Goal: Task Accomplishment & Management: Use online tool/utility

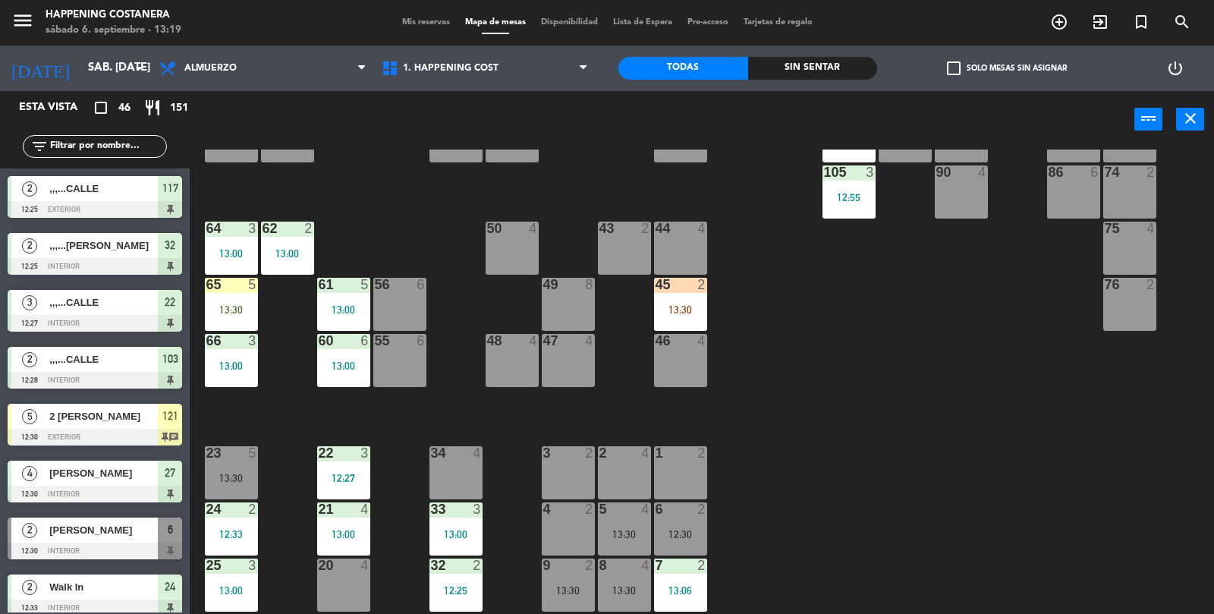
scroll to position [400, 0]
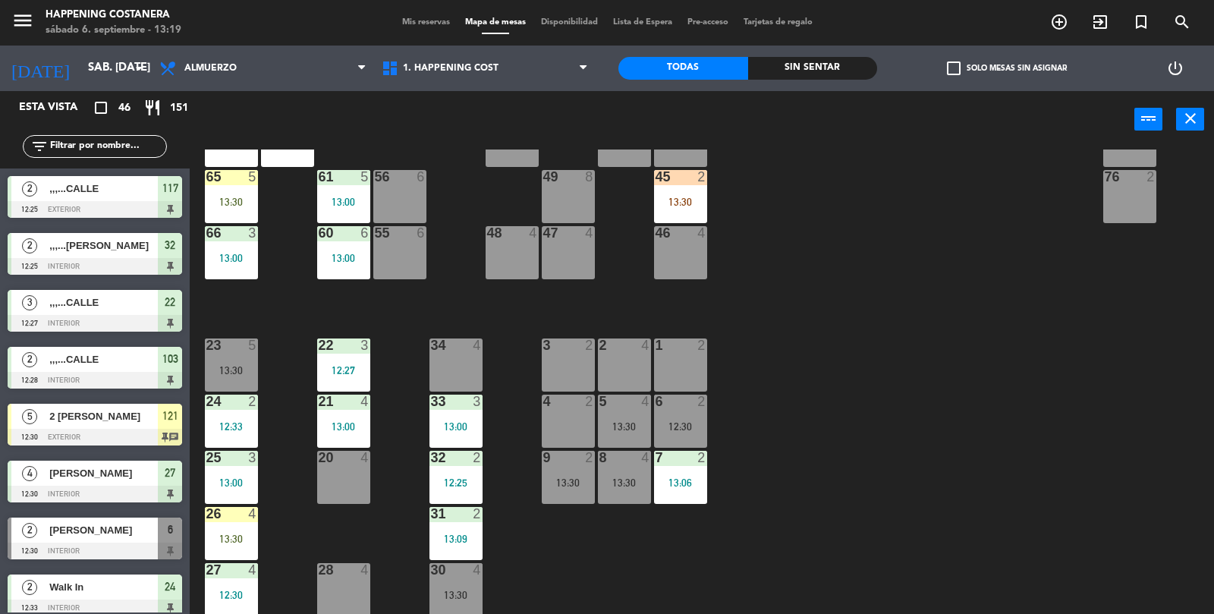
click at [219, 477] on div "13:00" at bounding box center [231, 482] width 53 height 11
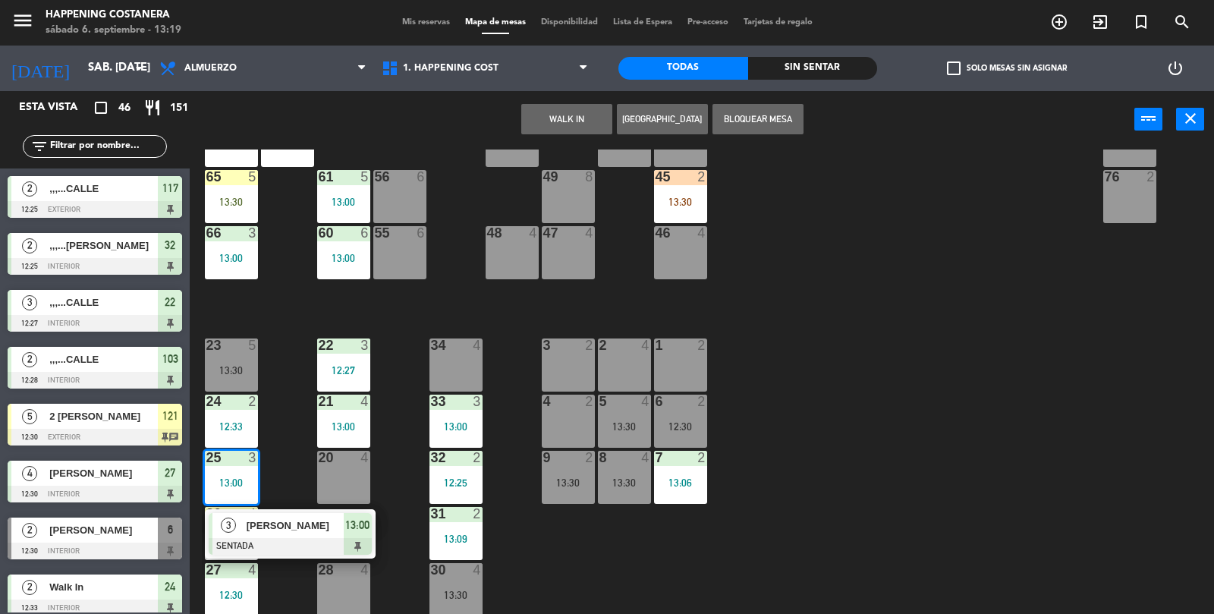
click at [294, 438] on div "69 2 122 2 14:30 121 5 12:30 120 6 14:00 14 4 CAVA 22 101 3 13:06 94 2 70 2 123…" at bounding box center [708, 382] width 1012 height 466
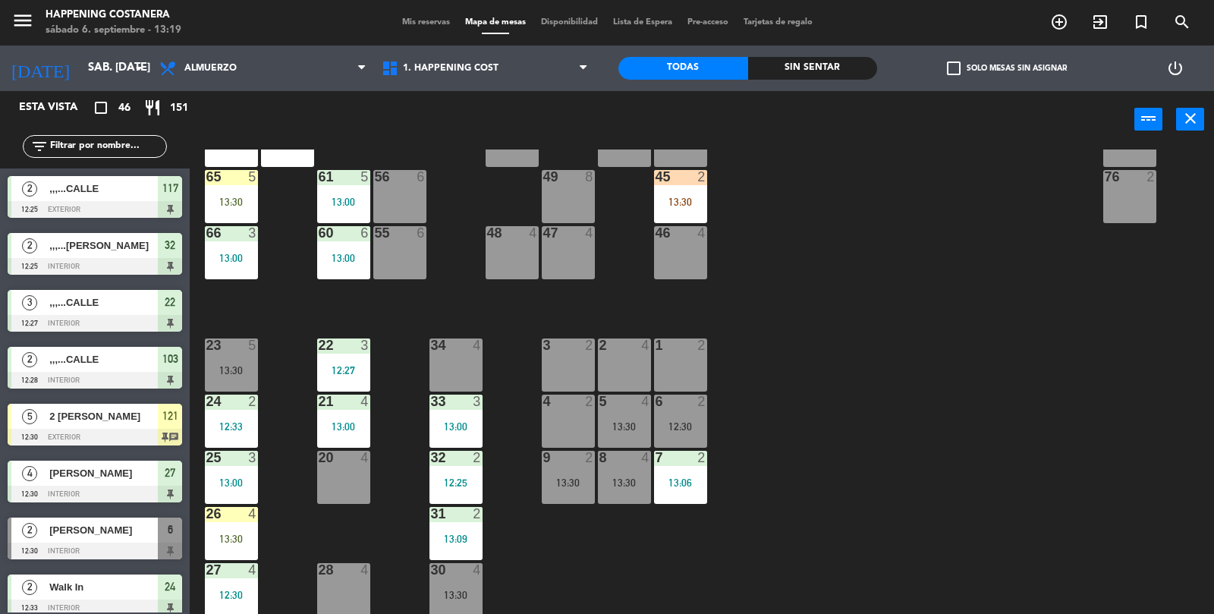
click at [234, 368] on div "13:30" at bounding box center [231, 370] width 53 height 11
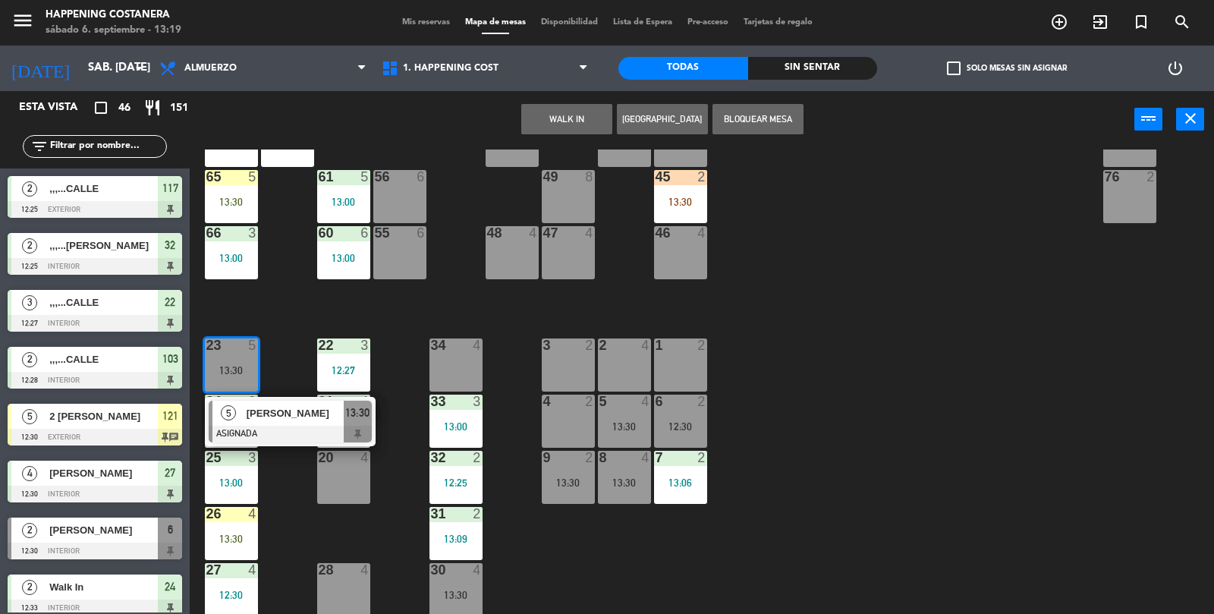
click at [273, 290] on div "69 2 122 2 14:30 121 5 12:30 120 6 14:00 14 4 CAVA 22 101 3 13:06 94 2 70 2 123…" at bounding box center [708, 382] width 1012 height 466
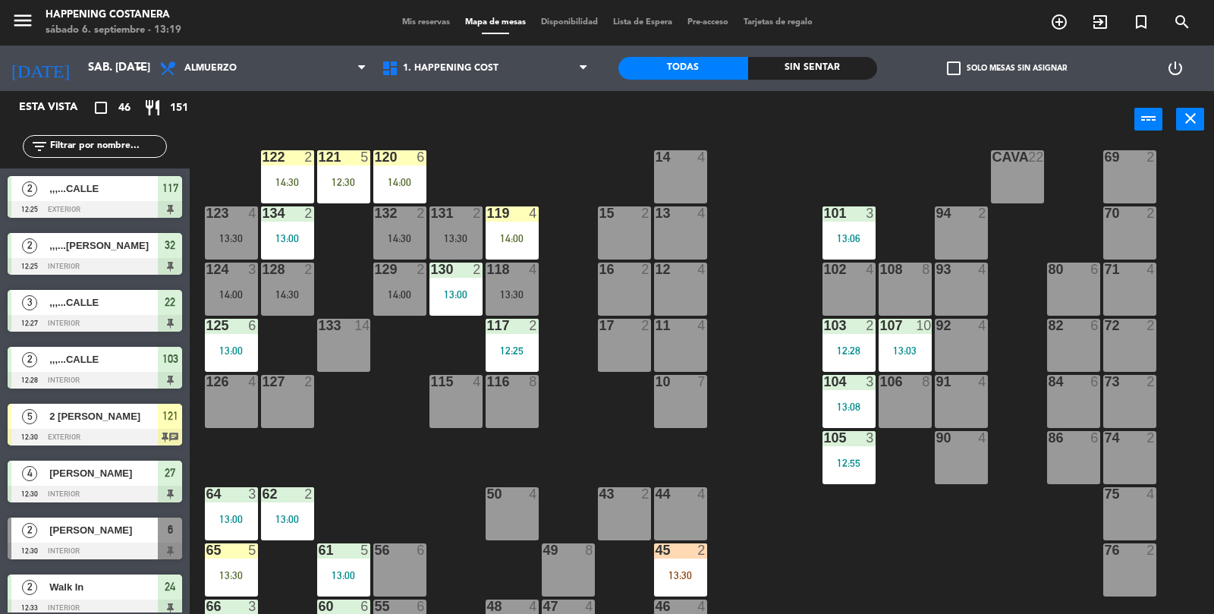
scroll to position [0, 0]
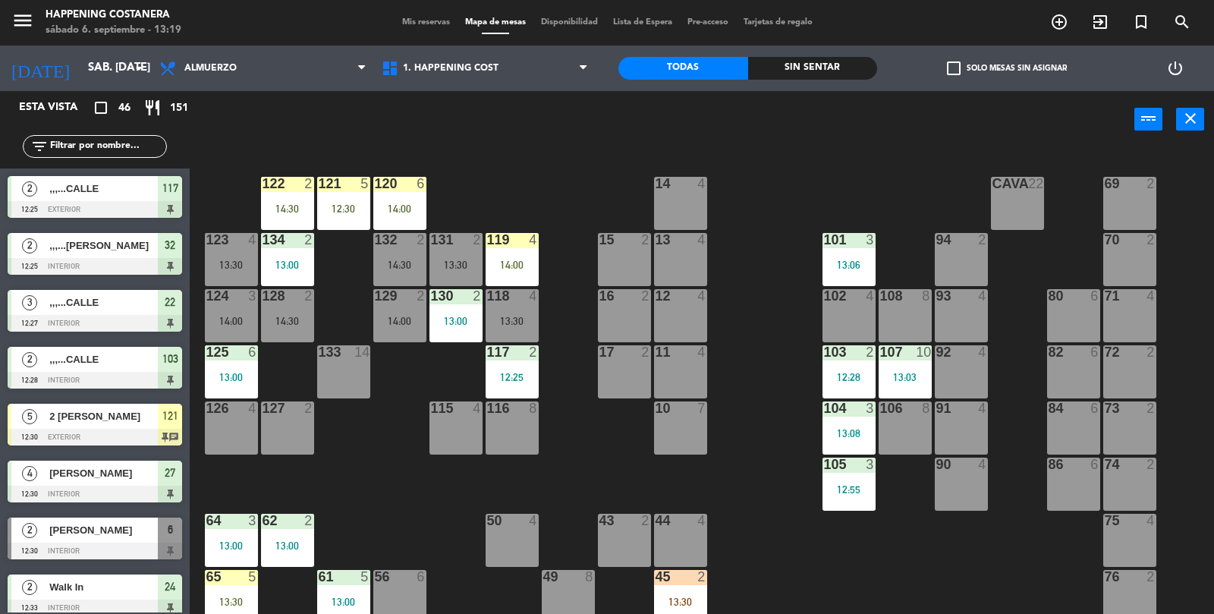
click at [750, 358] on div "69 2 122 2 14:30 121 5 12:30 120 6 14:00 14 4 CAVA 22 101 3 13:06 94 2 70 2 123…" at bounding box center [708, 382] width 1012 height 466
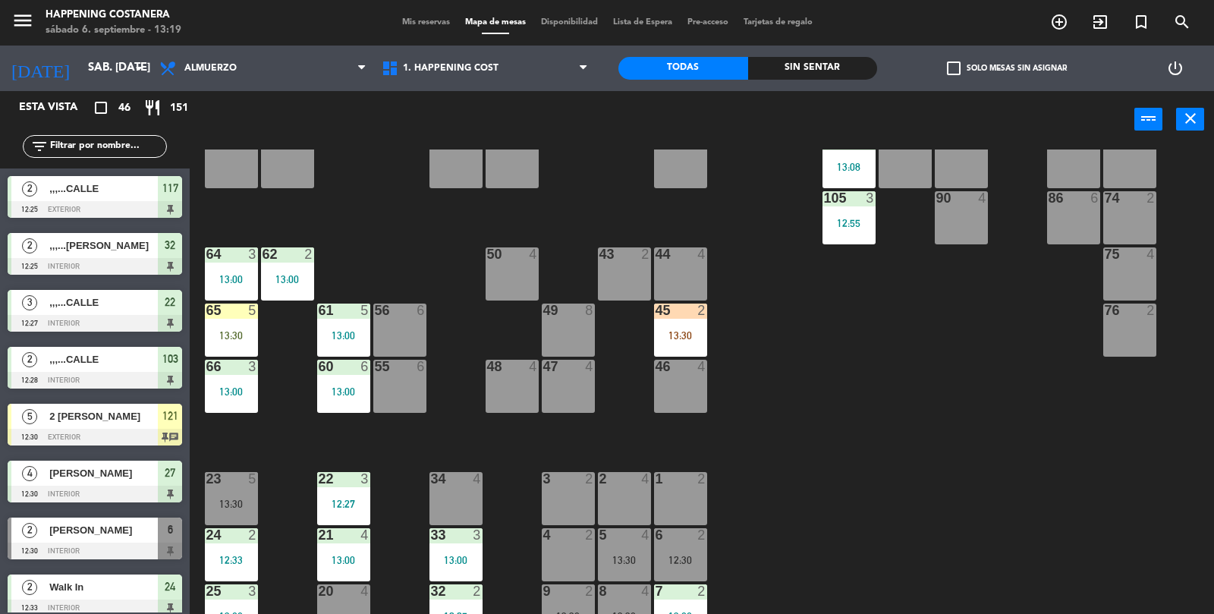
scroll to position [400, 0]
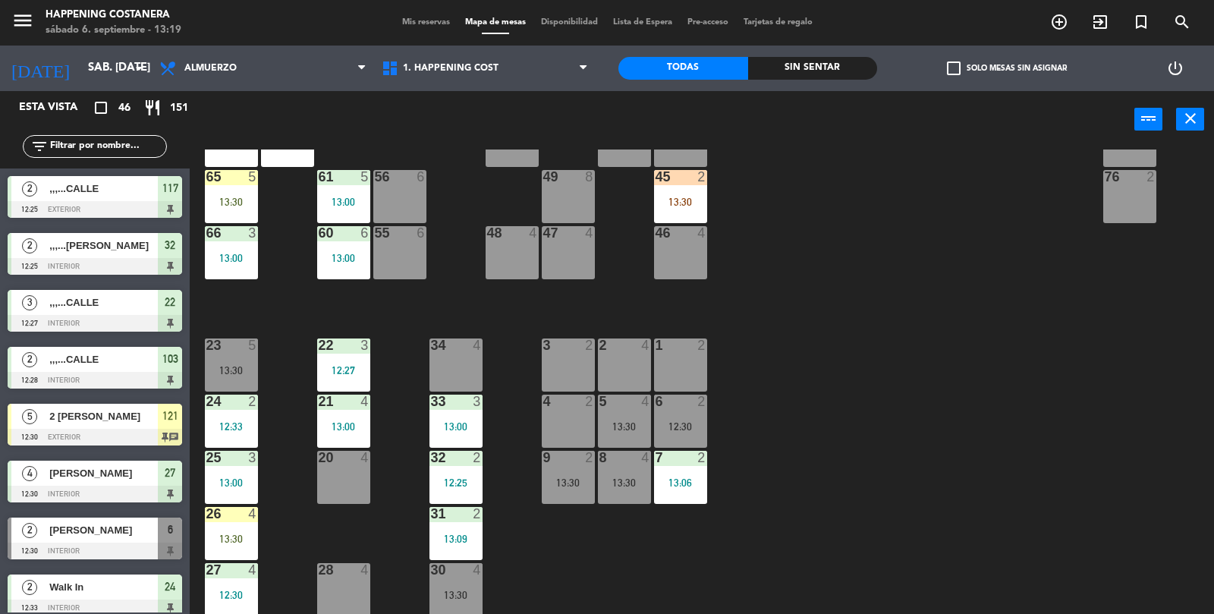
click at [1051, 20] on icon "add_circle_outline" at bounding box center [1059, 22] width 18 height 18
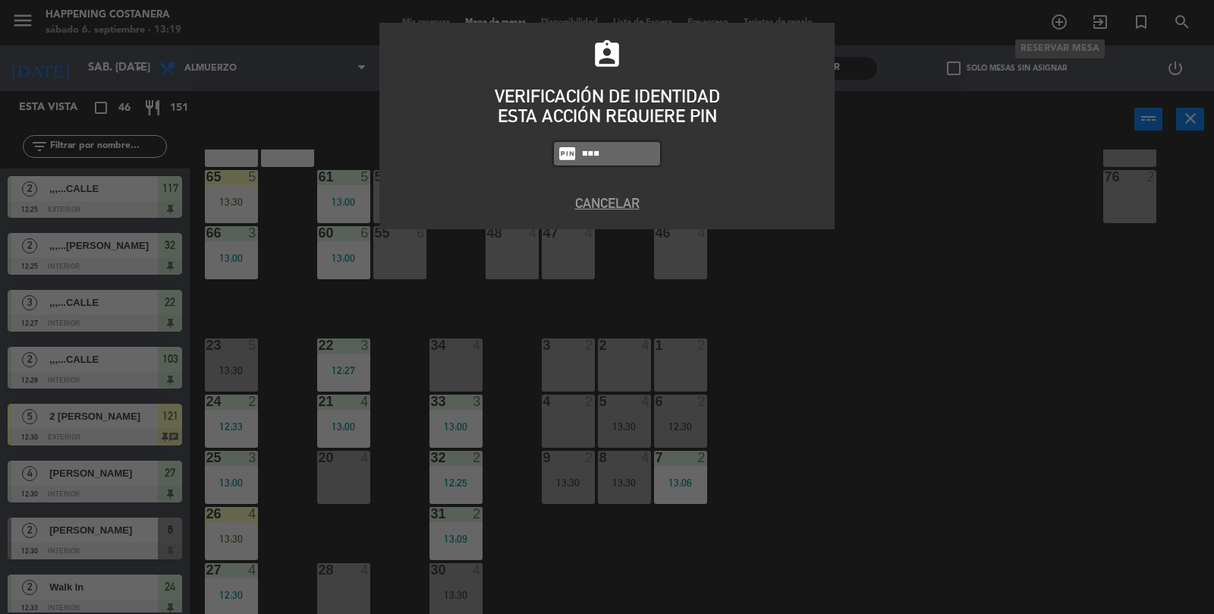
type input "9660"
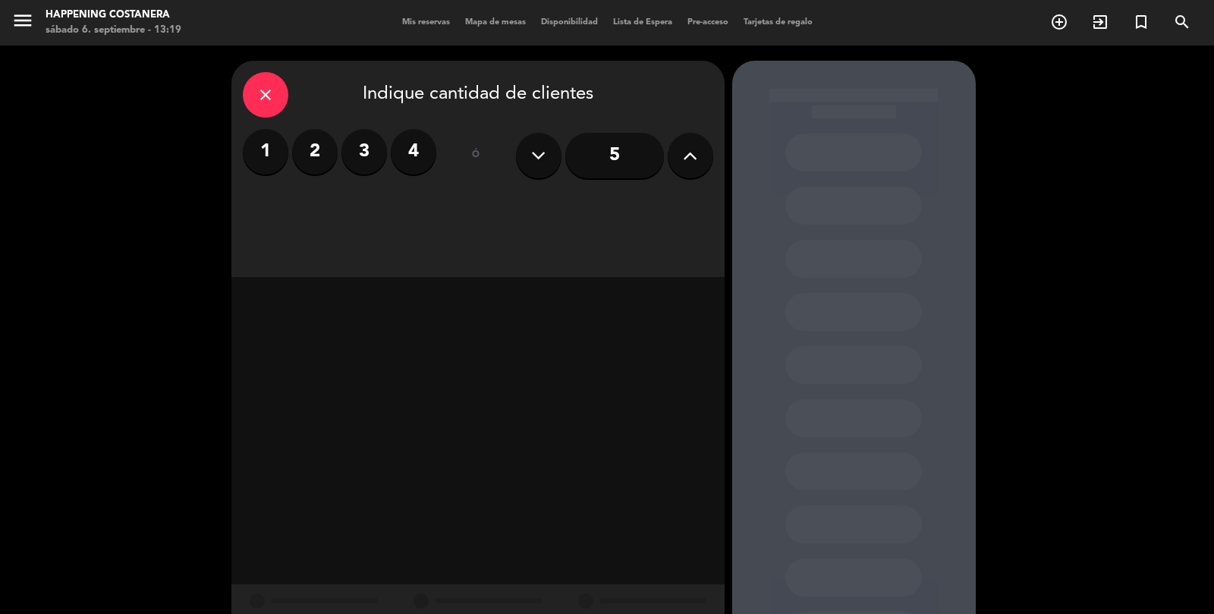
click at [346, 154] on label "3" at bounding box center [364, 152] width 46 height 46
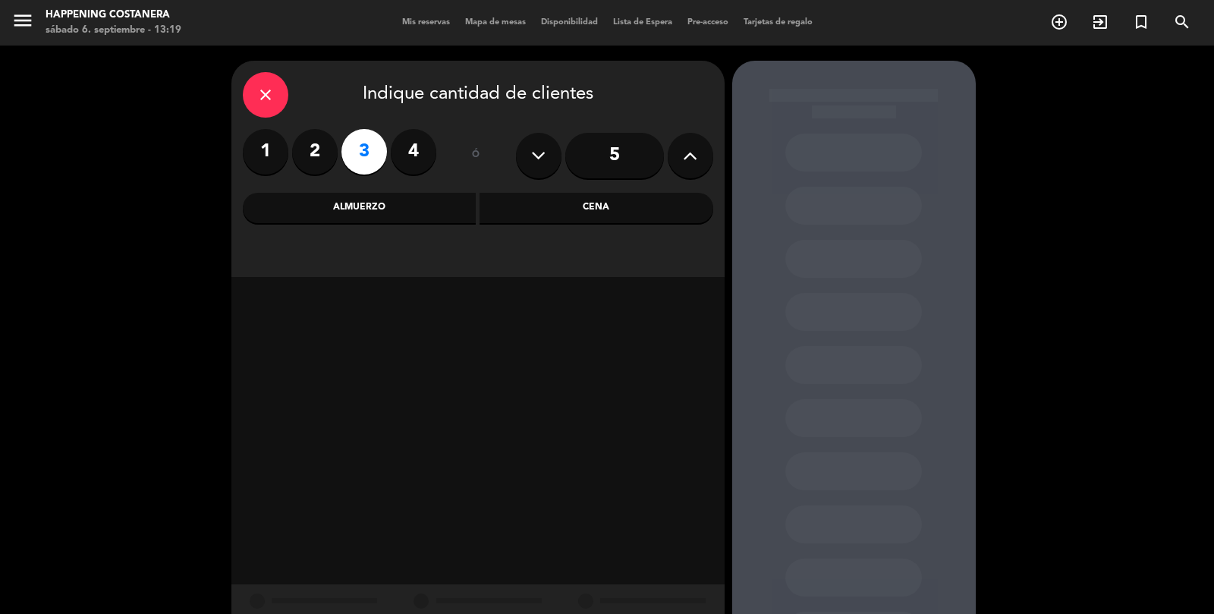
click at [337, 208] on div "Almuerzo" at bounding box center [360, 208] width 234 height 30
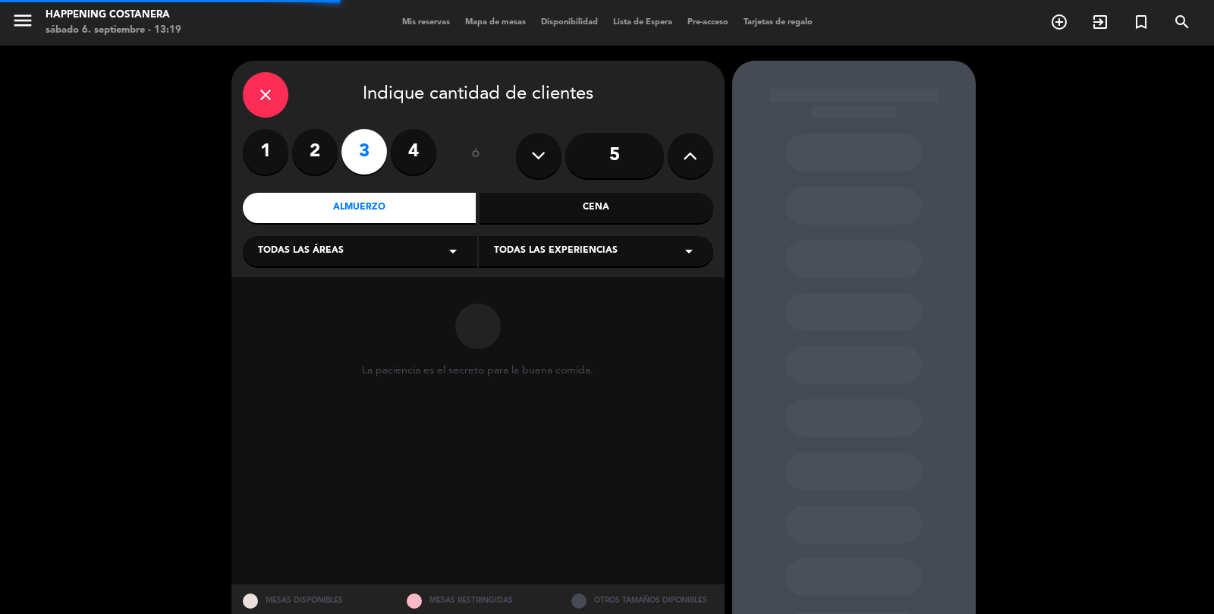
click at [310, 253] on span "Todas las áreas" at bounding box center [301, 251] width 86 height 15
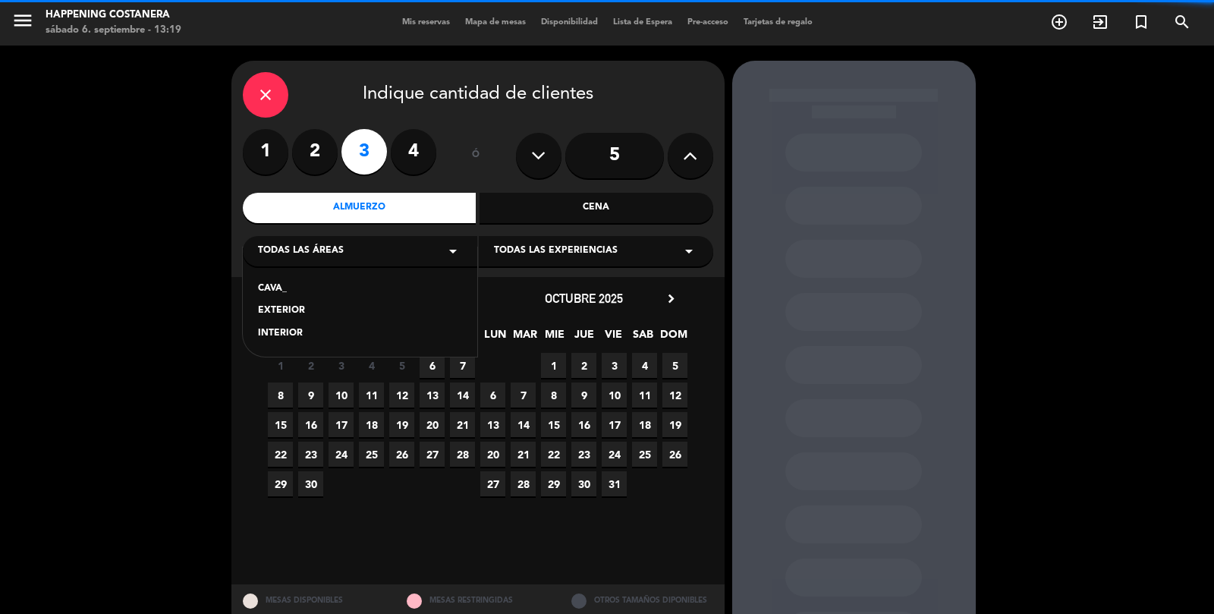
click at [283, 338] on div "INTERIOR" at bounding box center [360, 333] width 204 height 15
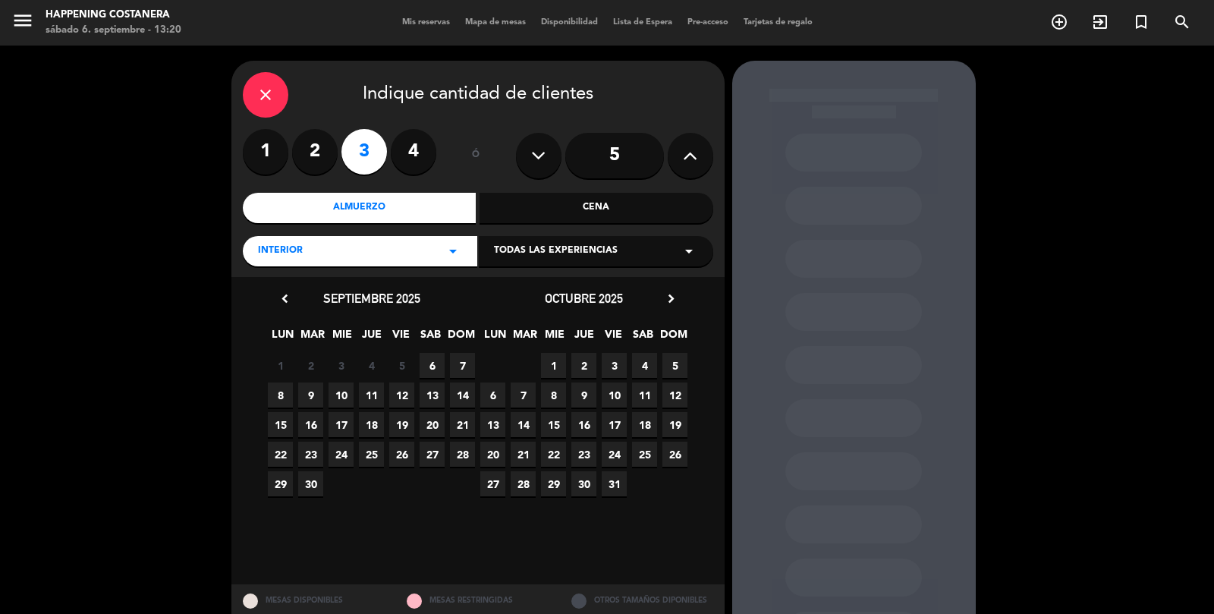
click at [429, 369] on span "6" at bounding box center [432, 365] width 25 height 25
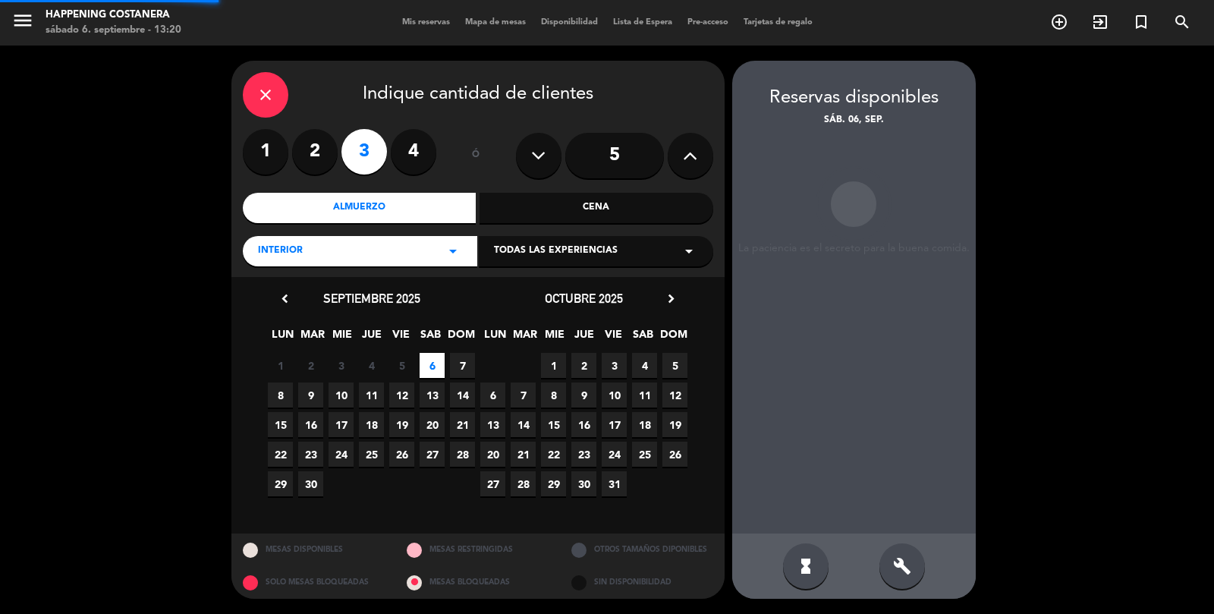
scroll to position [61, 0]
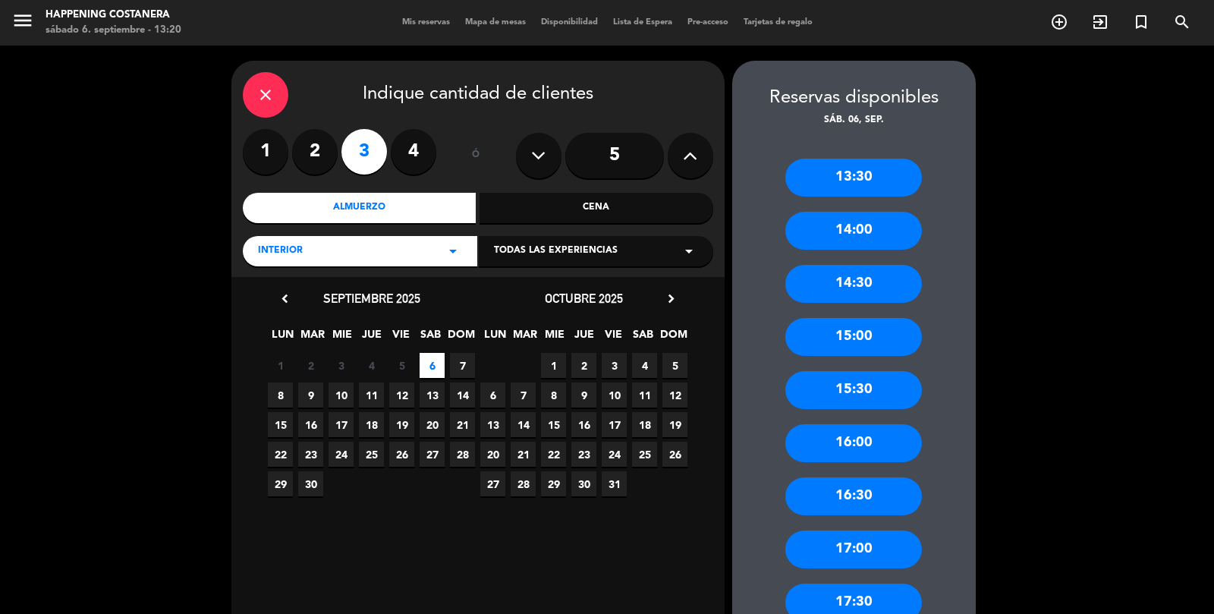
click at [859, 159] on div "13:30" at bounding box center [853, 178] width 137 height 38
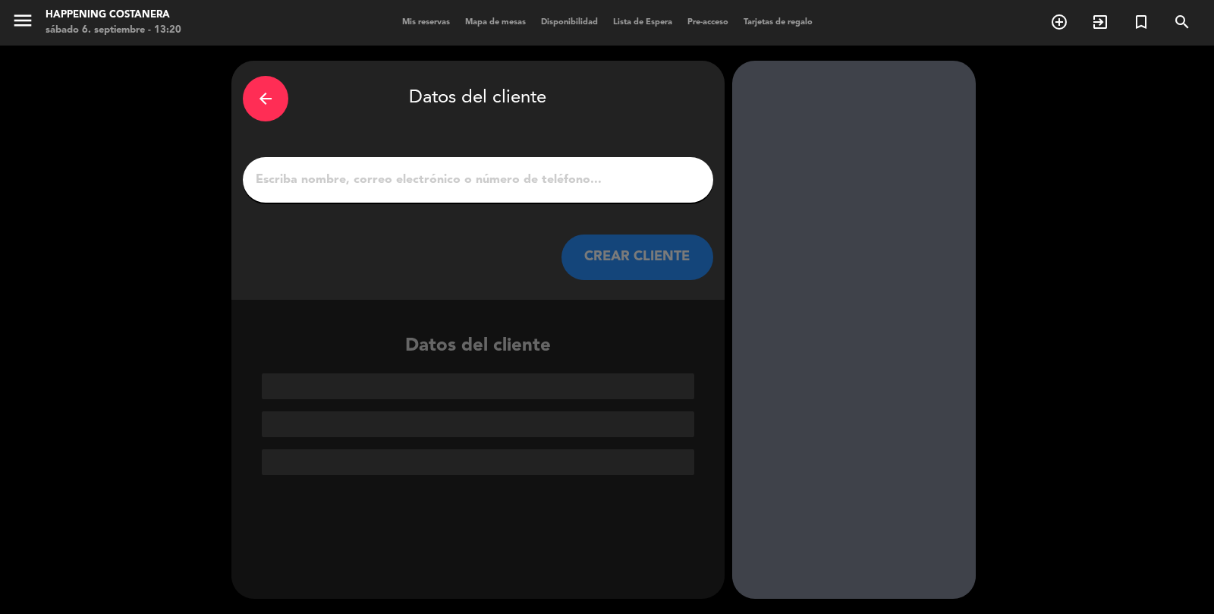
click at [344, 169] on input "1" at bounding box center [478, 179] width 448 height 21
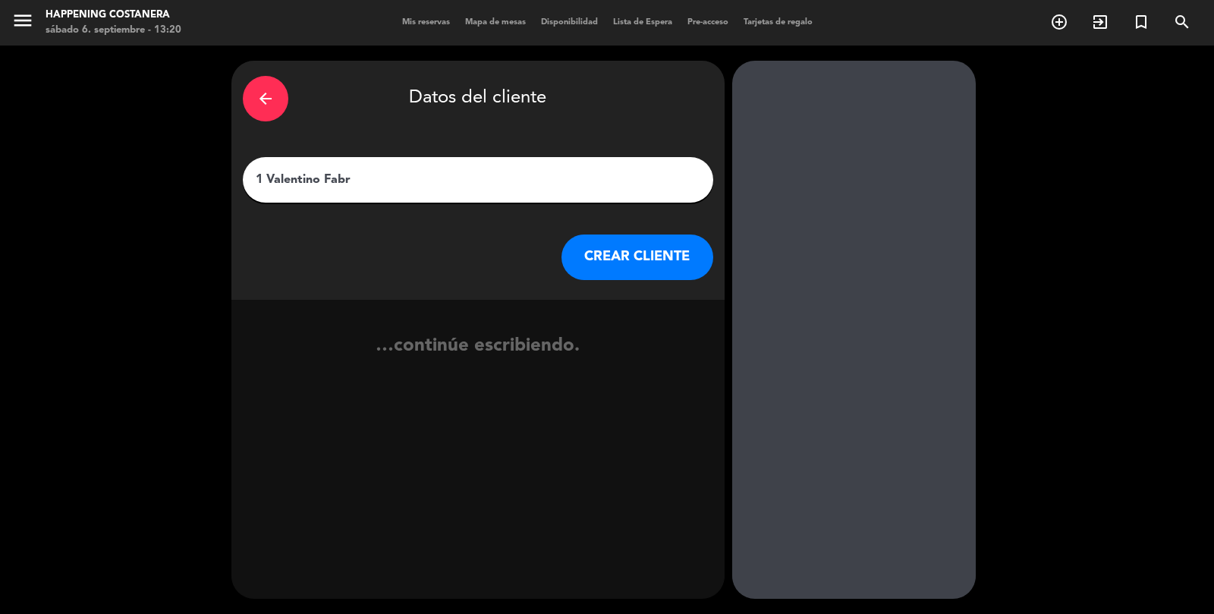
type input "1 [PERSON_NAME]"
click at [658, 234] on button "CREAR CLIENTE" at bounding box center [637, 257] width 152 height 46
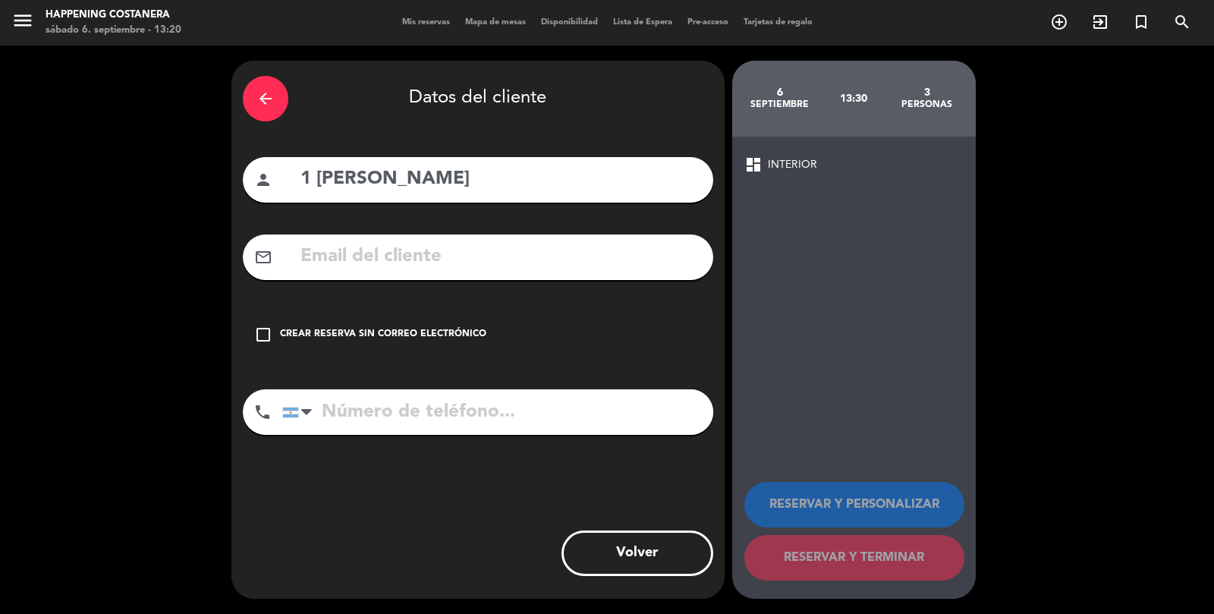
click at [284, 327] on div "Crear reserva sin correo electrónico" at bounding box center [383, 334] width 206 height 15
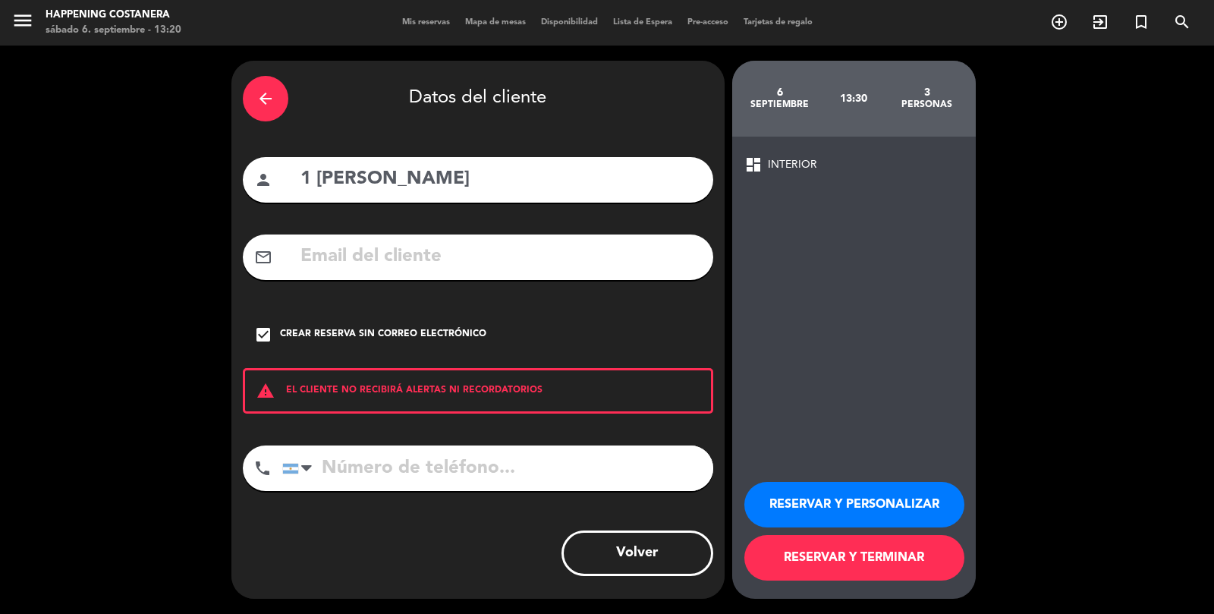
scroll to position [73, 0]
click at [872, 565] on button "RESERVAR Y TERMINAR" at bounding box center [854, 558] width 220 height 46
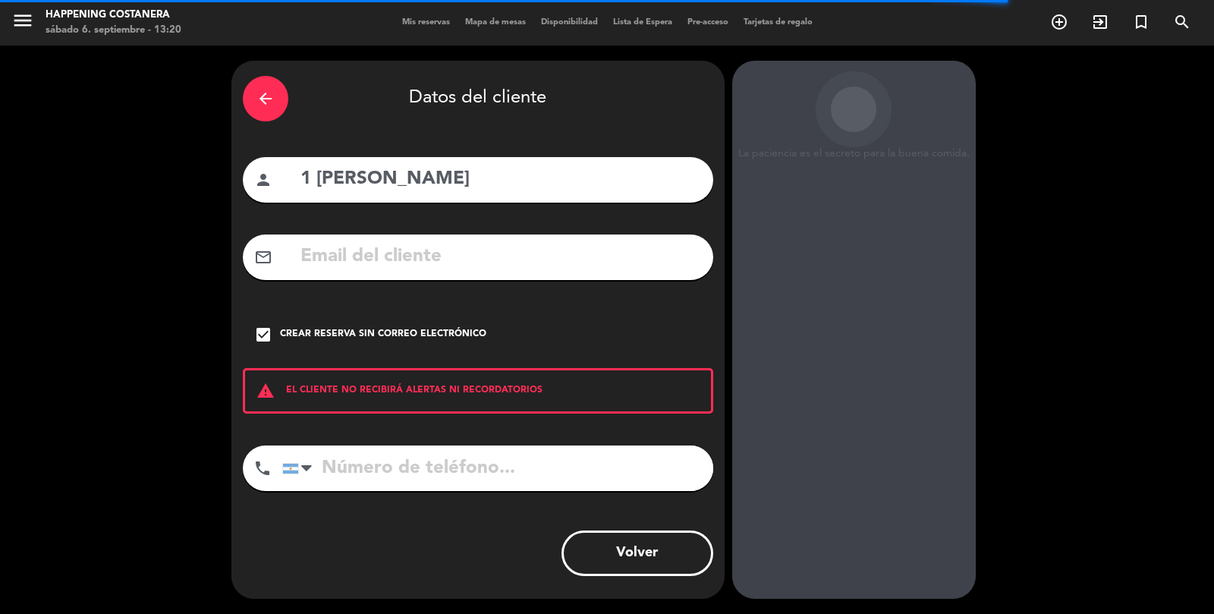
click at [7, 361] on div "arrow_back Datos del cliente person 1 [PERSON_NAME] mail_outline check_box Crea…" at bounding box center [607, 330] width 1214 height 568
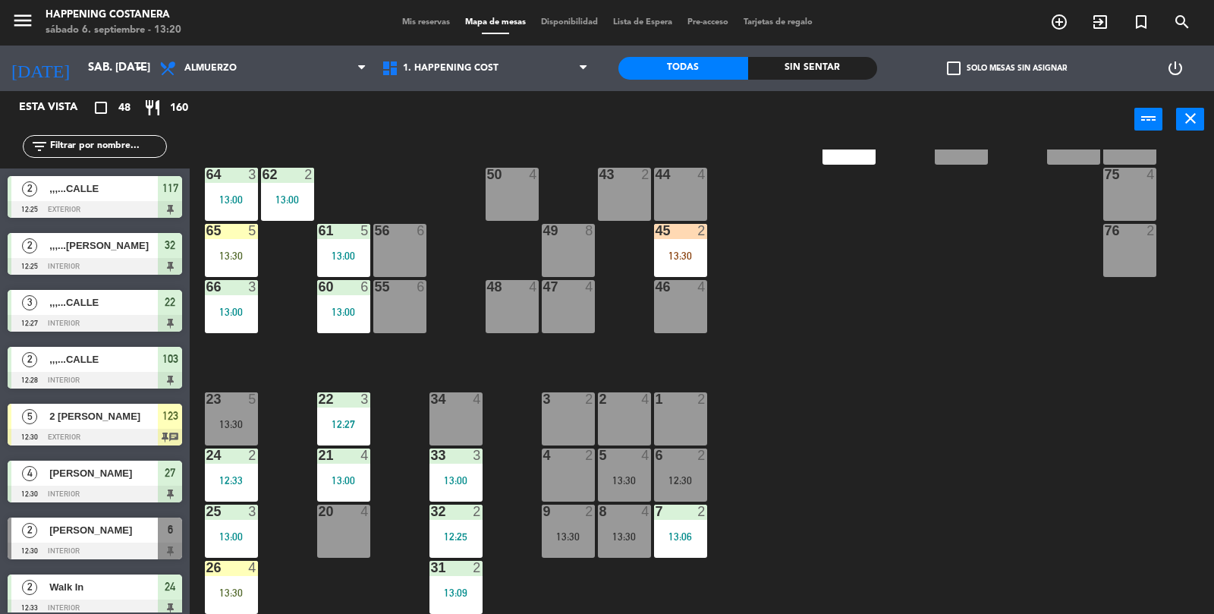
scroll to position [400, 0]
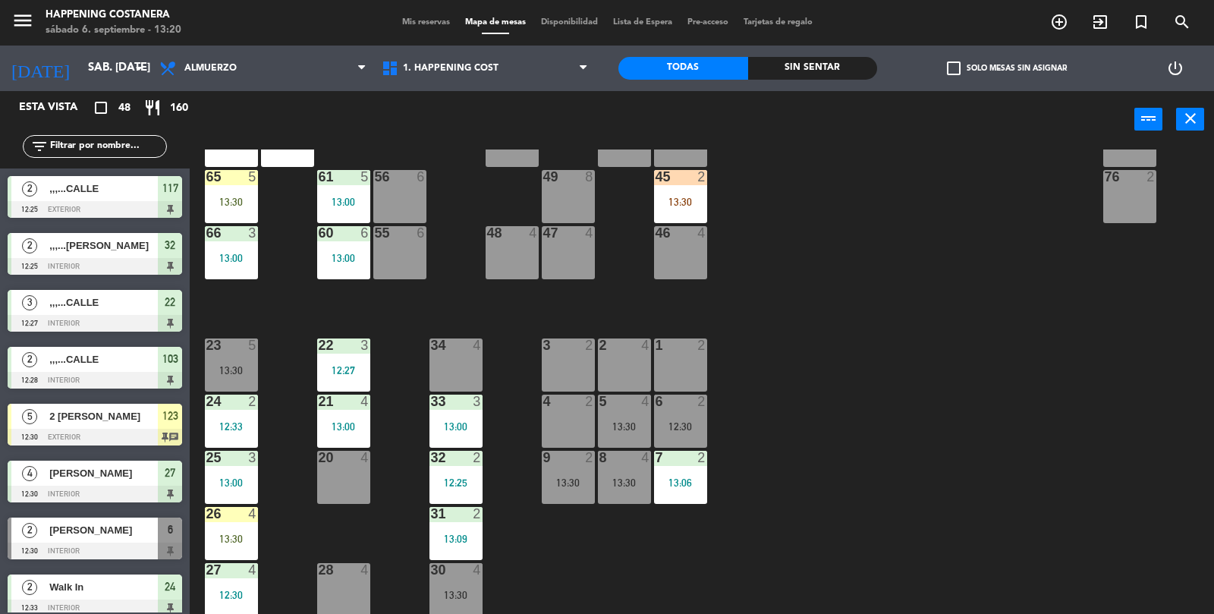
click at [966, 65] on label "check_box_outline_blank Solo mesas sin asignar" at bounding box center [1007, 68] width 120 height 14
click at [1007, 68] on input "check_box_outline_blank Solo mesas sin asignar" at bounding box center [1007, 68] width 0 height 0
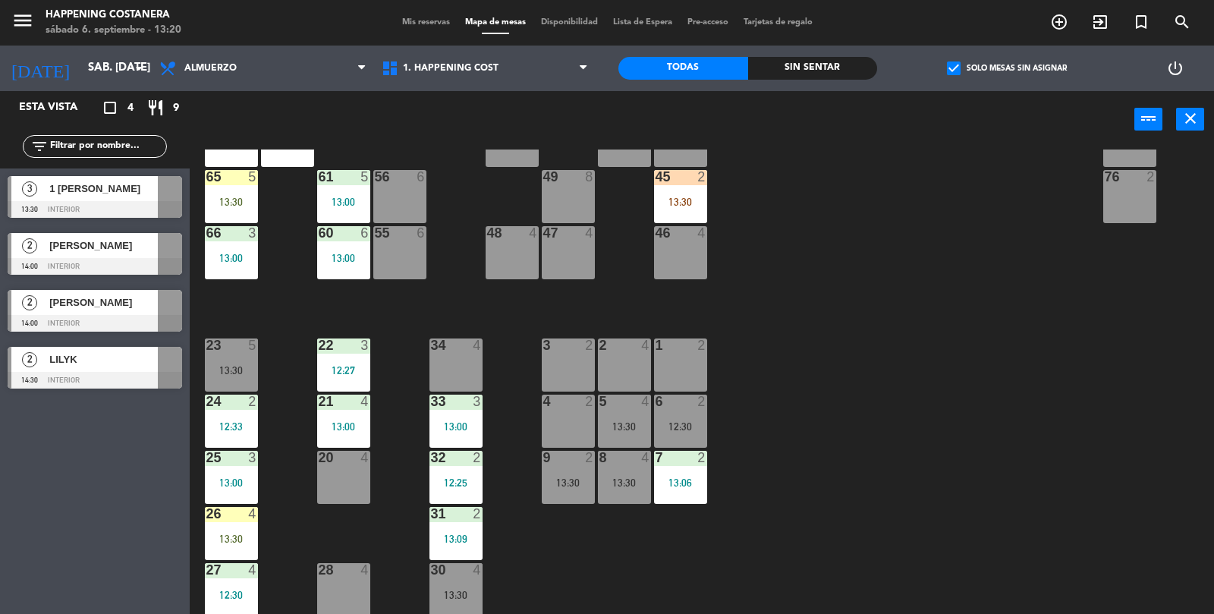
click at [52, 206] on div at bounding box center [95, 209] width 174 height 17
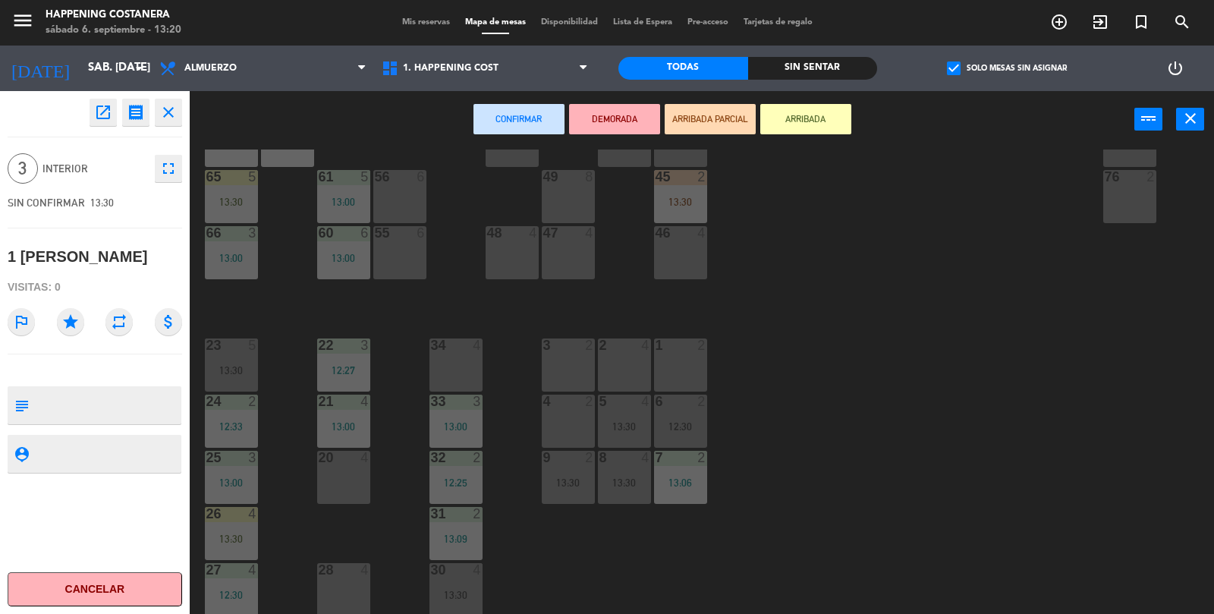
click at [798, 115] on button "ARRIBADA" at bounding box center [805, 119] width 91 height 30
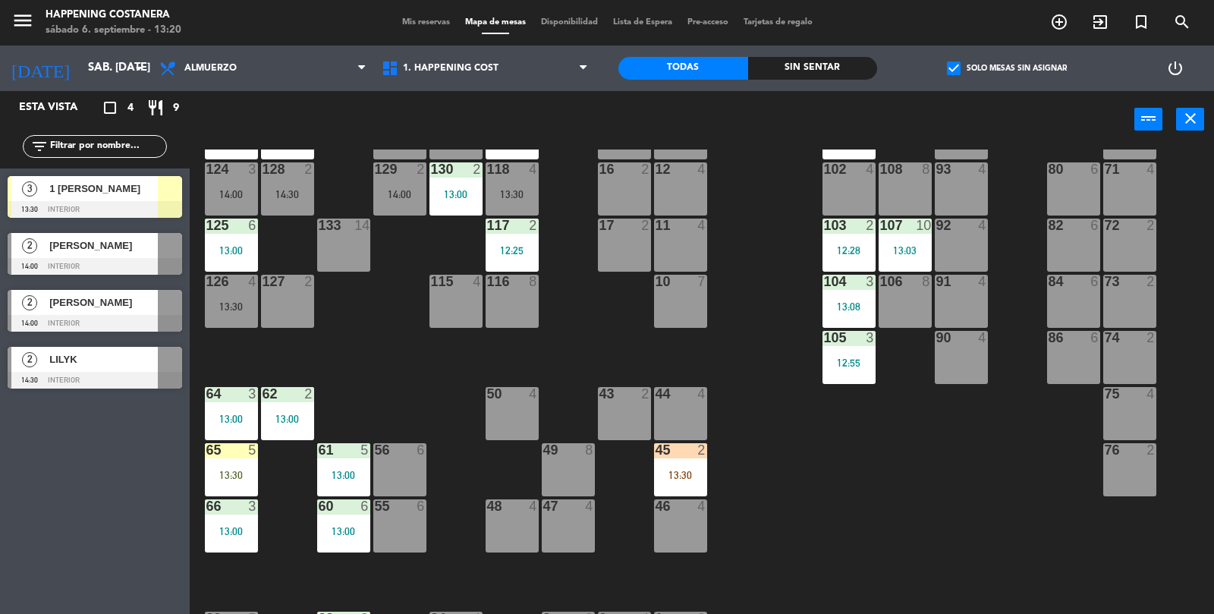
scroll to position [0, 0]
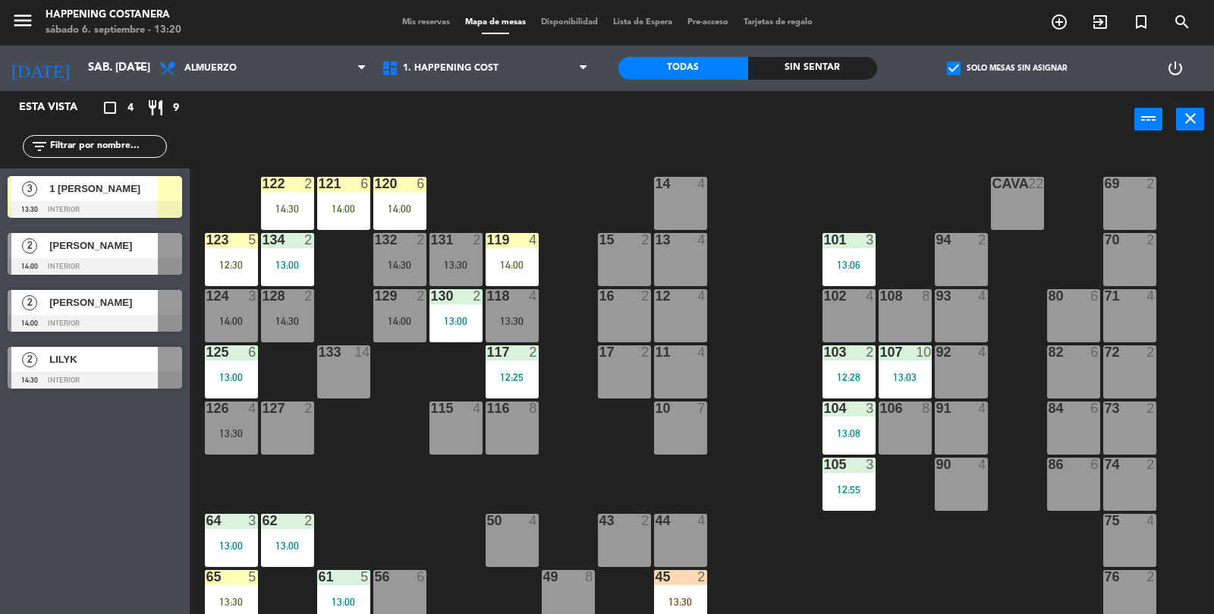
click at [226, 435] on div "13:30" at bounding box center [231, 433] width 53 height 11
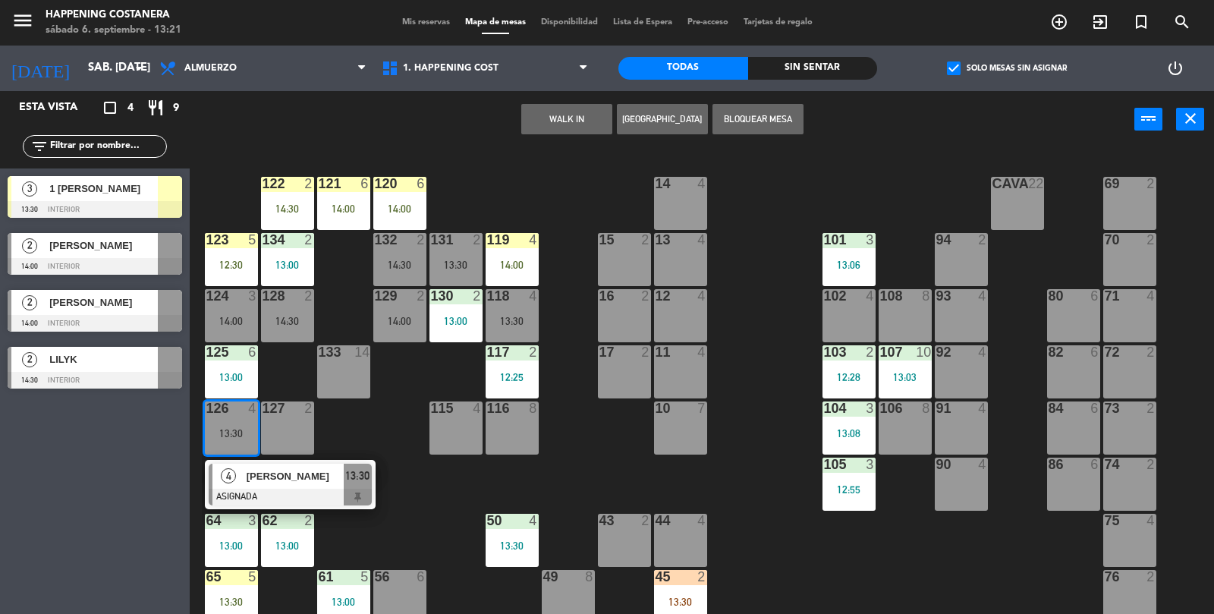
click at [704, 444] on div "10 7" at bounding box center [680, 427] width 53 height 53
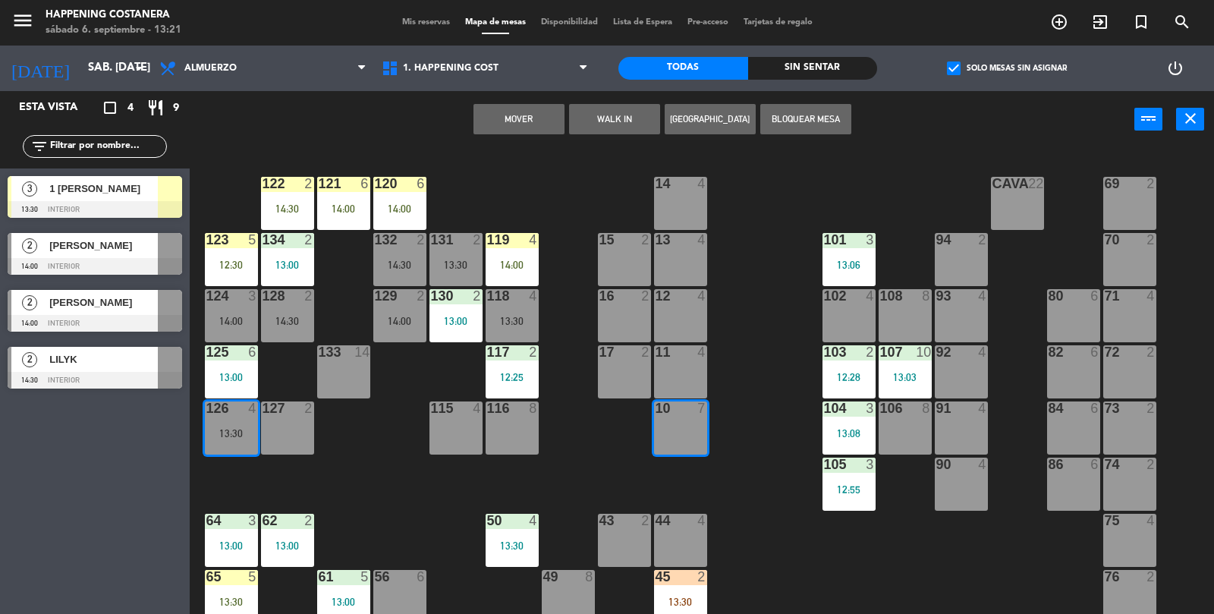
click at [750, 450] on div "69 2 122 2 14:30 121 6 14:00 120 6 14:00 14 4 CAVA 22 101 3 13:06 94 2 70 2 123…" at bounding box center [708, 382] width 1012 height 466
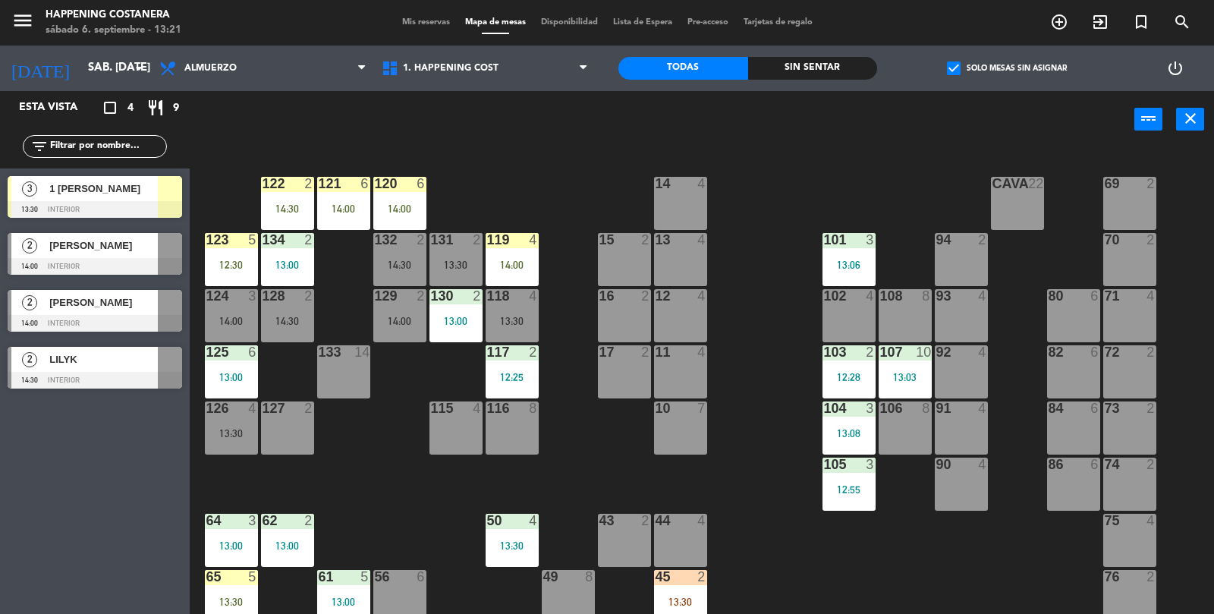
click at [228, 428] on div "13:30" at bounding box center [231, 433] width 53 height 11
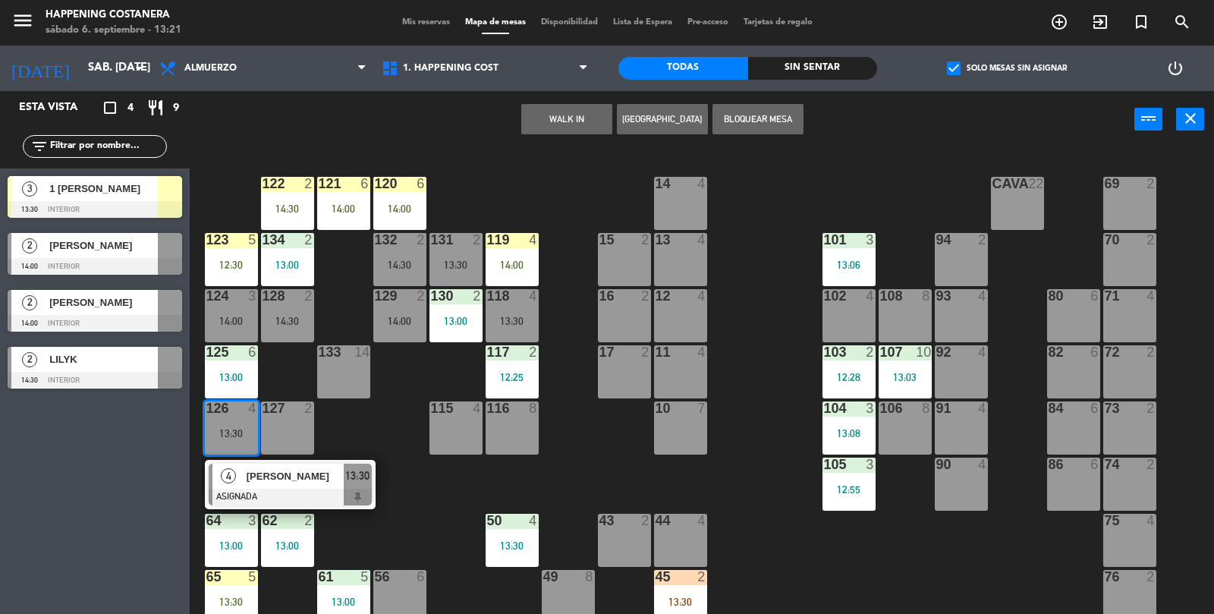
click at [460, 435] on div "115 4" at bounding box center [455, 427] width 53 height 53
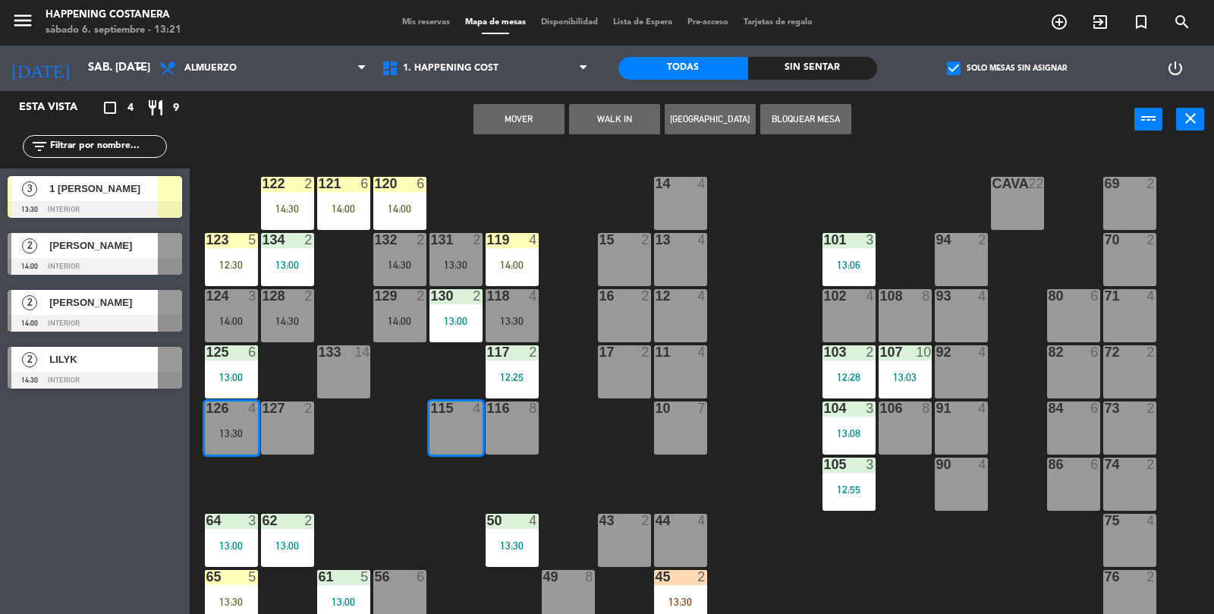
click at [536, 117] on button "Mover" at bounding box center [518, 119] width 91 height 30
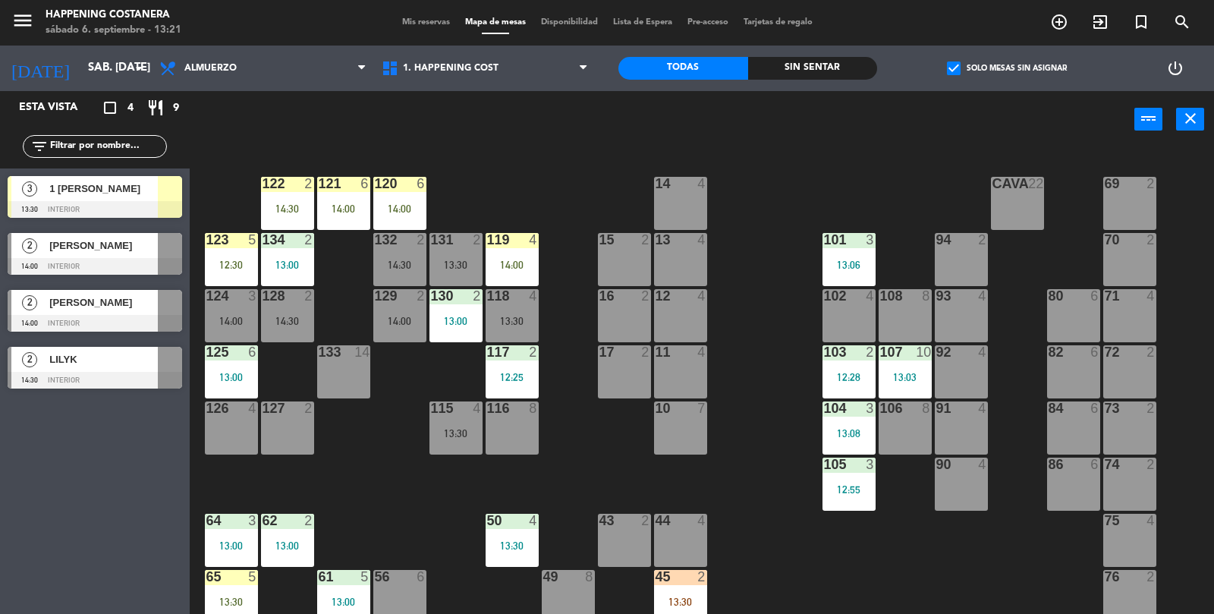
click at [41, 181] on div "3" at bounding box center [29, 188] width 36 height 25
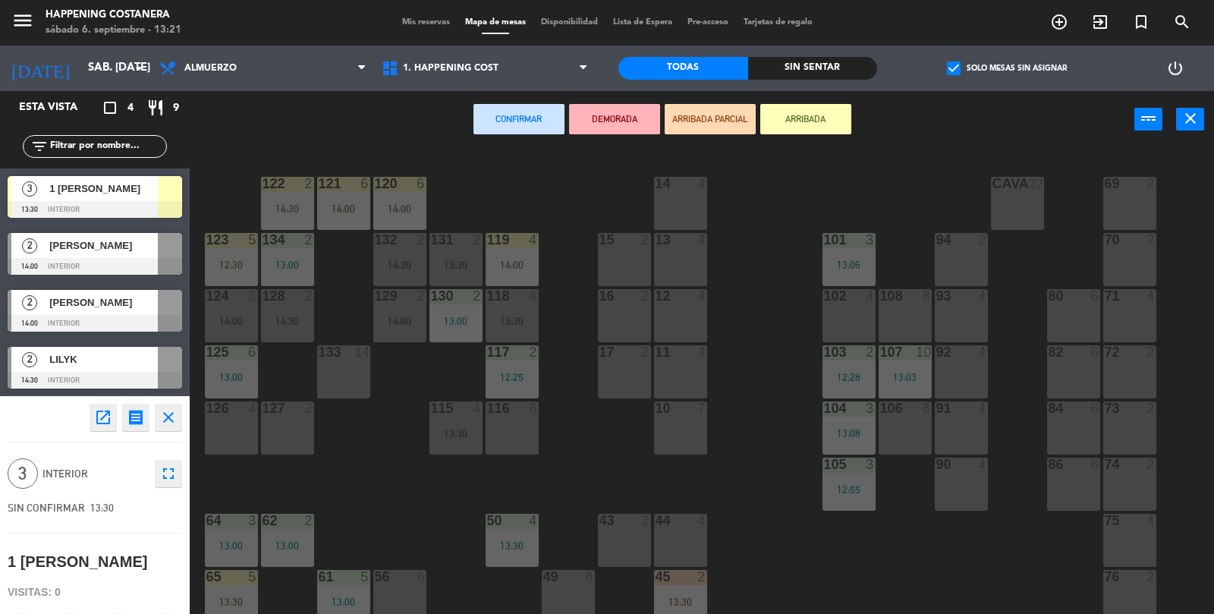
click at [234, 415] on div "126 4" at bounding box center [231, 408] width 53 height 15
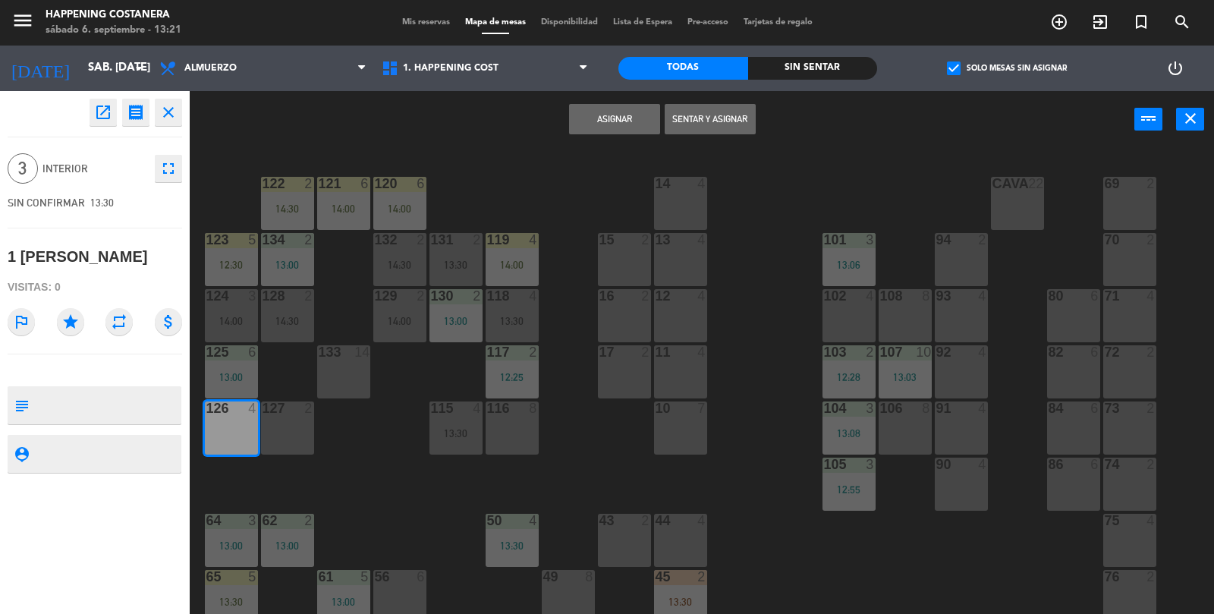
click at [596, 120] on button "Asignar" at bounding box center [614, 119] width 91 height 30
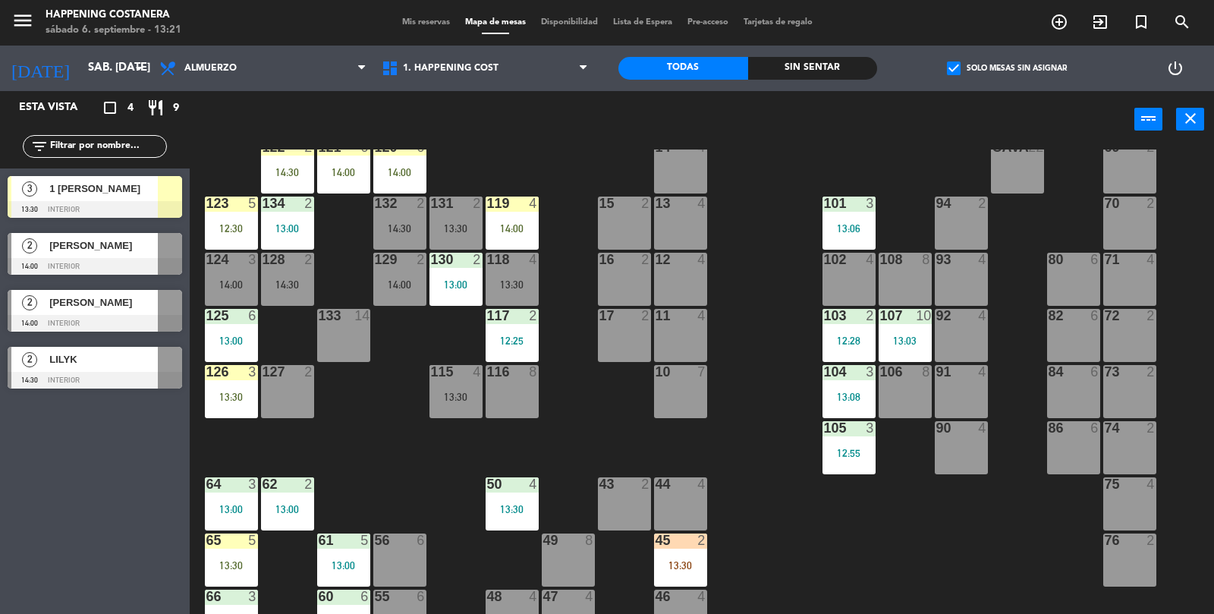
scroll to position [37, 0]
click at [947, 64] on span "check_box" at bounding box center [954, 68] width 14 height 14
click at [1007, 68] on input "check_box Solo mesas sin asignar" at bounding box center [1007, 68] width 0 height 0
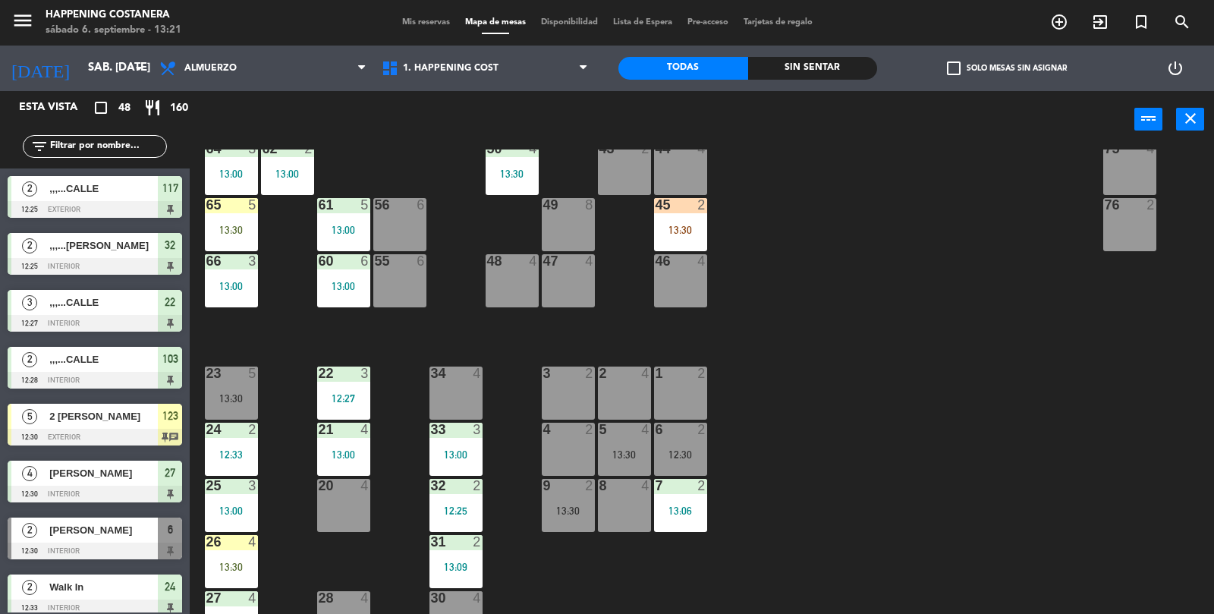
scroll to position [362, 0]
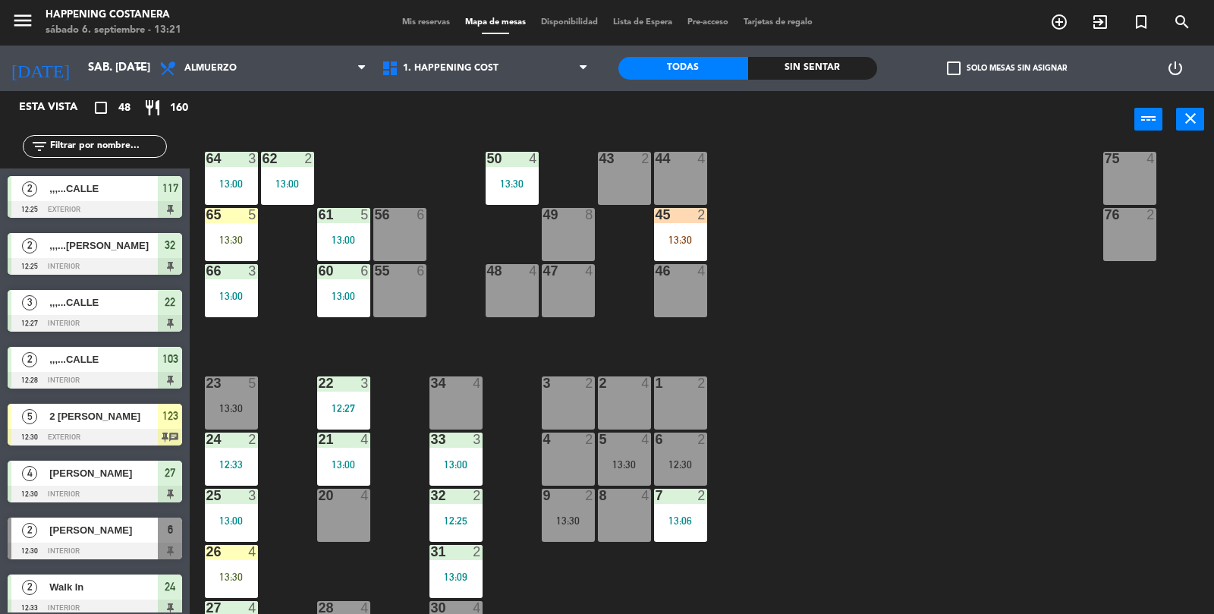
click at [935, 68] on div "check_box_outline_blank Solo mesas sin asignar" at bounding box center [1006, 69] width 259 height 46
click at [960, 71] on span "check_box_outline_blank" at bounding box center [954, 68] width 14 height 14
click at [1007, 68] on input "check_box_outline_blank Solo mesas sin asignar" at bounding box center [1007, 68] width 0 height 0
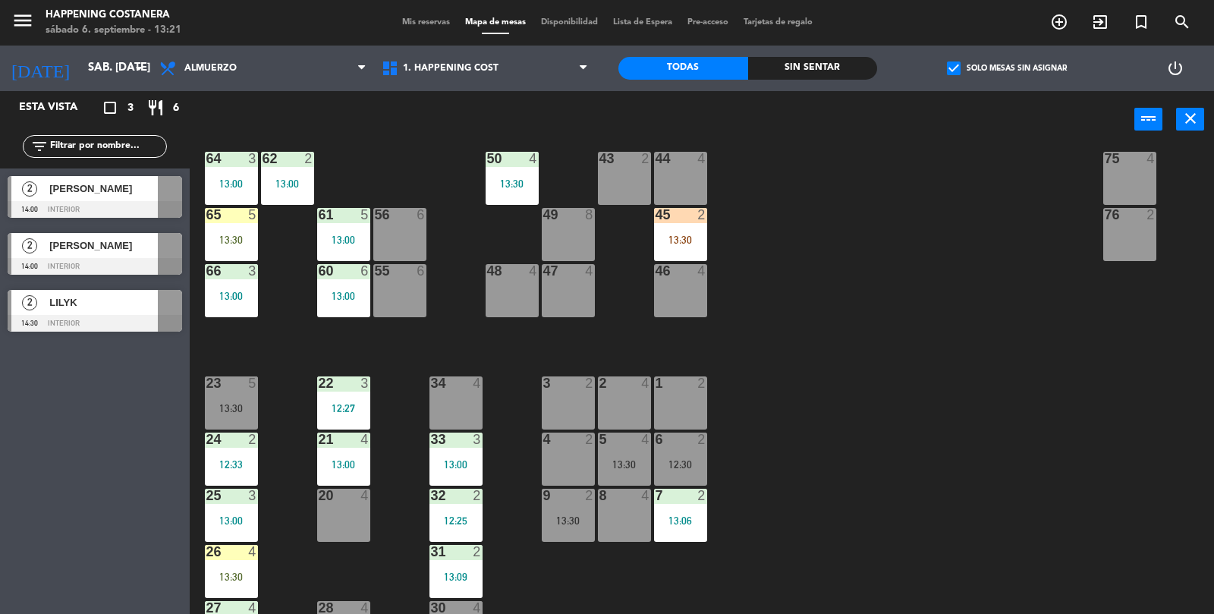
click at [962, 90] on div "check_box Solo mesas sin asignar" at bounding box center [1006, 69] width 259 height 46
click at [960, 71] on span "check_box" at bounding box center [954, 68] width 14 height 14
click at [1007, 68] on input "check_box Solo mesas sin asignar" at bounding box center [1007, 68] width 0 height 0
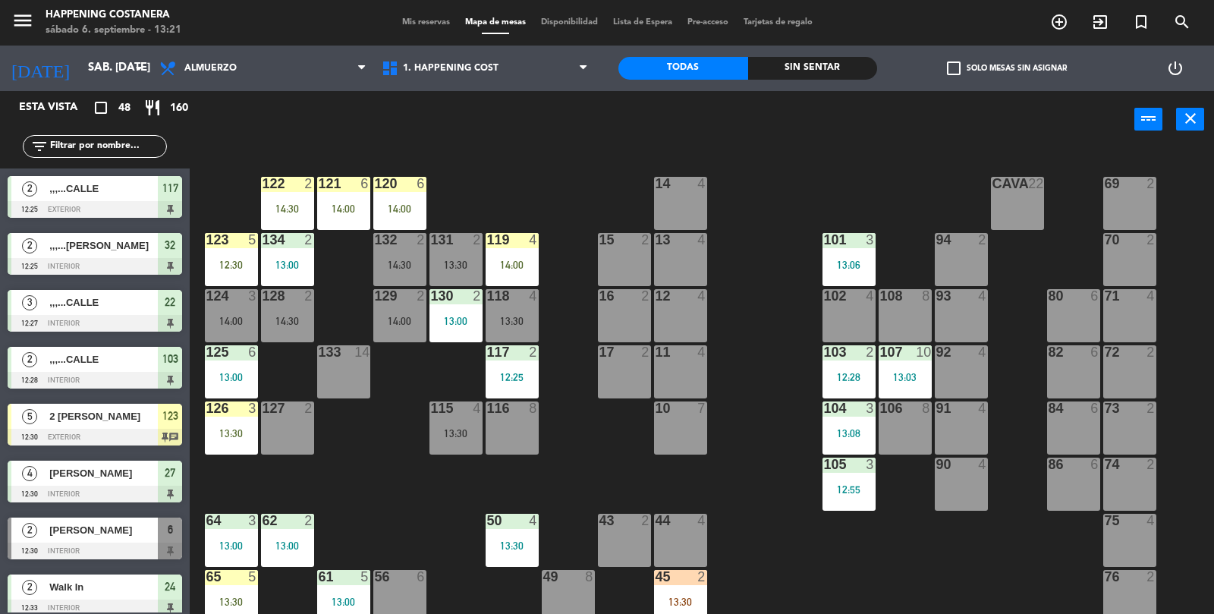
scroll to position [2, 0]
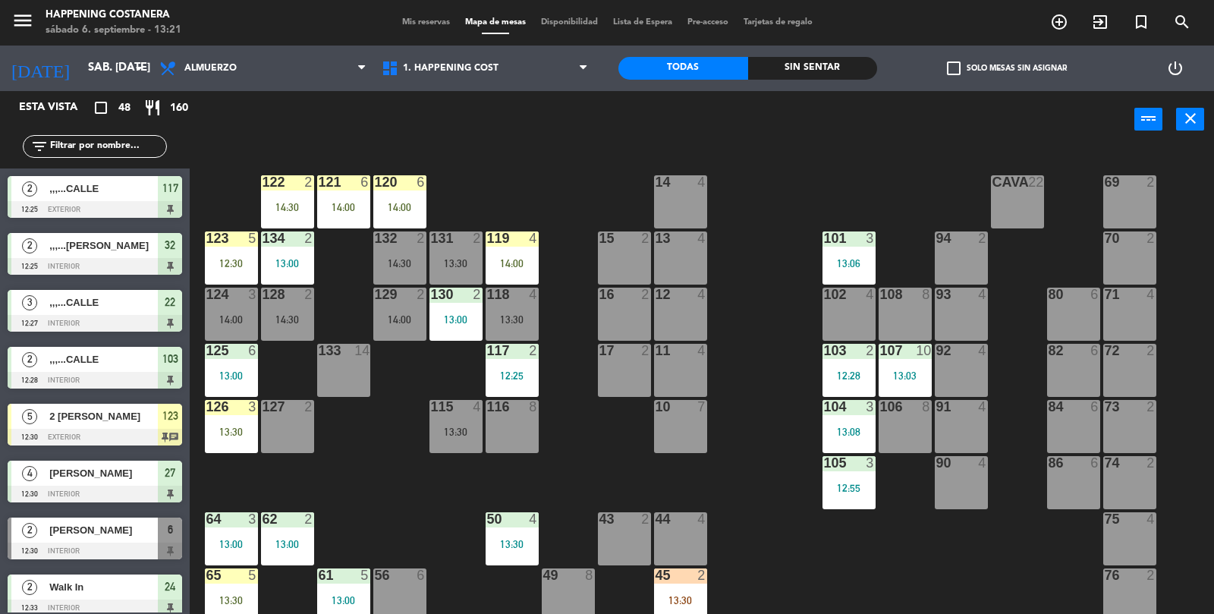
click at [919, 367] on div "107 10 13:03" at bounding box center [904, 370] width 53 height 53
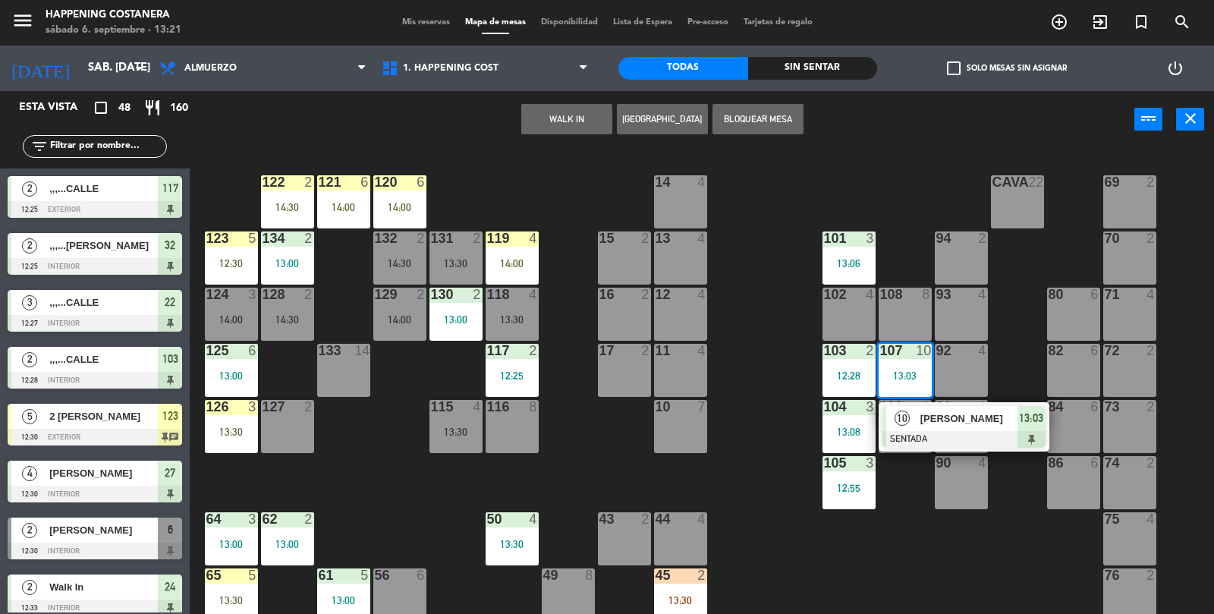
click at [982, 570] on div "69 2 122 2 14:30 121 6 14:00 120 6 14:00 14 4 CAVA 22 101 3 13:06 94 2 70 2 123…" at bounding box center [708, 382] width 1012 height 466
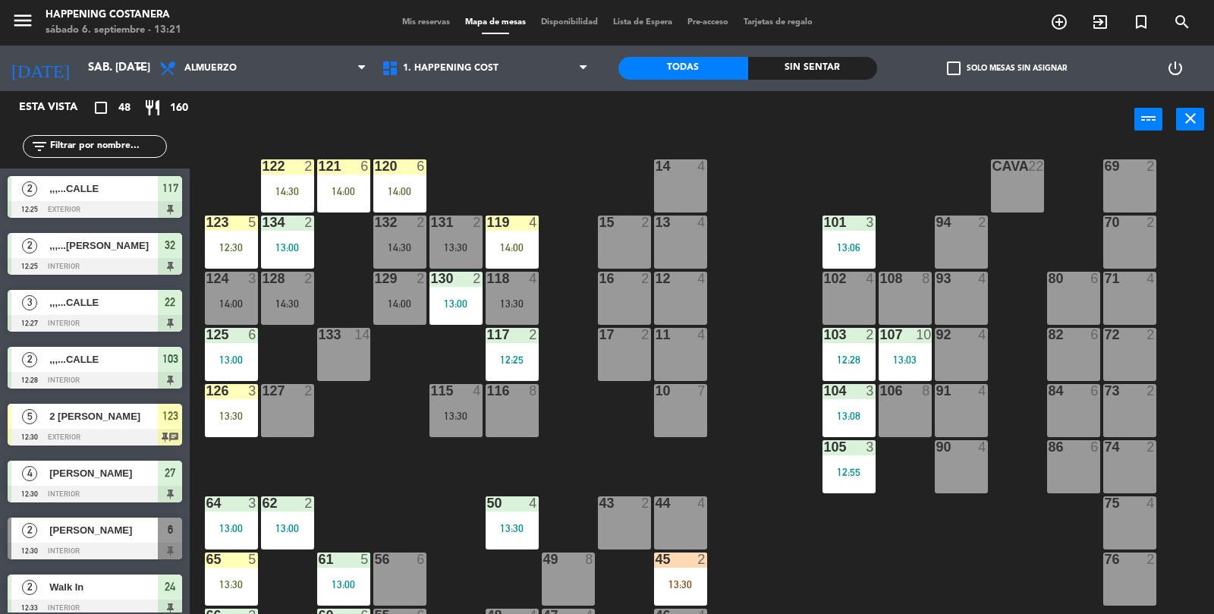
scroll to position [18, 0]
click at [988, 570] on div "69 2 122 2 14:30 121 6 14:00 120 6 14:00 14 4 CAVA 22 101 3 13:06 94 2 70 2 123…" at bounding box center [708, 382] width 1012 height 466
click at [276, 174] on div "122 2 14:30" at bounding box center [287, 185] width 53 height 53
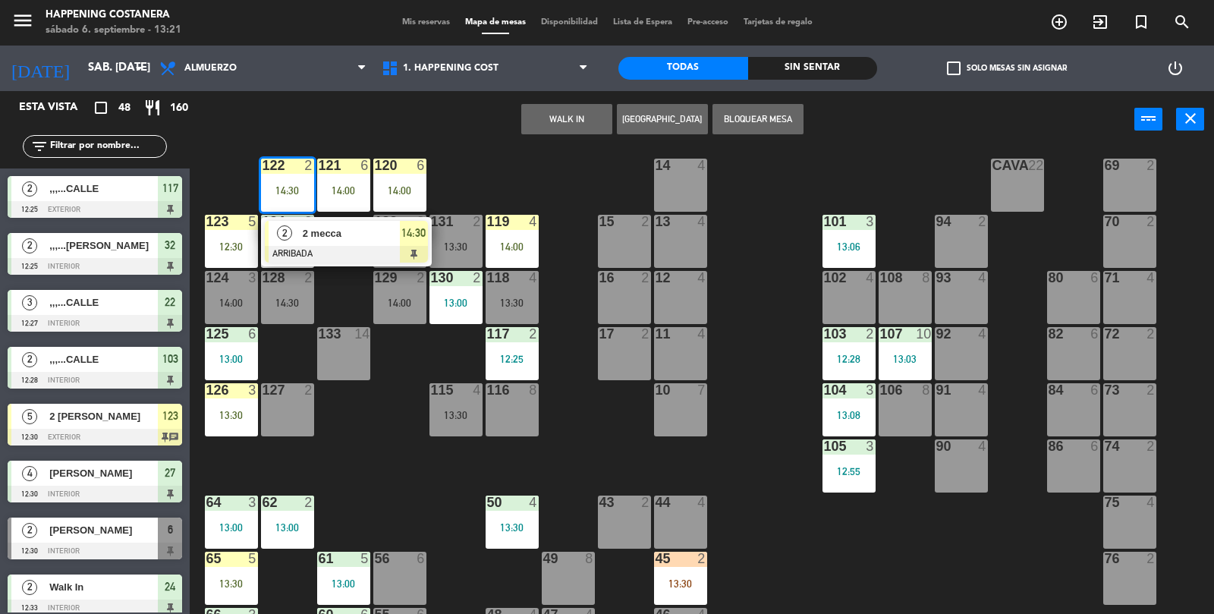
click at [997, 563] on div "69 2 122 2 14:30 2 2 mecca ARRIBADA 14:30 121 6 14:00 120 6 14:00 14 4 CAVA 22 …" at bounding box center [708, 382] width 1012 height 466
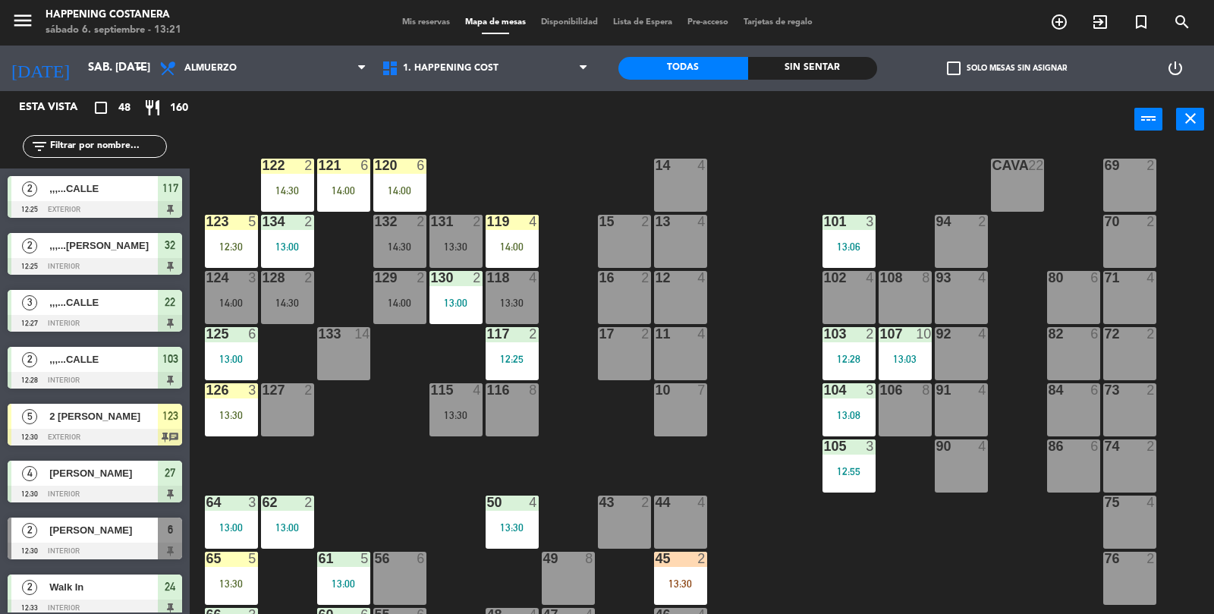
click at [343, 185] on div "14:00" at bounding box center [343, 190] width 53 height 11
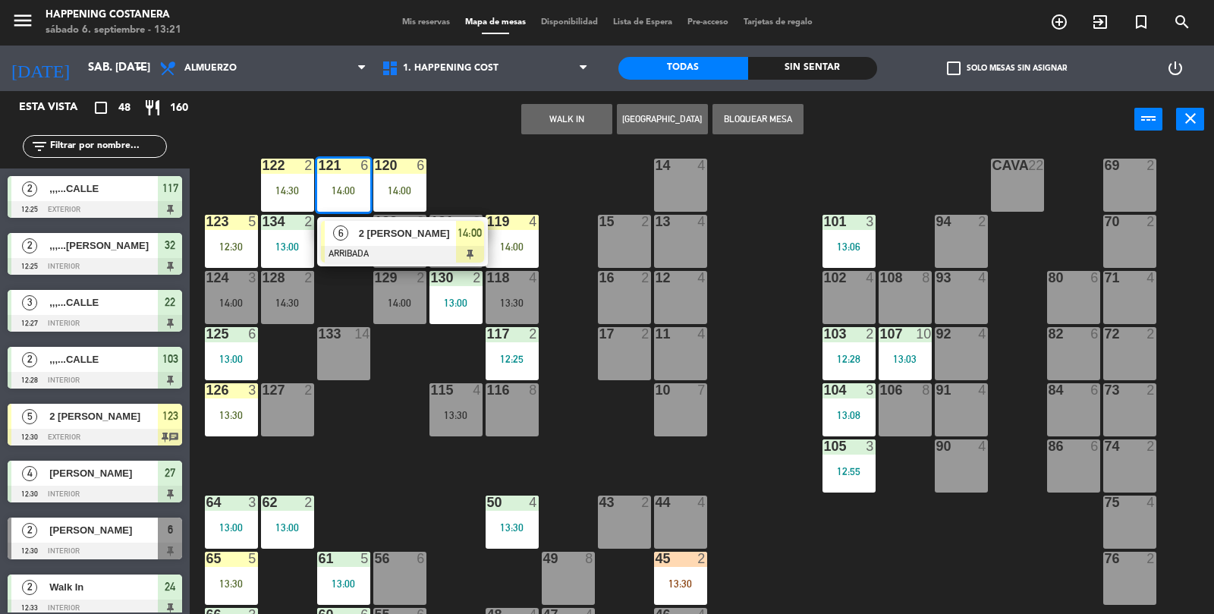
click at [988, 558] on div "69 2 122 2 14:30 121 6 14:00 6 2 [PERSON_NAME] ARRIBADA 14:00 120 6 14:00 14 4 …" at bounding box center [708, 382] width 1012 height 466
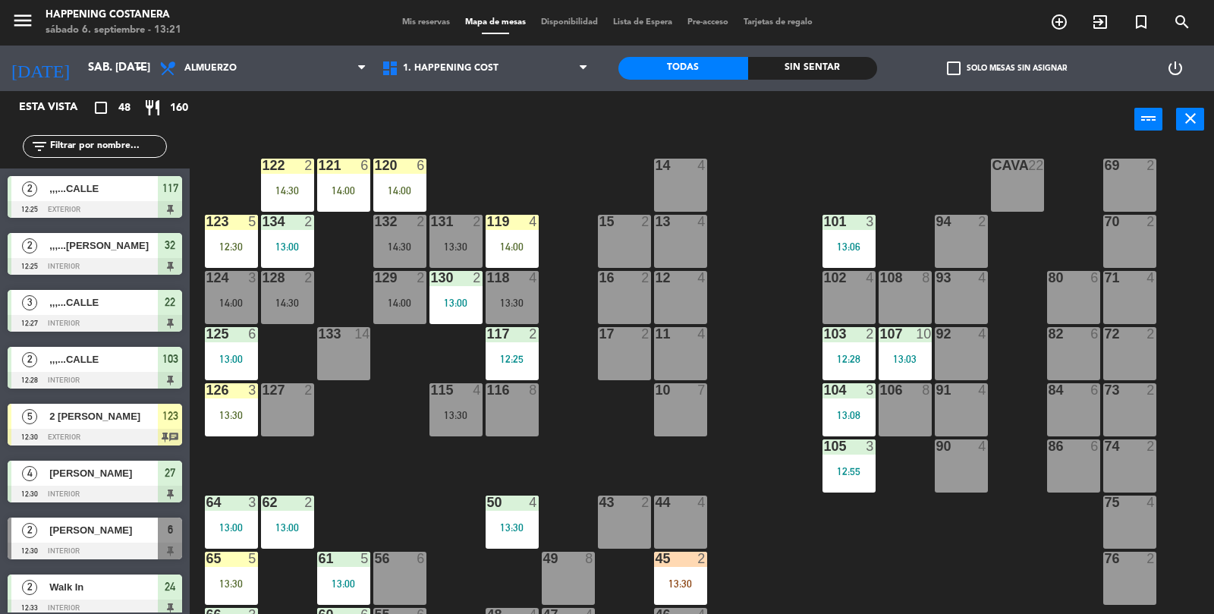
click at [391, 178] on div "120 6 14:00" at bounding box center [399, 185] width 53 height 53
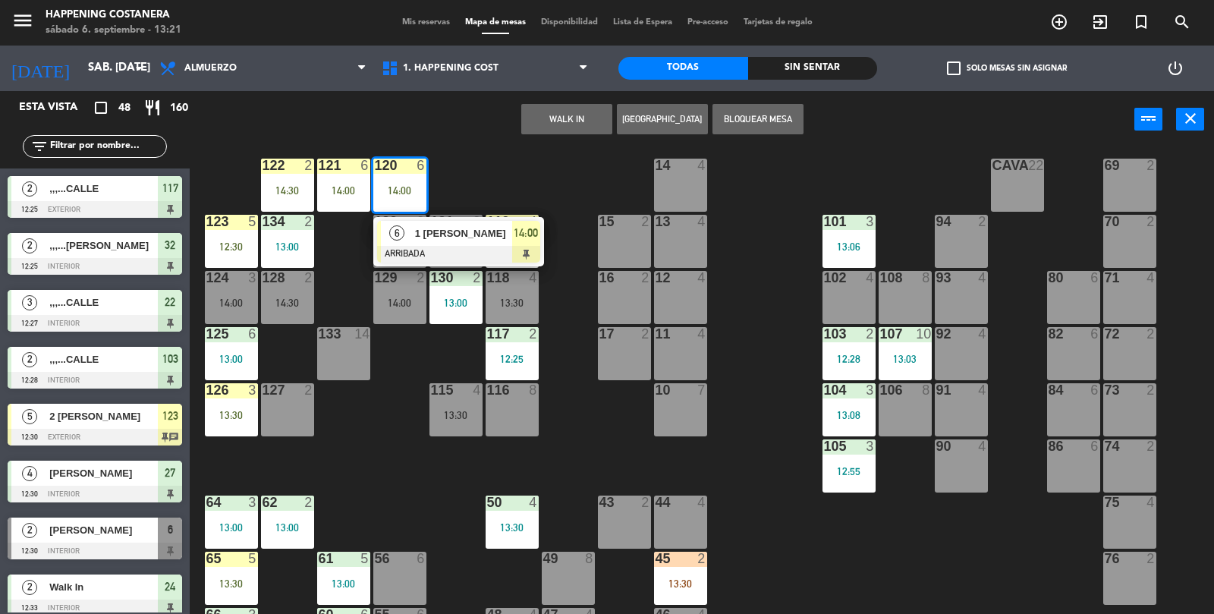
click at [983, 557] on div "69 2 122 2 14:30 121 6 14:00 120 6 14:00 6 1 [PERSON_NAME] ARRIBADA 14:00 14 4 …" at bounding box center [708, 382] width 1012 height 466
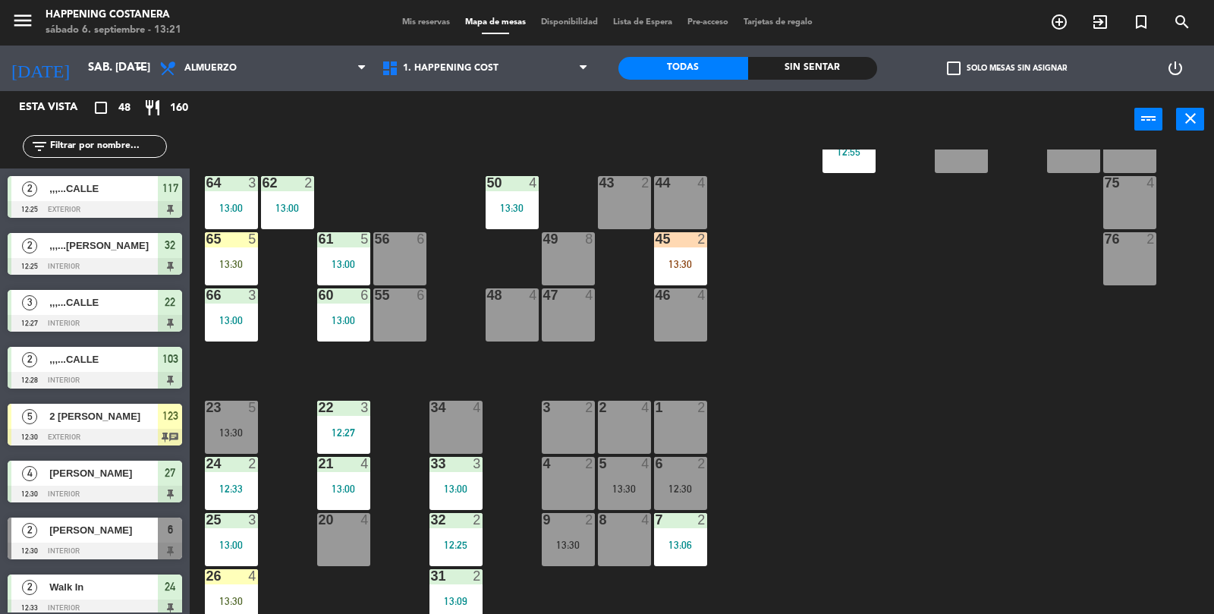
scroll to position [400, 0]
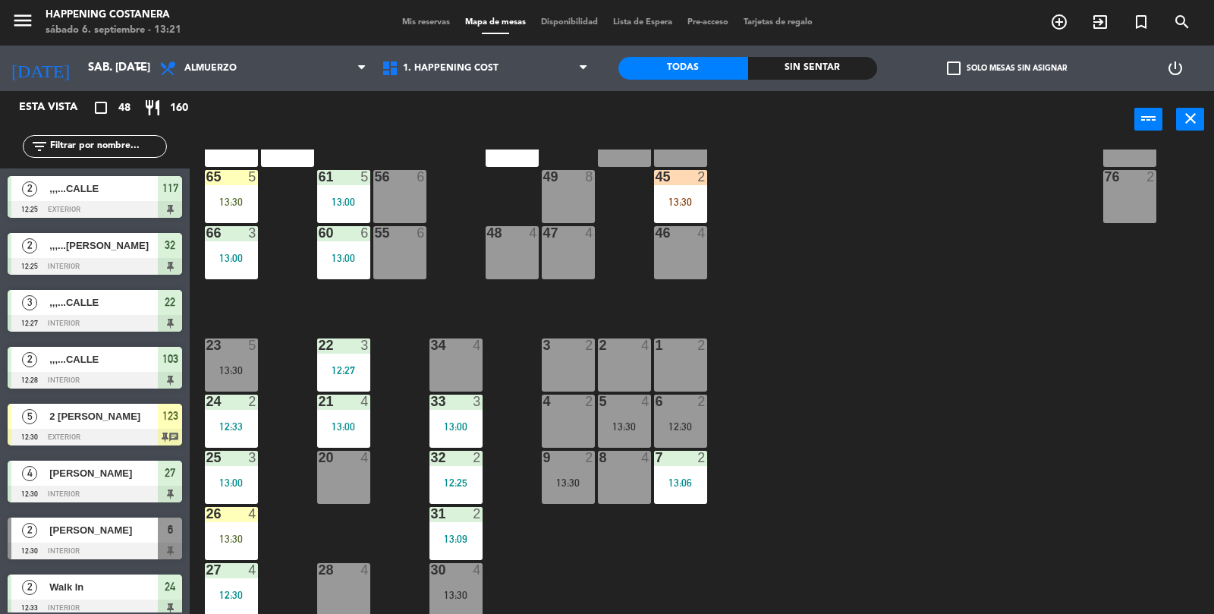
click at [948, 49] on div "check_box_outline_blank Solo mesas sin asignar" at bounding box center [1006, 69] width 259 height 46
click at [962, 65] on label "check_box_outline_blank Solo mesas sin asignar" at bounding box center [1007, 68] width 120 height 14
click at [1007, 68] on input "check_box_outline_blank Solo mesas sin asignar" at bounding box center [1007, 68] width 0 height 0
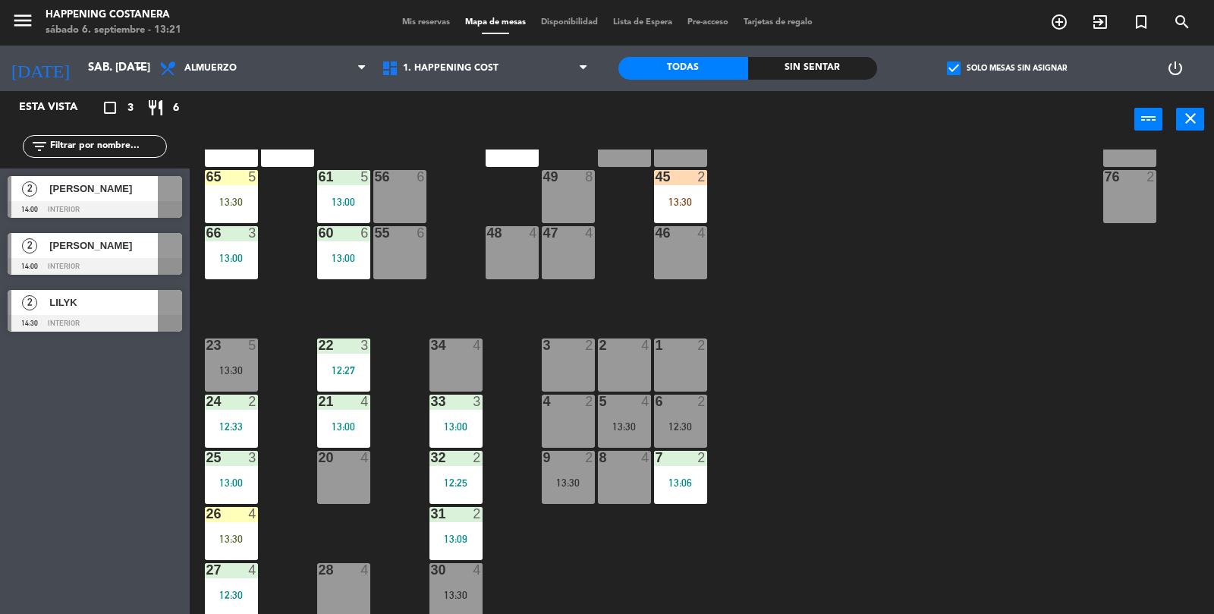
click at [966, 66] on label "check_box Solo mesas sin asignar" at bounding box center [1007, 68] width 120 height 14
click at [1007, 68] on input "check_box Solo mesas sin asignar" at bounding box center [1007, 68] width 0 height 0
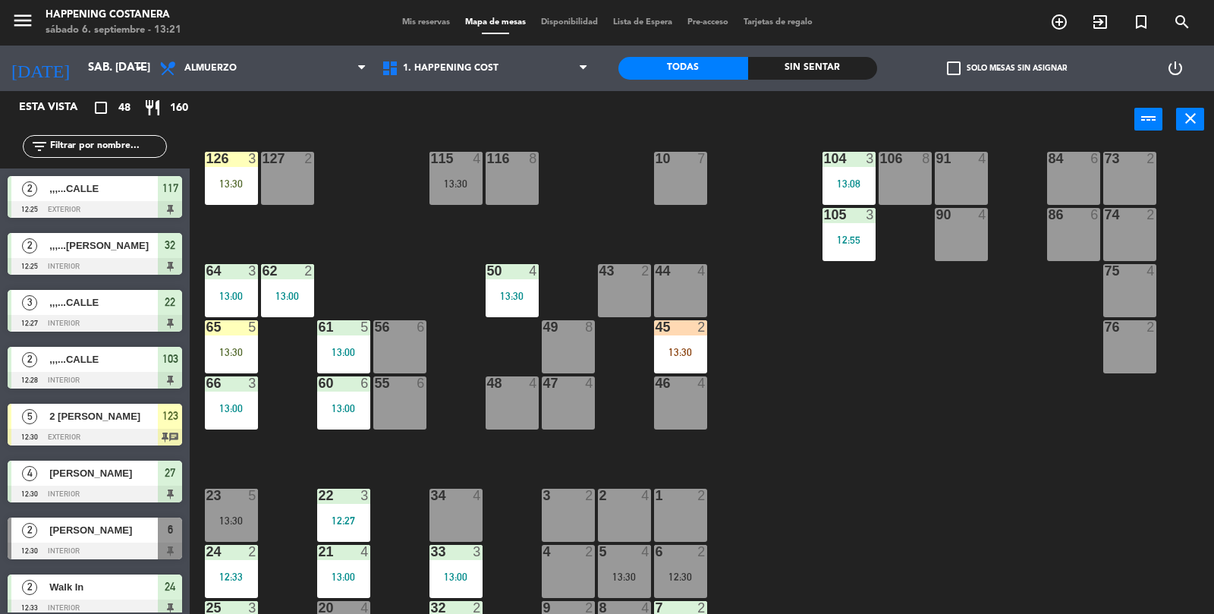
scroll to position [250, 0]
click at [74, 144] on input "text" at bounding box center [108, 146] width 118 height 17
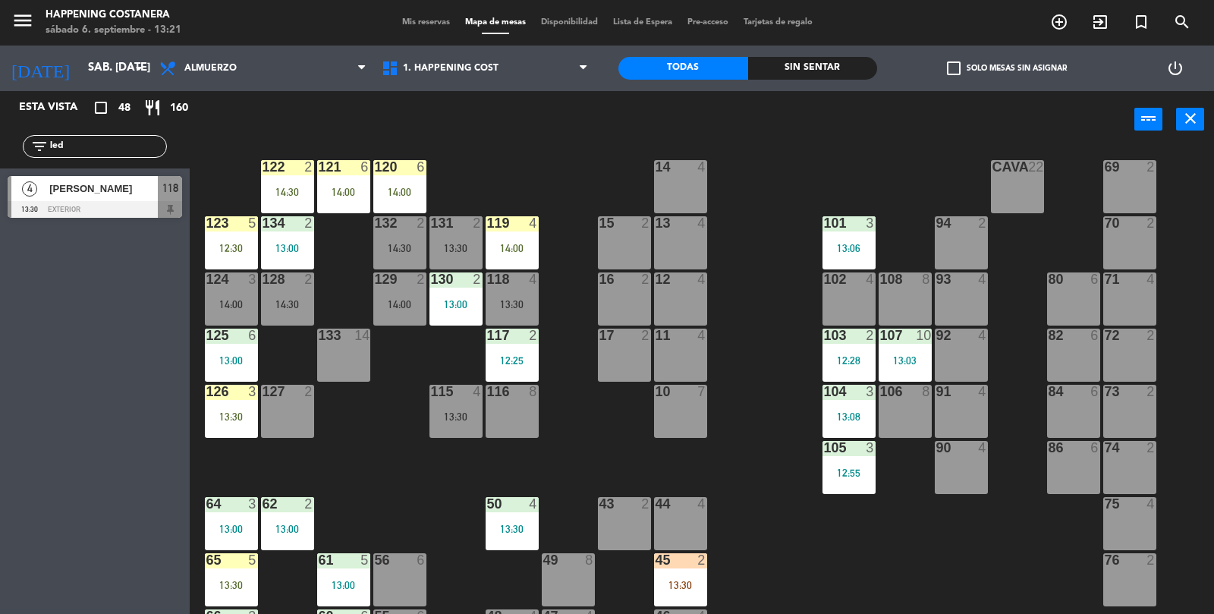
scroll to position [0, 0]
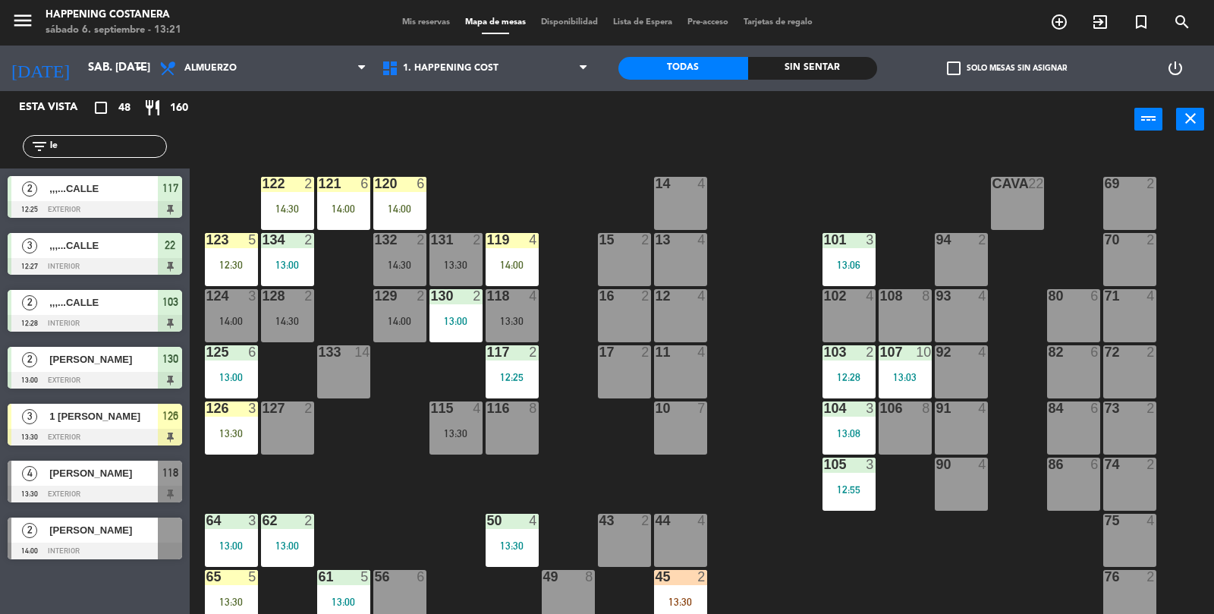
type input "l"
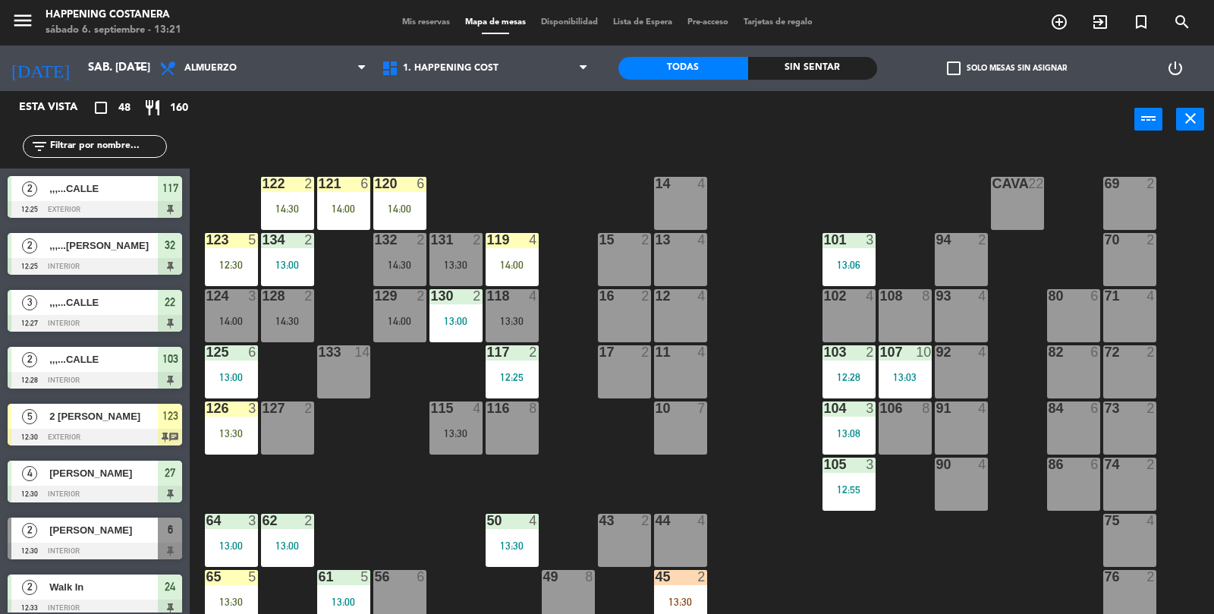
click at [519, 316] on div "13:30" at bounding box center [512, 321] width 53 height 11
click at [772, 447] on div "69 2 122 2 14:30 121 6 14:00 120 6 14:00 14 4 CAVA 22 101 3 13:06 94 2 70 2 123…" at bounding box center [708, 382] width 1012 height 466
click at [508, 240] on div at bounding box center [511, 240] width 25 height 14
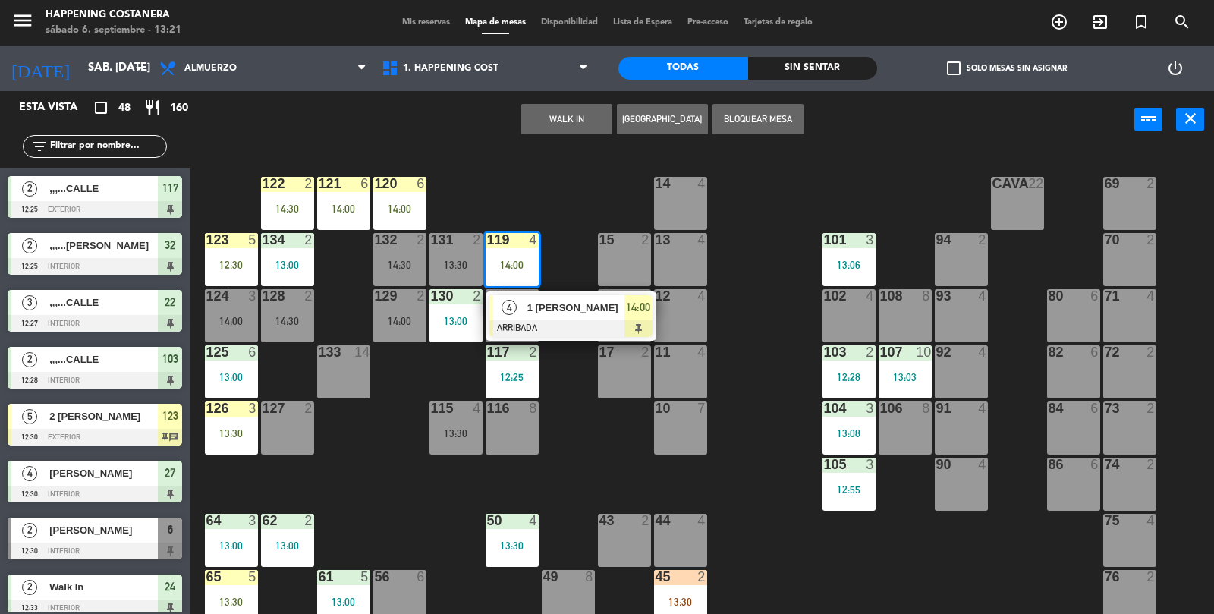
click at [755, 490] on div "69 2 122 2 14:30 121 6 14:00 120 6 14:00 14 4 CAVA 22 101 3 13:06 94 2 70 2 123…" at bounding box center [708, 382] width 1012 height 466
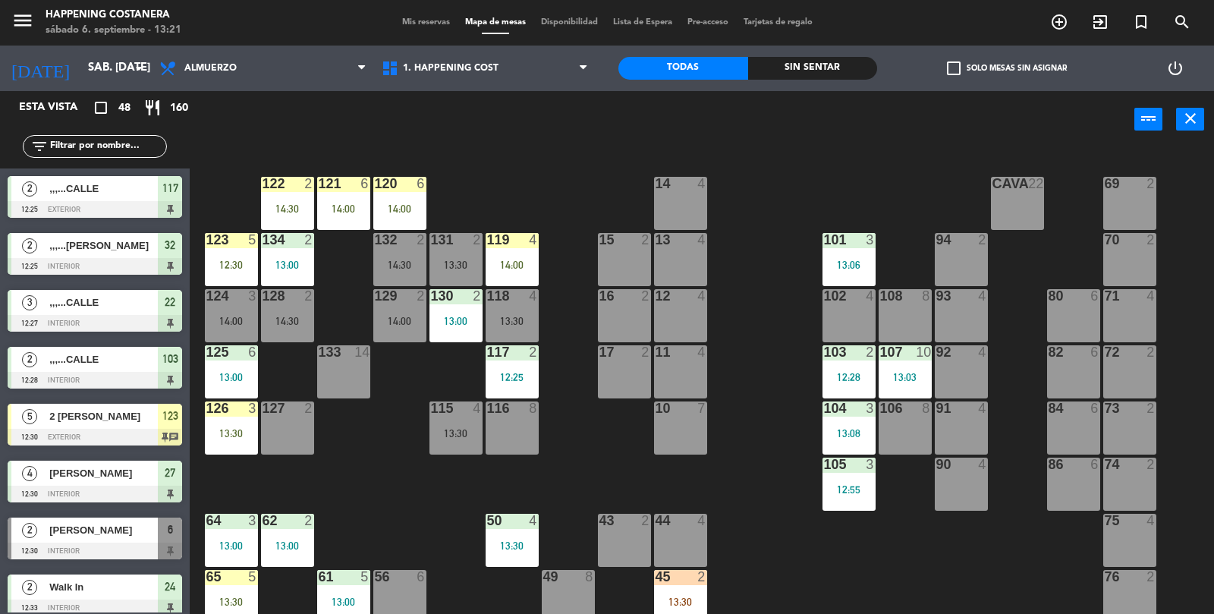
click at [525, 336] on div "118 4 13:30" at bounding box center [512, 315] width 53 height 53
click at [781, 498] on div "69 2 122 2 14:30 121 6 14:00 120 6 14:00 14 4 CAVA 22 101 3 13:06 94 2 70 2 123…" at bounding box center [708, 382] width 1012 height 466
click at [222, 276] on div "123 5 12:30" at bounding box center [231, 259] width 53 height 53
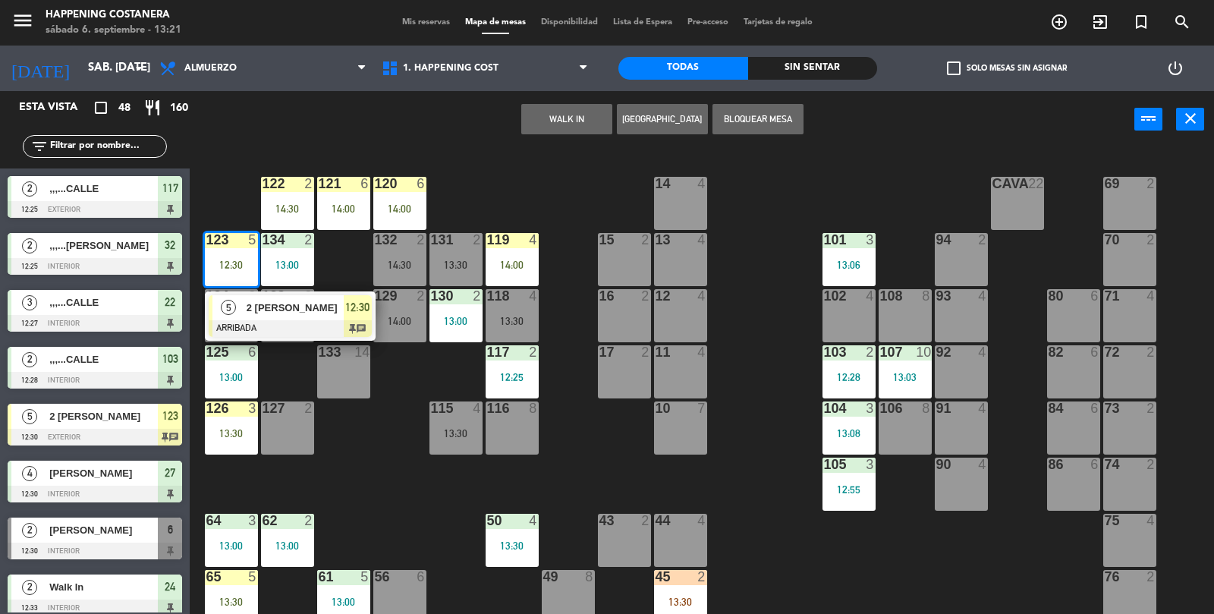
click at [771, 483] on div "69 2 122 2 14:30 121 6 14:00 120 6 14:00 14 4 CAVA 22 101 3 13:06 94 2 70 2 123…" at bounding box center [708, 382] width 1012 height 466
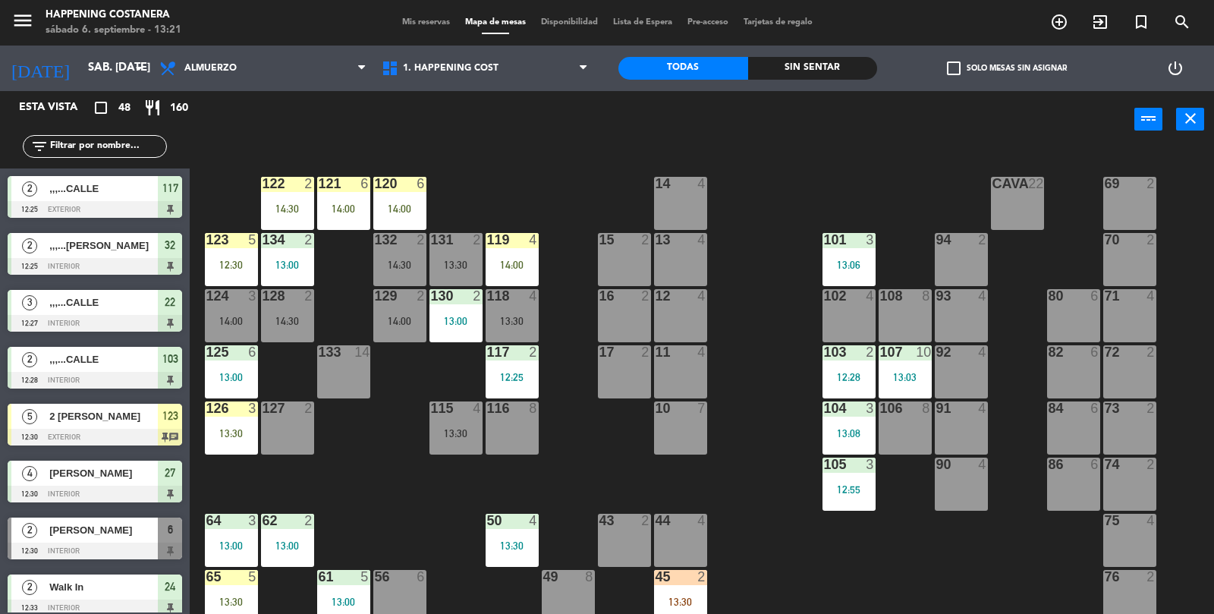
click at [300, 195] on div "122 2 14:30" at bounding box center [287, 203] width 53 height 53
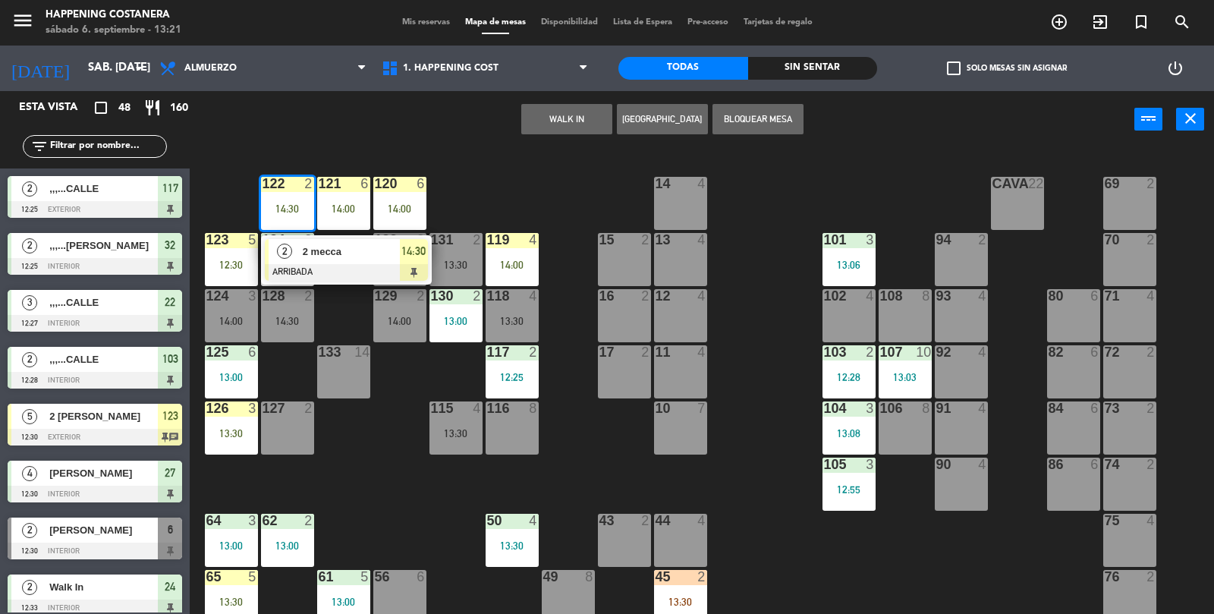
click at [228, 196] on div "69 2 122 2 14:30 2 2 mecca ARRIBADA 14:30 121 6 14:00 120 6 14:00 14 4 CAVA 22 …" at bounding box center [708, 382] width 1012 height 466
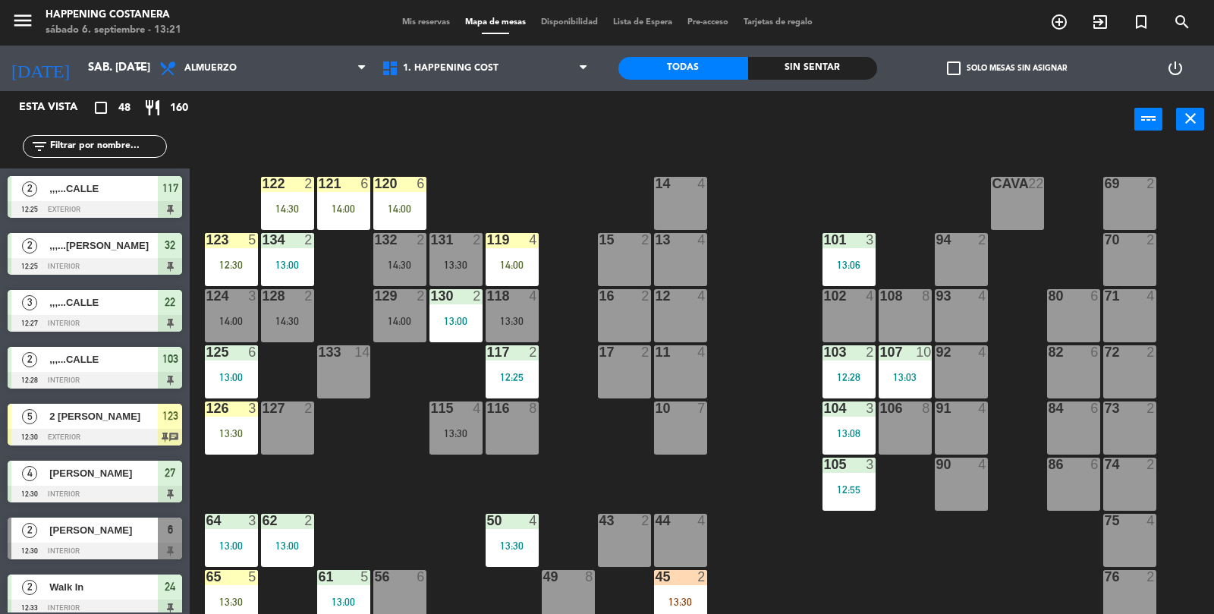
click at [345, 184] on div at bounding box center [343, 184] width 25 height 14
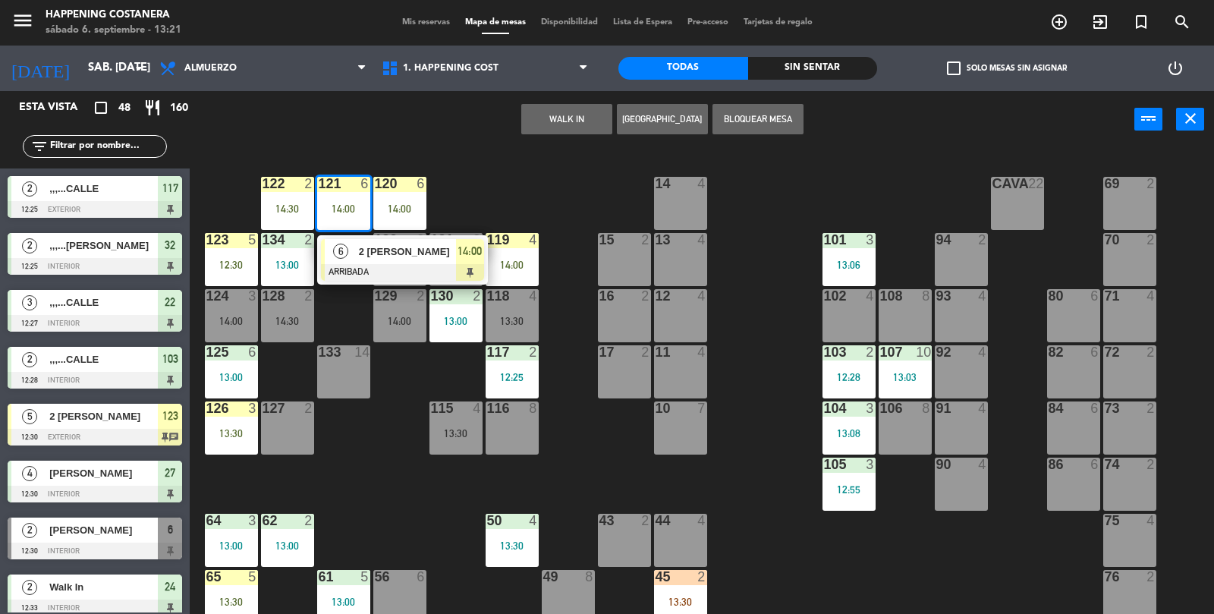
click at [222, 170] on div "69 2 122 2 14:30 121 6 14:00 6 2 [PERSON_NAME] ARRIBADA 14:00 120 6 14:00 14 4 …" at bounding box center [708, 382] width 1012 height 466
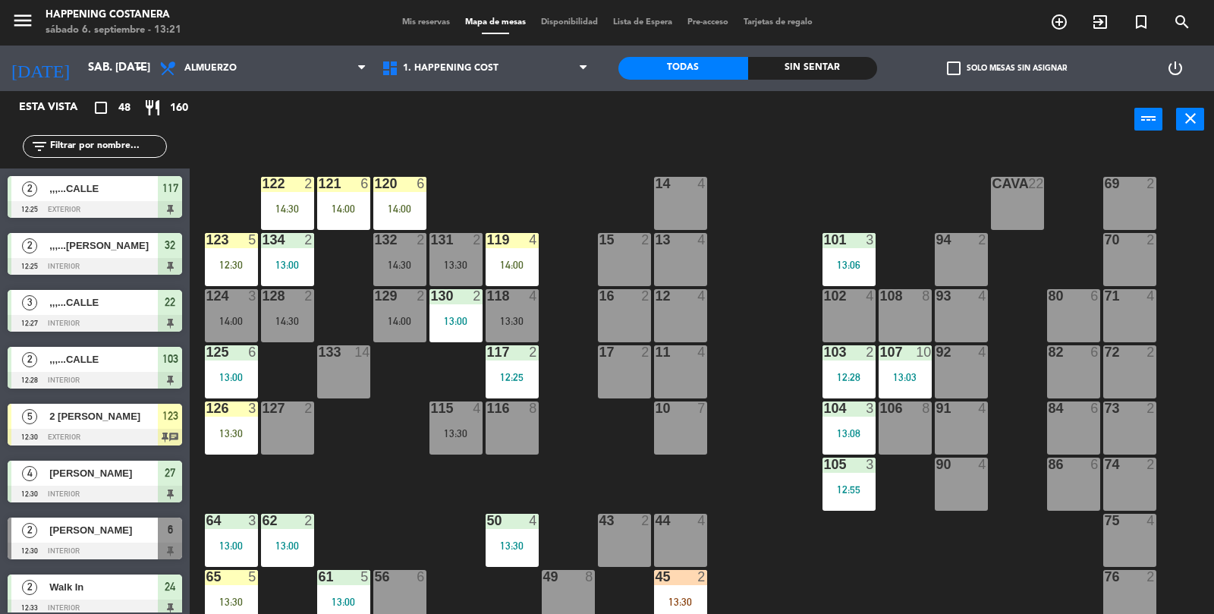
click at [423, 206] on div "14:00" at bounding box center [399, 208] width 53 height 11
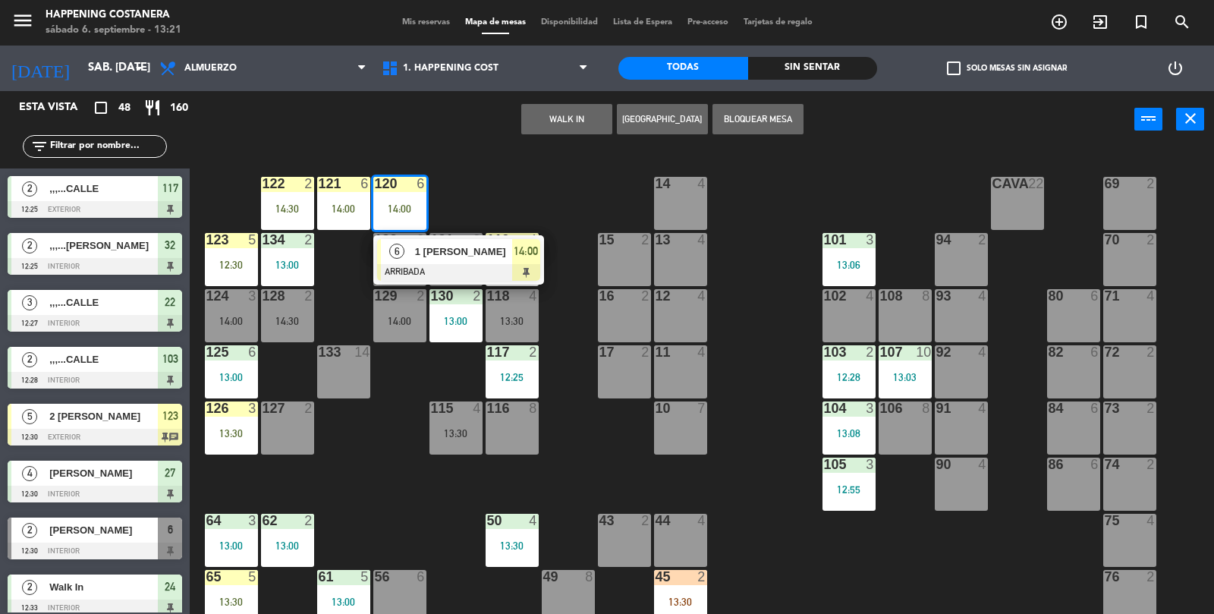
click at [475, 175] on div "69 2 122 2 14:30 121 6 14:00 120 6 14:00 6 1 [PERSON_NAME] ARRIBADA 14:00 14 4 …" at bounding box center [708, 382] width 1012 height 466
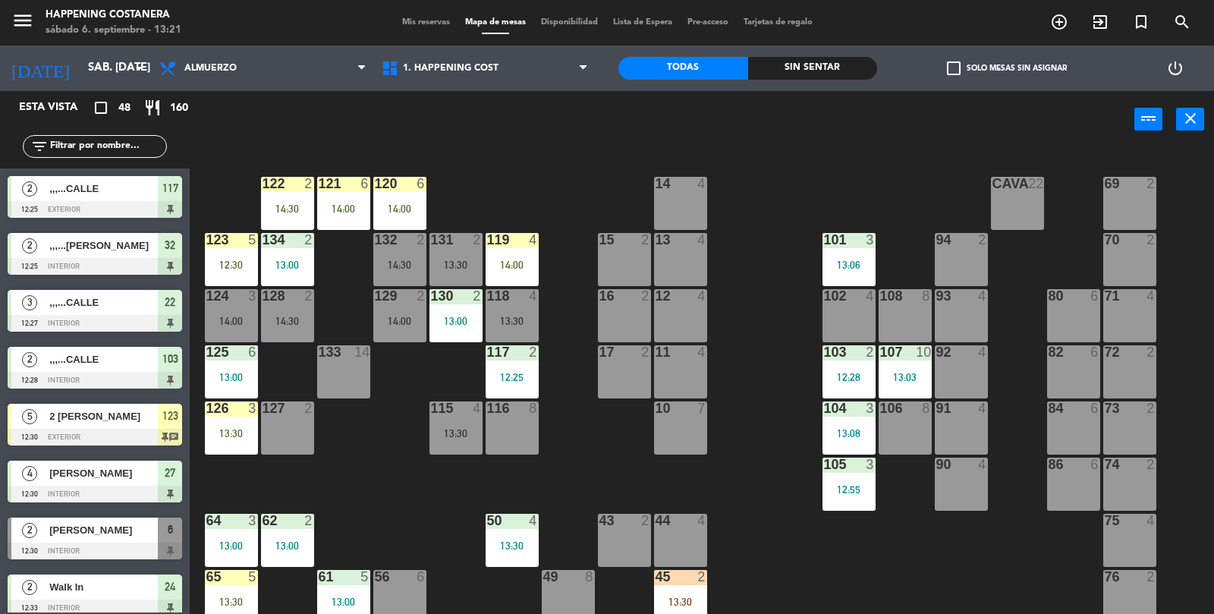
click at [510, 263] on div "14:00" at bounding box center [512, 264] width 53 height 11
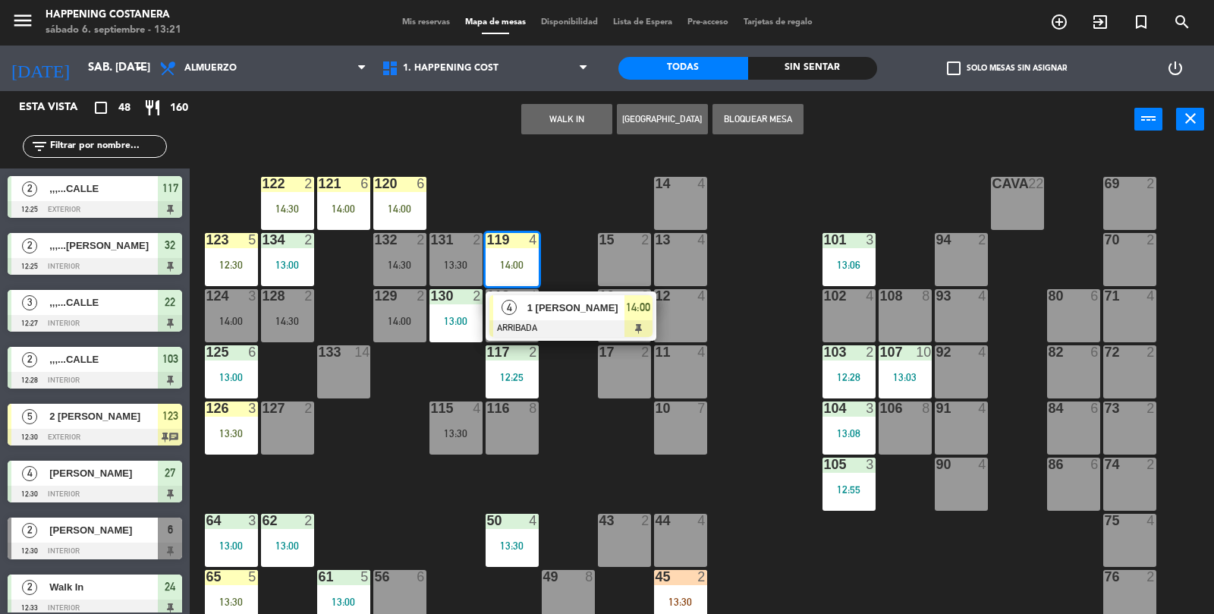
click at [489, 161] on div "69 2 122 2 14:30 121 6 14:00 120 6 14:00 14 4 CAVA 22 101 3 13:06 94 2 70 2 123…" at bounding box center [708, 382] width 1012 height 466
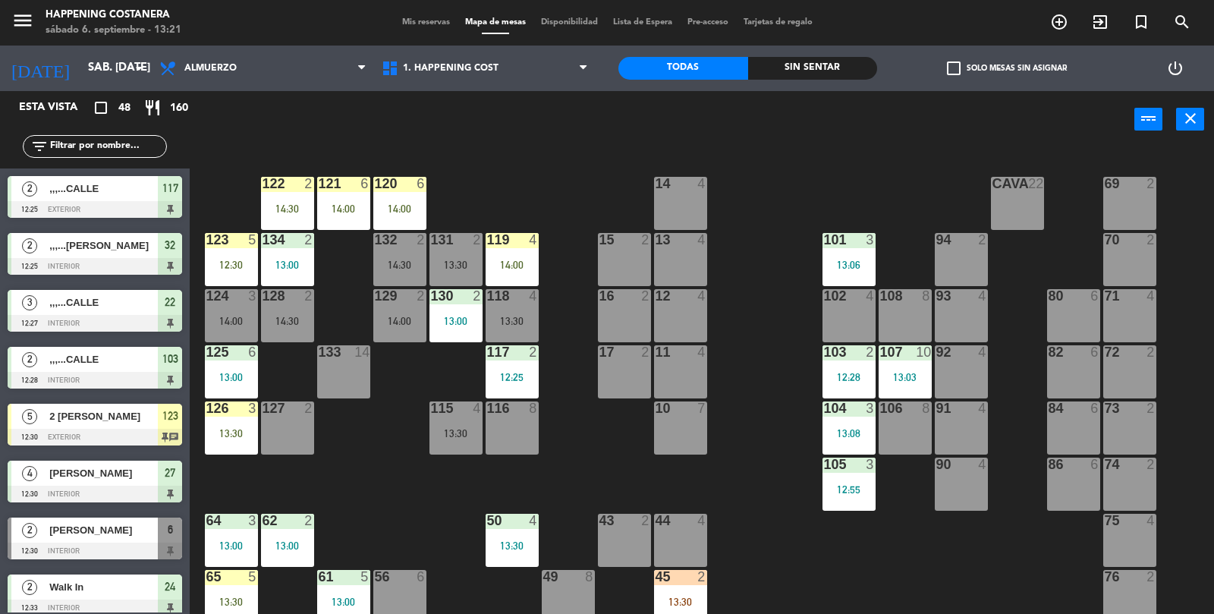
click at [235, 244] on div at bounding box center [230, 240] width 25 height 14
click at [202, 195] on div "69 2 122 2 14:30 121 6 14:00 120 6 14:00 14 4 CAVA 22 101 3 13:06 94 2 70 2 123…" at bounding box center [708, 382] width 1012 height 466
click at [226, 438] on div "13:30" at bounding box center [231, 433] width 53 height 11
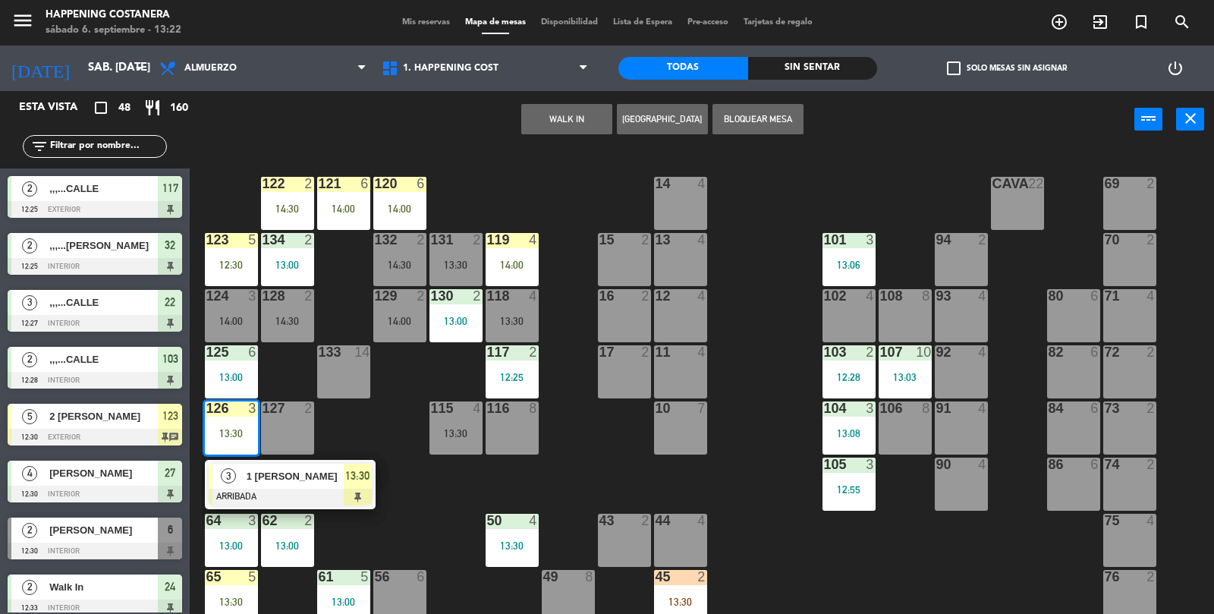
click at [376, 419] on div "69 2 122 2 14:30 121 6 14:00 120 6 14:00 14 4 CAVA 22 101 3 13:06 94 2 70 2 123…" at bounding box center [708, 382] width 1012 height 466
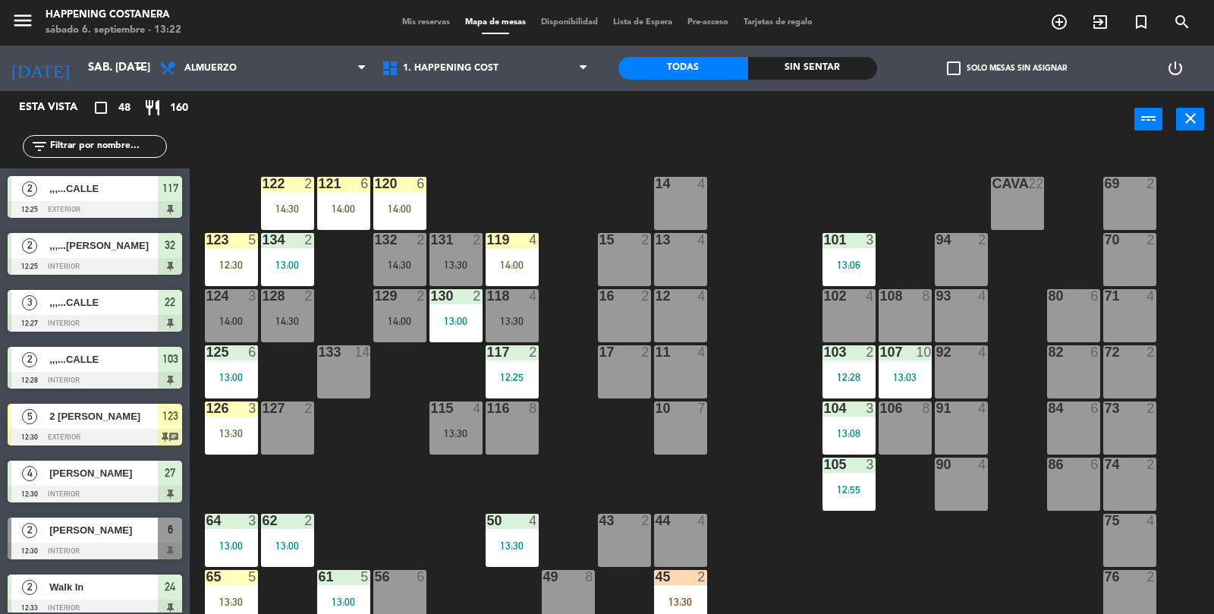
click at [272, 259] on div "13:00" at bounding box center [287, 264] width 53 height 11
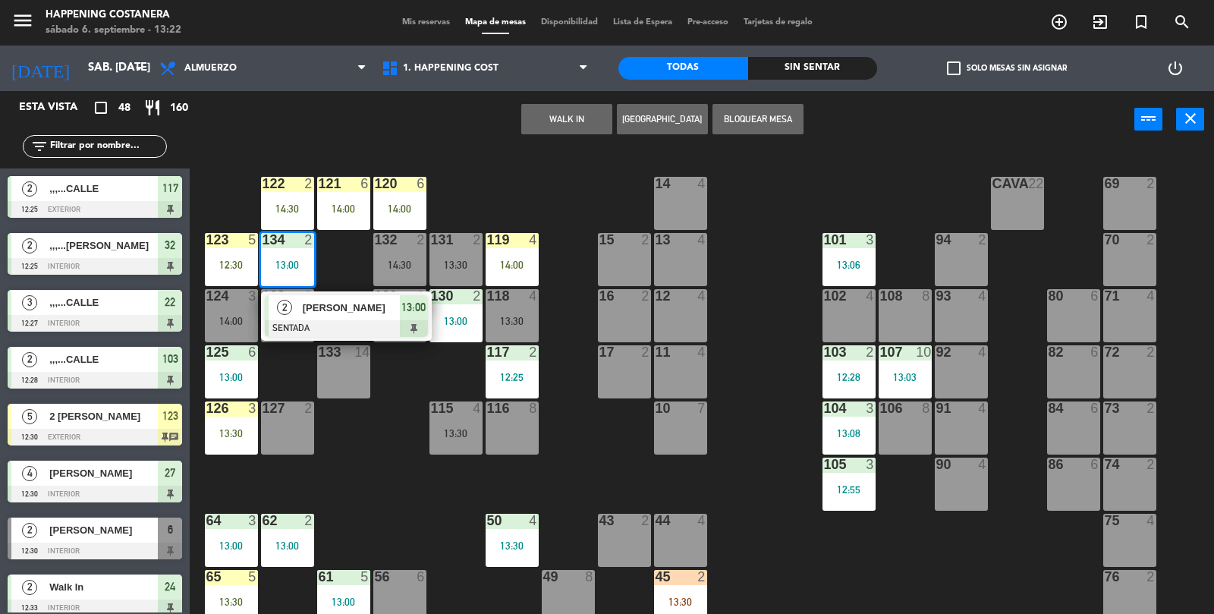
click at [369, 443] on div "69 2 122 2 14:30 121 6 14:00 120 6 14:00 14 4 CAVA 22 101 3 13:06 94 2 70 2 123…" at bounding box center [708, 382] width 1012 height 466
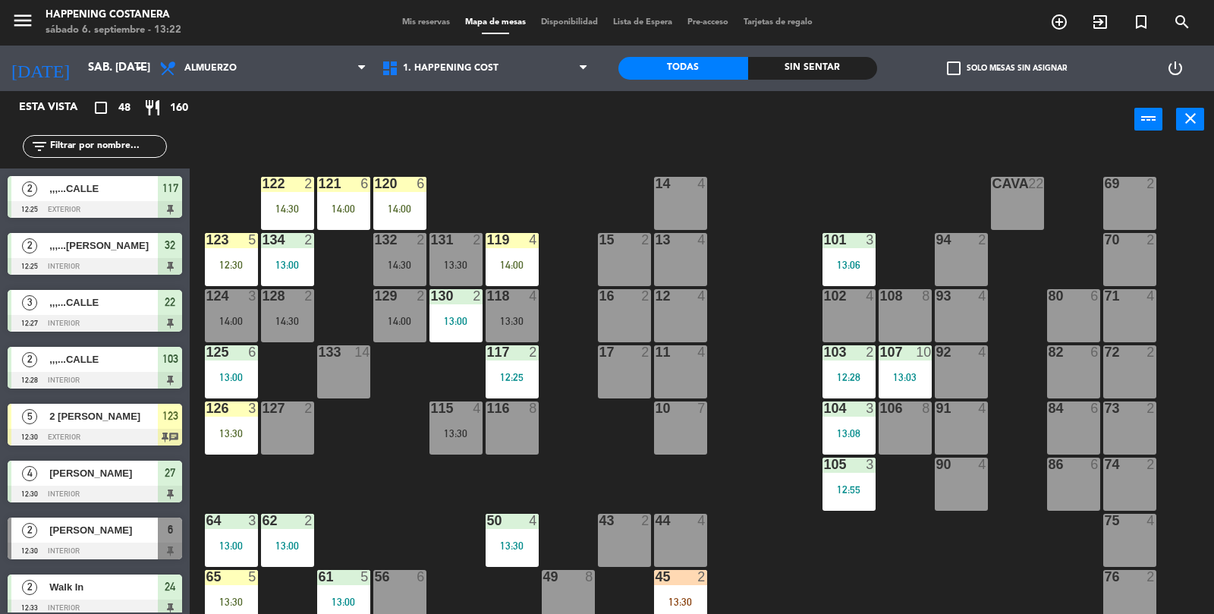
click at [213, 369] on div "125 6 13:00" at bounding box center [231, 371] width 53 height 53
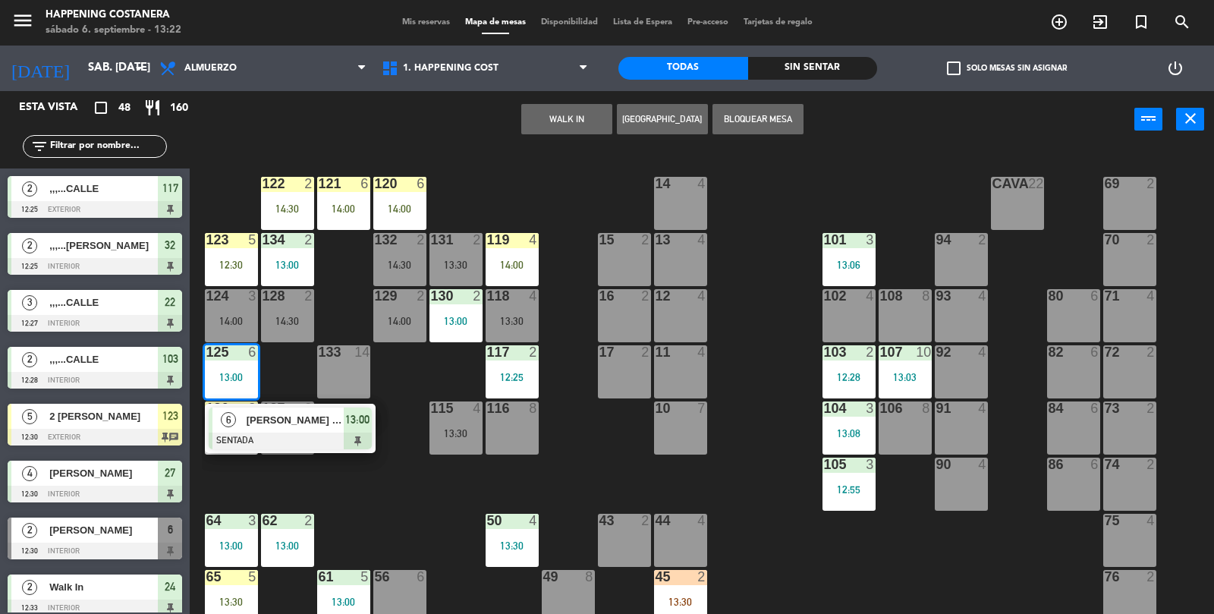
click at [362, 486] on div "69 2 122 2 14:30 121 6 14:00 120 6 14:00 14 4 CAVA 22 101 3 13:06 94 2 70 2 123…" at bounding box center [708, 382] width 1012 height 466
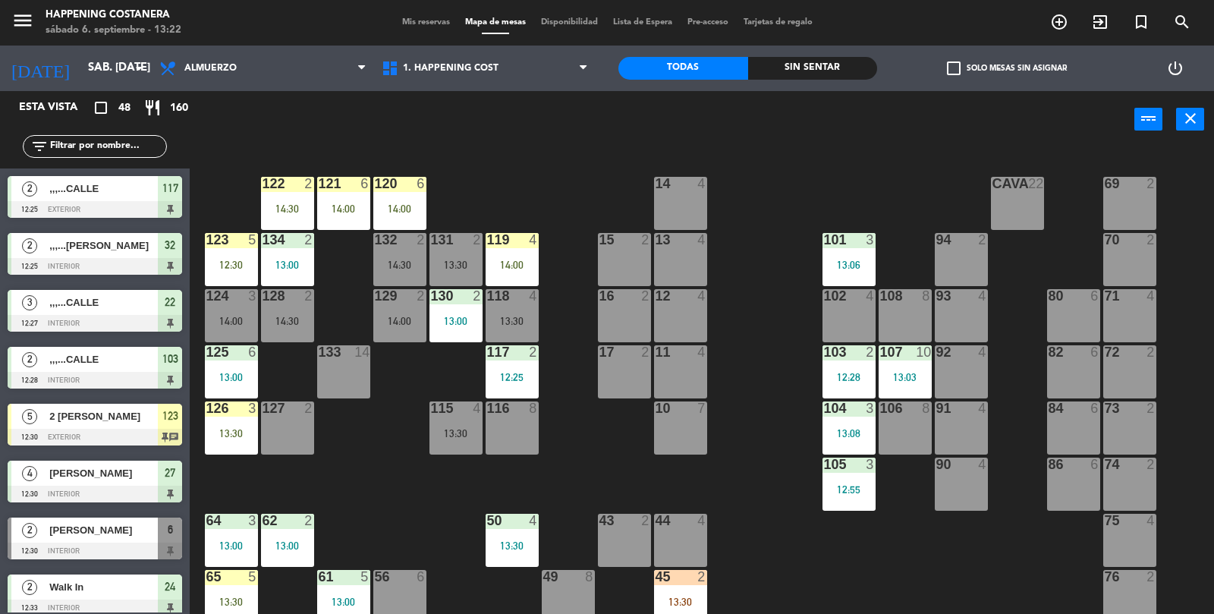
click at [463, 312] on div "130 2 13:00" at bounding box center [455, 315] width 53 height 53
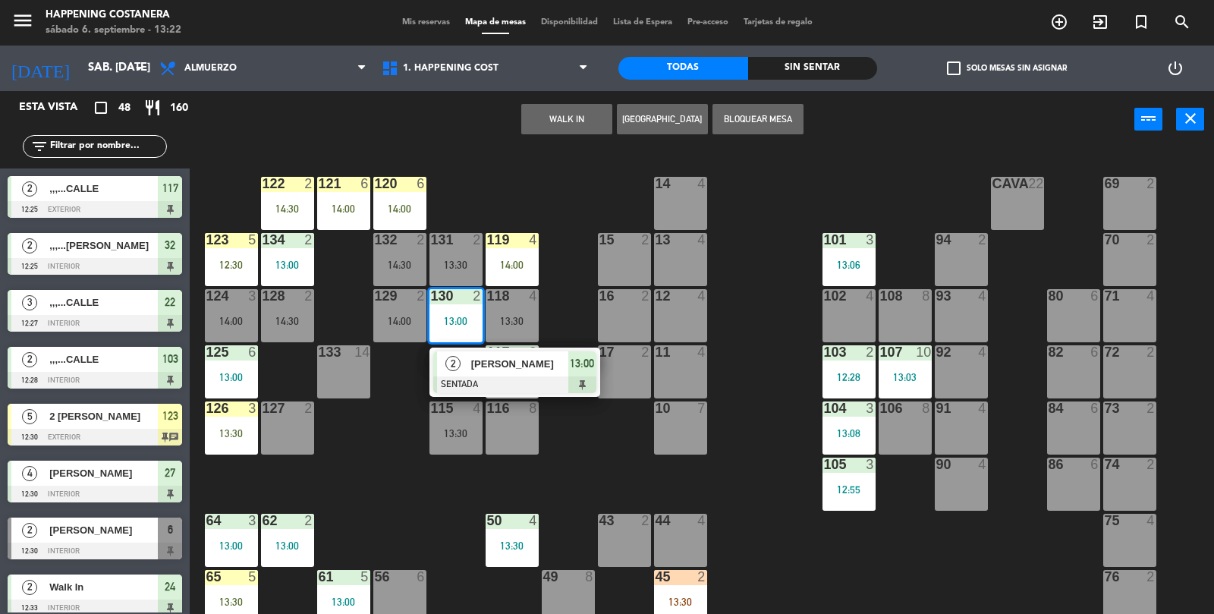
click at [378, 464] on div "69 2 122 2 14:30 121 6 14:00 120 6 14:00 14 4 CAVA 22 101 3 13:06 94 2 70 2 123…" at bounding box center [708, 382] width 1012 height 466
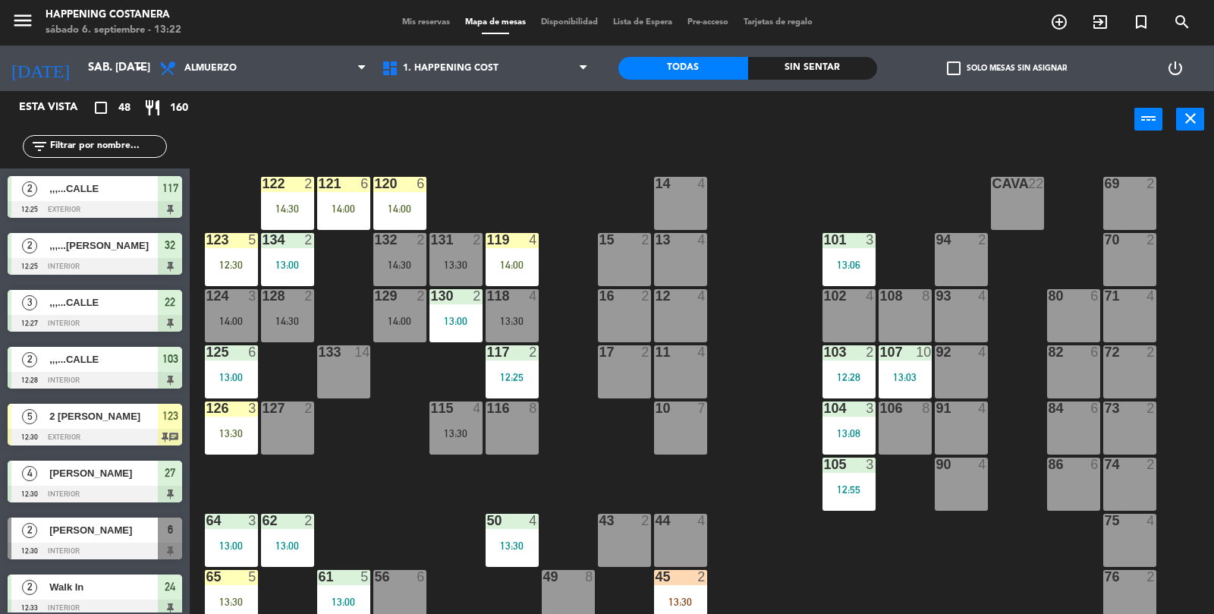
click at [523, 365] on div "117 2 12:25" at bounding box center [512, 371] width 53 height 53
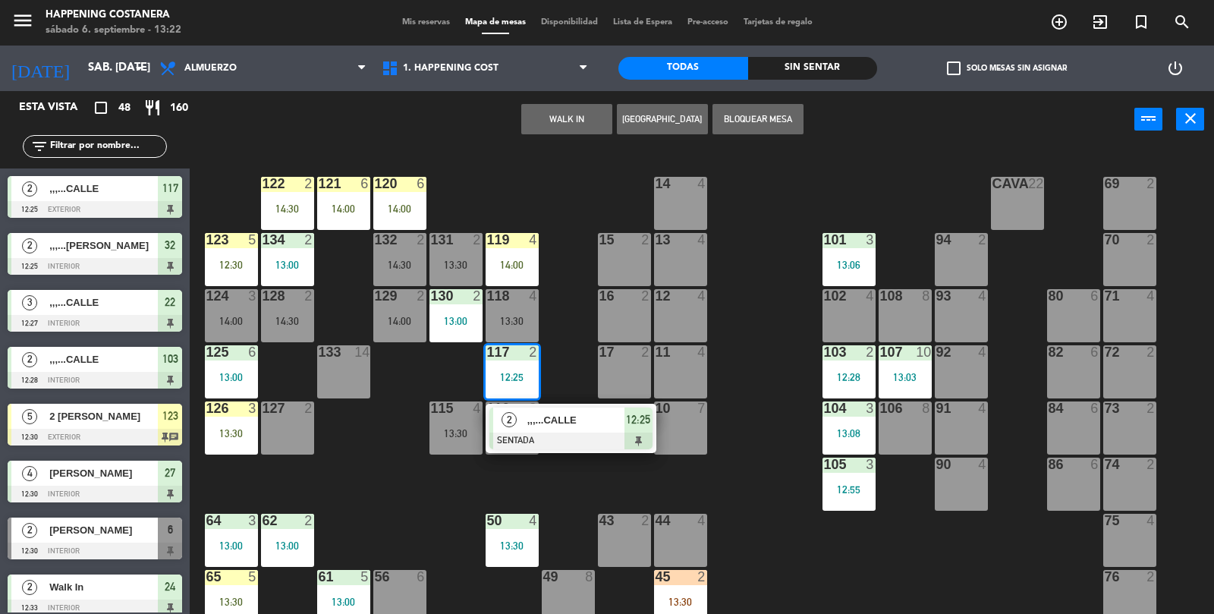
click at [368, 462] on div "69 2 122 2 14:30 121 6 14:00 120 6 14:00 14 4 CAVA 22 101 3 13:06 94 2 70 2 123…" at bounding box center [708, 382] width 1012 height 466
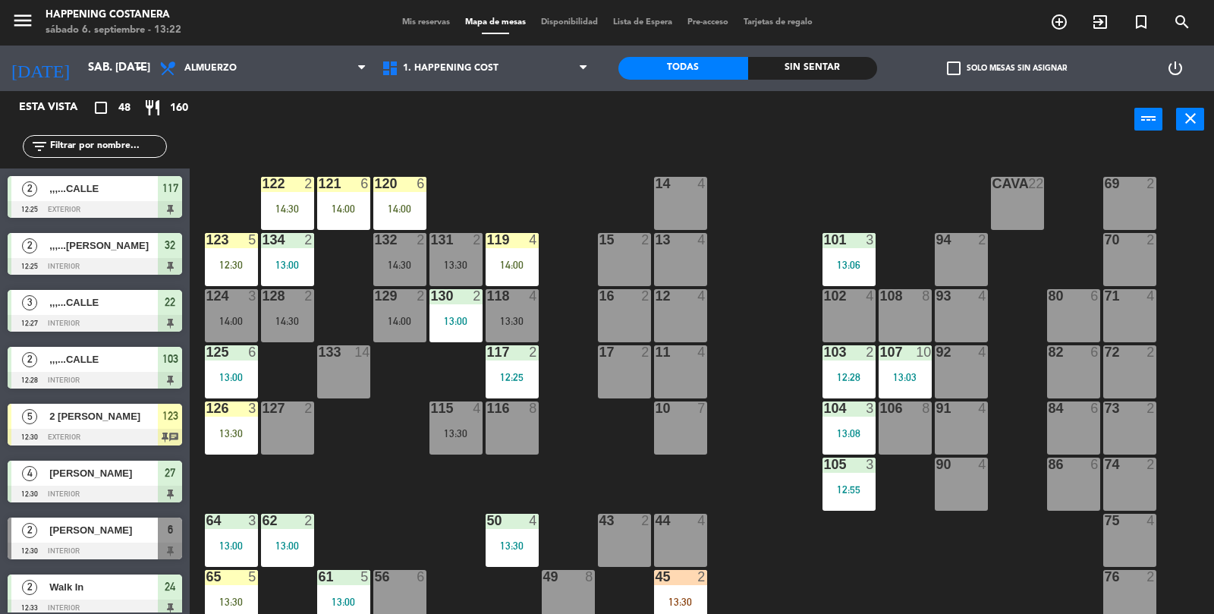
click at [71, 148] on input "text" at bounding box center [108, 146] width 118 height 17
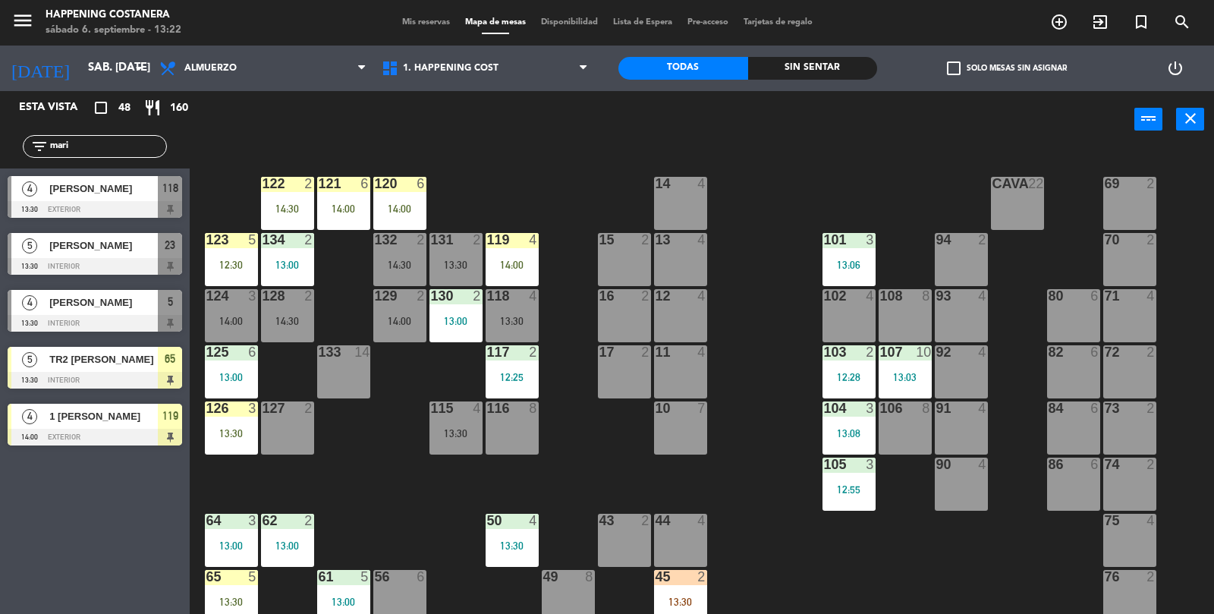
type input "mari"
click at [80, 266] on div at bounding box center [95, 266] width 174 height 17
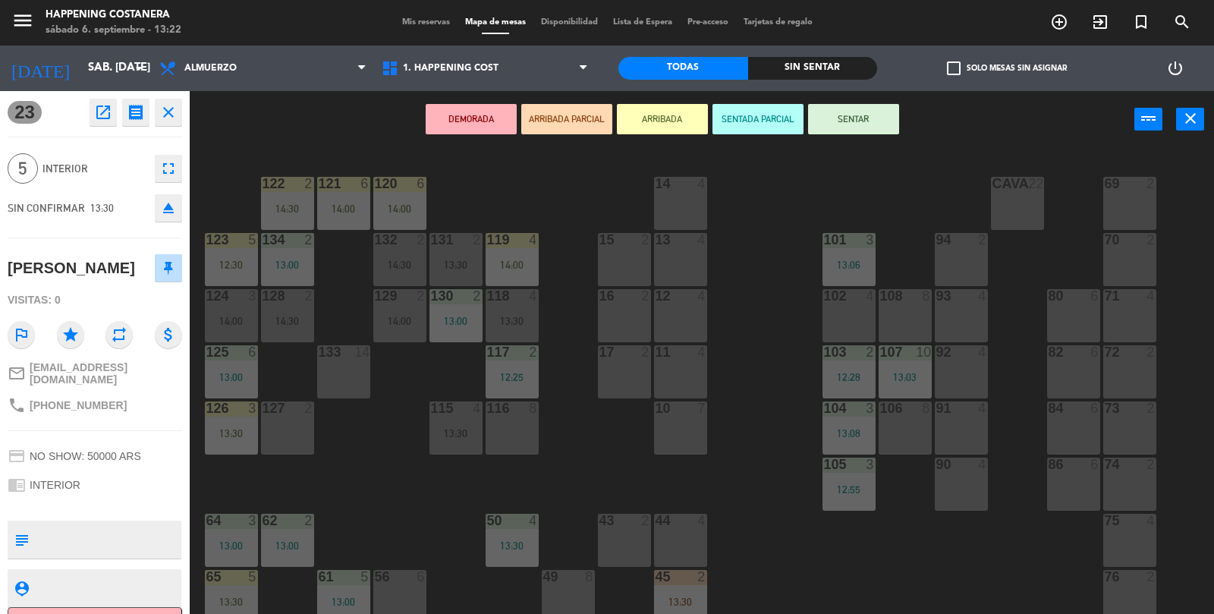
click at [450, 121] on button "DEMORADA" at bounding box center [471, 119] width 91 height 30
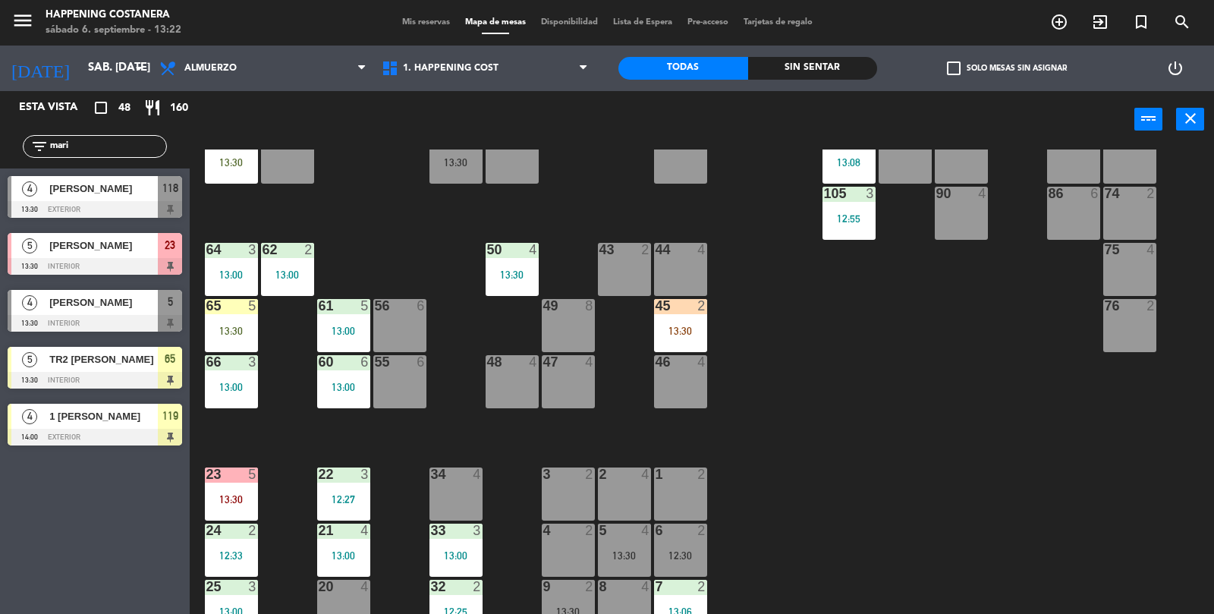
scroll to position [400, 0]
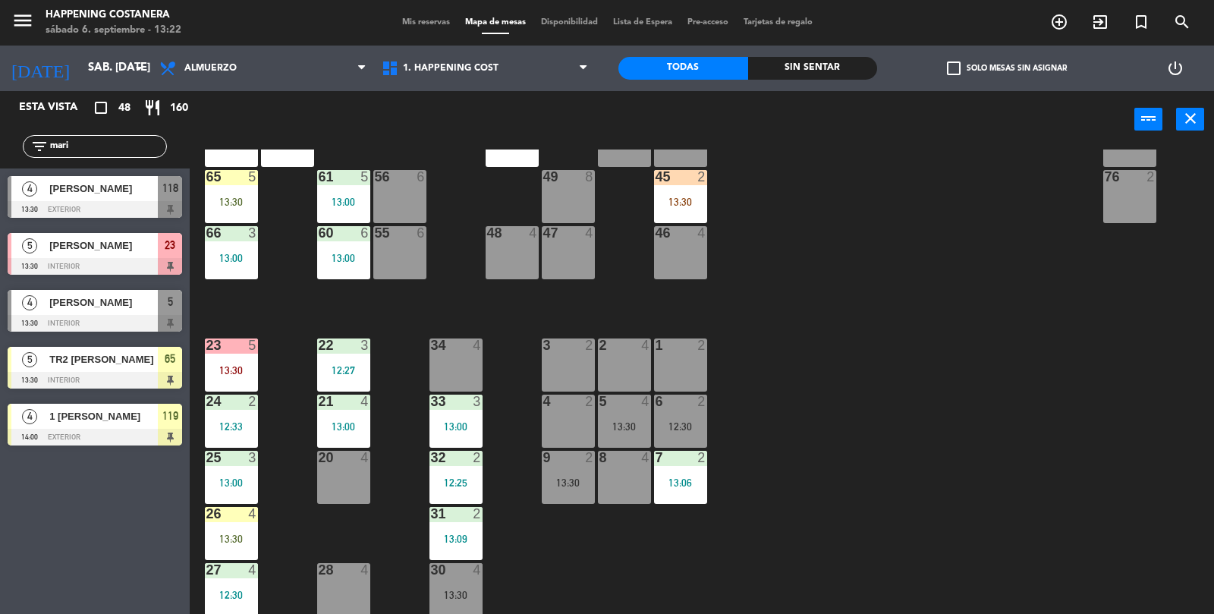
click at [107, 146] on input "mari" at bounding box center [108, 146] width 118 height 17
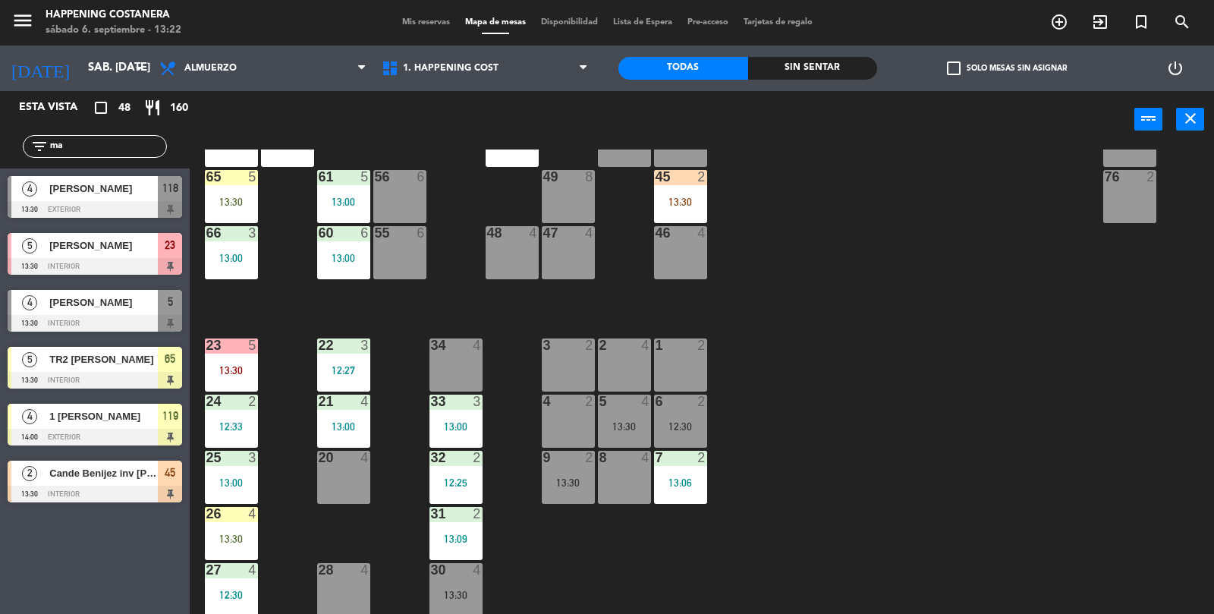
type input "m"
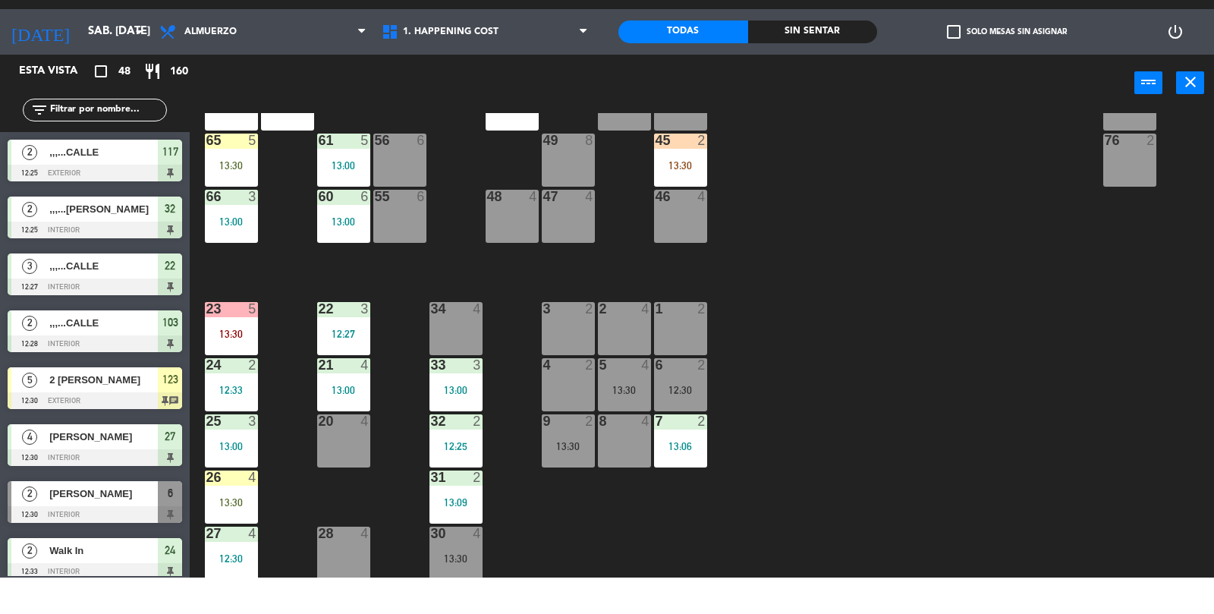
click at [687, 373] on div "1 2" at bounding box center [680, 364] width 53 height 53
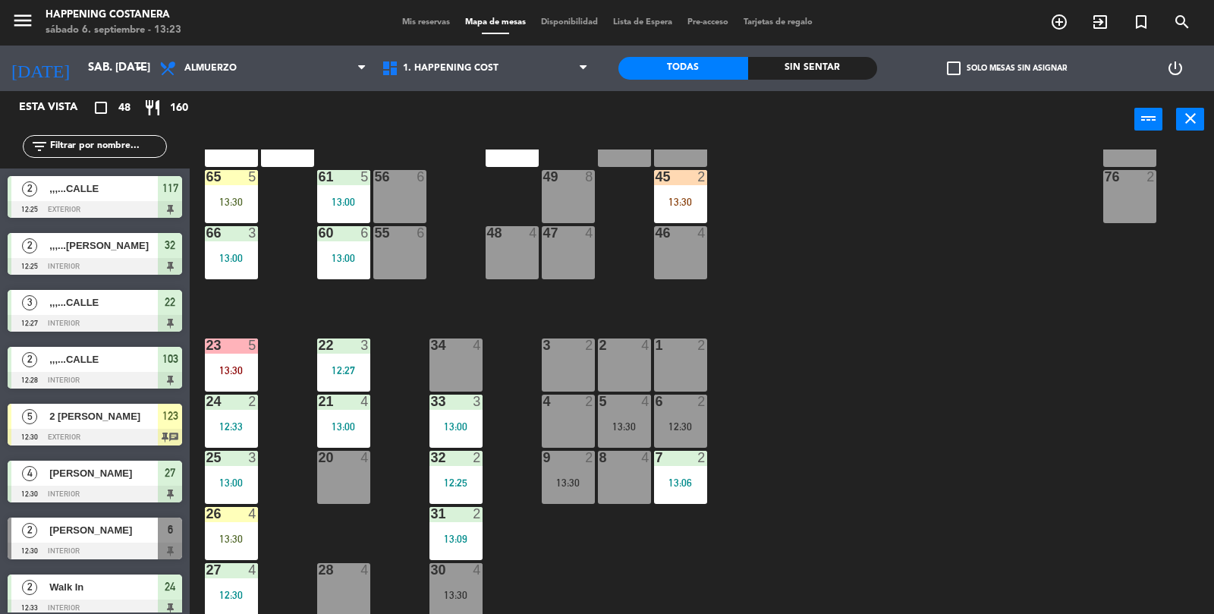
click at [1123, 410] on div "69 2 122 2 14:30 121 6 14:00 120 6 14:00 14 4 CAVA 22 101 3 13:06 94 2 70 2 123…" at bounding box center [708, 382] width 1012 height 466
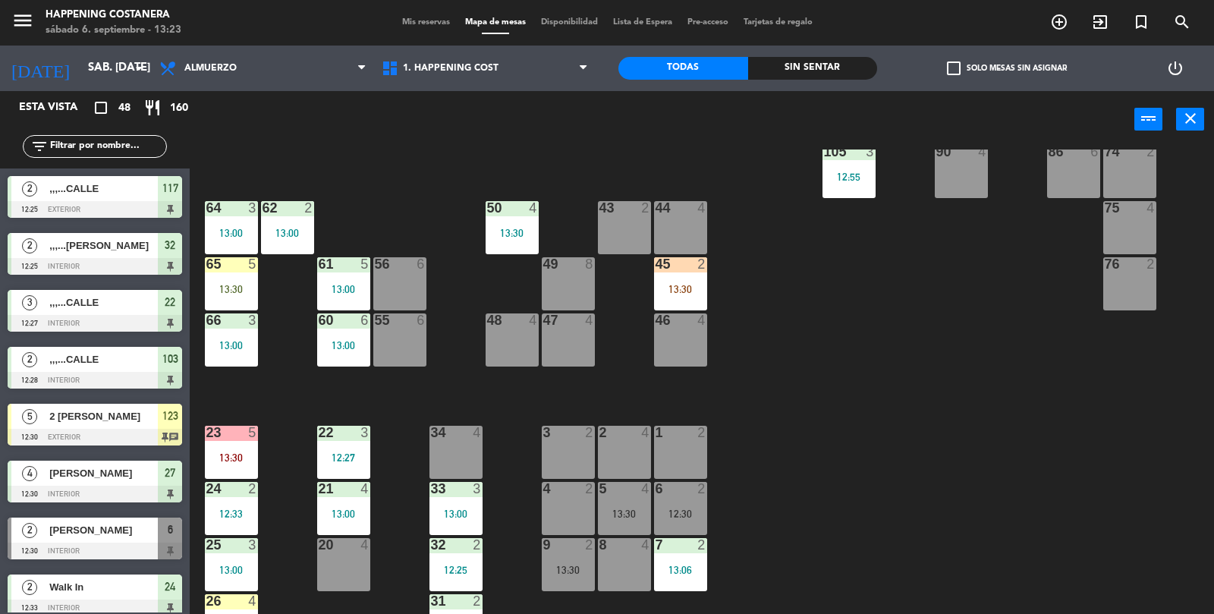
scroll to position [314, 0]
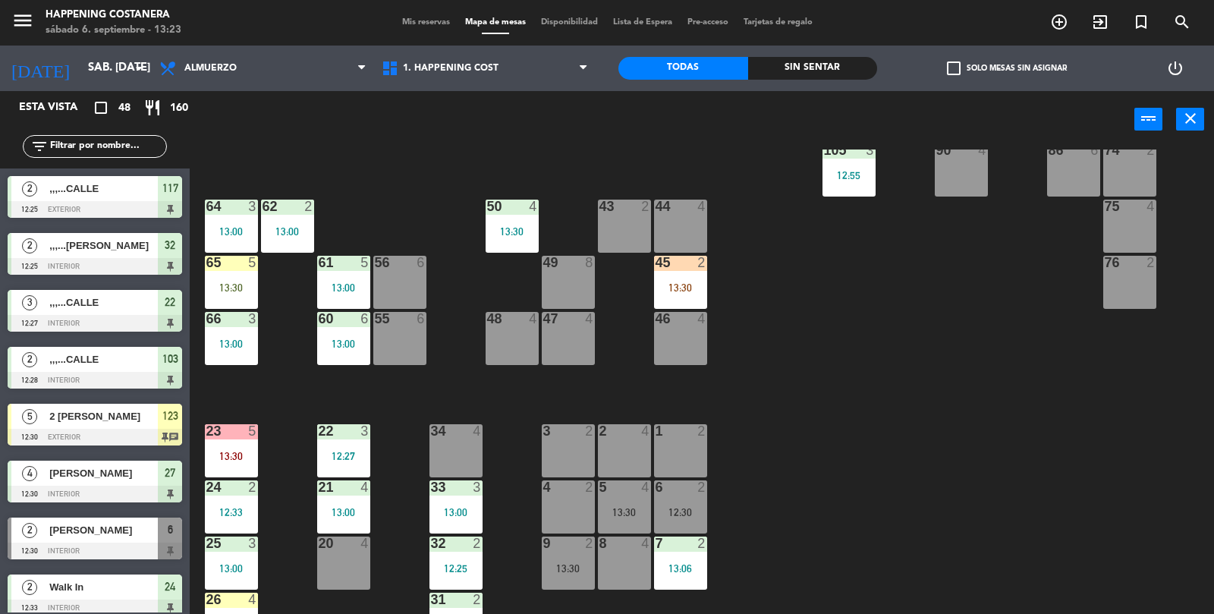
click at [602, 226] on div "43 2" at bounding box center [624, 226] width 53 height 53
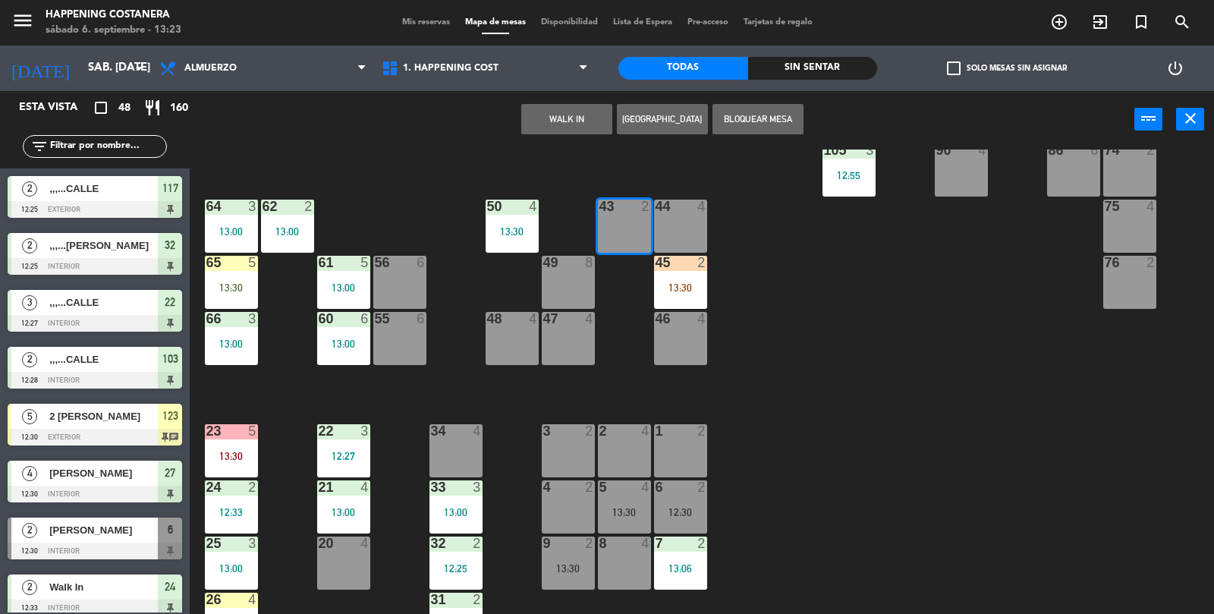
click at [549, 115] on button "WALK IN" at bounding box center [566, 119] width 91 height 30
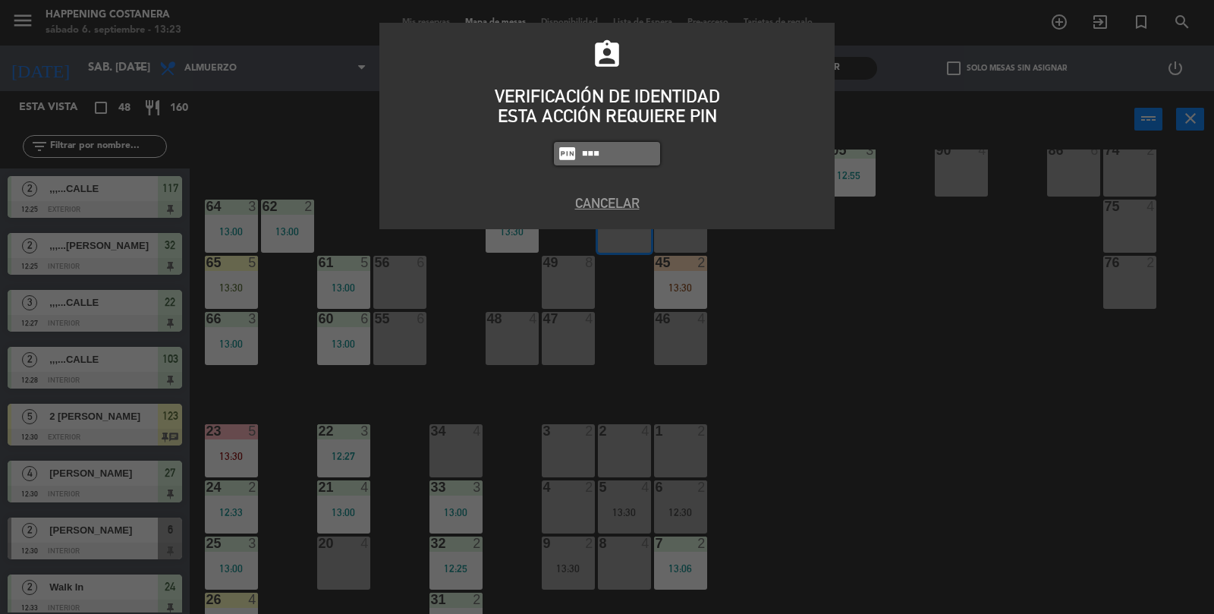
type input "9660"
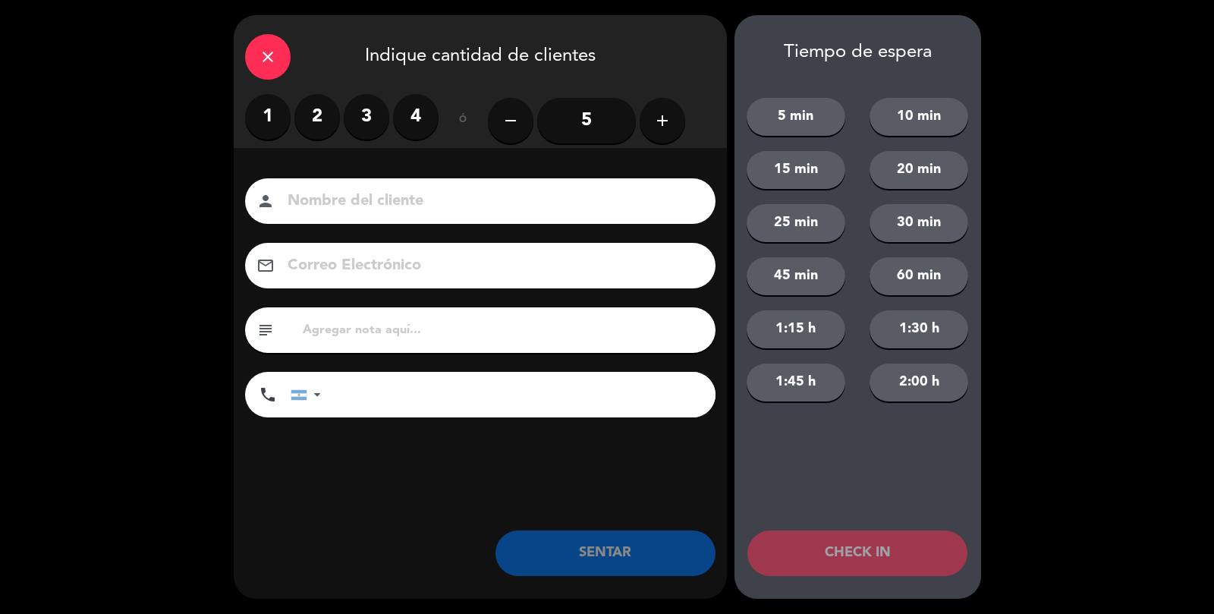
click at [247, 127] on label "1" at bounding box center [268, 117] width 46 height 46
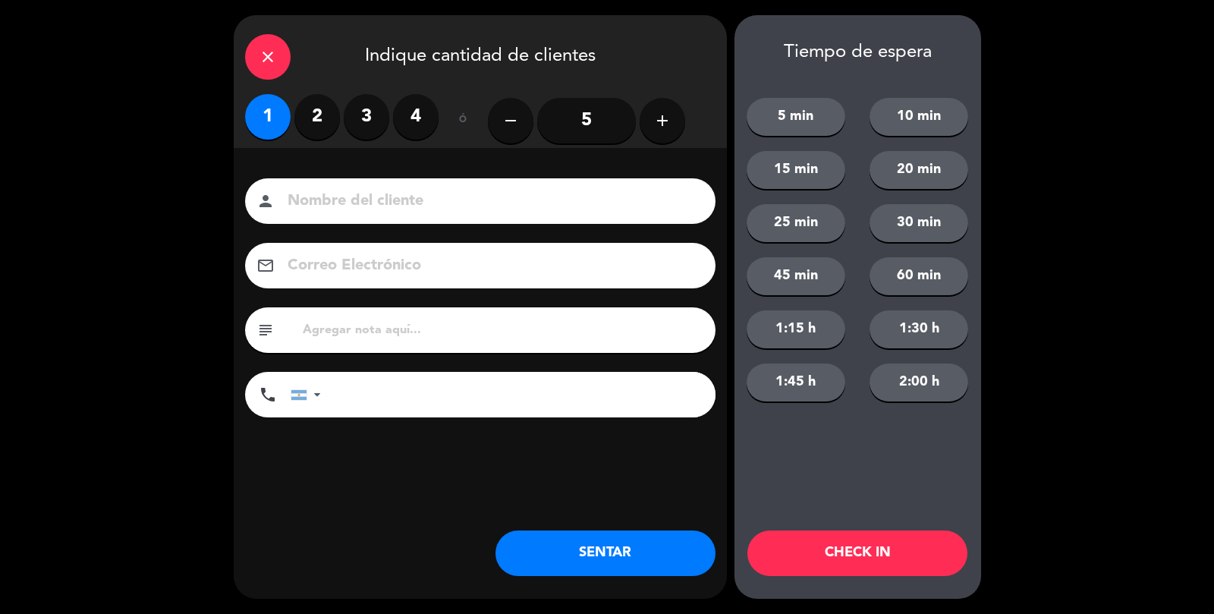
click at [287, 125] on label "1" at bounding box center [268, 117] width 46 height 46
click at [334, 120] on label "2" at bounding box center [317, 117] width 46 height 46
click at [589, 562] on button "SENTAR" at bounding box center [605, 553] width 220 height 46
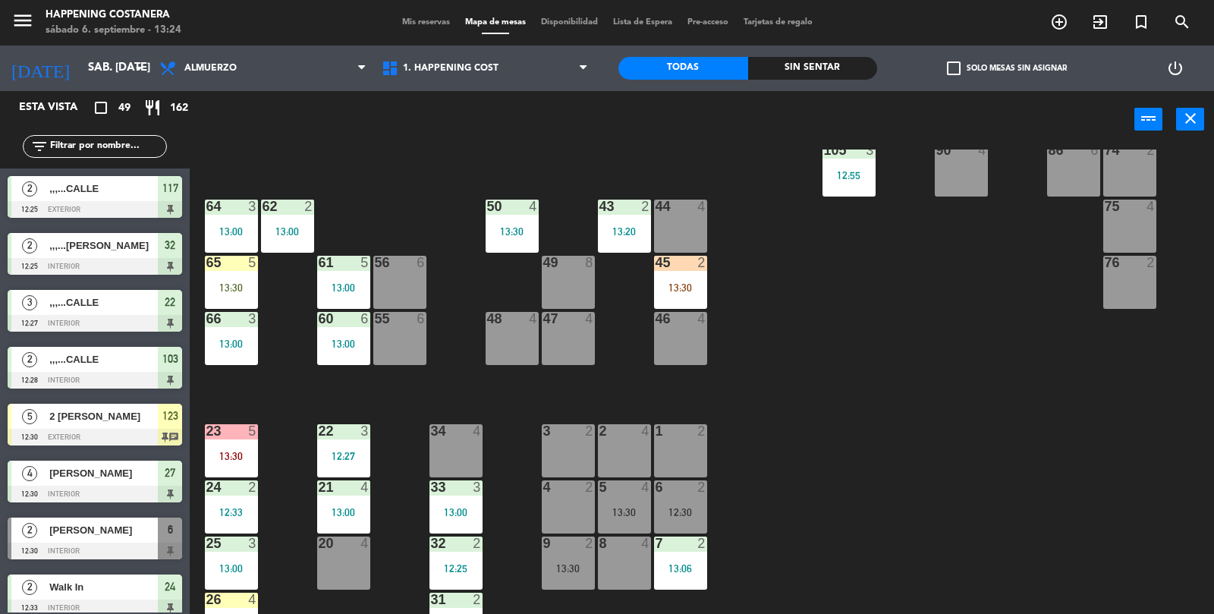
click at [949, 75] on span "check_box_outline_blank" at bounding box center [954, 68] width 14 height 14
click at [1007, 68] on input "check_box_outline_blank Solo mesas sin asignar" at bounding box center [1007, 68] width 0 height 0
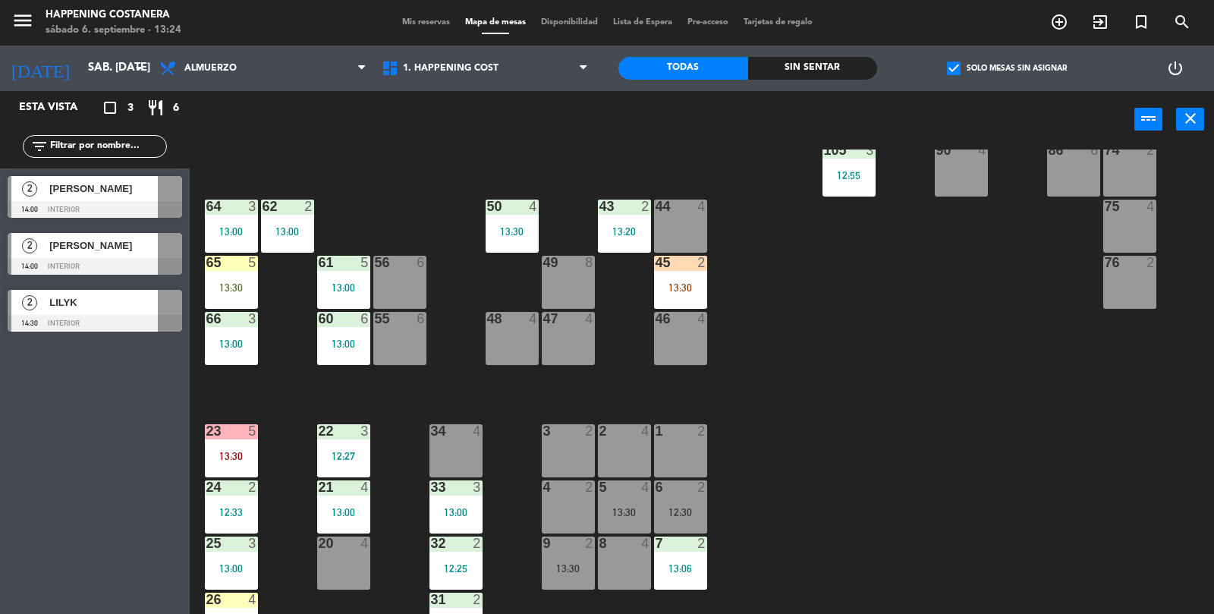
click at [956, 74] on span "check_box" at bounding box center [954, 68] width 14 height 14
click at [1007, 68] on input "check_box Solo mesas sin asignar" at bounding box center [1007, 68] width 0 height 0
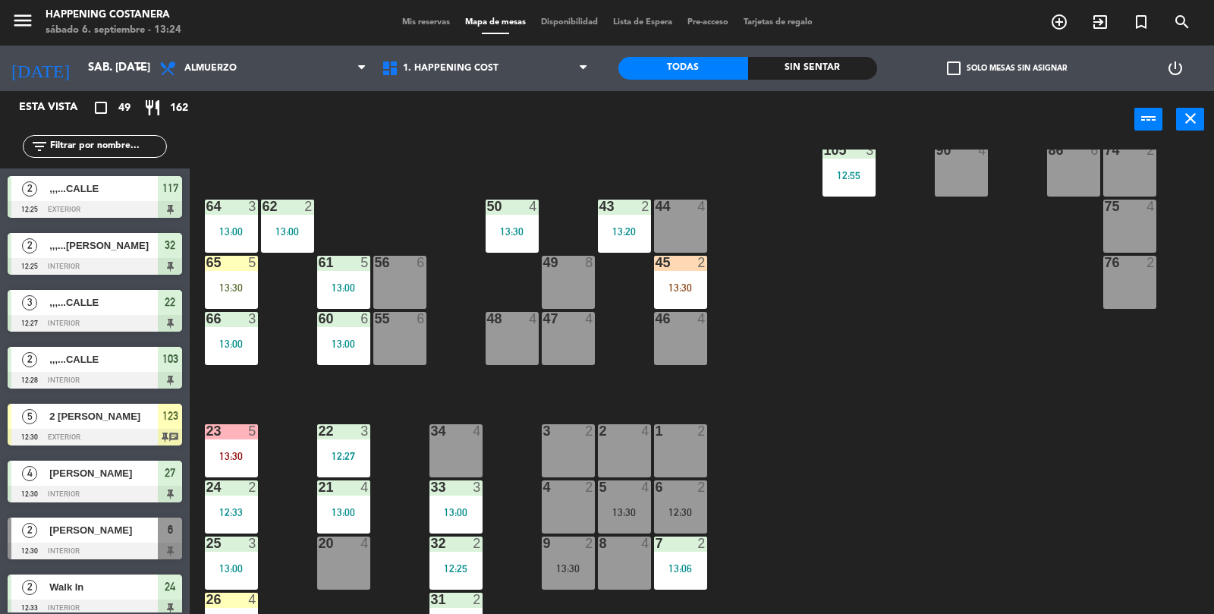
click at [957, 75] on span "check_box_outline_blank" at bounding box center [954, 68] width 14 height 14
click at [1007, 68] on input "check_box_outline_blank Solo mesas sin asignar" at bounding box center [1007, 68] width 0 height 0
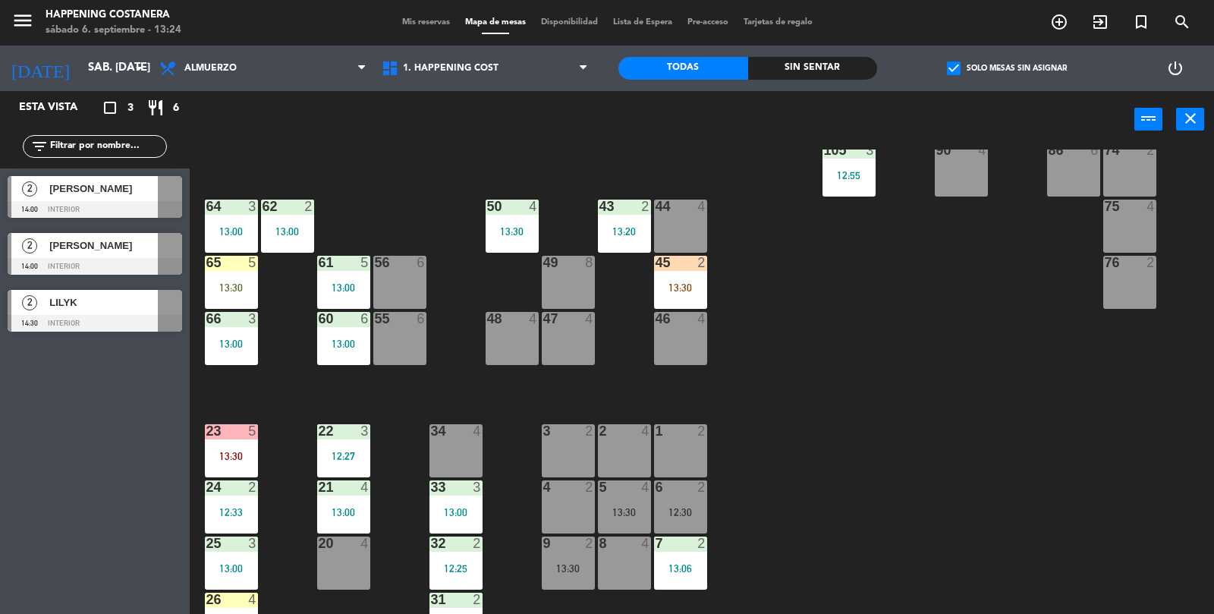
click at [955, 75] on span "check_box" at bounding box center [954, 68] width 14 height 14
click at [1007, 68] on input "check_box Solo mesas sin asignar" at bounding box center [1007, 68] width 0 height 0
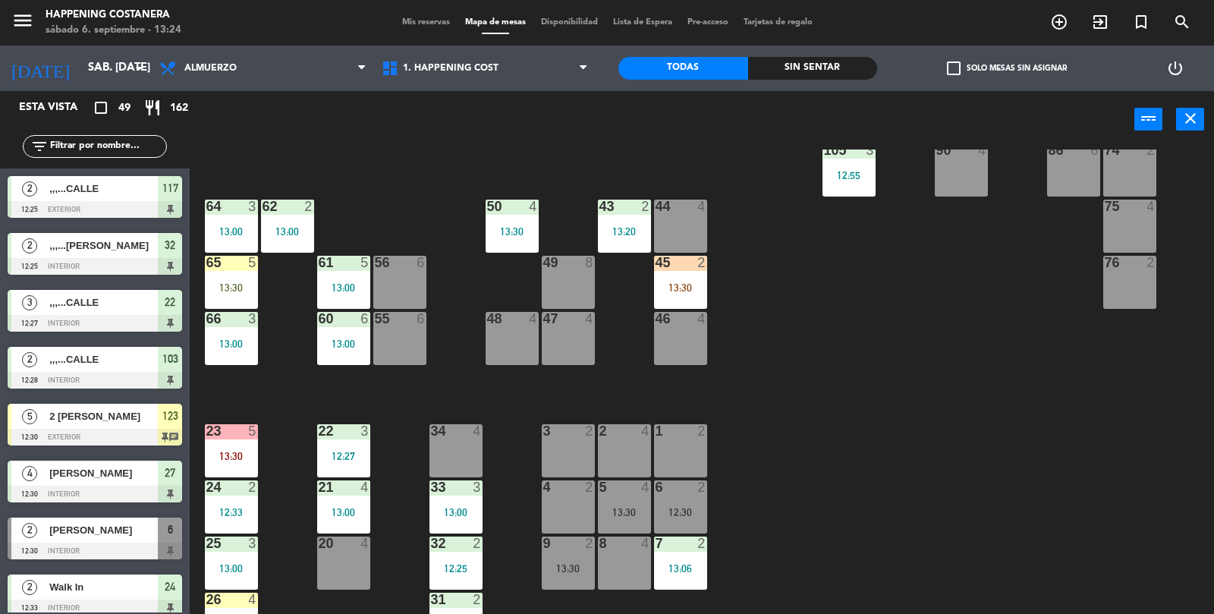
click at [959, 506] on div "69 2 122 2 14:30 121 6 14:00 120 6 14:00 14 4 CAVA 22 101 3 13:06 94 2 70 2 123…" at bounding box center [708, 382] width 1012 height 466
click at [1150, 533] on div "69 2 122 2 14:30 121 6 14:00 120 6 14:00 14 4 CAVA 22 101 3 13:06 94 2 70 2 123…" at bounding box center [708, 382] width 1012 height 466
click at [1075, 472] on div "69 2 122 2 14:30 121 6 14:00 120 6 14:00 14 4 CAVA 22 101 3 13:06 94 2 70 2 123…" at bounding box center [708, 382] width 1012 height 466
click at [1080, 454] on div "69 2 122 2 14:30 121 6 14:00 120 6 14:00 14 4 CAVA 22 101 3 13:06 94 2 70 2 123…" at bounding box center [708, 382] width 1012 height 466
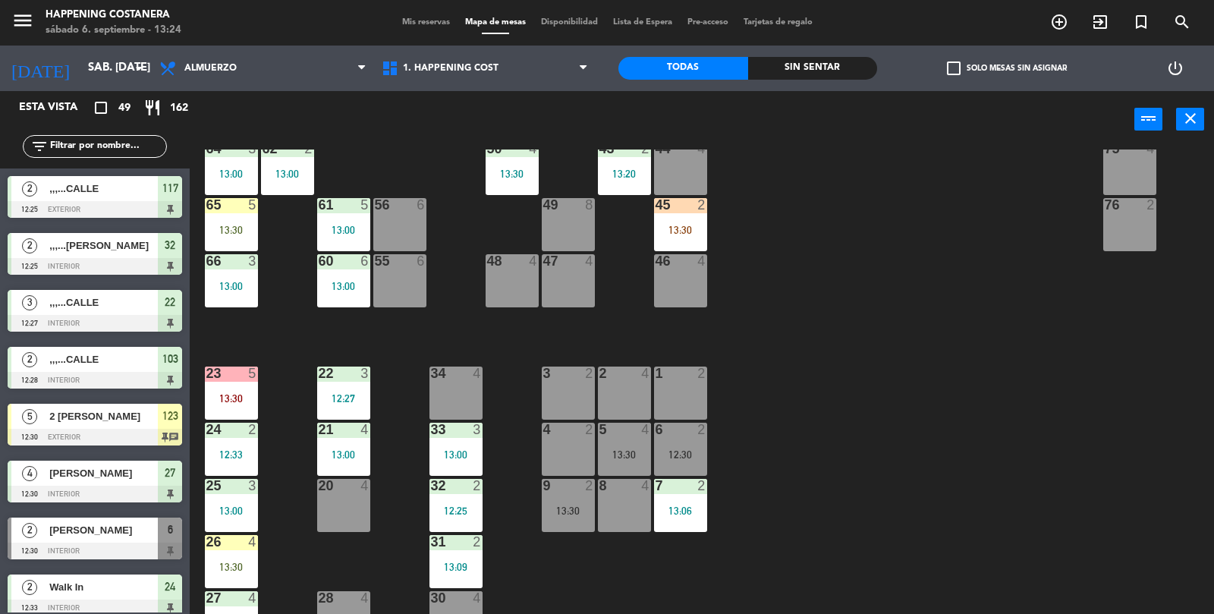
scroll to position [366, 0]
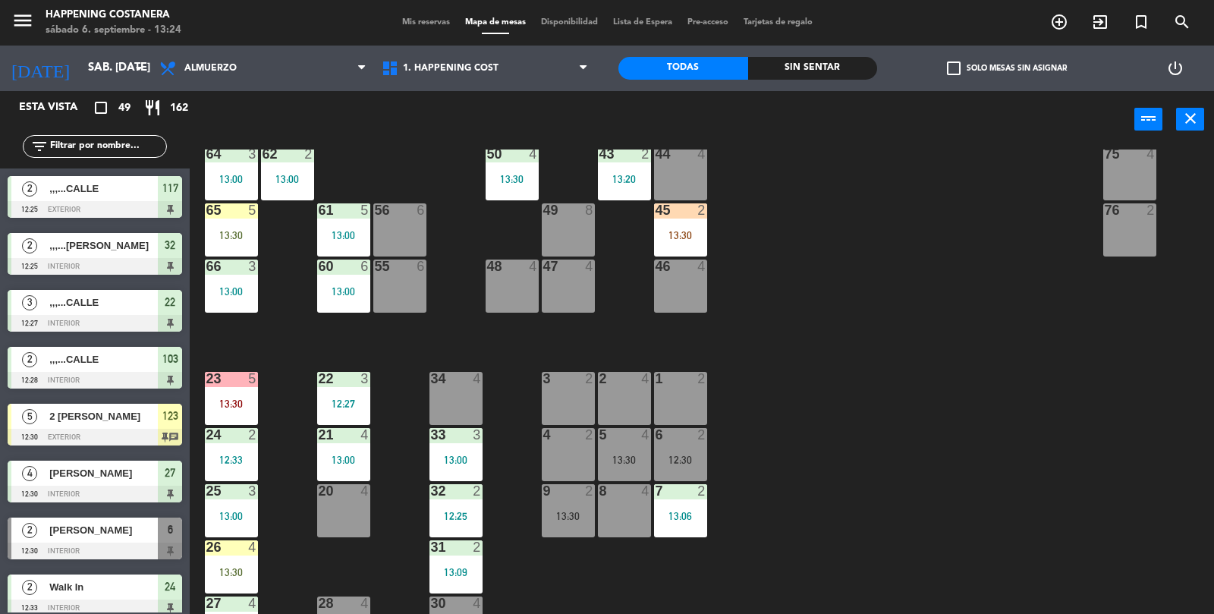
click at [1105, 434] on div "69 2 122 2 14:30 121 6 14:00 120 6 14:00 14 4 CAVA 22 101 3 13:06 94 2 70 2 123…" at bounding box center [708, 382] width 1012 height 466
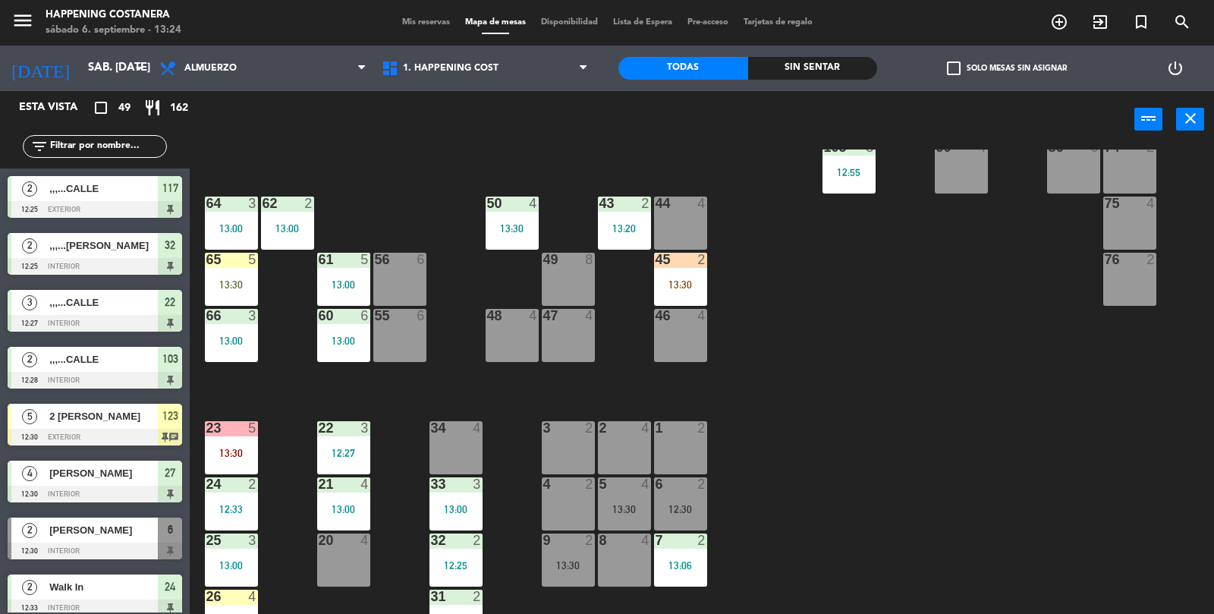
scroll to position [400, 0]
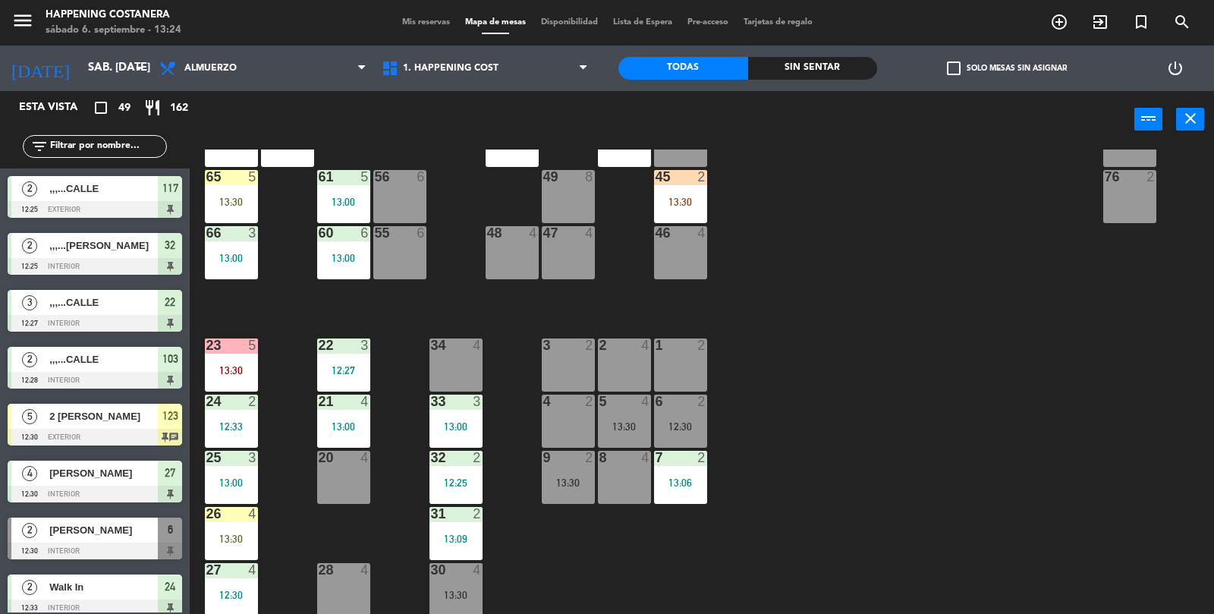
click at [684, 364] on div "1 2" at bounding box center [680, 364] width 53 height 53
click at [630, 380] on div "2 4" at bounding box center [624, 364] width 53 height 53
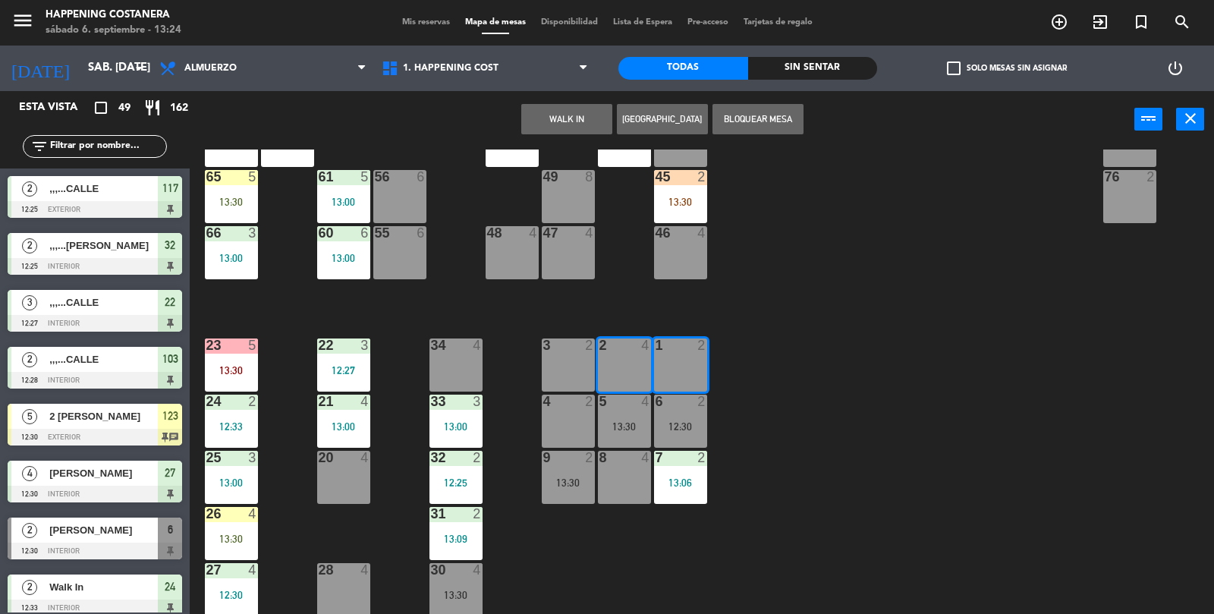
click at [555, 131] on button "WALK IN" at bounding box center [566, 119] width 91 height 30
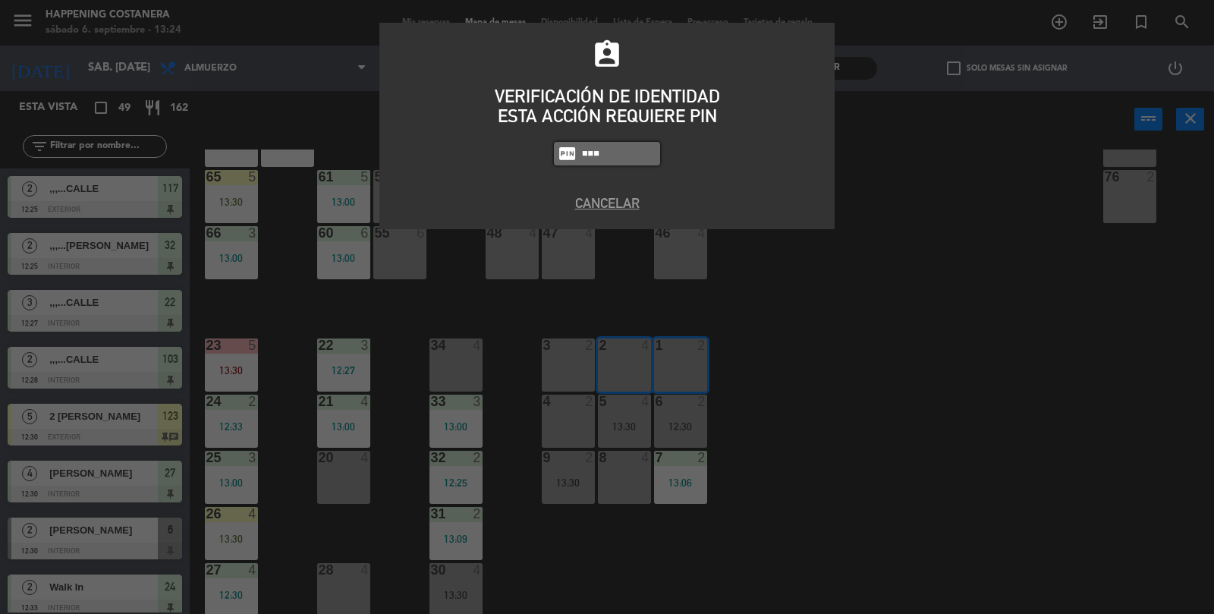
type input "9660"
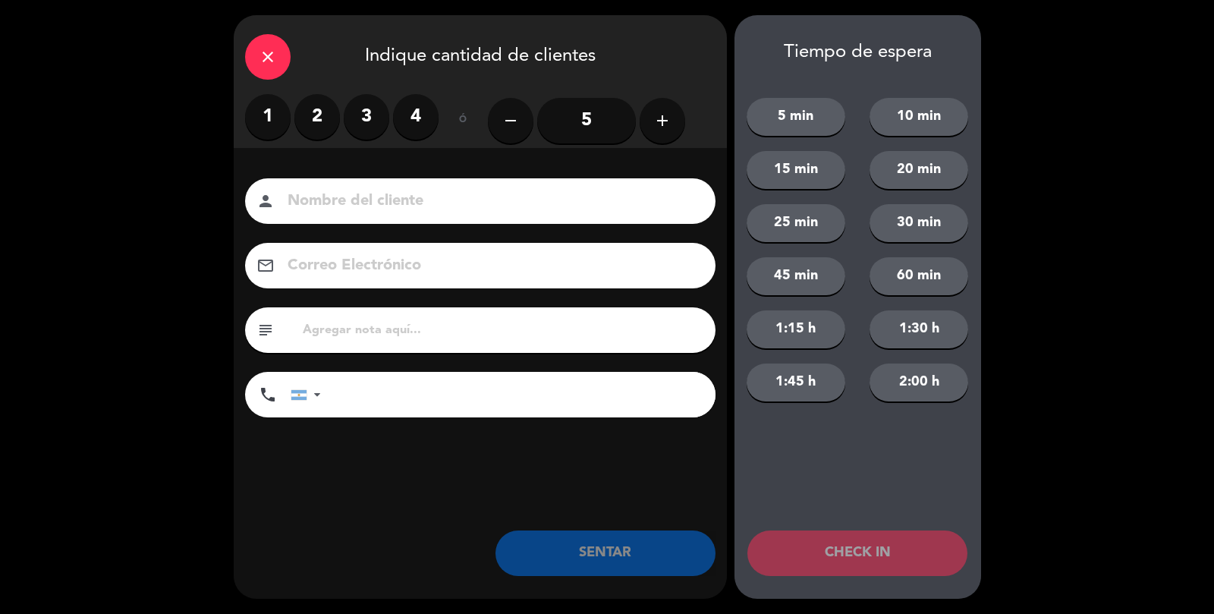
click at [269, 72] on div "close" at bounding box center [268, 57] width 46 height 46
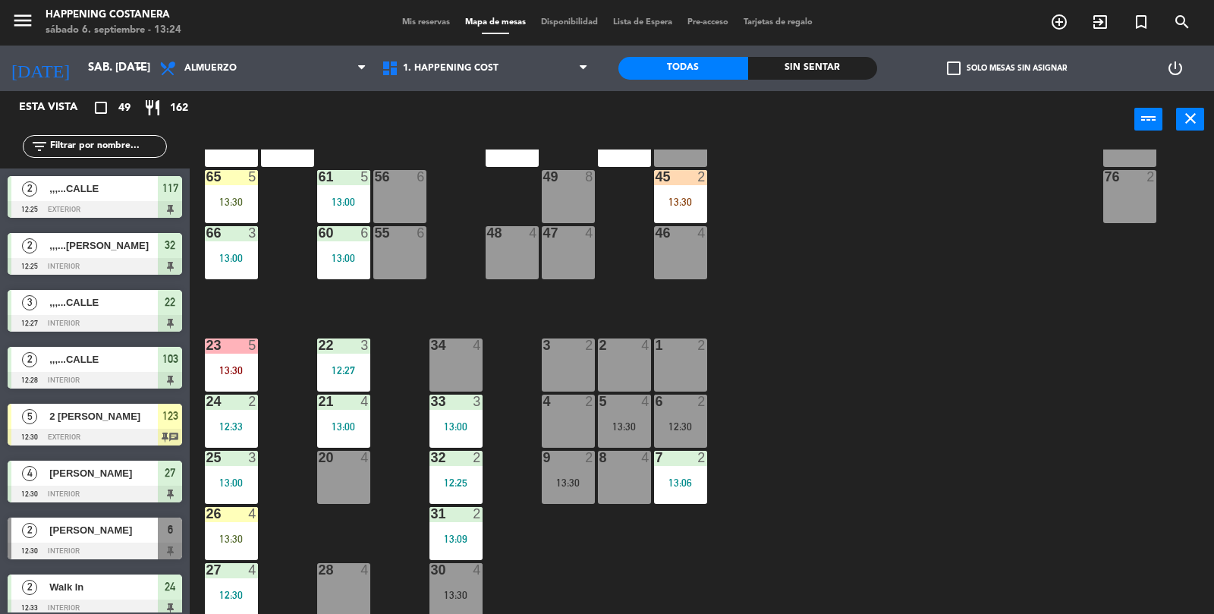
click at [1039, 426] on div "69 2 122 2 14:30 121 6 14:00 120 6 14:00 14 4 CAVA 22 101 3 13:06 94 2 70 2 123…" at bounding box center [708, 382] width 1012 height 466
click at [632, 364] on div "2 4" at bounding box center [624, 364] width 53 height 53
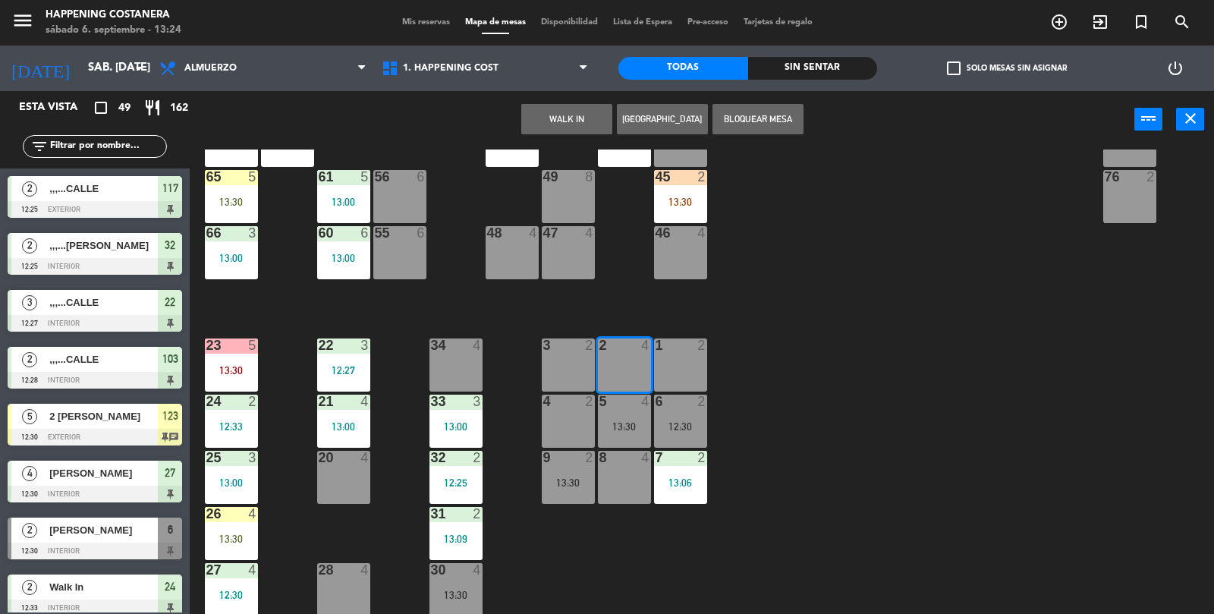
click at [557, 107] on button "WALK IN" at bounding box center [566, 119] width 91 height 30
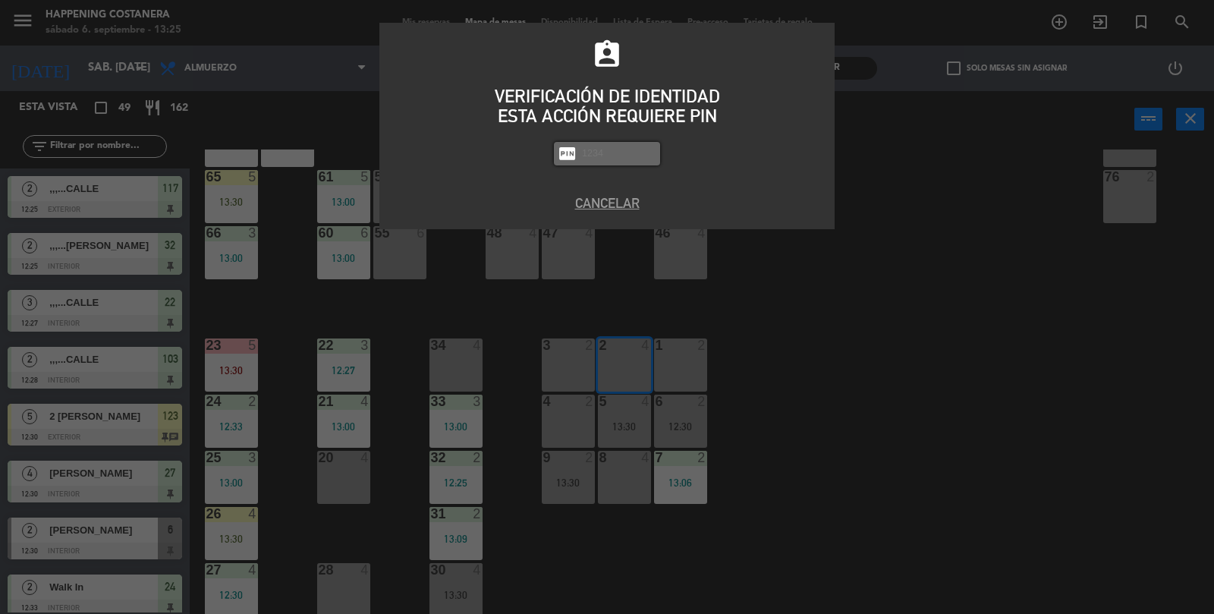
click at [1009, 416] on div "assignment_ind VERIFICACIÓN DE IDENTIDAD ESTA ACCIÓN REQUIERE PIN fiber_pin PAS…" at bounding box center [607, 307] width 1214 height 614
click at [636, 212] on button "Cancelar" at bounding box center [607, 203] width 432 height 20
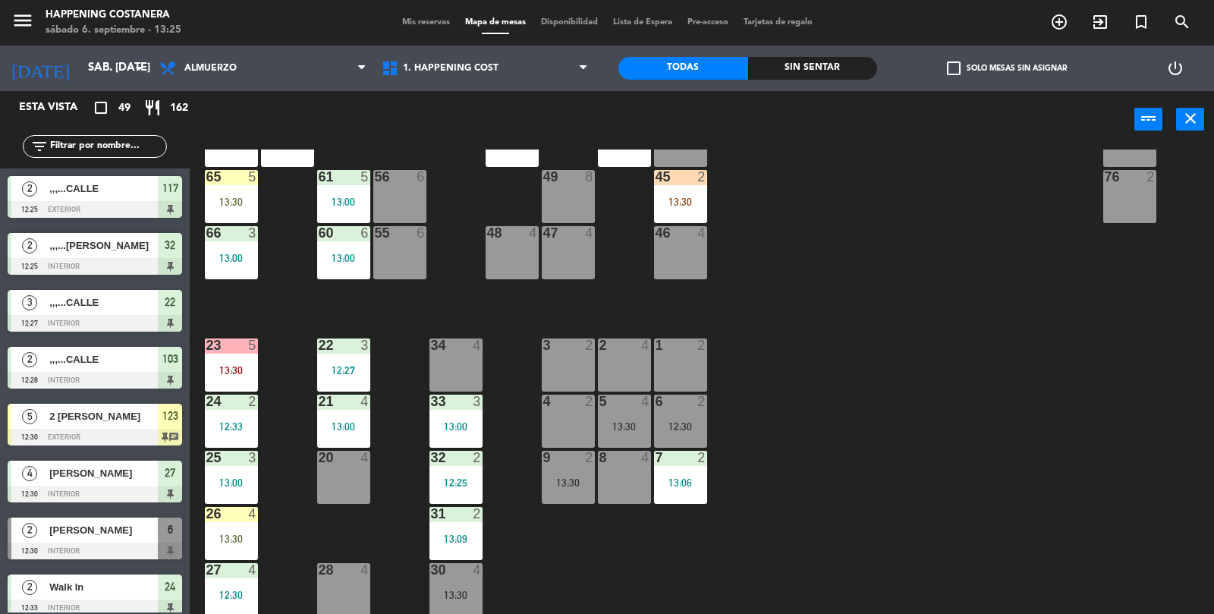
click at [951, 314] on div "69 2 122 2 14:30 121 6 14:00 120 6 14:00 14 4 CAVA 22 101 3 13:06 94 2 70 2 123…" at bounding box center [708, 382] width 1012 height 466
click at [953, 350] on div "69 2 122 2 14:30 121 6 14:00 120 6 14:00 14 4 CAVA 22 101 3 13:06 94 2 70 2 123…" at bounding box center [708, 382] width 1012 height 466
click at [630, 347] on div at bounding box center [623, 345] width 25 height 14
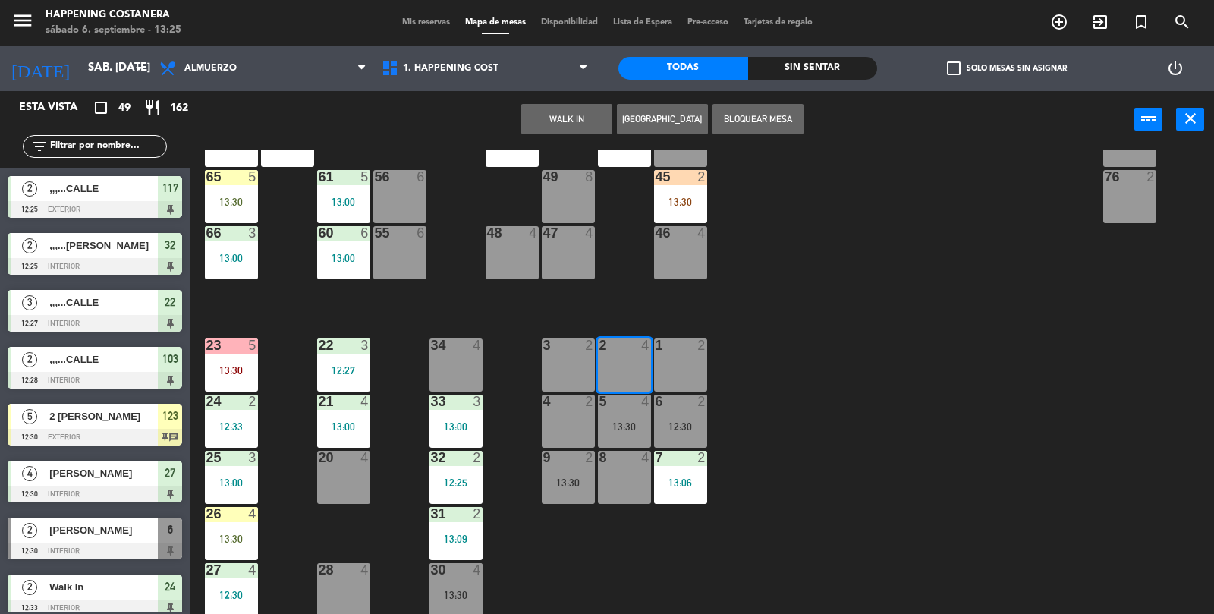
click at [583, 115] on button "WALK IN" at bounding box center [566, 119] width 91 height 30
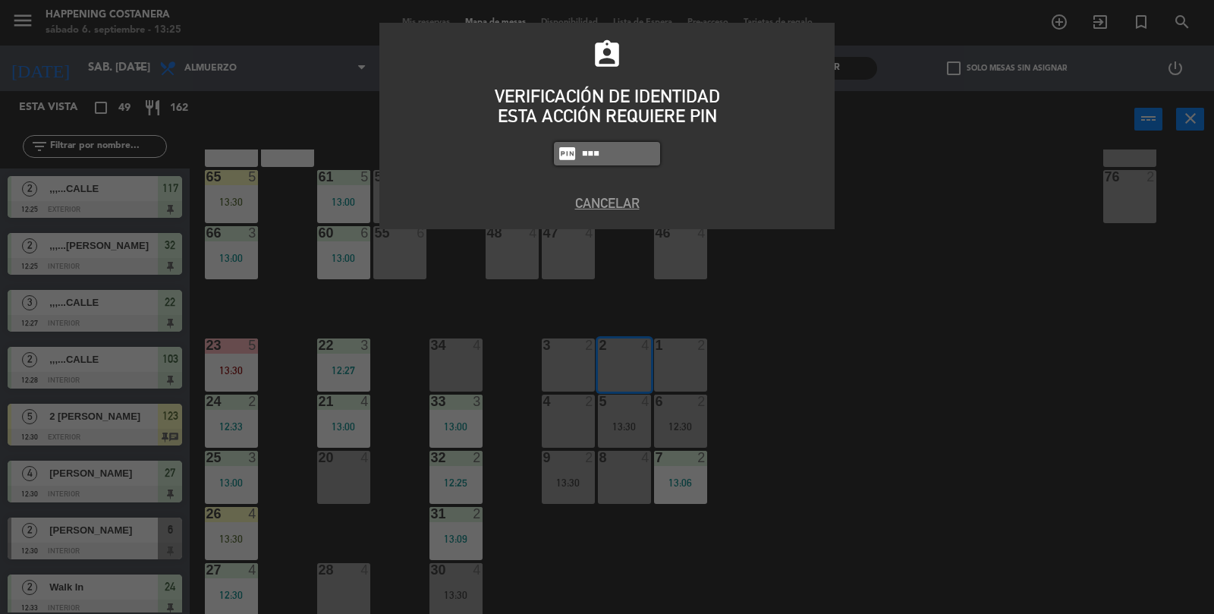
type input "9660"
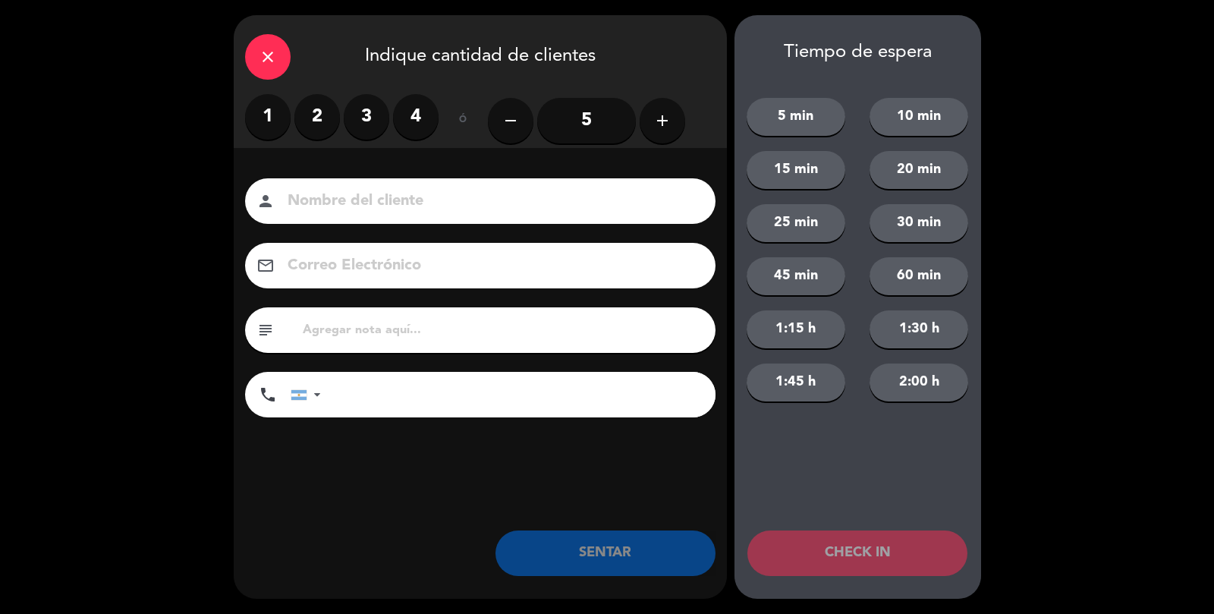
click at [404, 127] on label "4" at bounding box center [416, 117] width 46 height 46
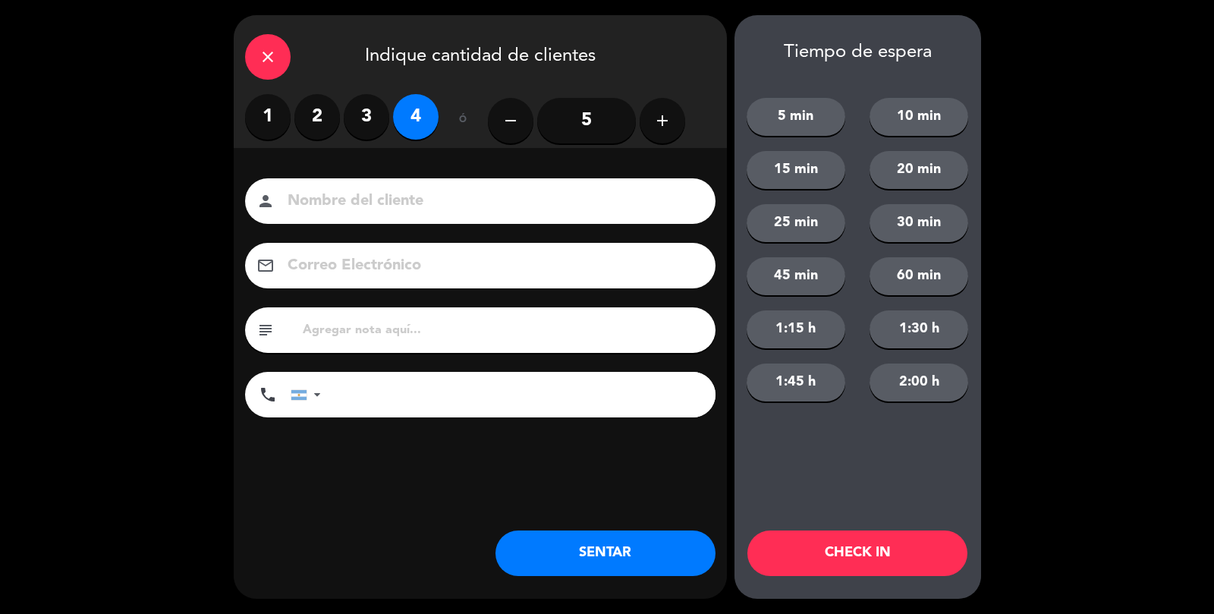
click at [394, 197] on input at bounding box center [491, 201] width 410 height 27
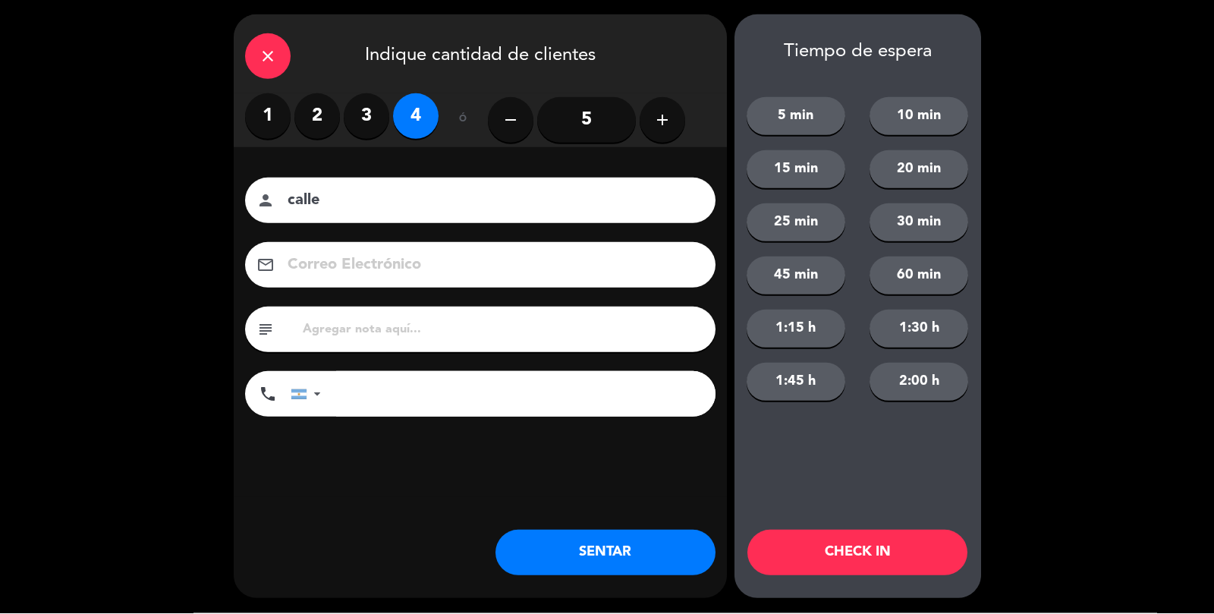
type input "calle"
click at [590, 564] on button "SENTAR" at bounding box center [605, 553] width 220 height 46
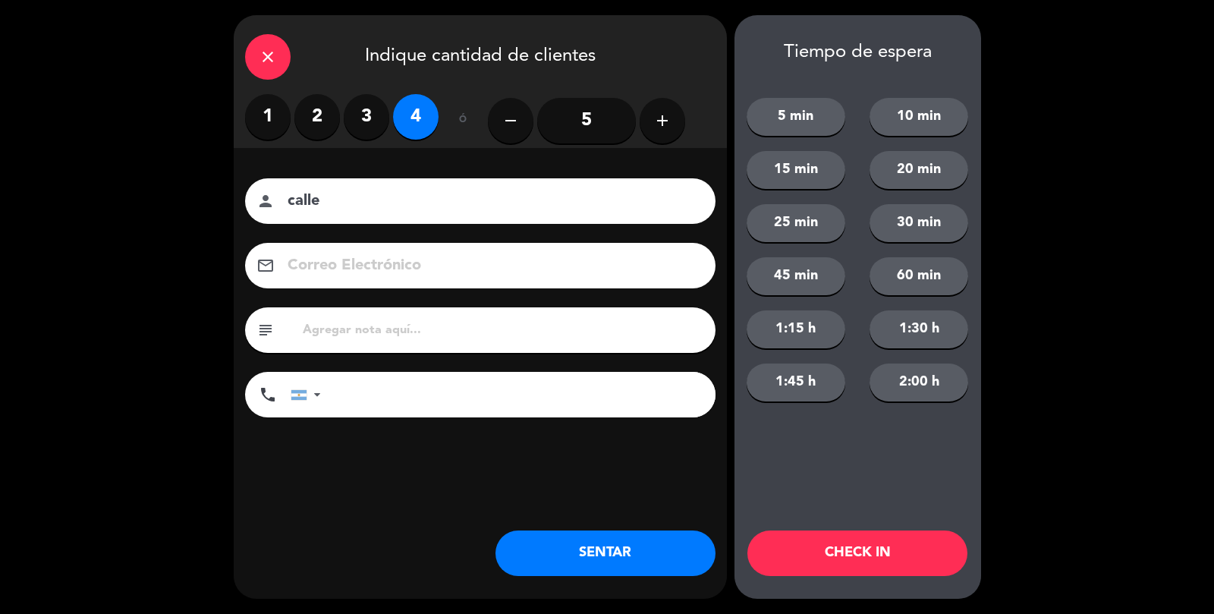
click at [575, 586] on div "close Indique cantidad de clientes 1 2 3 4 ó remove 5 add Nombre del cliente pe…" at bounding box center [480, 306] width 493 height 583
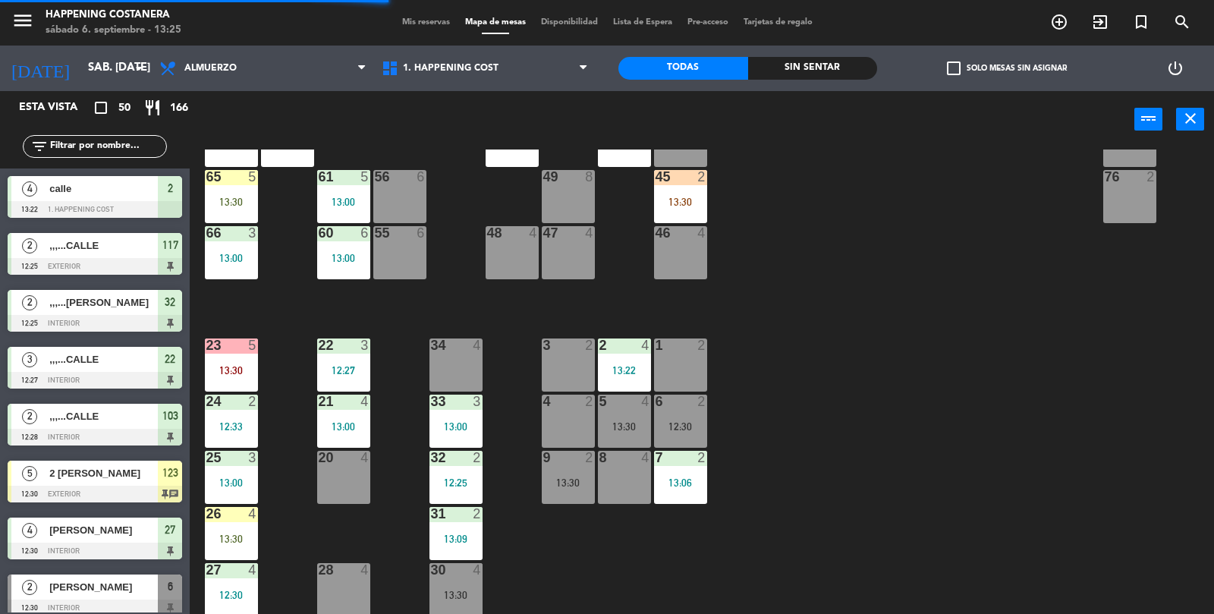
click at [942, 489] on div "69 2 122 2 14:30 121 6 14:00 120 6 14:00 14 4 CAVA 22 101 3 13:06 94 2 70 2 123…" at bounding box center [708, 382] width 1012 height 466
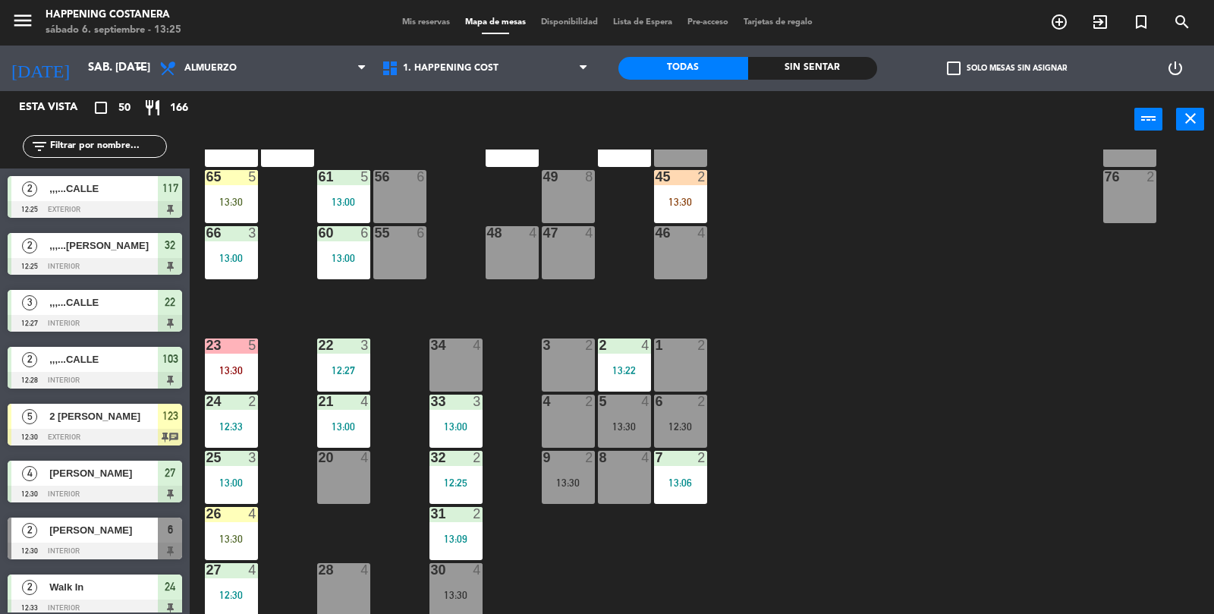
click at [246, 477] on div "13:00" at bounding box center [231, 482] width 53 height 11
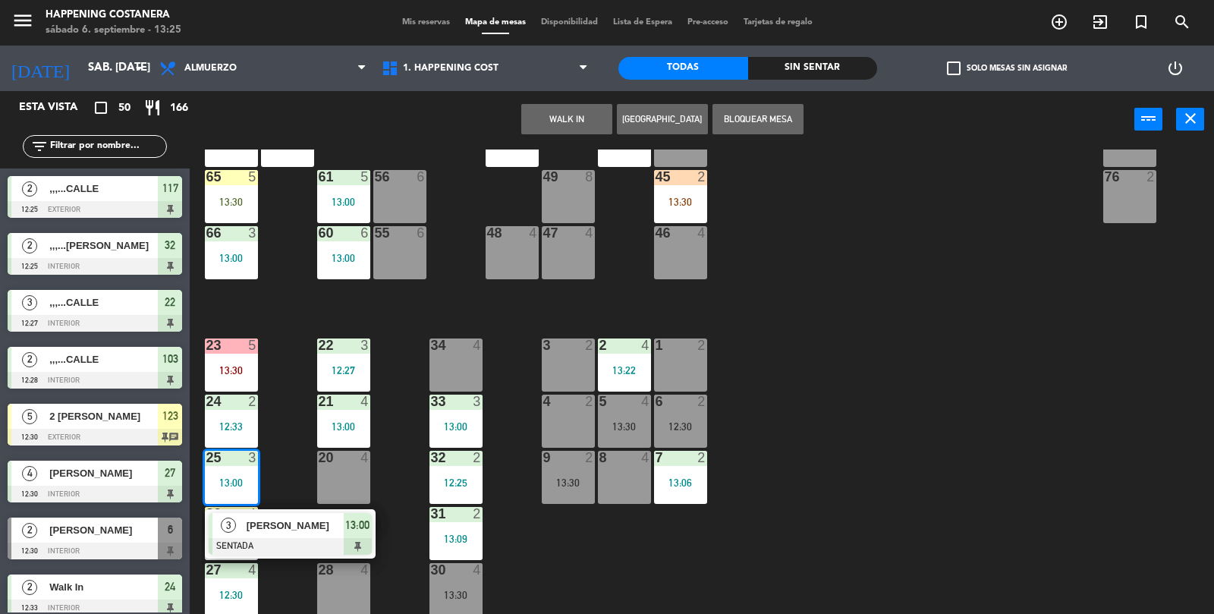
click at [1145, 404] on div "69 2 122 2 14:30 121 6 14:00 120 6 14:00 14 4 CAVA 22 101 3 13:06 94 2 70 2 123…" at bounding box center [708, 382] width 1012 height 466
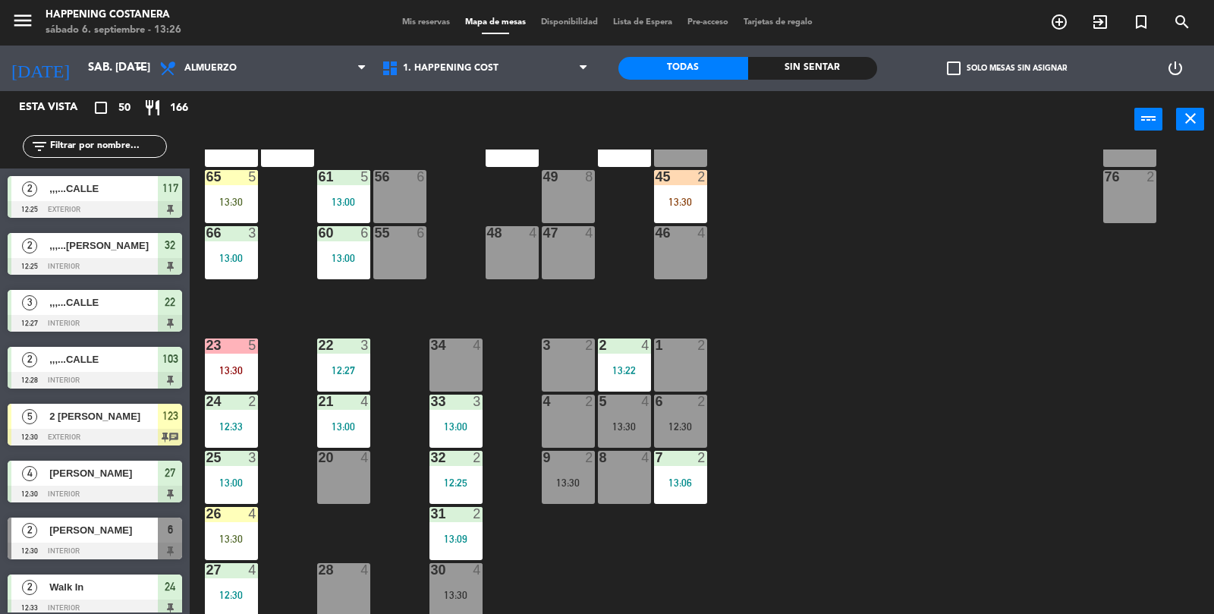
scroll to position [0, 0]
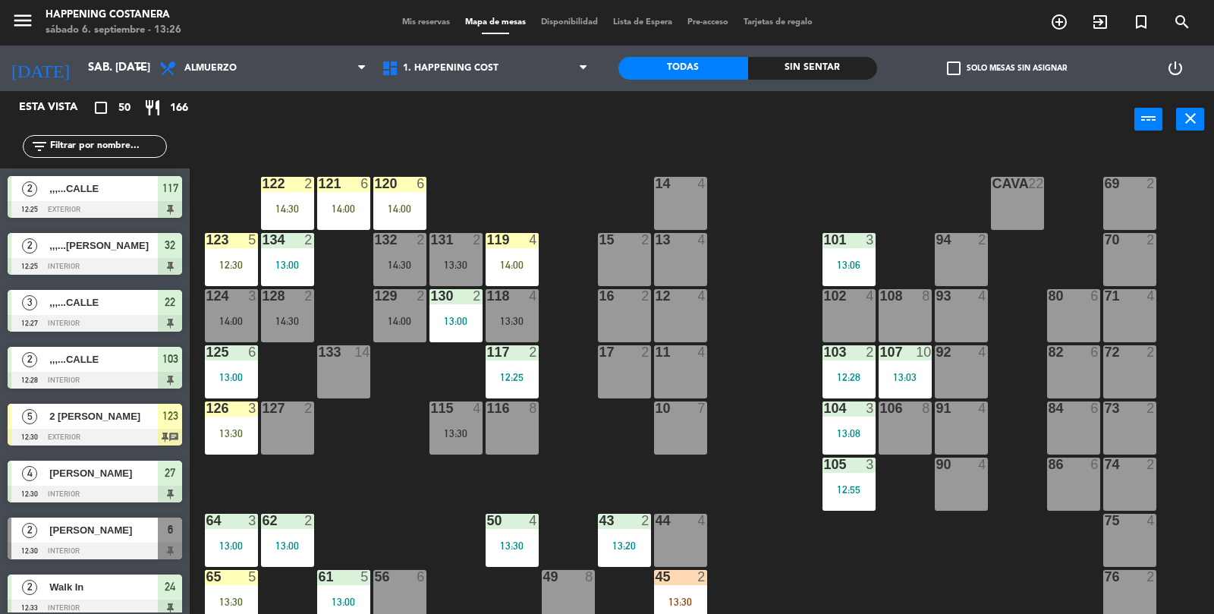
click at [840, 509] on div "105 3 12:55" at bounding box center [848, 483] width 53 height 53
click at [765, 474] on div "69 2 122 2 14:30 121 6 14:00 120 6 14:00 14 4 CAVA 22 101 3 13:06 94 2 70 2 123…" at bounding box center [708, 382] width 1012 height 466
click at [826, 437] on div "13:08" at bounding box center [848, 433] width 53 height 11
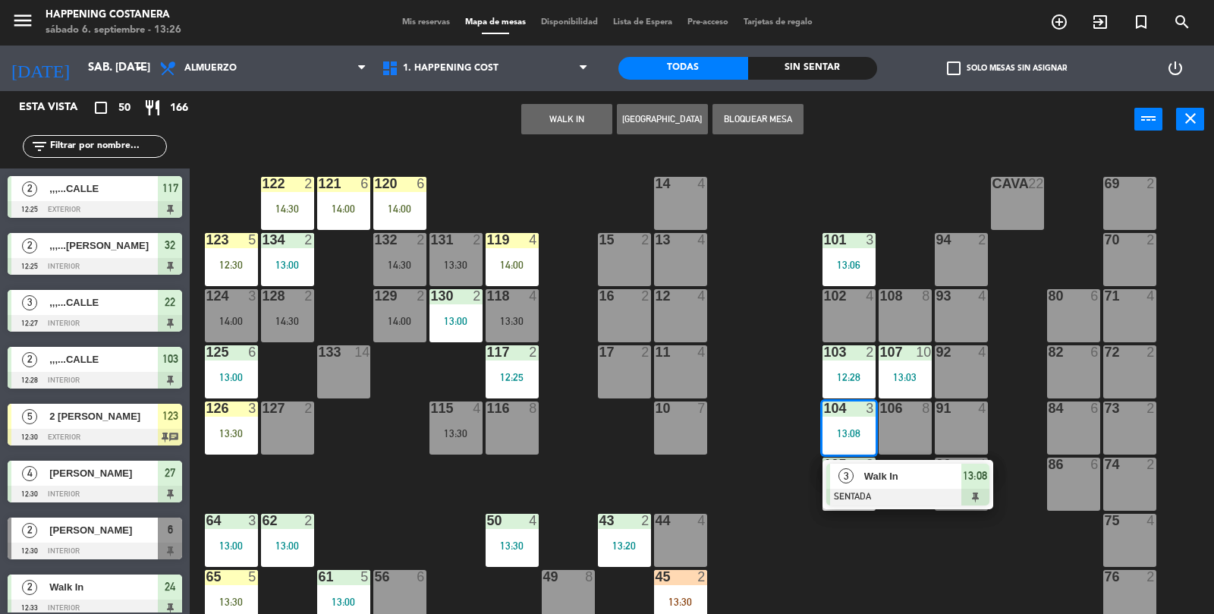
click at [768, 417] on div "69 2 122 2 14:30 121 6 14:00 120 6 14:00 14 4 CAVA 22 101 3 13:06 94 2 70 2 123…" at bounding box center [708, 382] width 1012 height 466
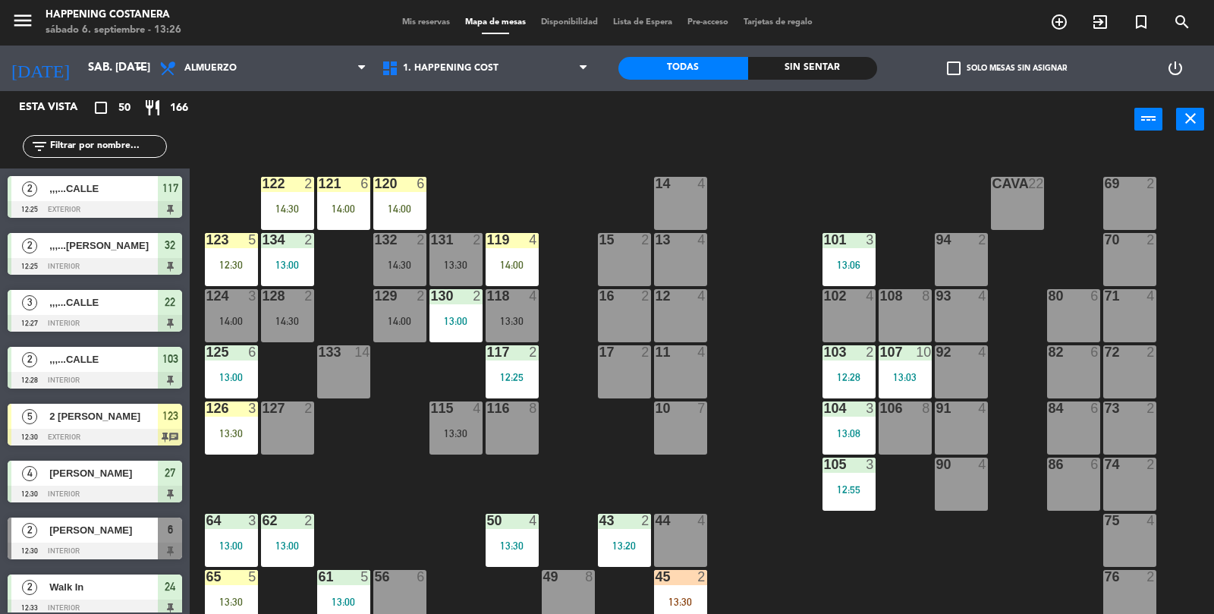
click at [854, 378] on div "12:28" at bounding box center [848, 377] width 53 height 11
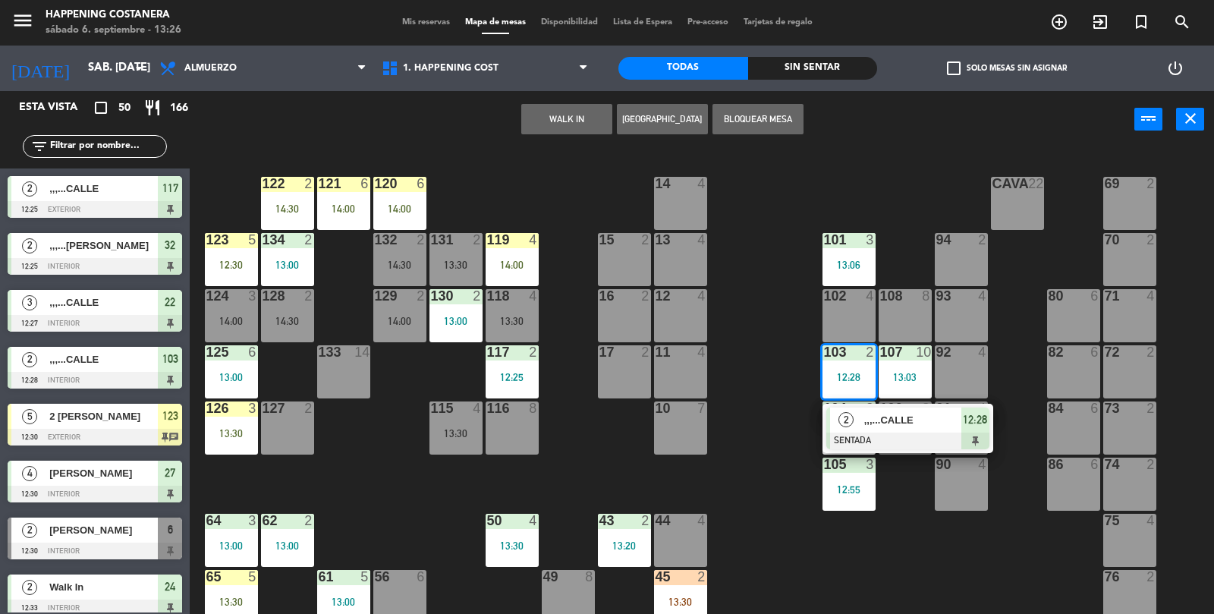
click at [892, 437] on div at bounding box center [907, 440] width 163 height 17
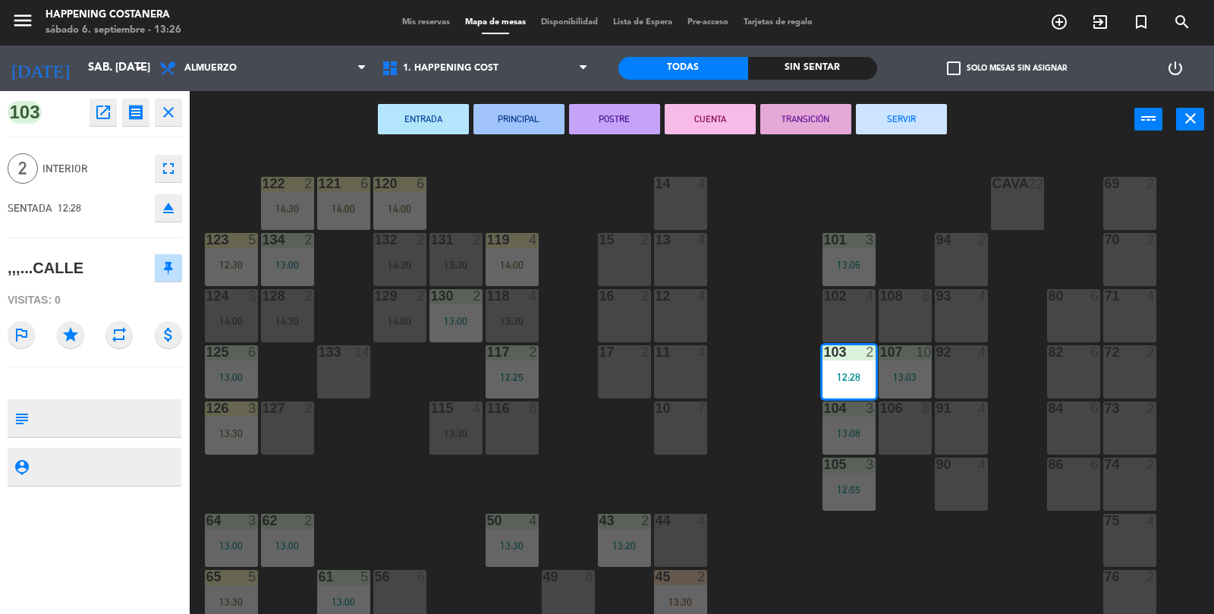
click at [946, 124] on button "SERVIR" at bounding box center [901, 119] width 91 height 30
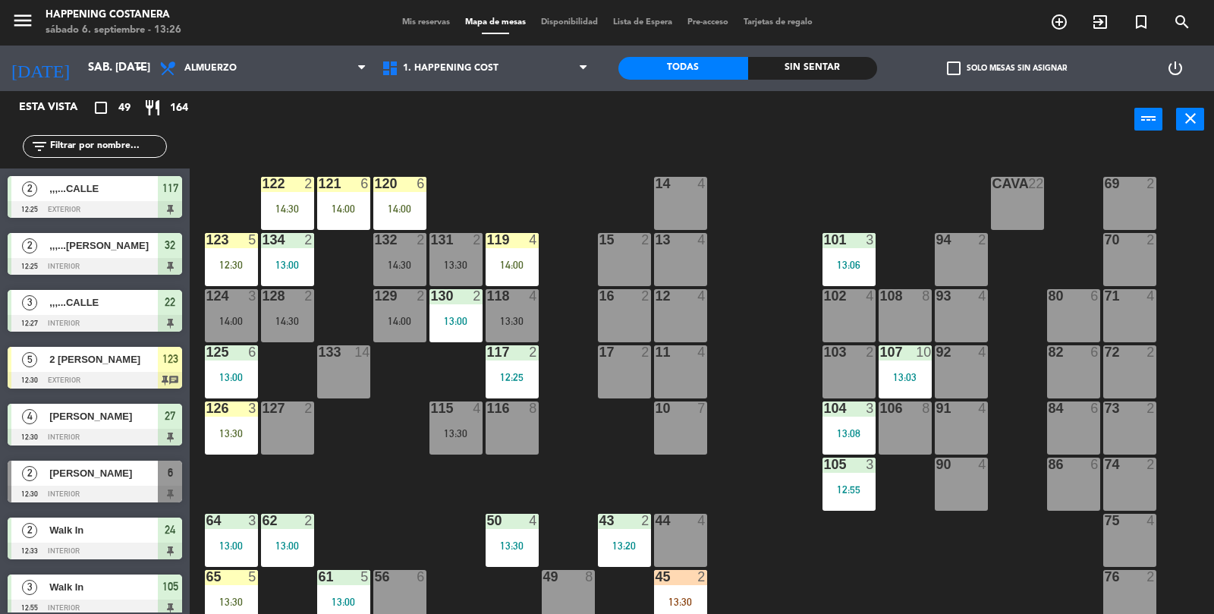
click at [81, 152] on input "text" at bounding box center [108, 146] width 118 height 17
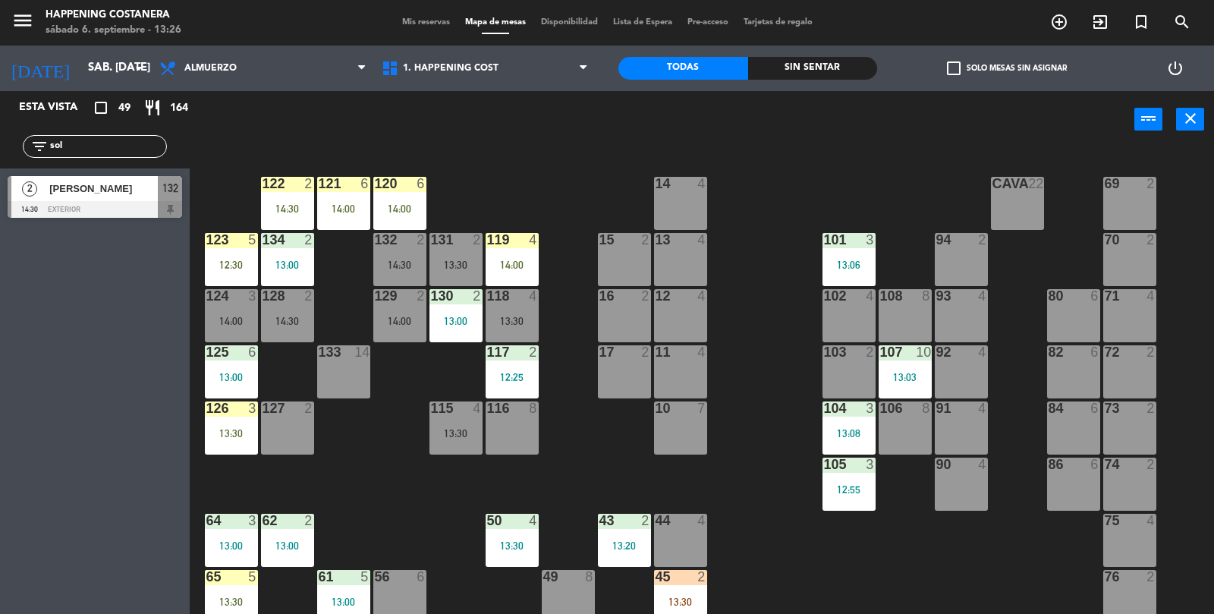
type input "sol"
click at [238, 195] on div "69 2 122 2 14:30 121 6 14:00 120 6 14:00 14 4 CAVA 22 101 3 13:06 94 2 70 2 123…" at bounding box center [708, 382] width 1012 height 466
click at [338, 290] on div "69 2 122 2 14:30 121 6 14:00 120 6 14:00 14 4 CAVA 22 101 3 13:06 94 2 70 2 123…" at bounding box center [708, 382] width 1012 height 466
click at [122, 140] on input "sol" at bounding box center [108, 146] width 118 height 17
click at [52, 202] on div at bounding box center [95, 209] width 174 height 17
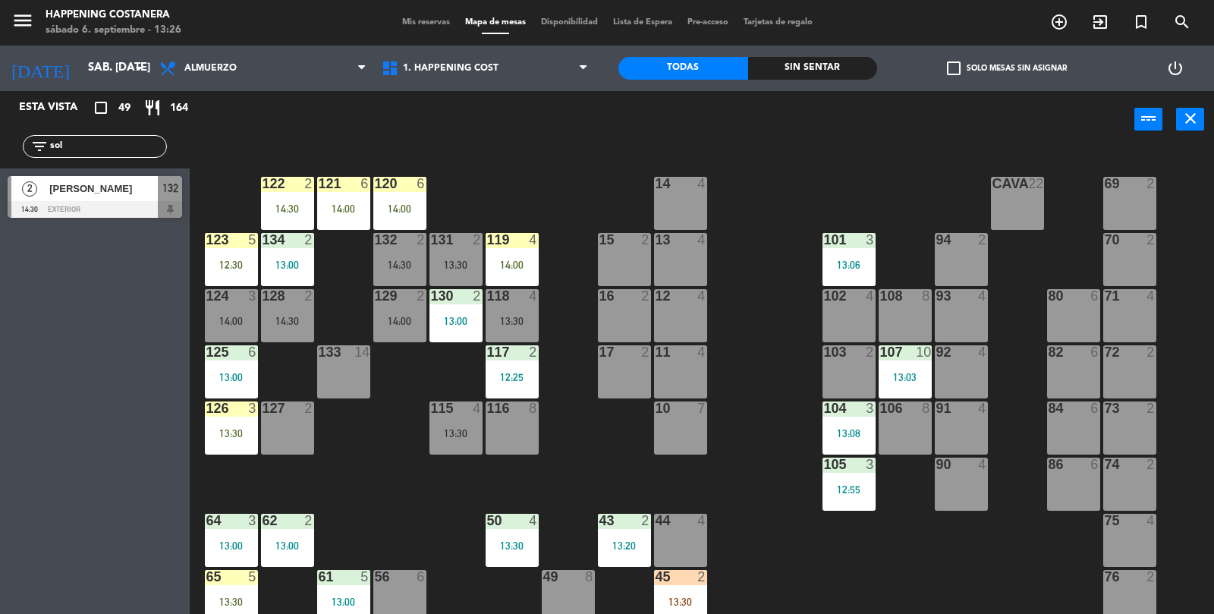
click at [346, 304] on div "69 2 122 2 14:30 121 6 14:00 120 6 14:00 14 4 CAVA 22 101 3 13:06 94 2 70 2 123…" at bounding box center [708, 382] width 1012 height 466
click at [222, 162] on div "69 2 122 2 14:30 121 6 14:00 120 6 14:00 14 4 CAVA 22 101 3 13:06 94 2 70 2 123…" at bounding box center [708, 382] width 1012 height 466
click at [92, 152] on input "sol" at bounding box center [108, 146] width 118 height 17
type input "s"
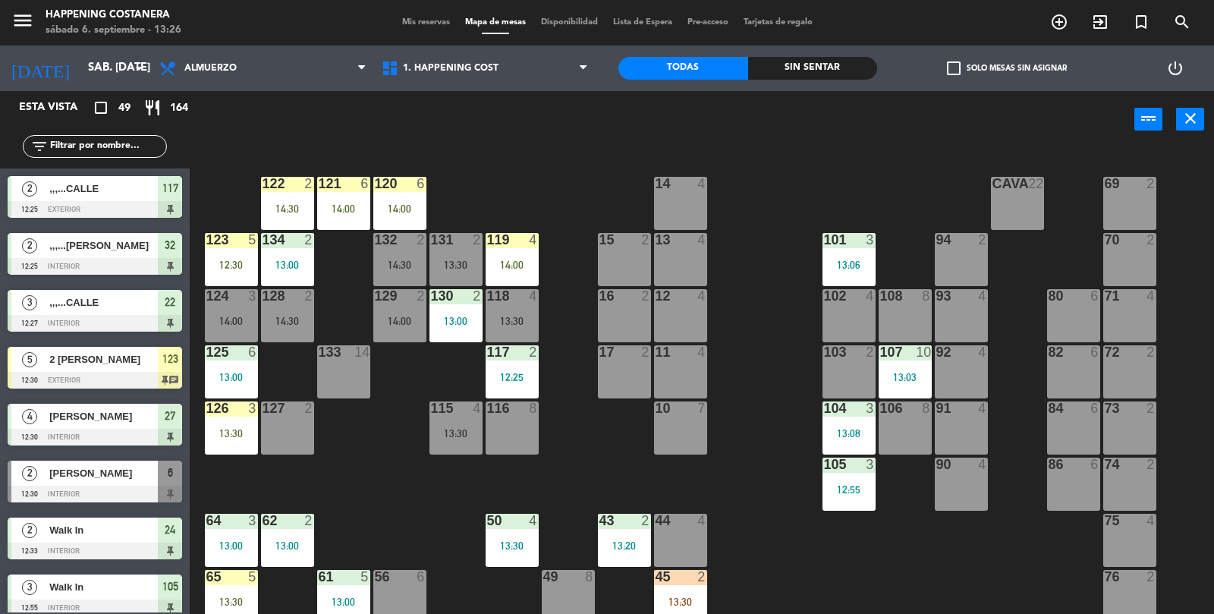
click at [777, 448] on div "69 2 122 2 14:30 121 6 14:00 120 6 14:00 14 4 CAVA 22 101 3 13:06 94 2 70 2 123…" at bounding box center [708, 382] width 1012 height 466
click at [762, 246] on div "69 2 122 2 14:30 121 6 14:00 120 6 14:00 14 4 CAVA 22 101 3 13:06 94 2 70 2 123…" at bounding box center [708, 382] width 1012 height 466
click at [64, 147] on input "text" at bounding box center [108, 146] width 118 height 17
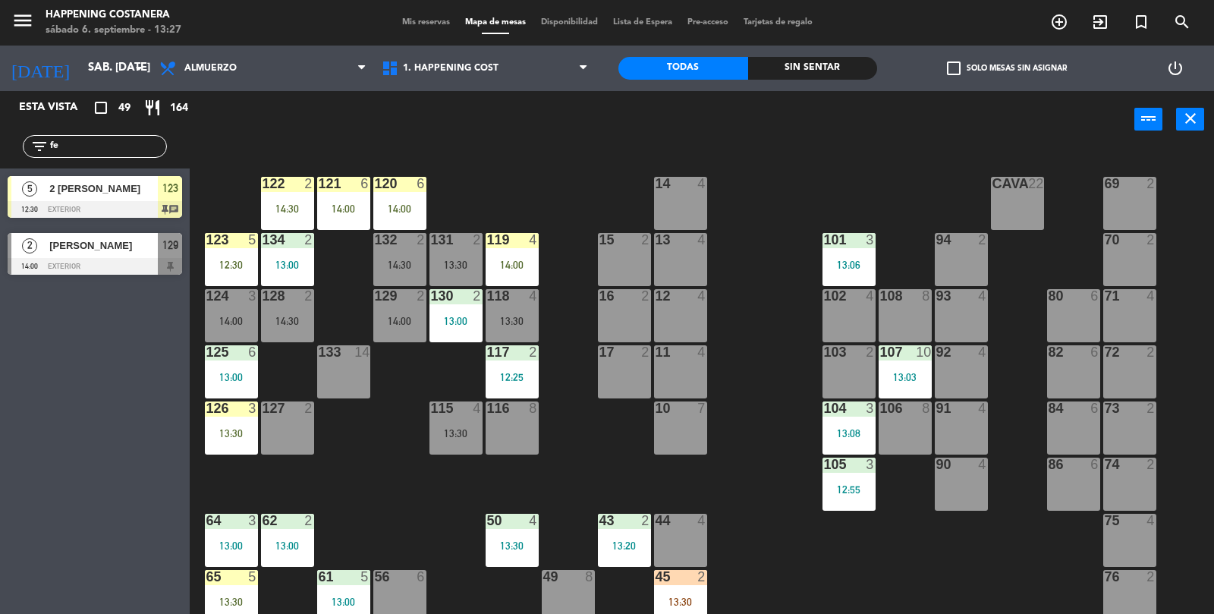
type input "f"
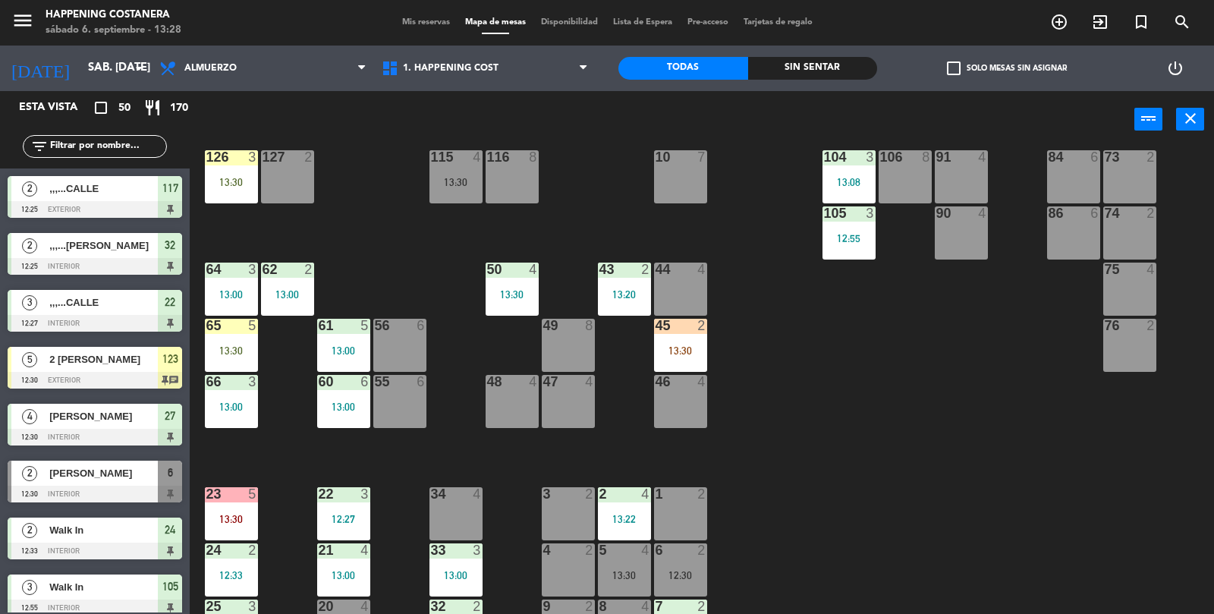
scroll to position [400, 0]
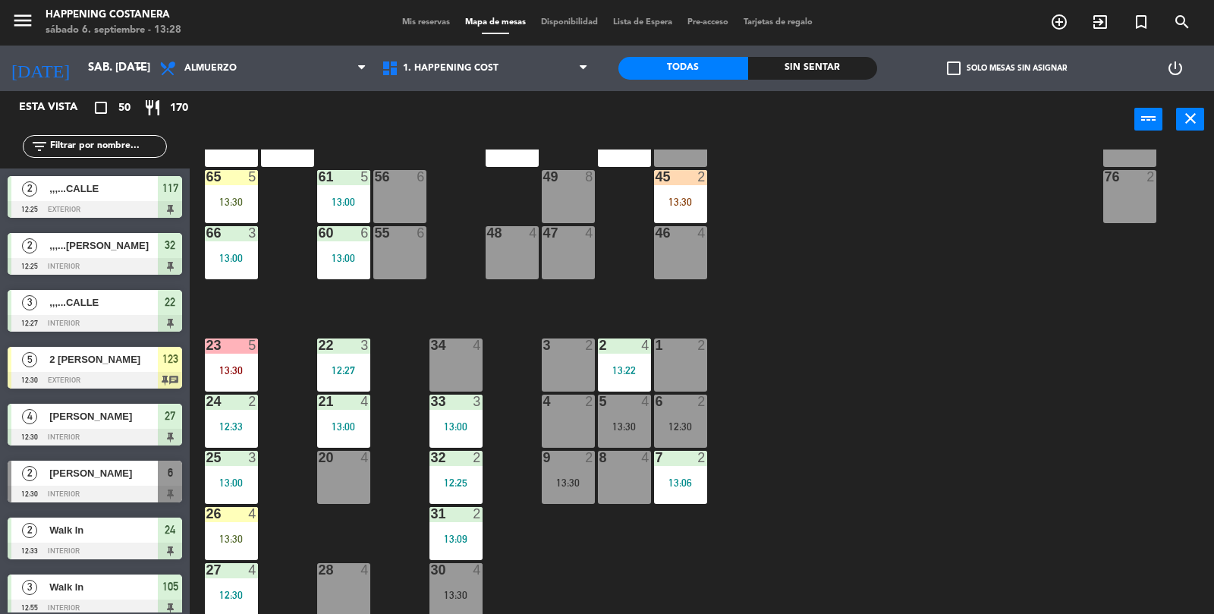
click at [75, 150] on input "text" at bounding box center [108, 146] width 118 height 17
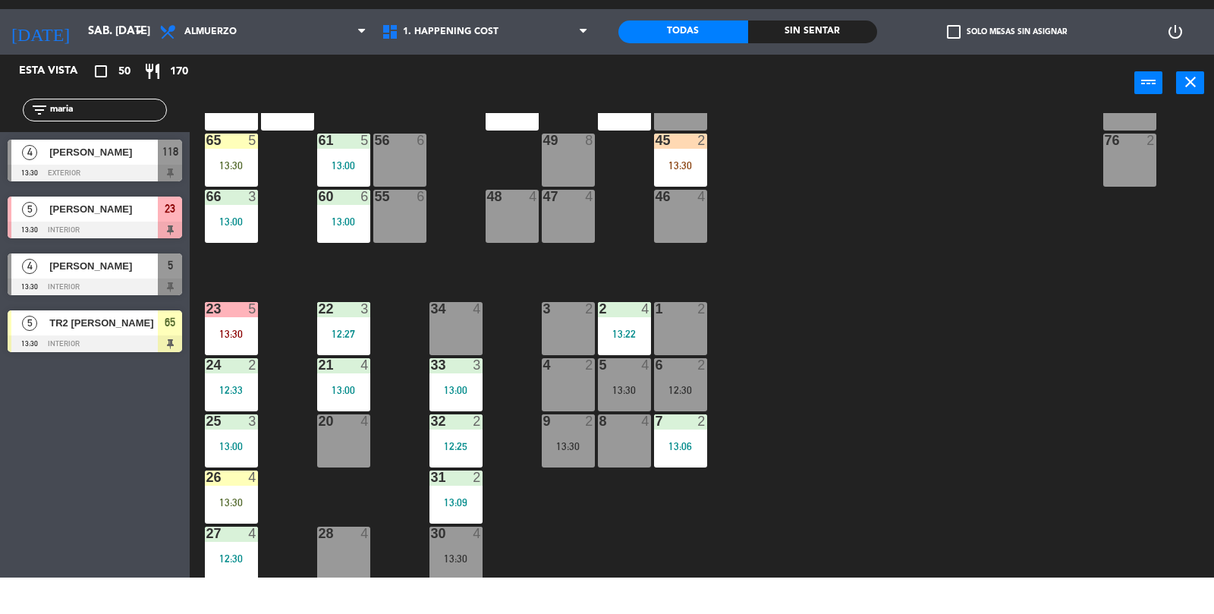
type input "maria"
click at [445, 574] on div at bounding box center [455, 570] width 25 height 14
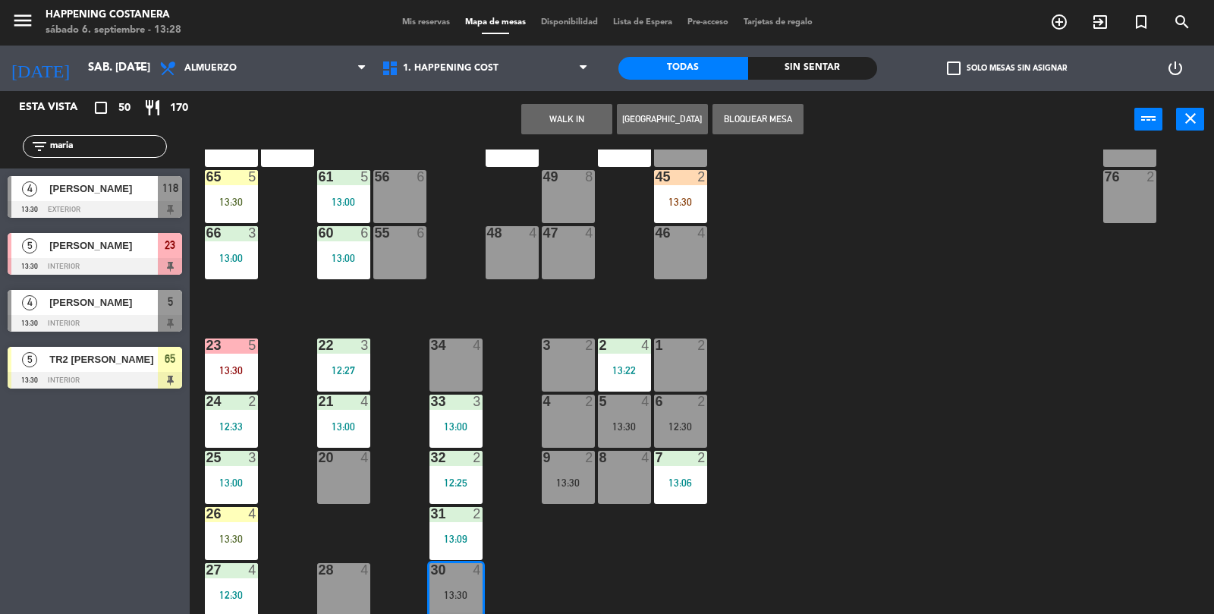
click at [1114, 482] on div "69 2 122 2 14:30 121 6 14:00 120 6 14:00 14 4 CAVA 22 101 3 13:06 94 2 70 2 123…" at bounding box center [708, 382] width 1012 height 466
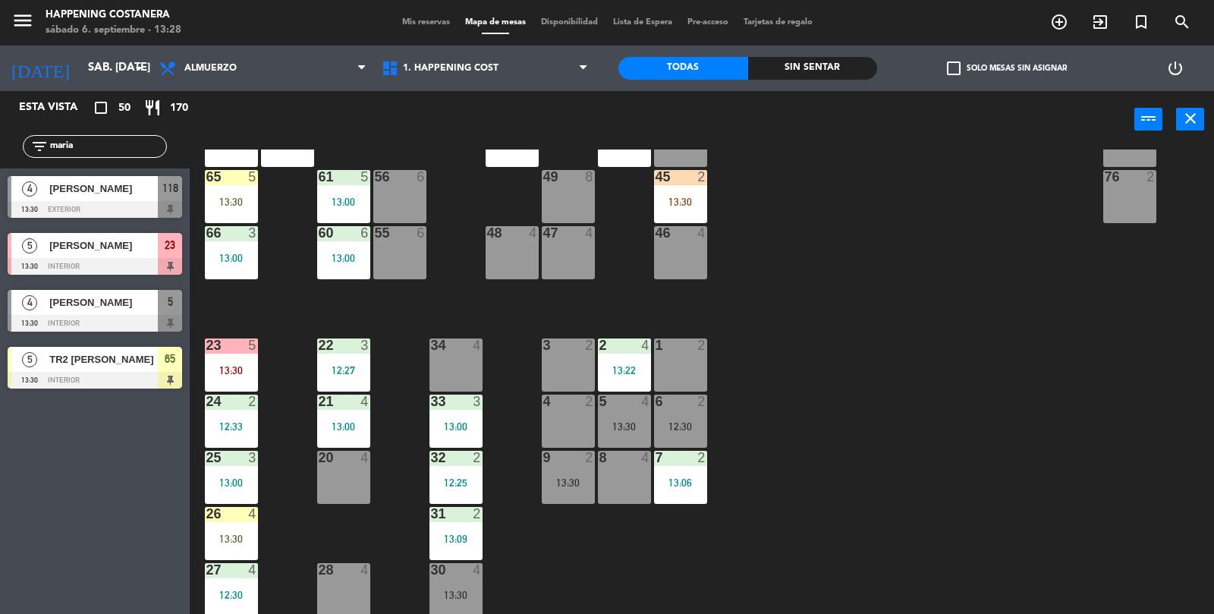
click at [1093, 504] on div "69 2 122 2 14:30 121 6 14:00 120 6 14:00 14 4 CAVA 22 101 3 13:06 94 2 70 2 123…" at bounding box center [708, 382] width 1012 height 466
click at [55, 315] on div at bounding box center [95, 323] width 174 height 17
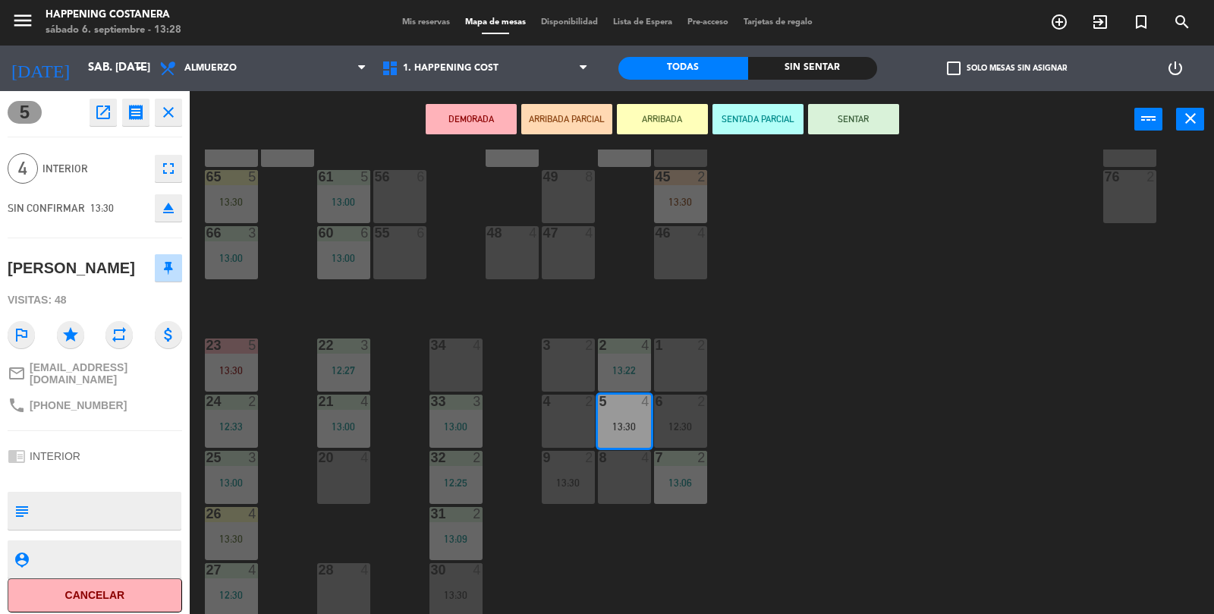
click at [850, 117] on button "SENTAR" at bounding box center [853, 119] width 91 height 30
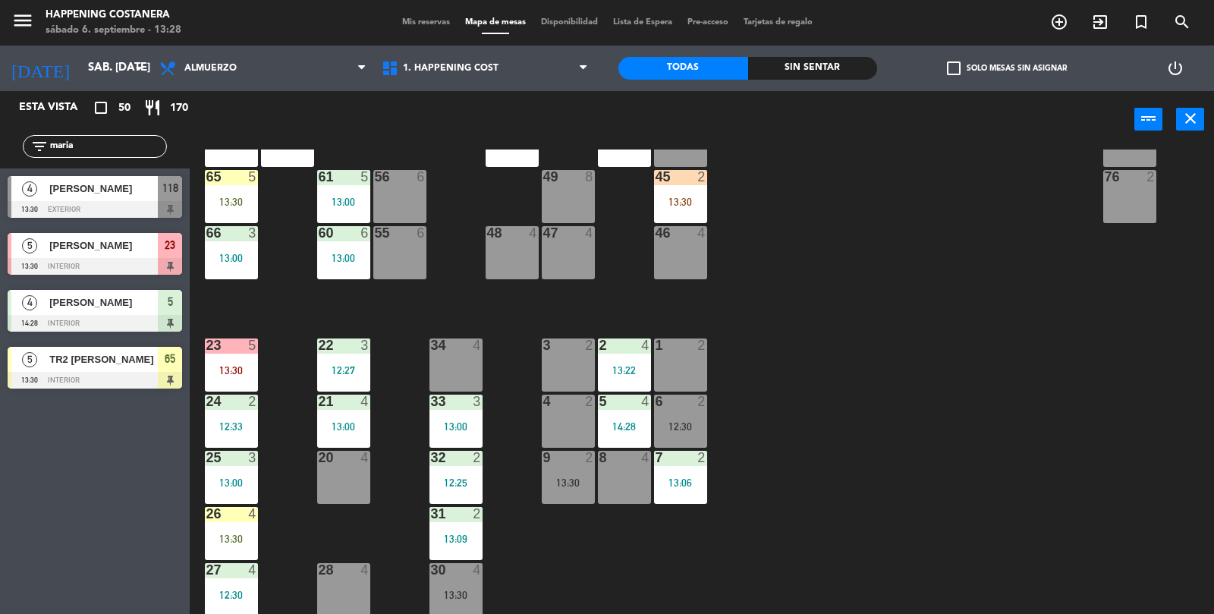
click at [1118, 556] on div "69 2 122 2 14:30 121 6 14:00 120 6 14:00 14 4 CAVA 22 101 3 13:06 94 2 70 2 123…" at bounding box center [708, 382] width 1012 height 466
click at [76, 141] on input "maria" at bounding box center [108, 146] width 118 height 17
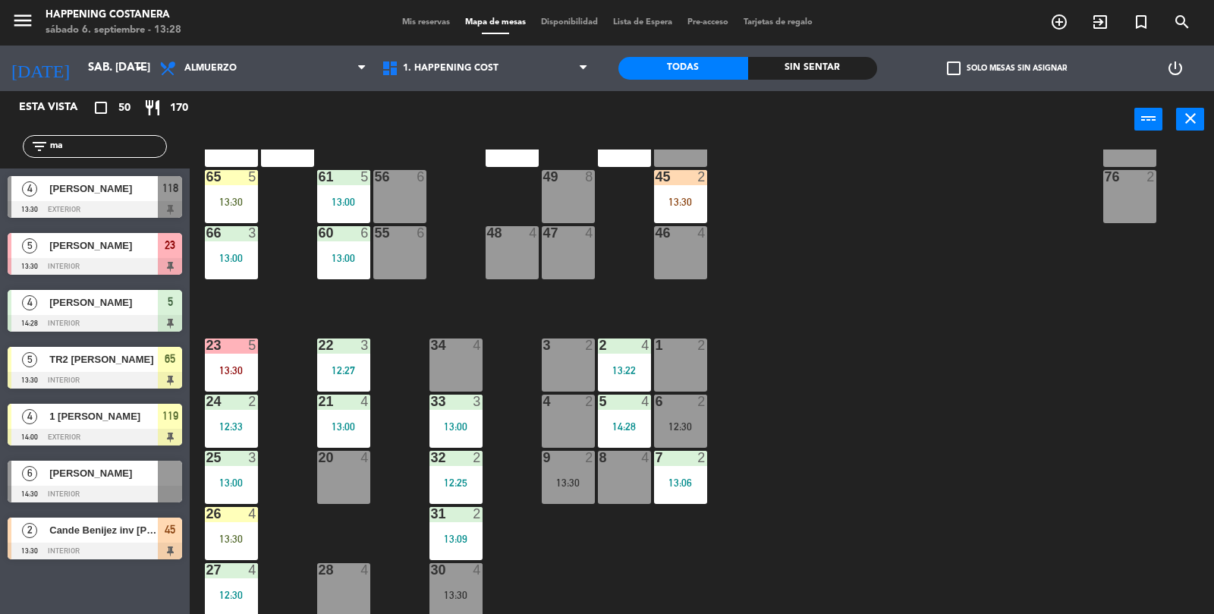
type input "m"
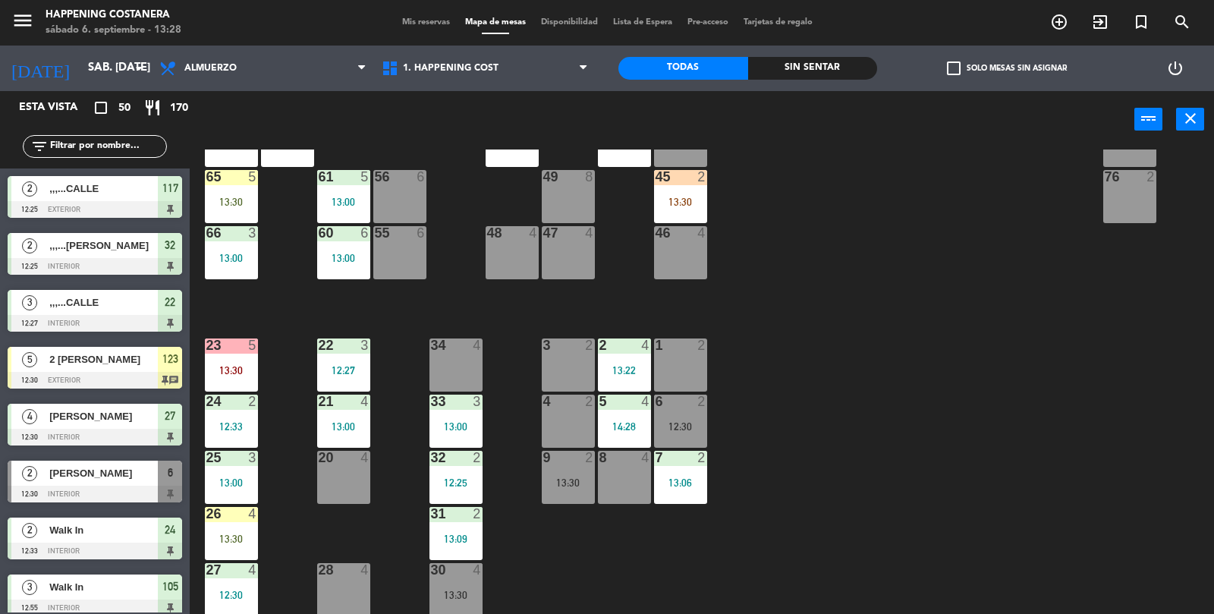
click at [949, 61] on span "check_box_outline_blank" at bounding box center [954, 68] width 14 height 14
click at [1007, 68] on input "check_box_outline_blank Solo mesas sin asignar" at bounding box center [1007, 68] width 0 height 0
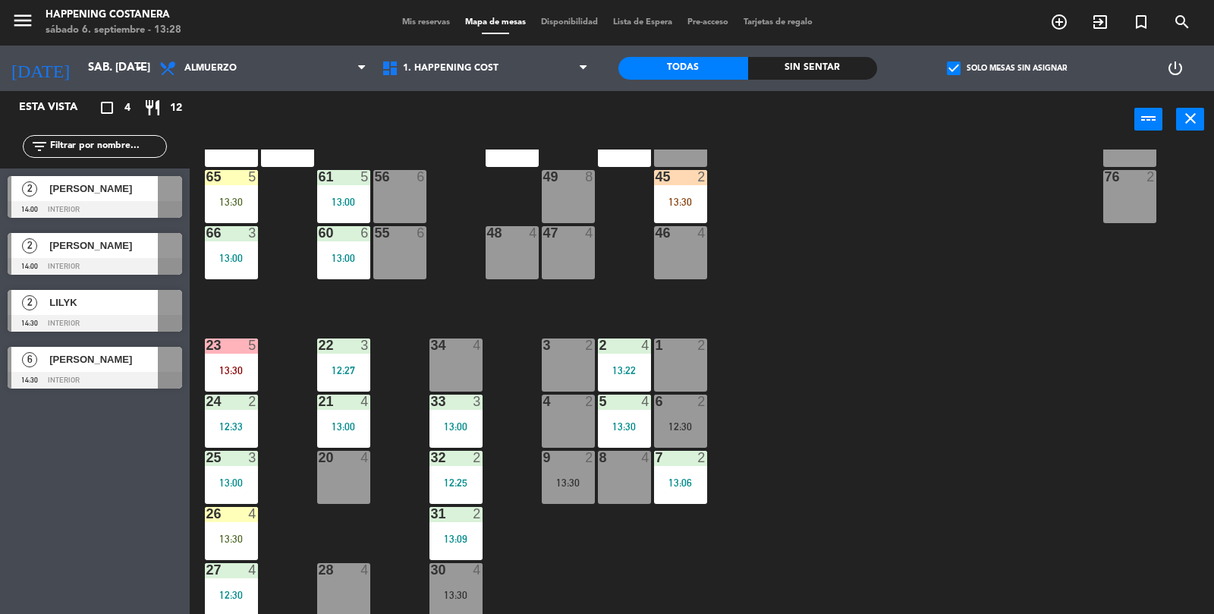
click at [962, 86] on div "check_box Solo mesas sin asignar" at bounding box center [1006, 69] width 259 height 46
click at [938, 372] on div "69 2 122 2 14:30 121 6 14:00 120 6 14:00 14 4 CAVA 22 101 3 13:06 94 2 70 2 123…" at bounding box center [708, 382] width 1012 height 466
click at [815, 76] on div "Sin sentar" at bounding box center [813, 68] width 130 height 23
click at [966, 69] on label "check_box Solo mesas sin asignar" at bounding box center [1007, 68] width 120 height 14
click at [1007, 68] on input "check_box Solo mesas sin asignar" at bounding box center [1007, 68] width 0 height 0
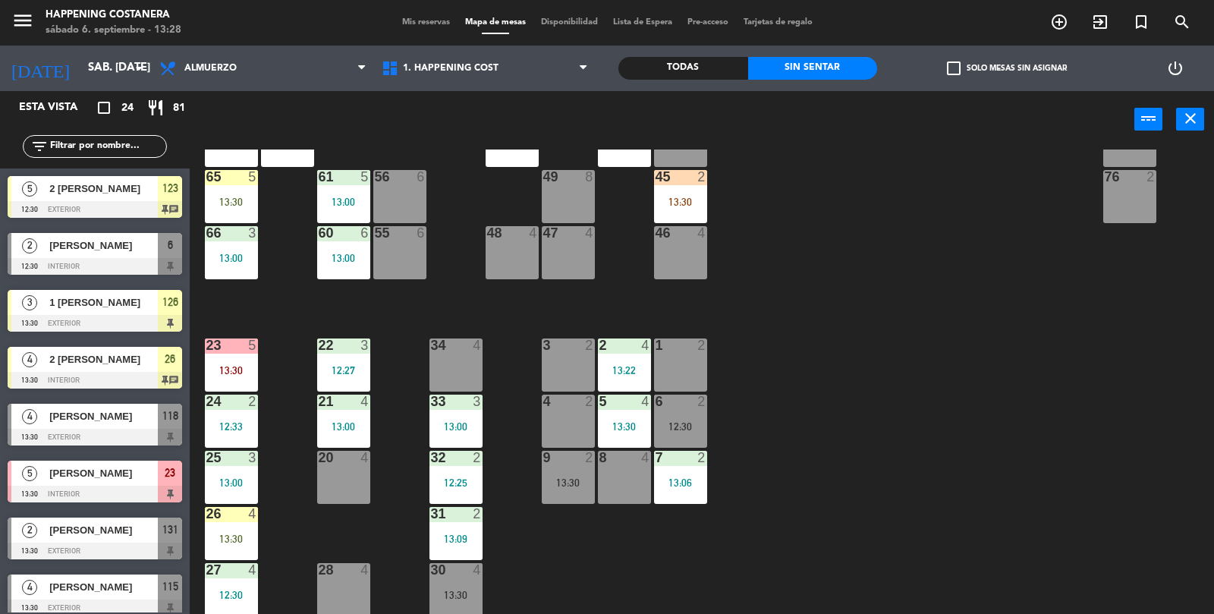
click at [703, 74] on div "Todas" at bounding box center [683, 68] width 130 height 23
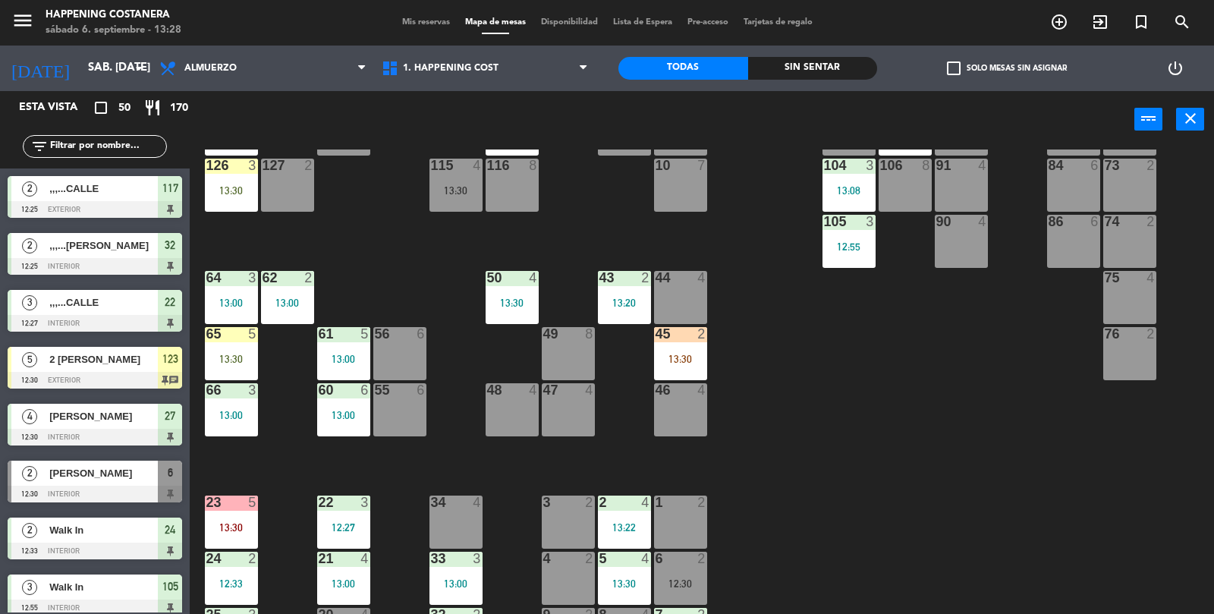
scroll to position [0, 0]
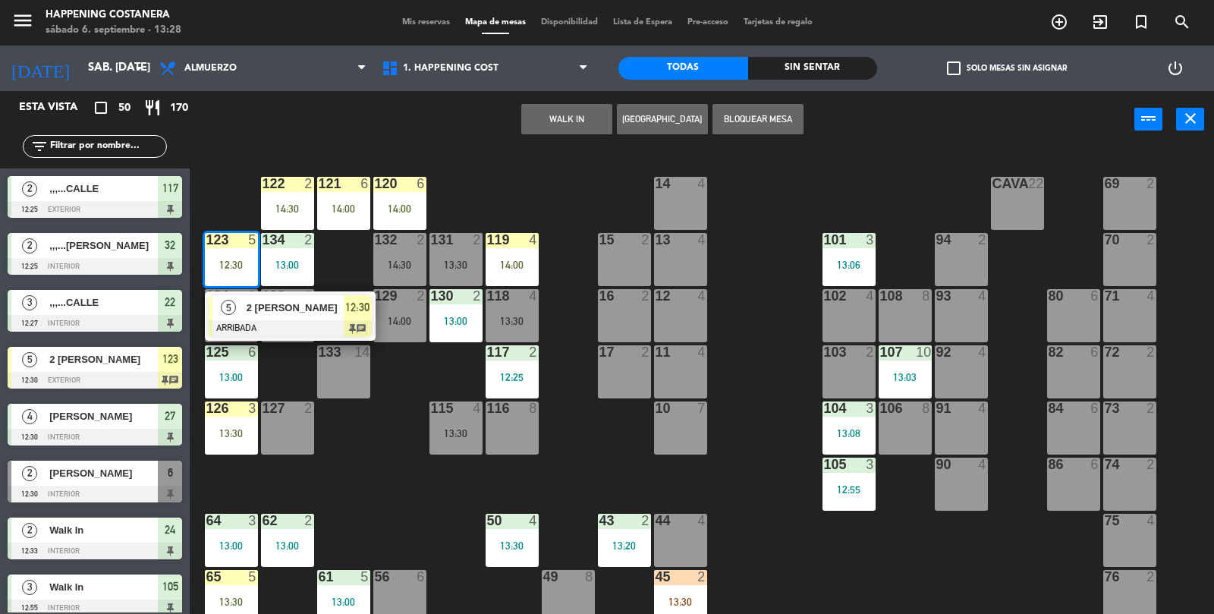
click at [1032, 569] on div "69 2 122 2 14:30 121 6 14:00 120 6 14:00 14 4 CAVA 22 101 3 13:06 94 2 70 2 123…" at bounding box center [708, 382] width 1012 height 466
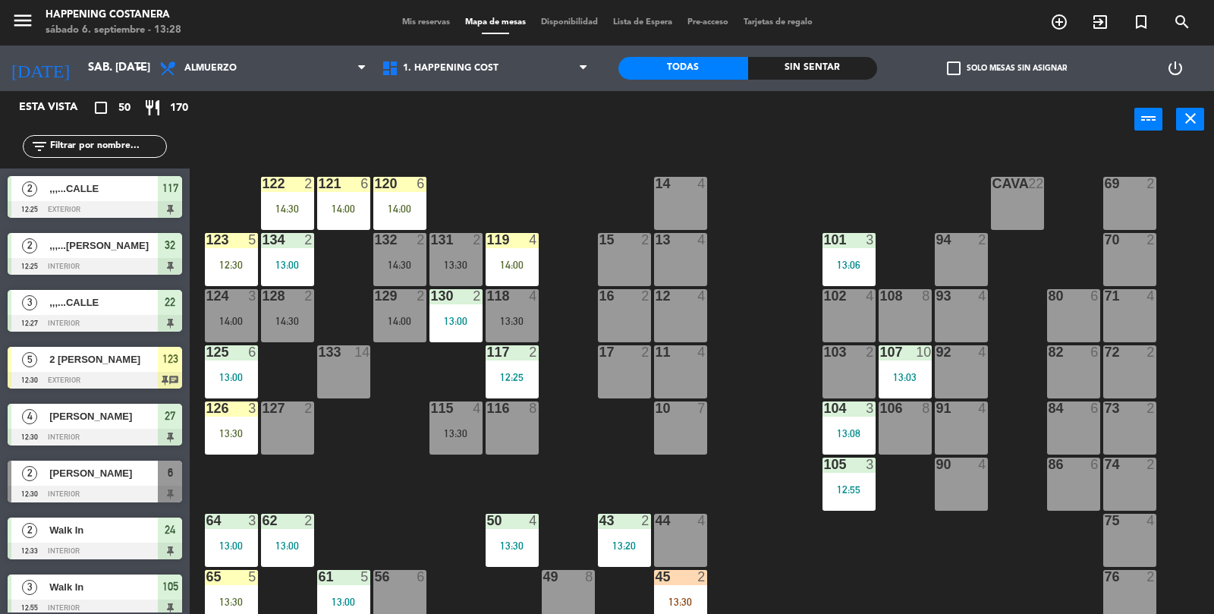
click at [253, 178] on div "122" at bounding box center [262, 184] width 25 height 14
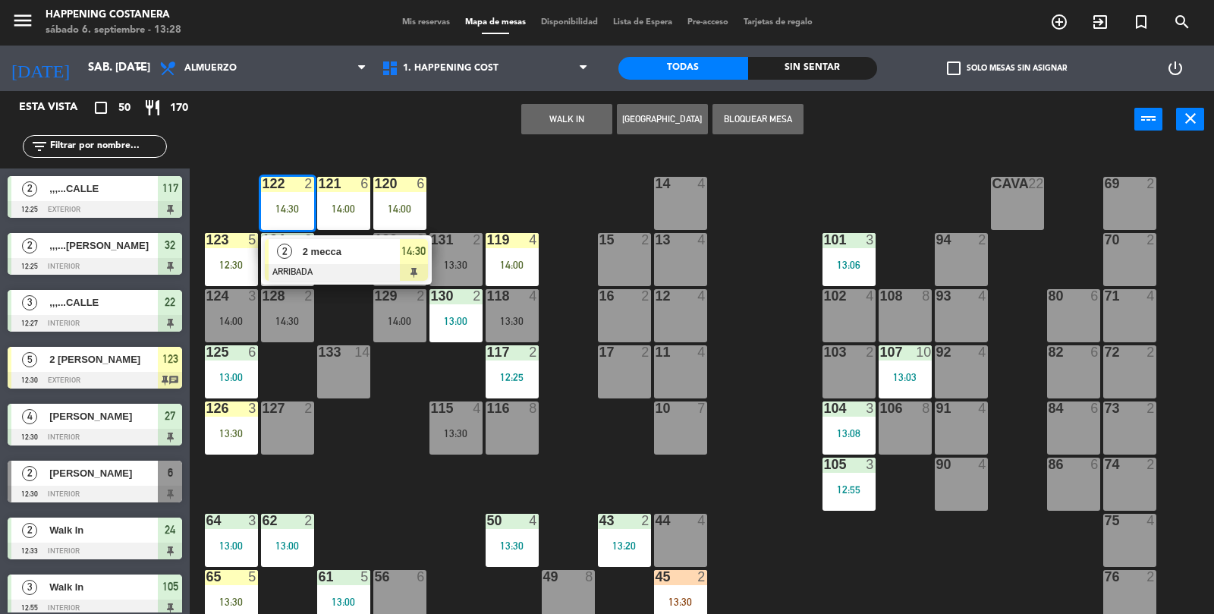
click at [1036, 566] on div "69 2 122 2 14:30 2 2 mecca ARRIBADA 14:30 121 6 14:00 120 6 14:00 14 4 CAVA 22 …" at bounding box center [708, 382] width 1012 height 466
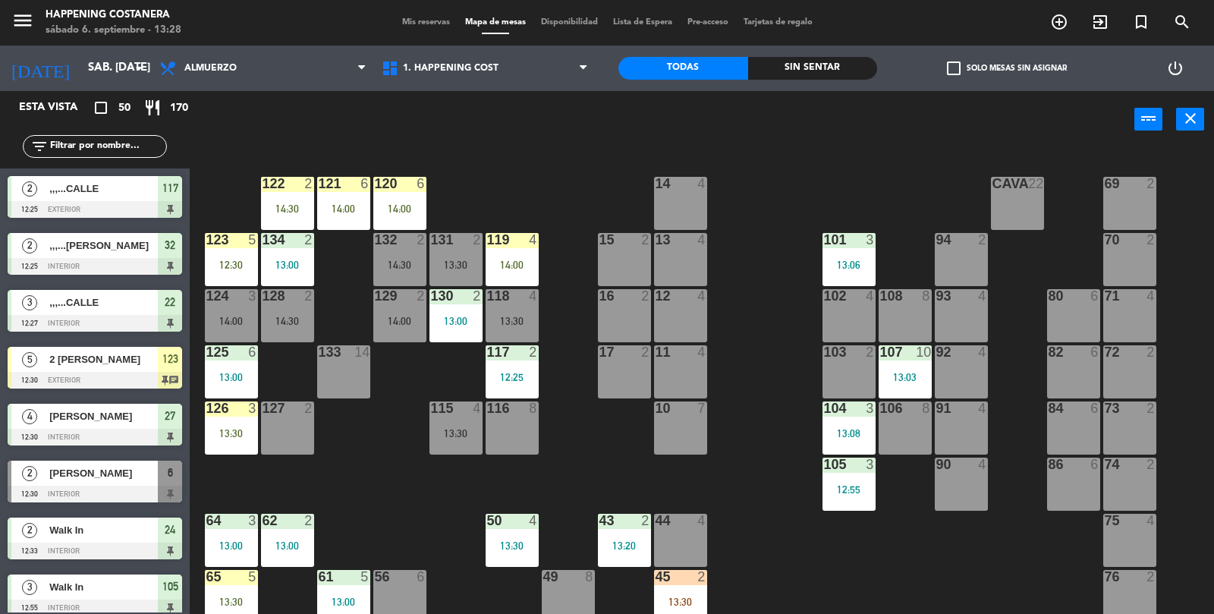
click at [341, 206] on div "14:00" at bounding box center [343, 208] width 53 height 11
click at [1042, 568] on div "69 2 122 2 14:30 121 6 14:00 120 6 14:00 14 4 CAVA 22 101 3 13:06 94 2 70 2 123…" at bounding box center [708, 382] width 1012 height 466
click at [441, 205] on div "69 2 122 2 14:30 121 6 14:00 120 6 14:00 14 4 CAVA 22 101 3 13:06 94 2 70 2 123…" at bounding box center [708, 382] width 1012 height 466
click at [222, 267] on div "12:30" at bounding box center [231, 264] width 53 height 11
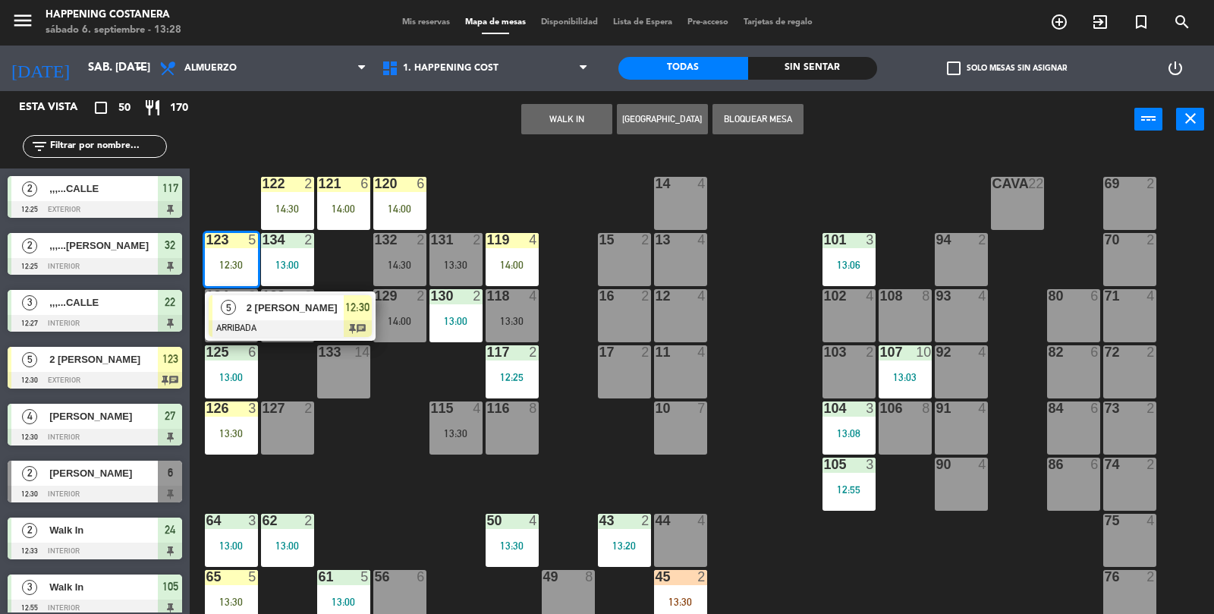
click at [1042, 573] on div "69 2 122 2 14:30 121 6 14:00 120 6 14:00 14 4 CAVA 22 101 3 13:06 94 2 70 2 123…" at bounding box center [708, 382] width 1012 height 466
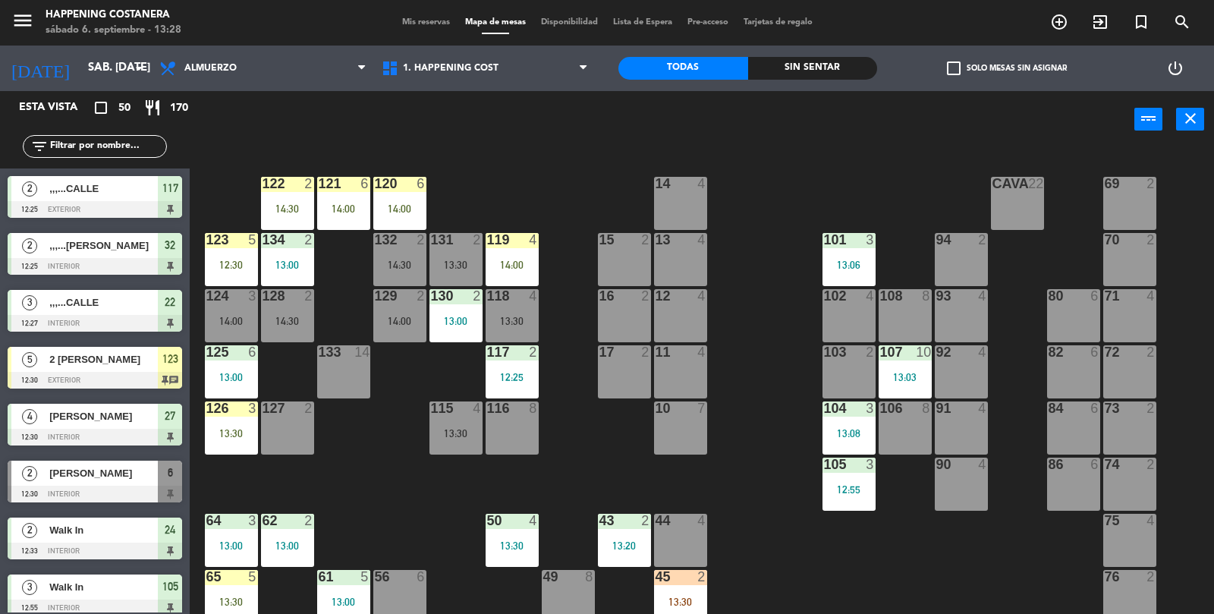
click at [535, 270] on div "119 4 14:00" at bounding box center [512, 259] width 53 height 53
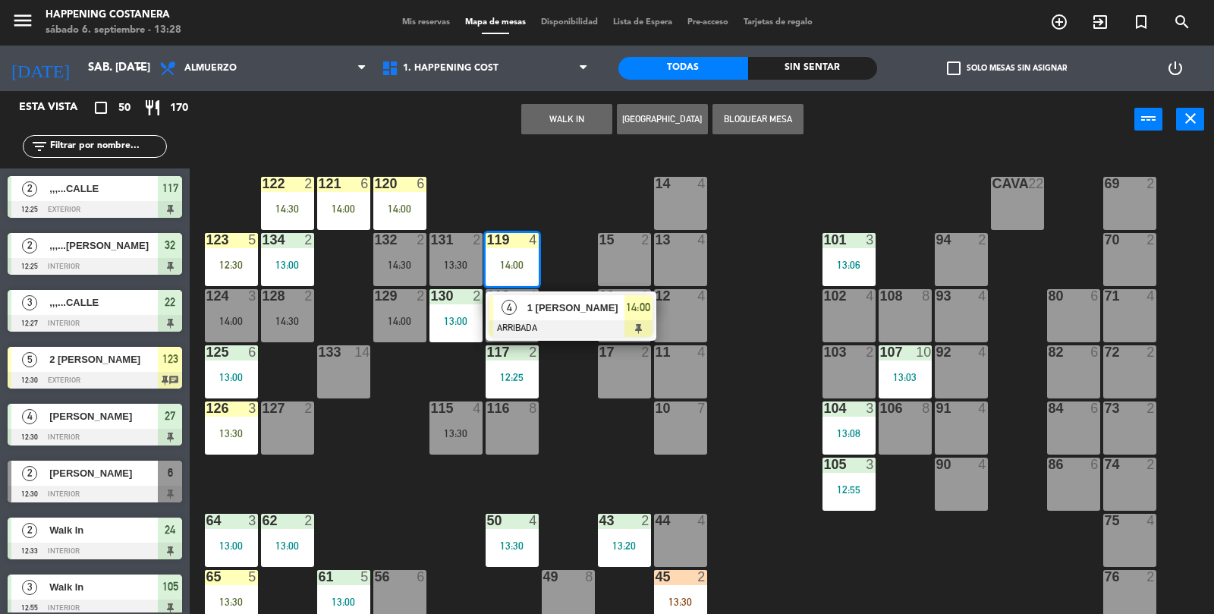
click at [1039, 574] on div "69 2 122 2 14:30 121 6 14:00 120 6 14:00 14 4 CAVA 22 101 3 13:06 94 2 70 2 123…" at bounding box center [708, 382] width 1012 height 466
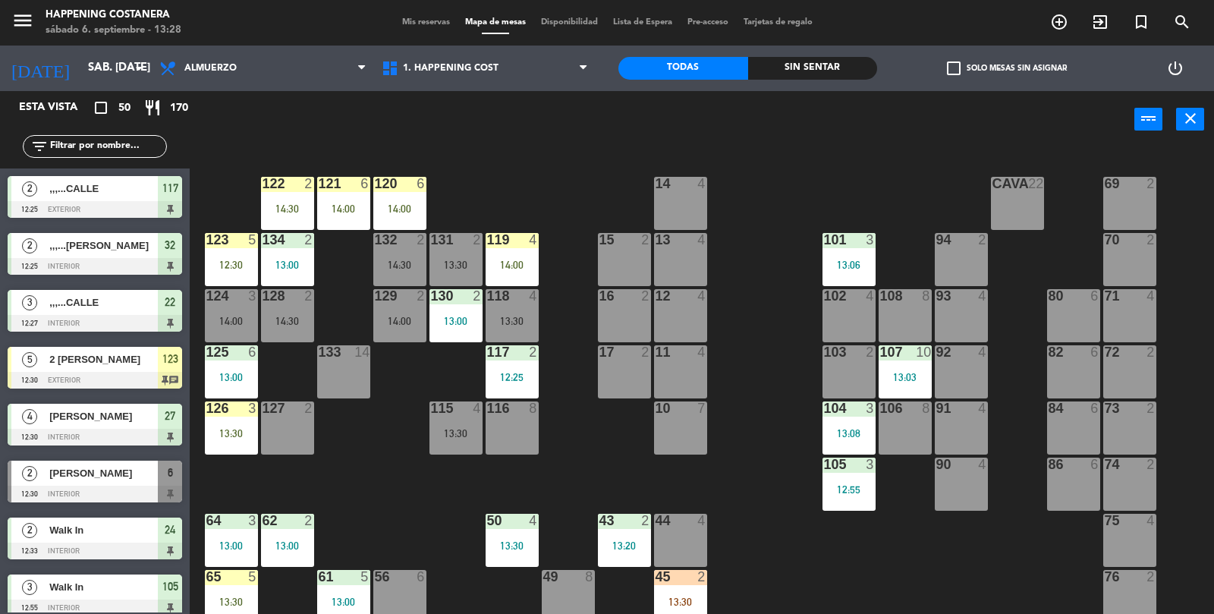
click at [217, 388] on div "125 6 13:00" at bounding box center [231, 371] width 53 height 53
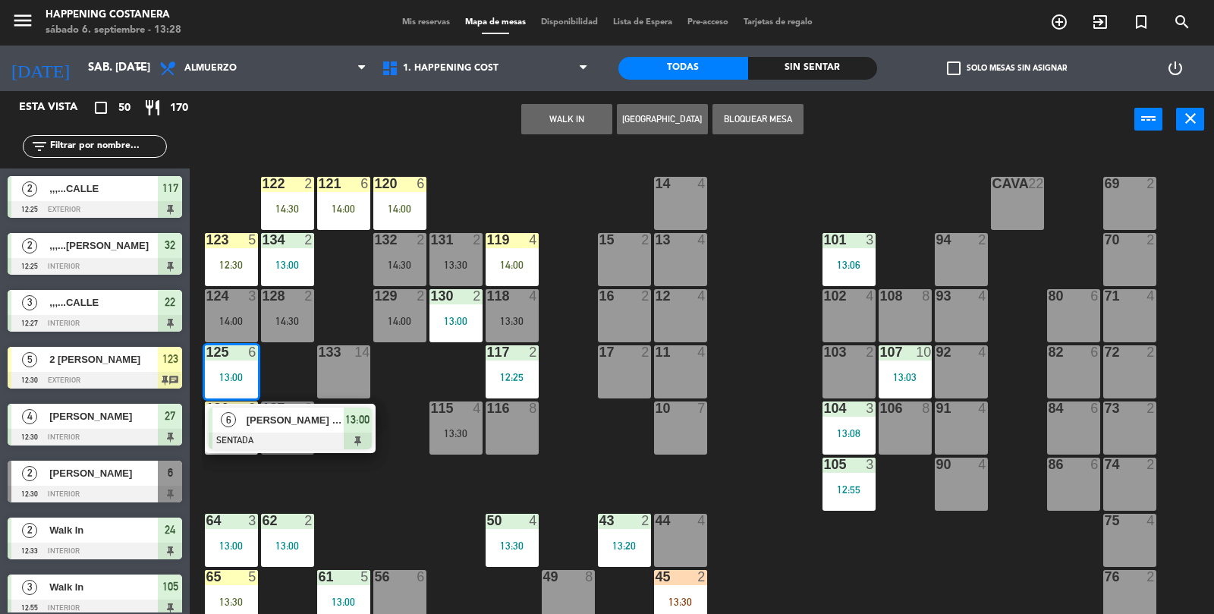
click at [1039, 579] on div "69 2 122 2 14:30 121 6 14:00 120 6 14:00 14 4 CAVA 22 101 3 13:06 94 2 70 2 123…" at bounding box center [708, 382] width 1012 height 466
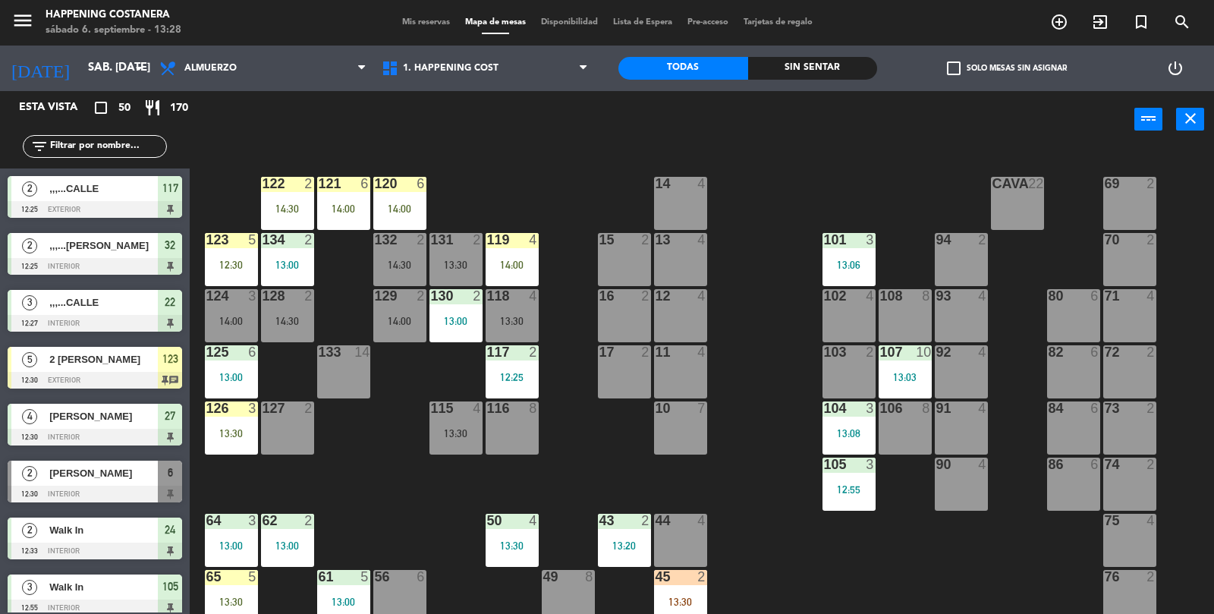
click at [231, 438] on div "13:30" at bounding box center [231, 433] width 53 height 11
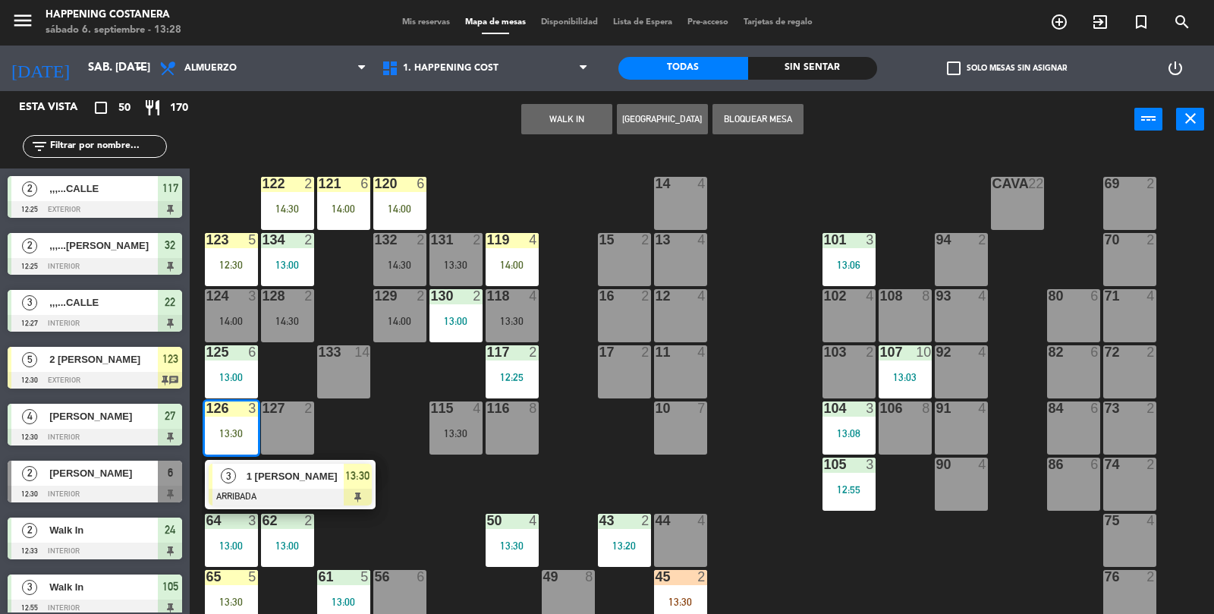
click at [1041, 577] on div "69 2 122 2 14:30 121 6 14:00 120 6 14:00 14 4 CAVA 22 101 3 13:06 94 2 70 2 123…" at bounding box center [708, 382] width 1012 height 466
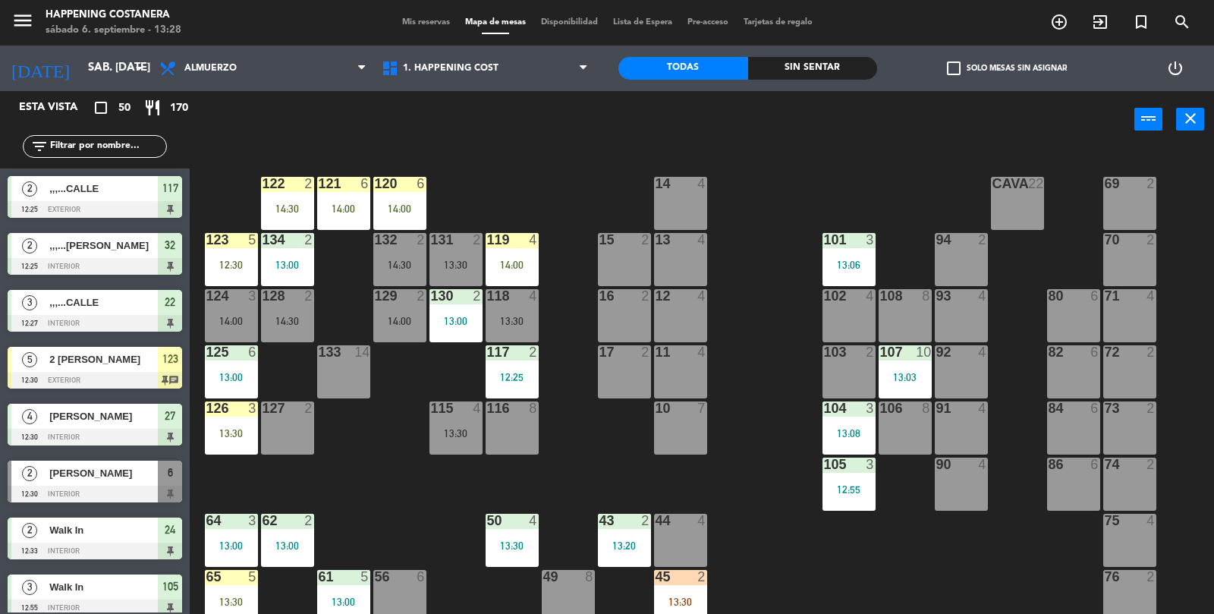
click at [218, 258] on div "123 5 12:30" at bounding box center [231, 259] width 53 height 53
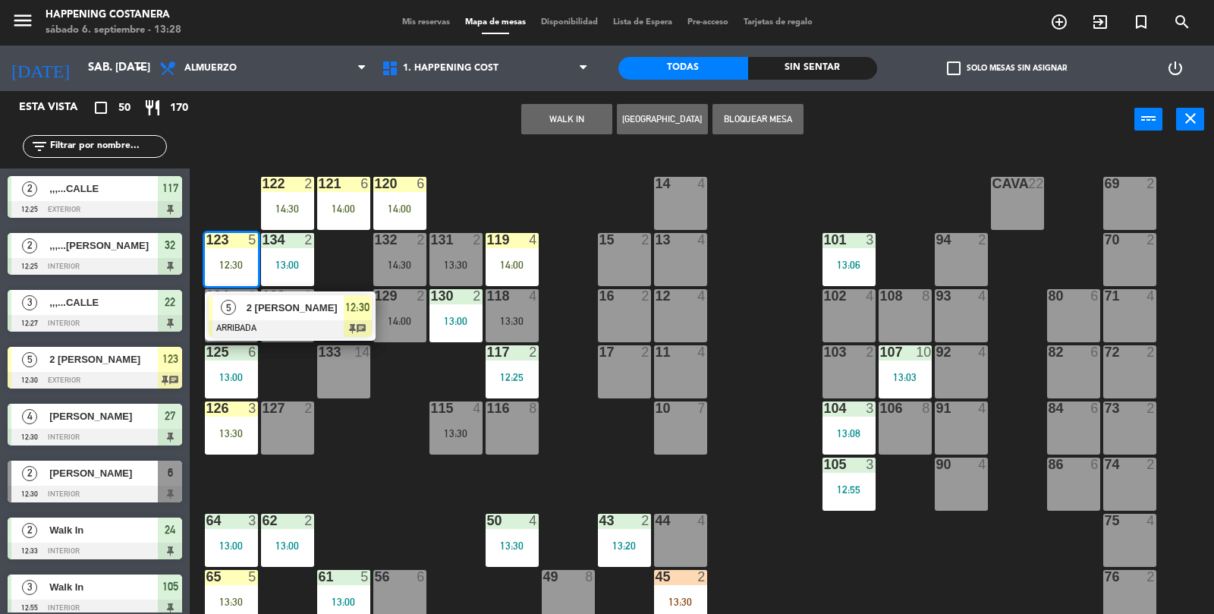
click at [240, 322] on div at bounding box center [290, 328] width 163 height 17
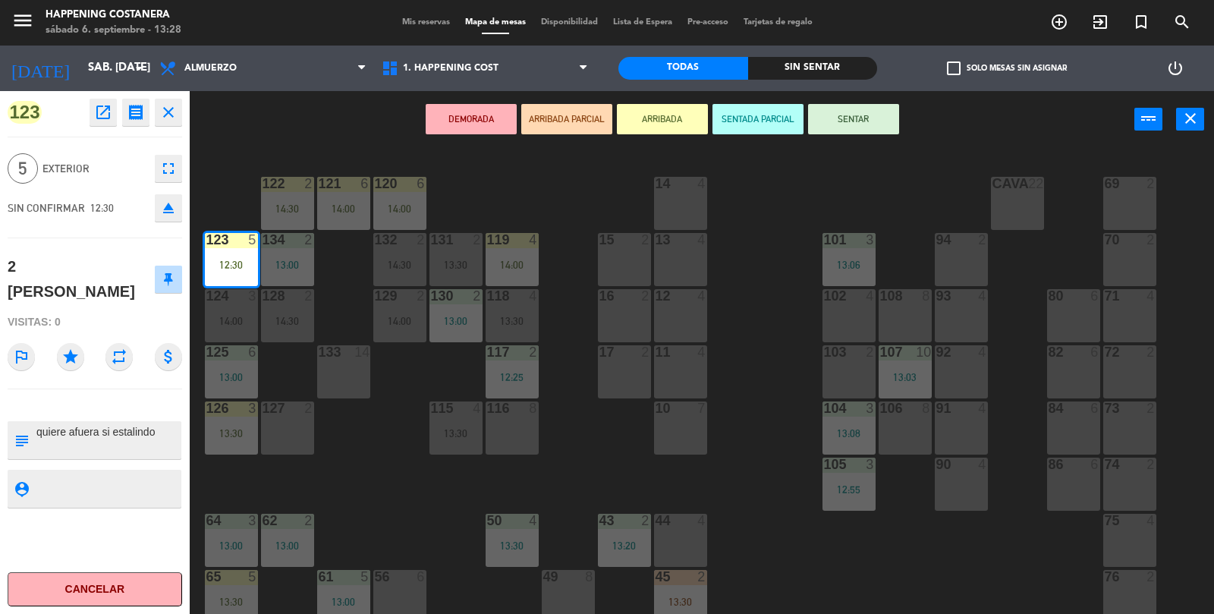
click at [95, 118] on icon "open_in_new" at bounding box center [103, 112] width 18 height 18
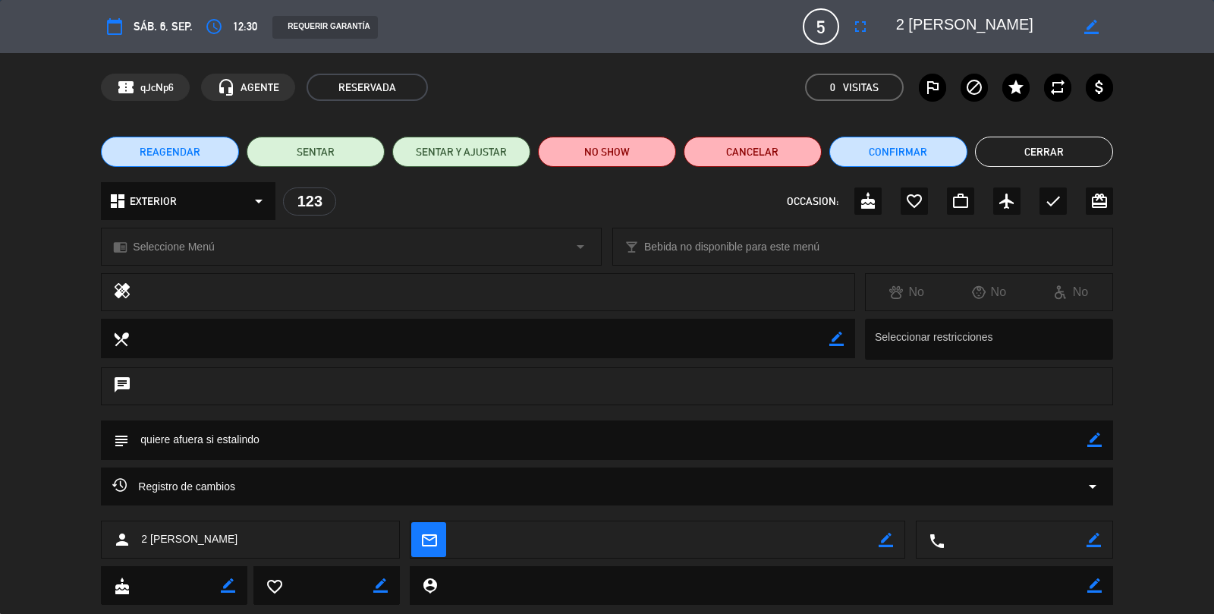
click at [1103, 502] on div "Registro de cambios arrow_drop_down" at bounding box center [606, 486] width 1011 height 38
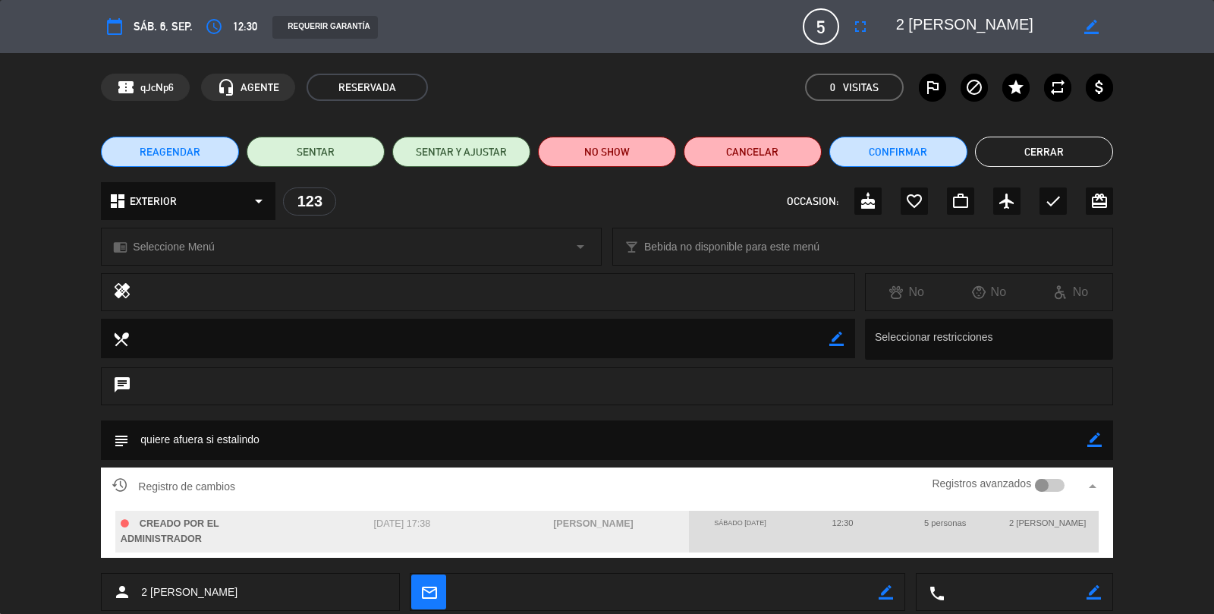
click at [1058, 164] on button "Cerrar" at bounding box center [1044, 152] width 138 height 30
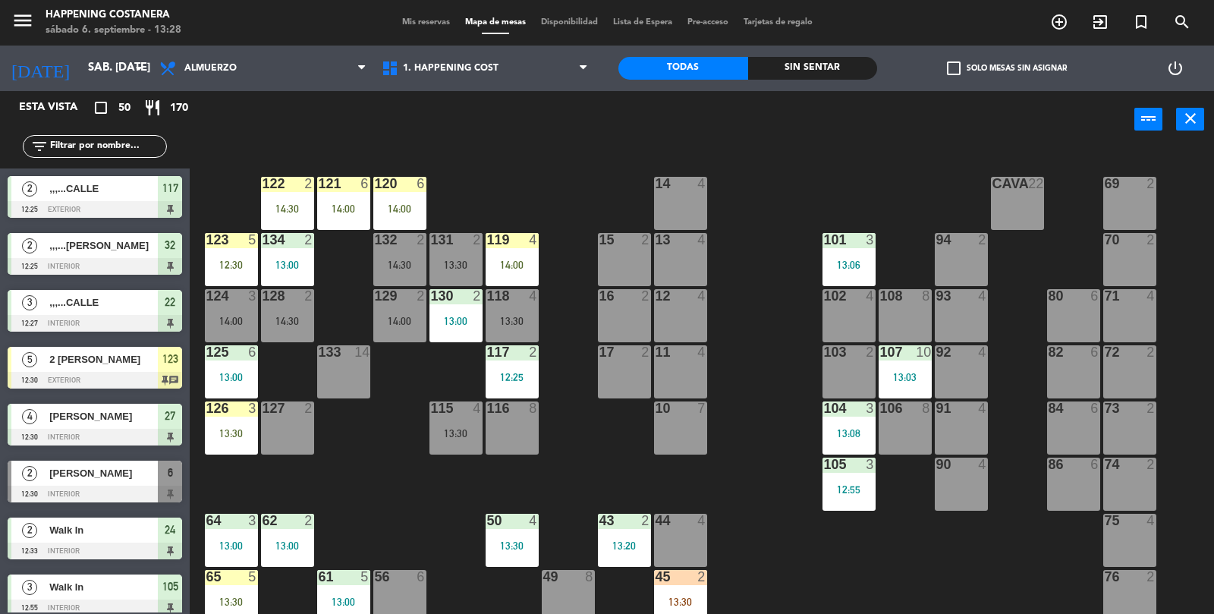
click at [985, 550] on div "69 2 122 2 14:30 121 6 14:00 120 6 14:00 14 4 CAVA 22 101 3 13:06 94 2 70 2 123…" at bounding box center [708, 382] width 1012 height 466
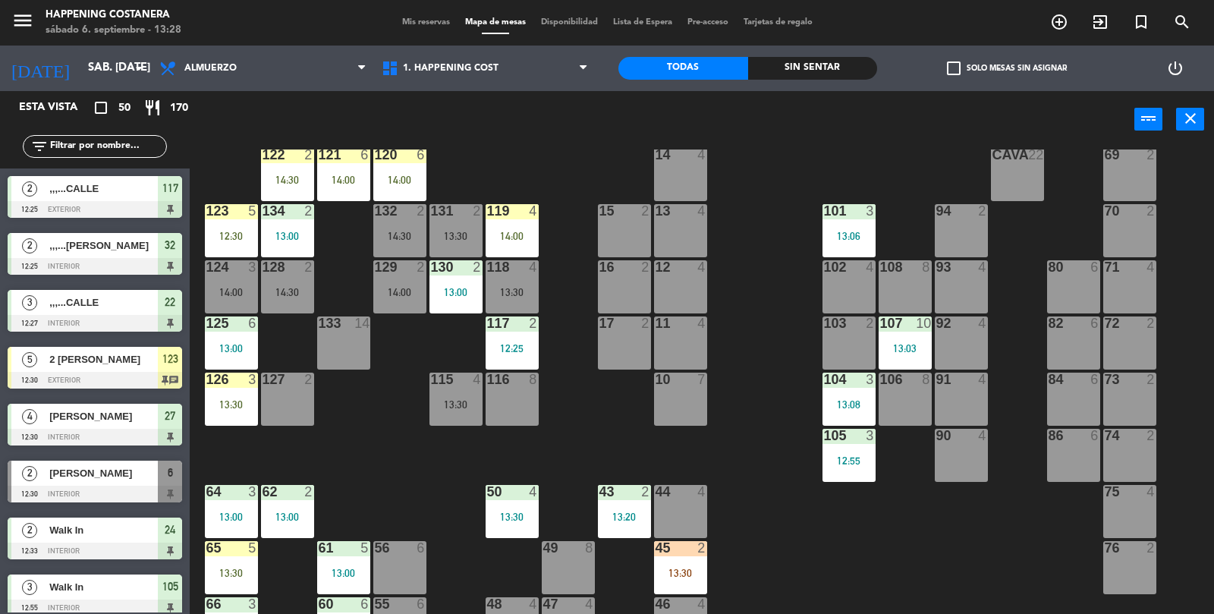
scroll to position [2, 0]
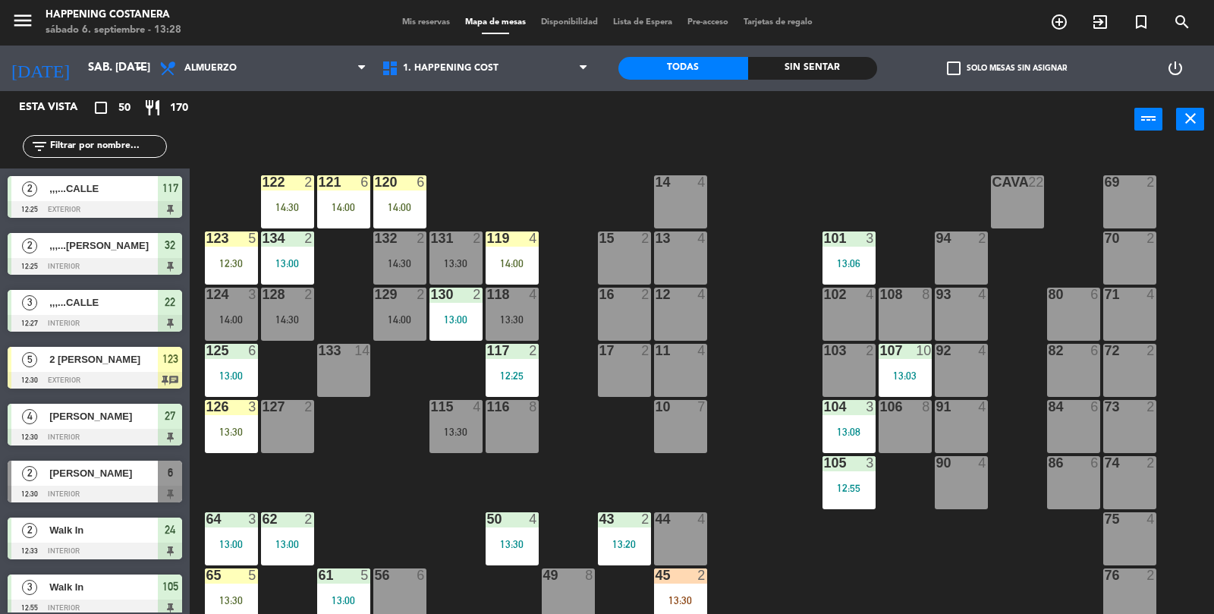
click at [510, 261] on div "14:00" at bounding box center [512, 263] width 53 height 11
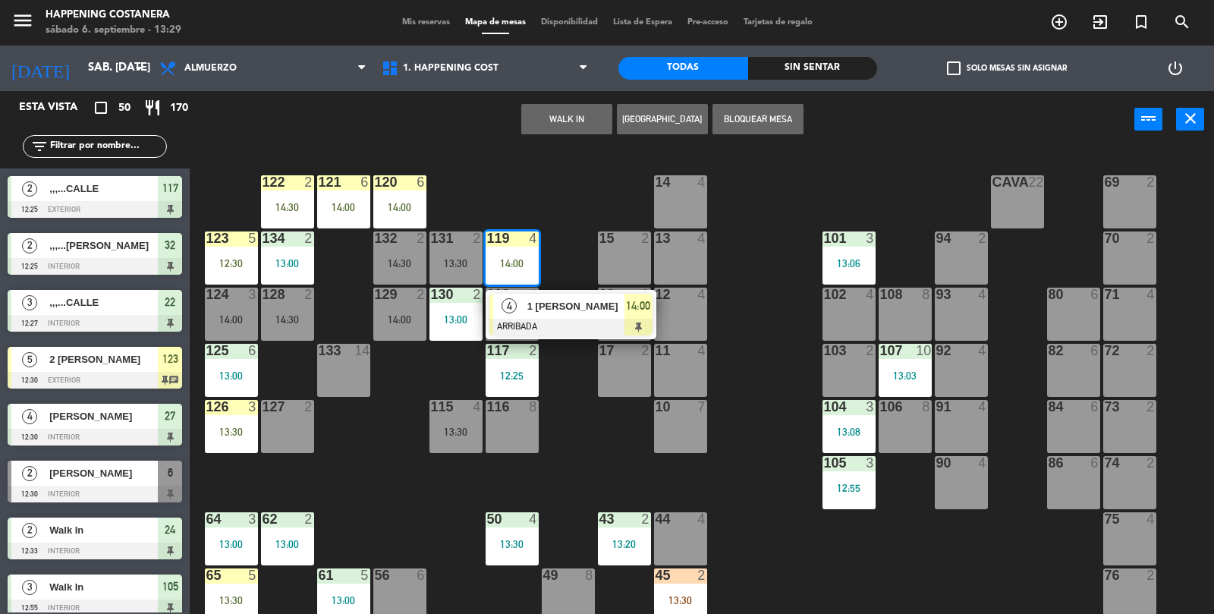
click at [1024, 586] on div "69 2 122 2 14:30 121 6 14:00 120 6 14:00 14 4 CAVA 22 101 3 13:06 94 2 70 2 123…" at bounding box center [708, 382] width 1012 height 466
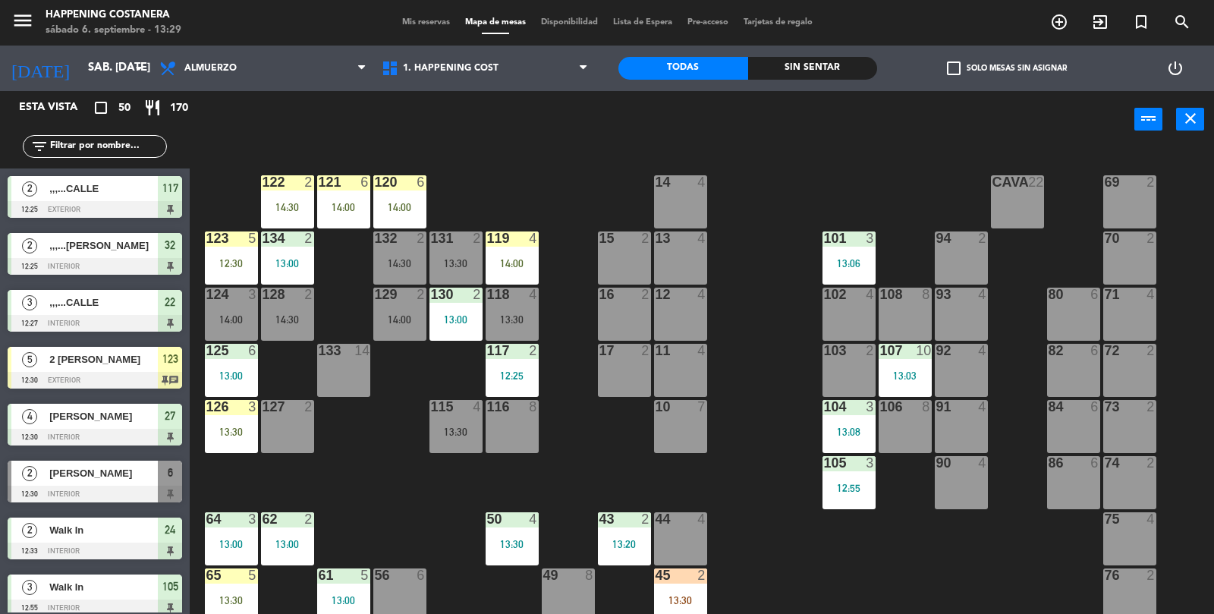
click at [1043, 589] on div "69 2 122 2 14:30 121 6 14:00 120 6 14:00 14 4 CAVA 22 101 3 13:06 94 2 70 2 123…" at bounding box center [708, 382] width 1012 height 466
click at [504, 322] on div "13:30" at bounding box center [512, 319] width 53 height 11
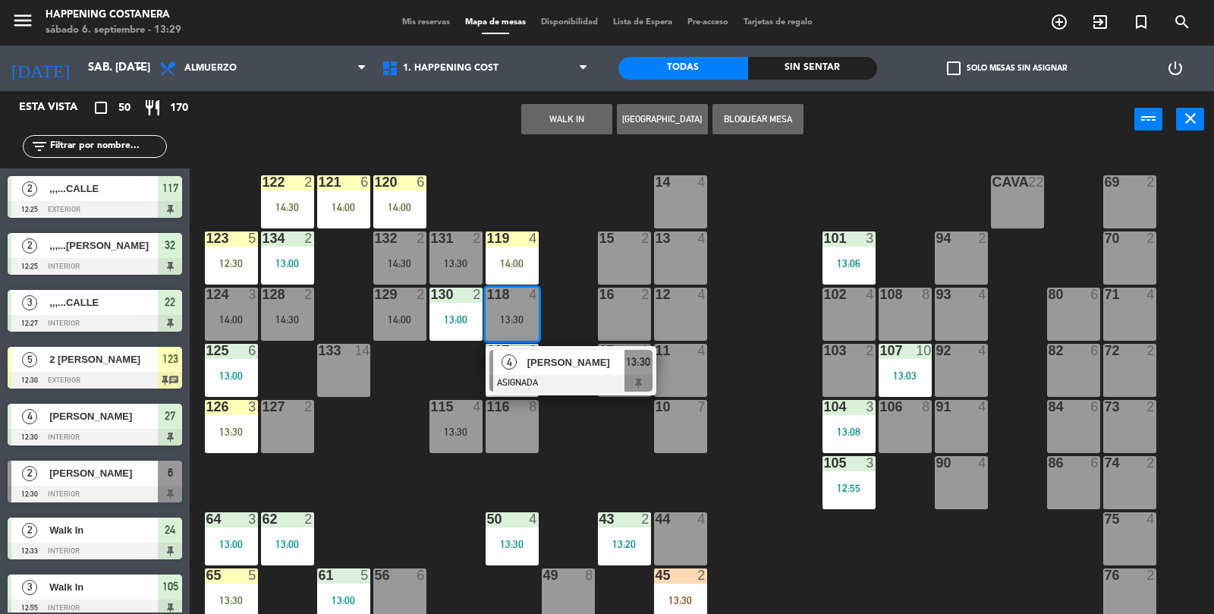
click at [628, 377] on div at bounding box center [570, 383] width 163 height 17
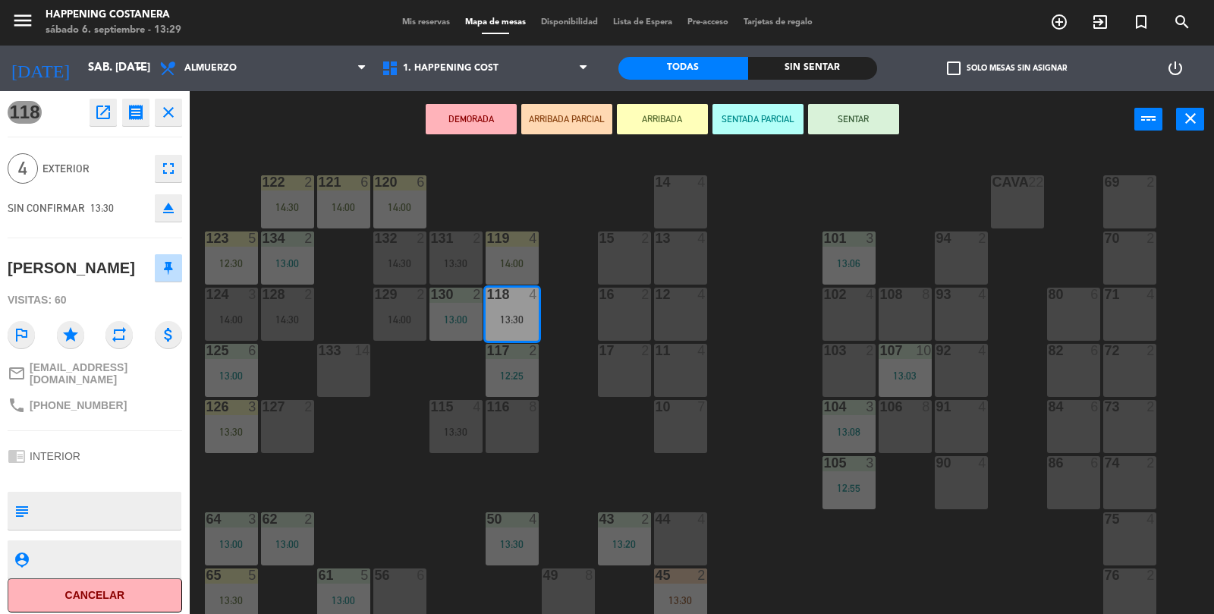
click at [811, 387] on div "69 2 122 2 14:30 121 6 14:00 120 6 14:00 14 4 CAVA 22 101 3 13:06 94 2 70 2 123…" at bounding box center [708, 382] width 1012 height 466
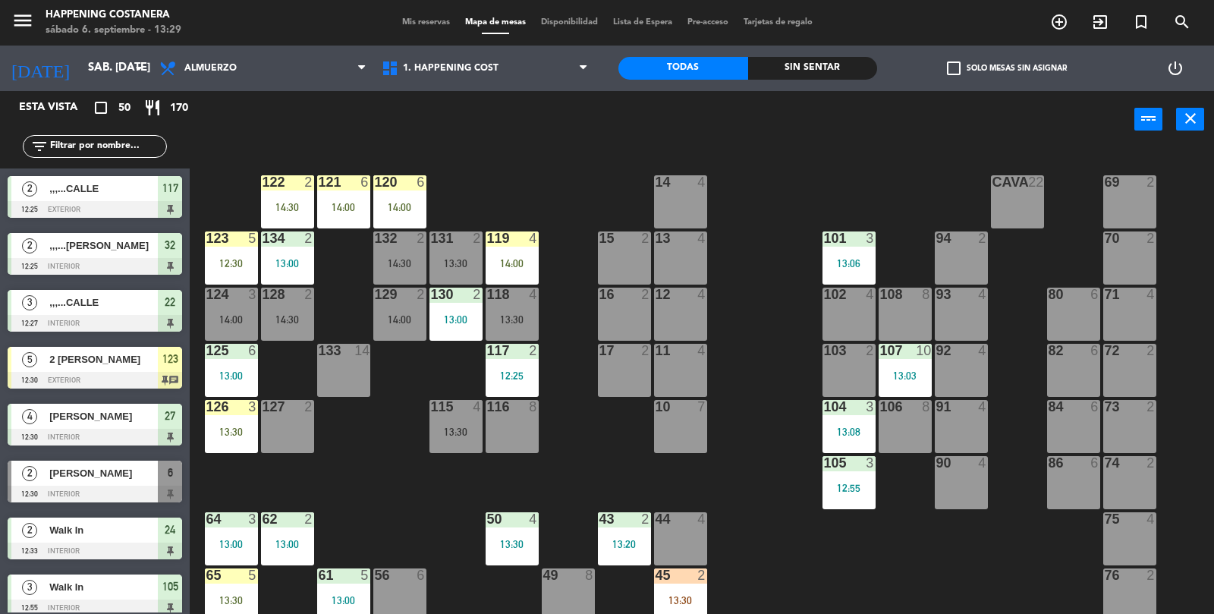
scroll to position [1, 0]
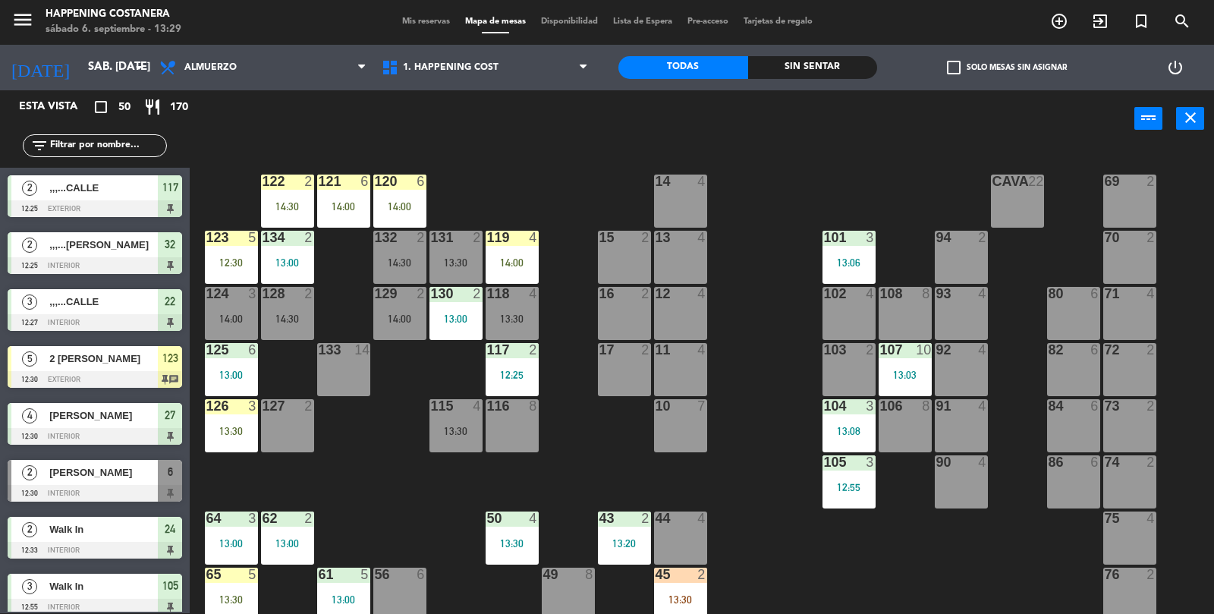
click at [528, 253] on div "119 4 14:00" at bounding box center [512, 257] width 53 height 53
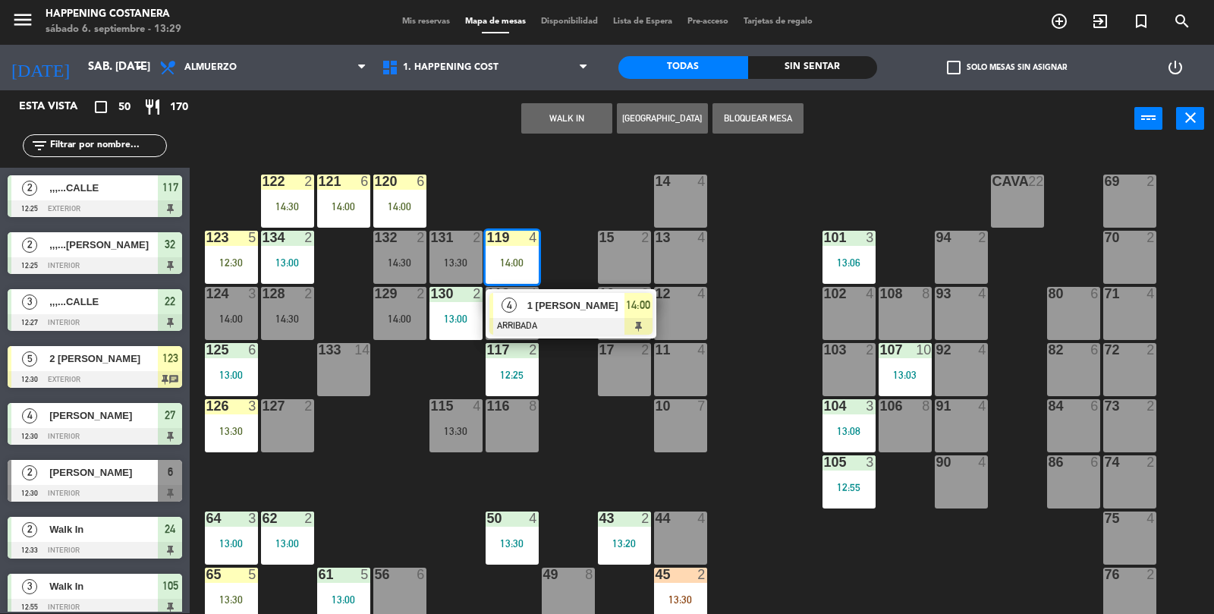
click at [568, 315] on div "1 [PERSON_NAME]" at bounding box center [575, 305] width 99 height 25
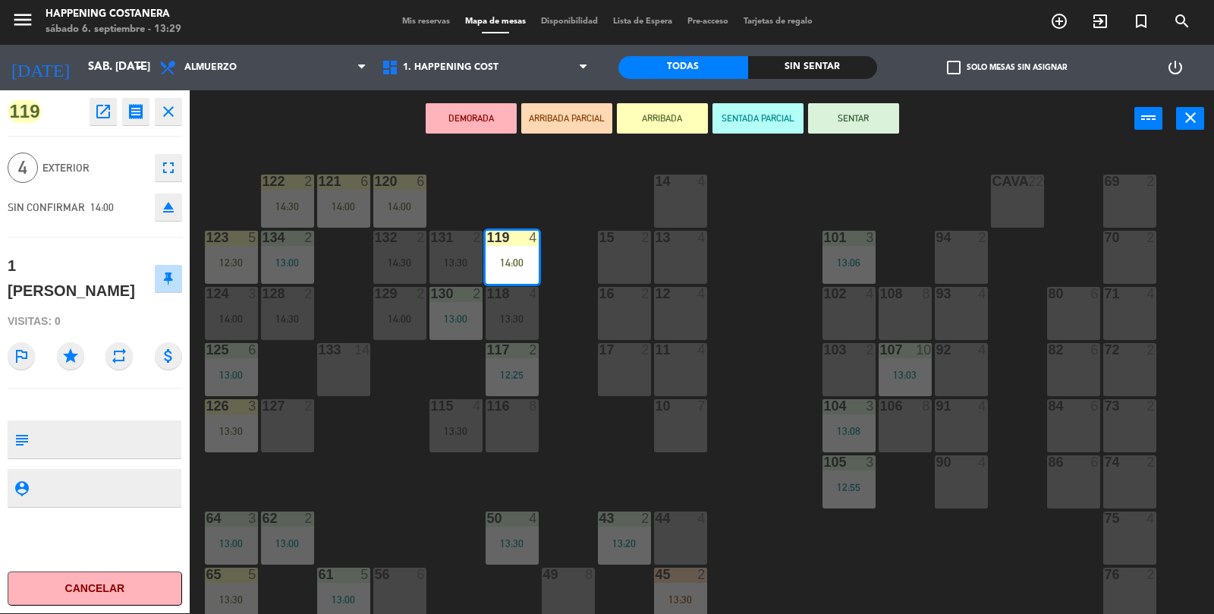
click at [803, 357] on div "69 2 122 2 14:30 121 6 14:00 120 6 14:00 14 4 CAVA 22 101 3 13:06 94 2 70 2 123…" at bounding box center [708, 382] width 1012 height 466
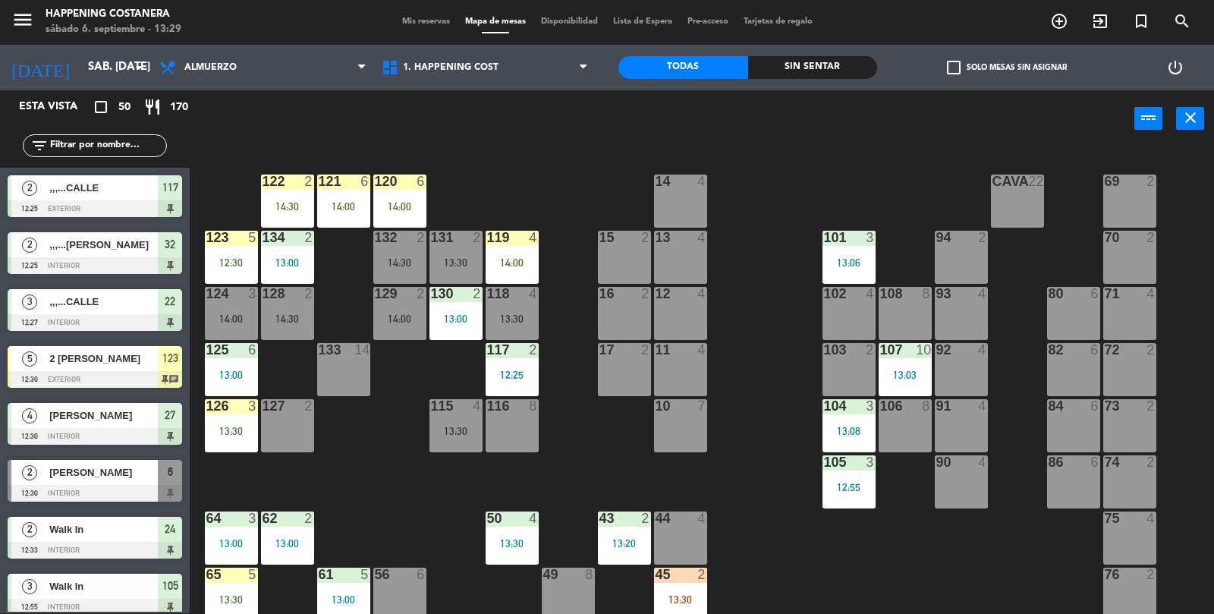
scroll to position [262, 0]
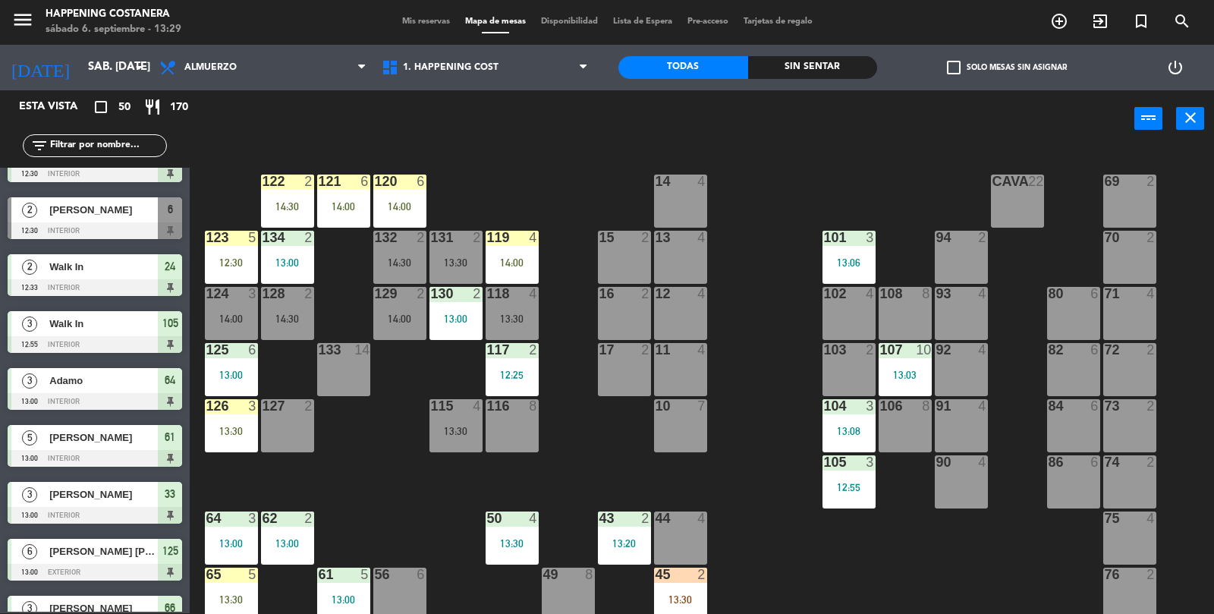
click at [498, 315] on div "13:30" at bounding box center [512, 318] width 53 height 11
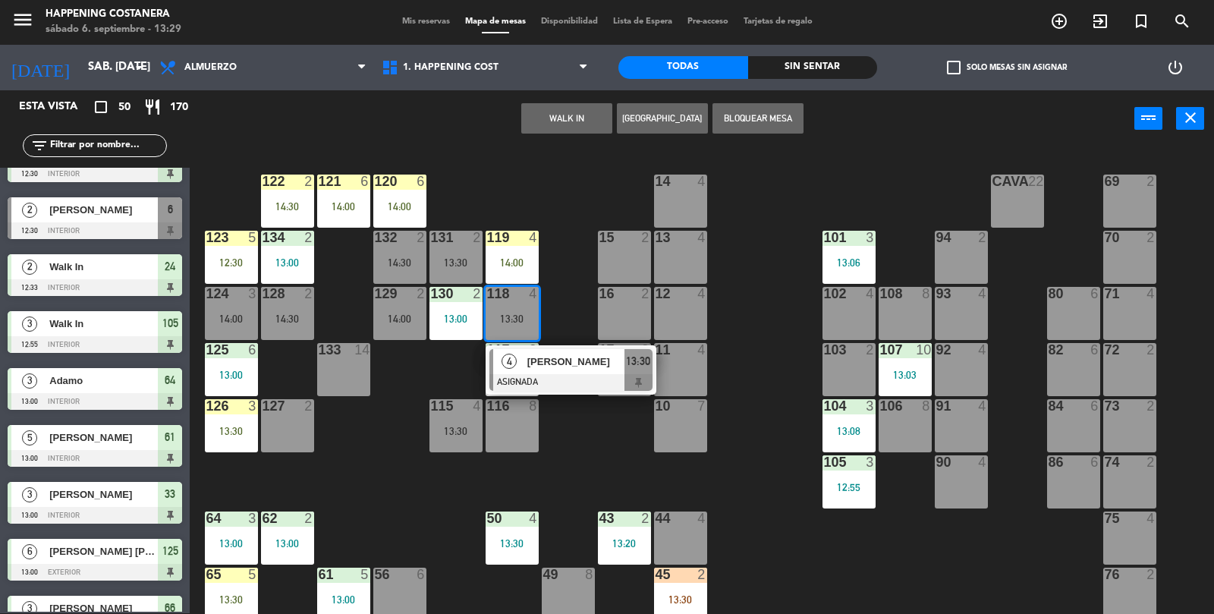
click at [529, 247] on div "119 4 14:00" at bounding box center [512, 257] width 53 height 53
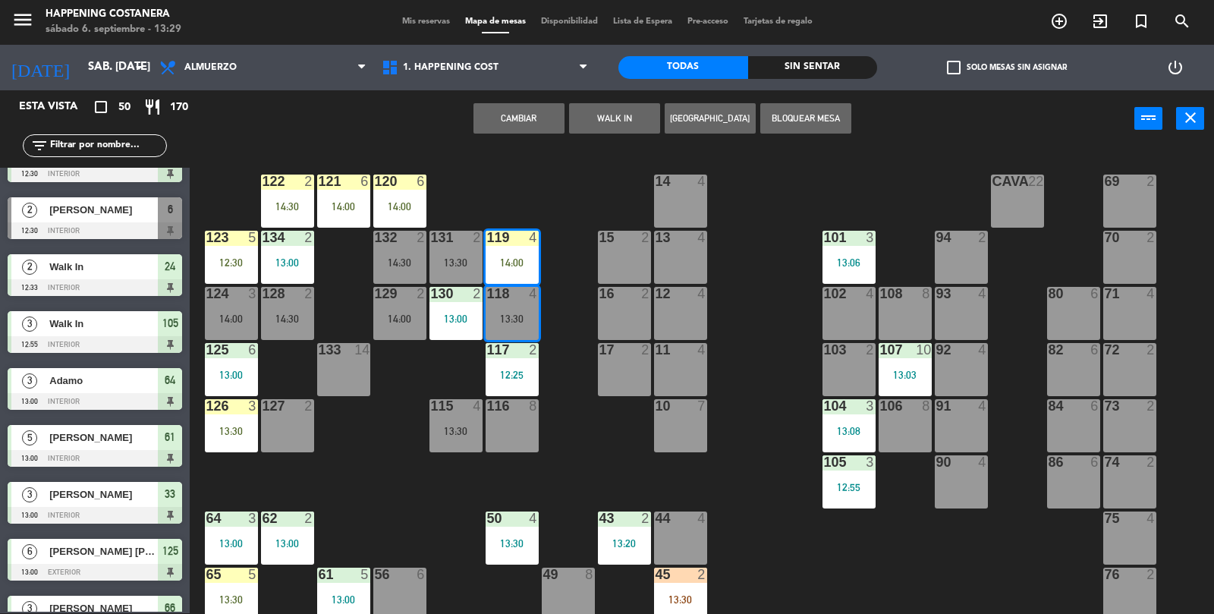
click at [528, 124] on button "Cambiar" at bounding box center [518, 118] width 91 height 30
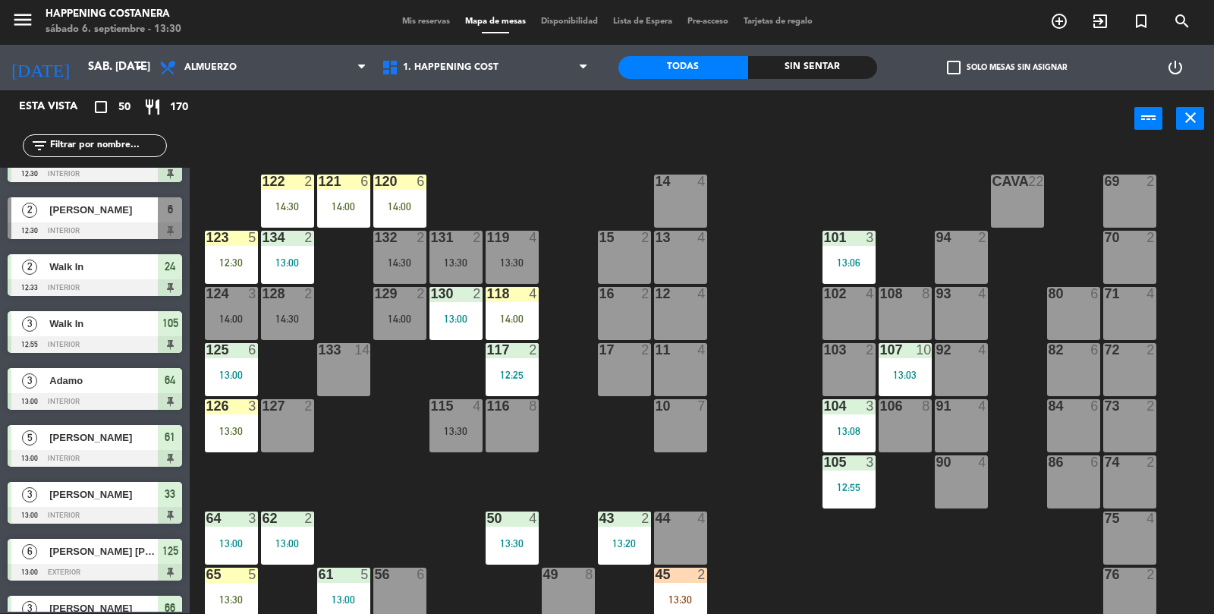
click at [525, 244] on div "119 4 13:30" at bounding box center [512, 257] width 53 height 53
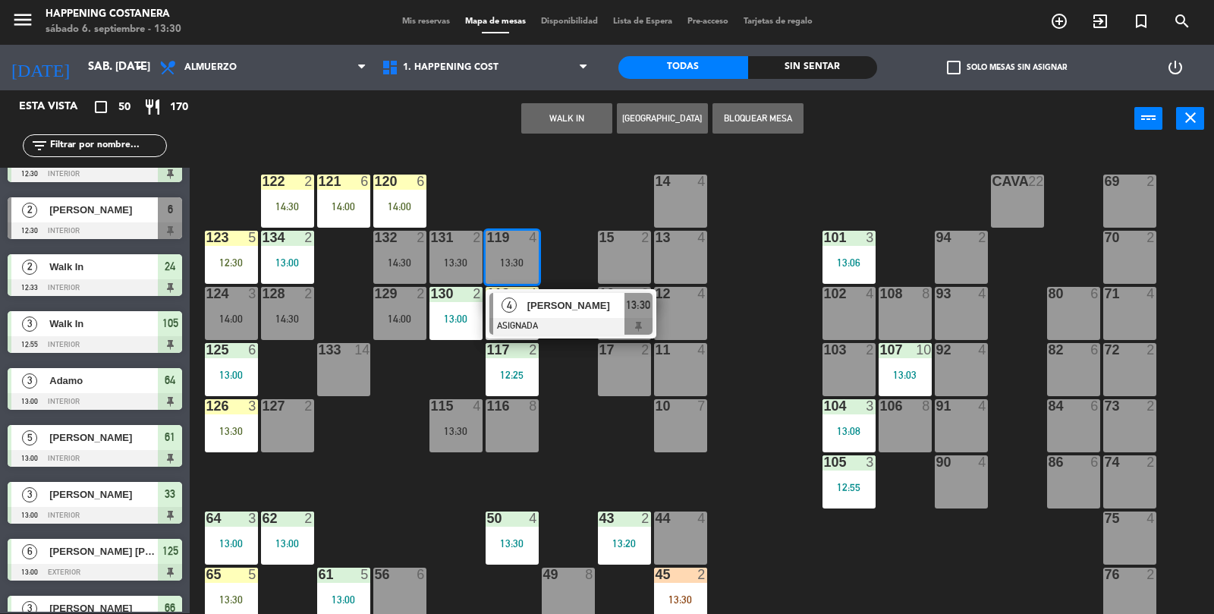
click at [536, 325] on div at bounding box center [570, 326] width 163 height 17
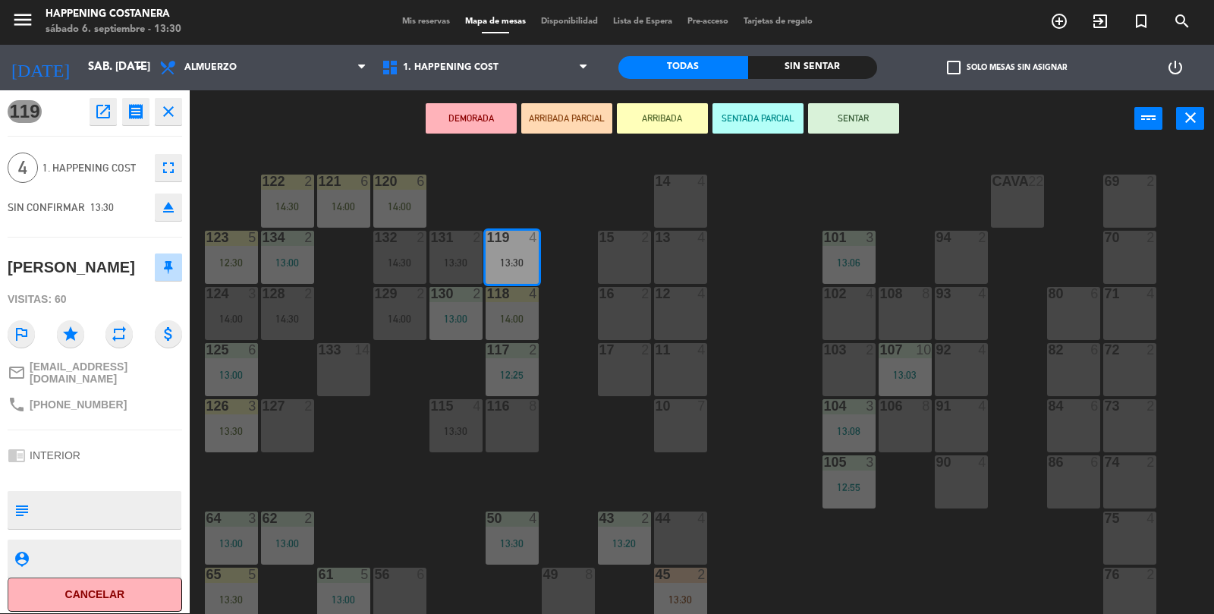
click at [869, 121] on button "SENTAR" at bounding box center [853, 118] width 91 height 30
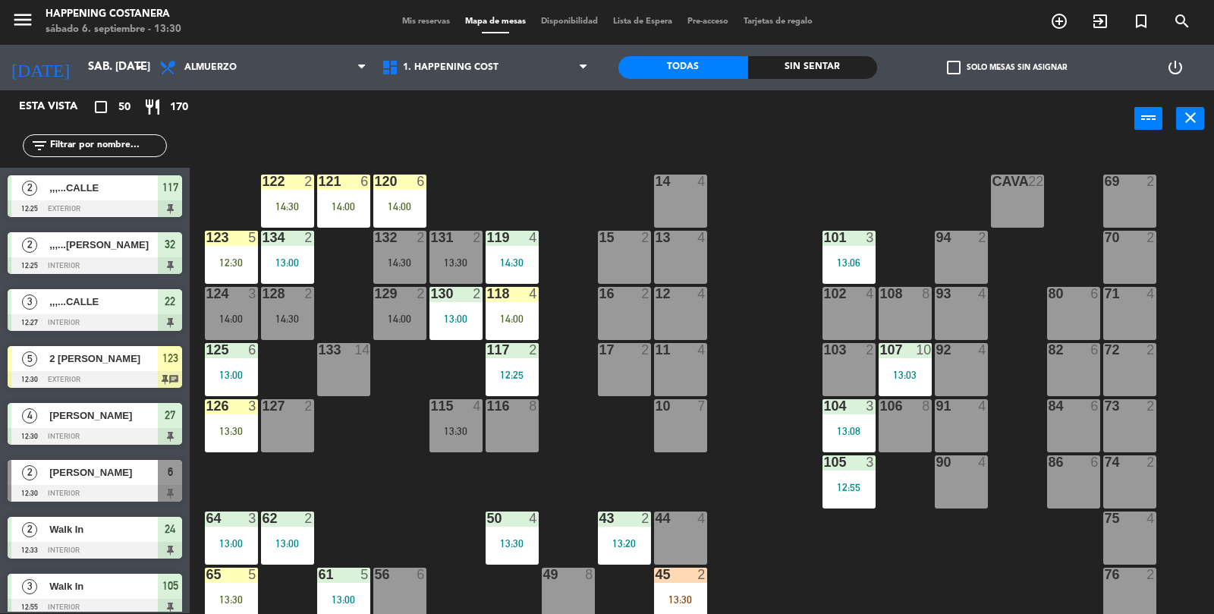
scroll to position [1, 0]
click at [81, 149] on input "text" at bounding box center [108, 145] width 118 height 17
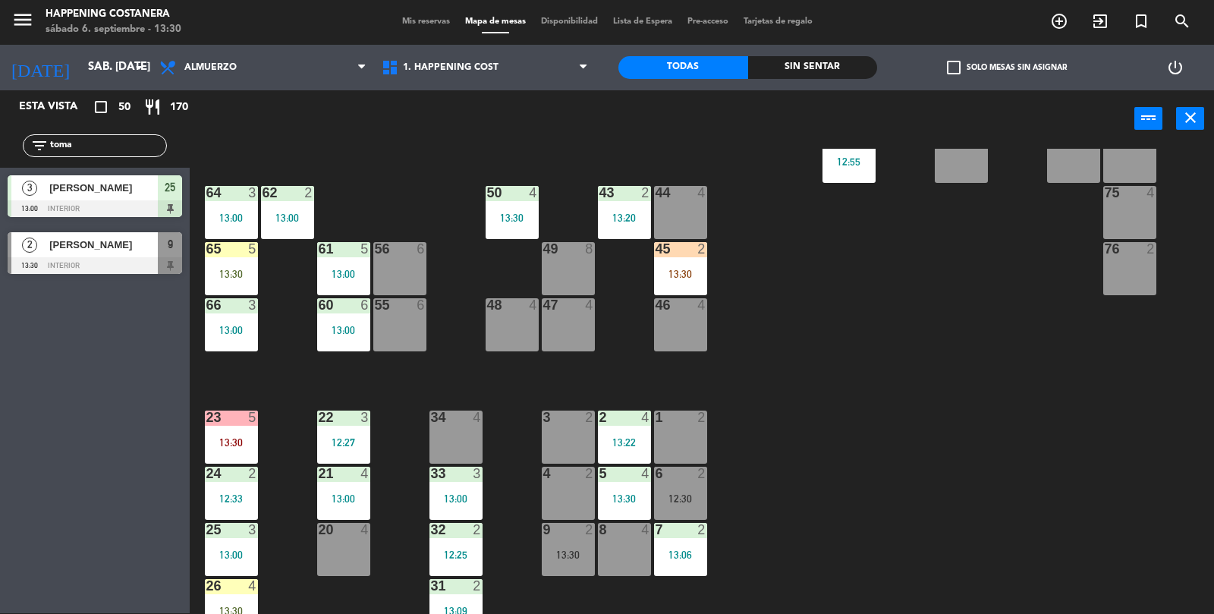
scroll to position [333, 0]
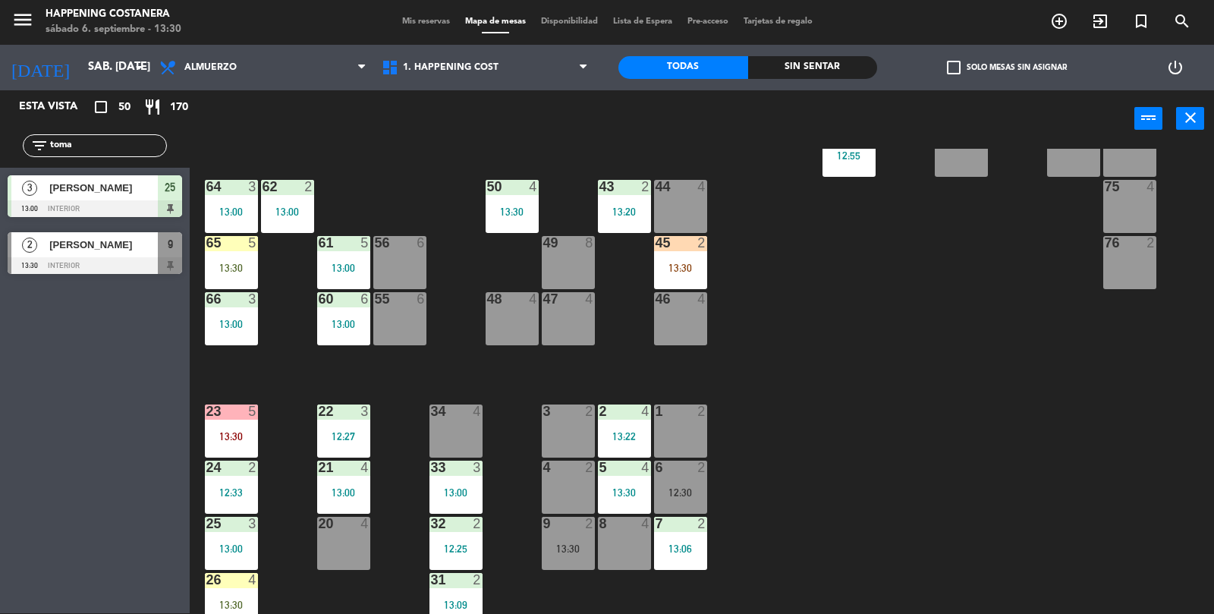
type input "toma"
click at [86, 259] on div at bounding box center [95, 265] width 174 height 17
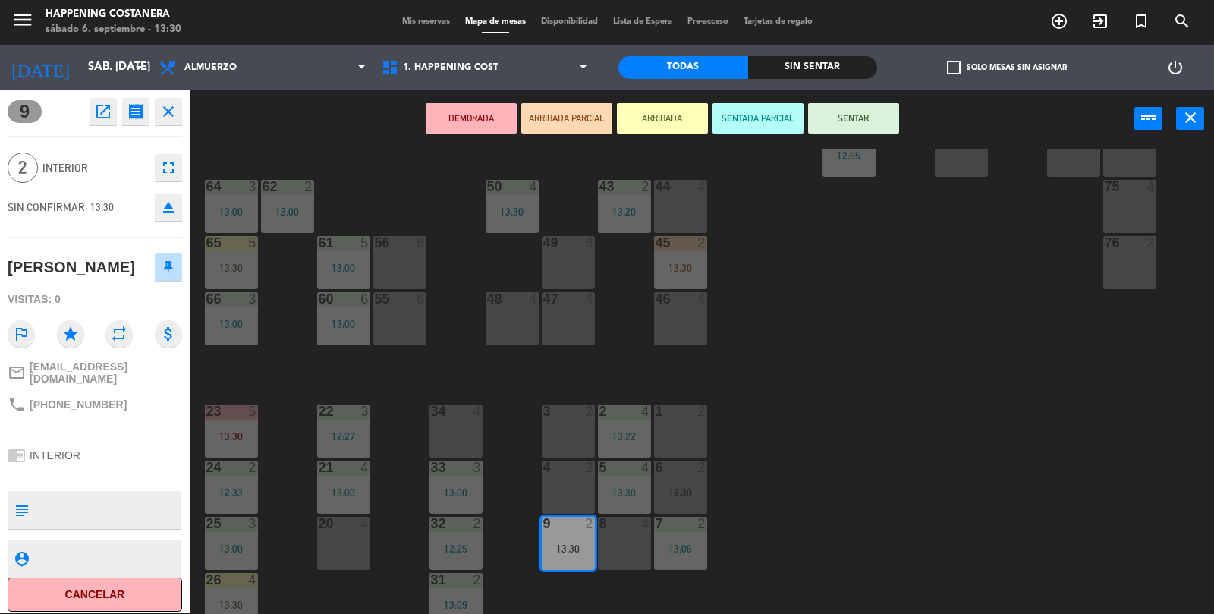
click at [581, 317] on div "47 4" at bounding box center [568, 318] width 53 height 53
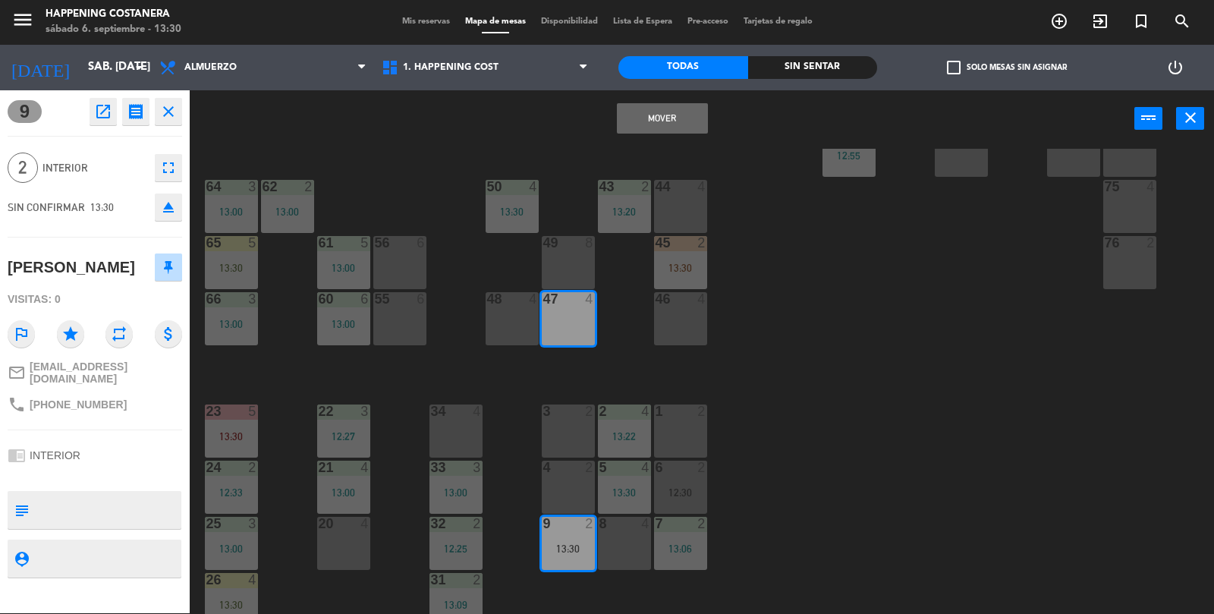
click at [638, 125] on button "Mover" at bounding box center [662, 118] width 91 height 30
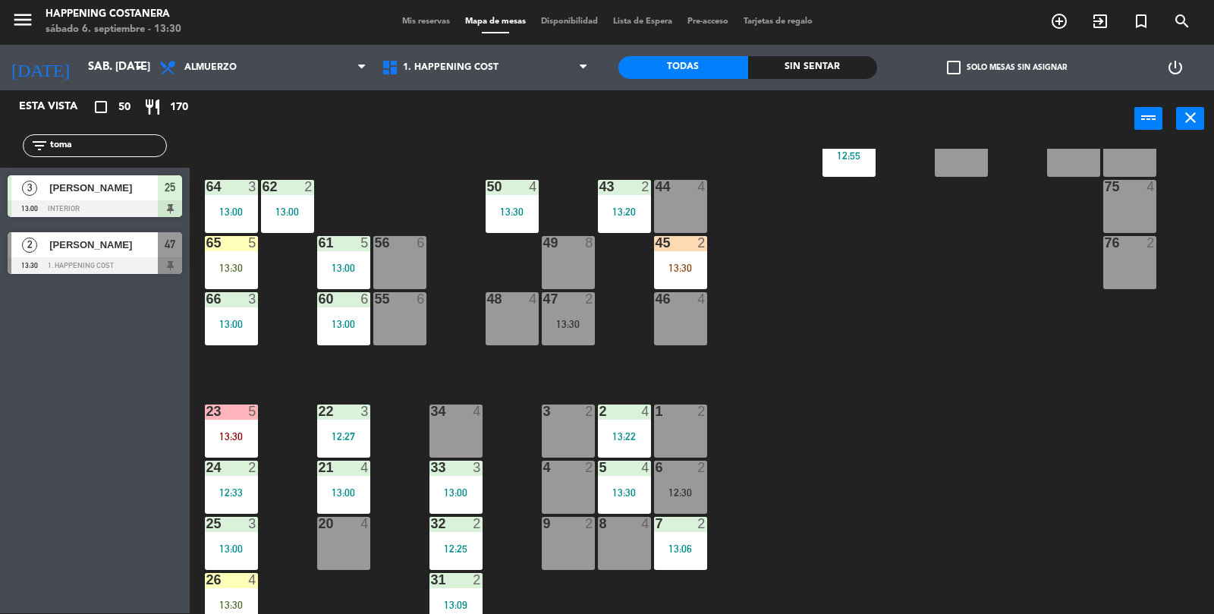
click at [586, 307] on div "47 2 13:30" at bounding box center [568, 318] width 53 height 53
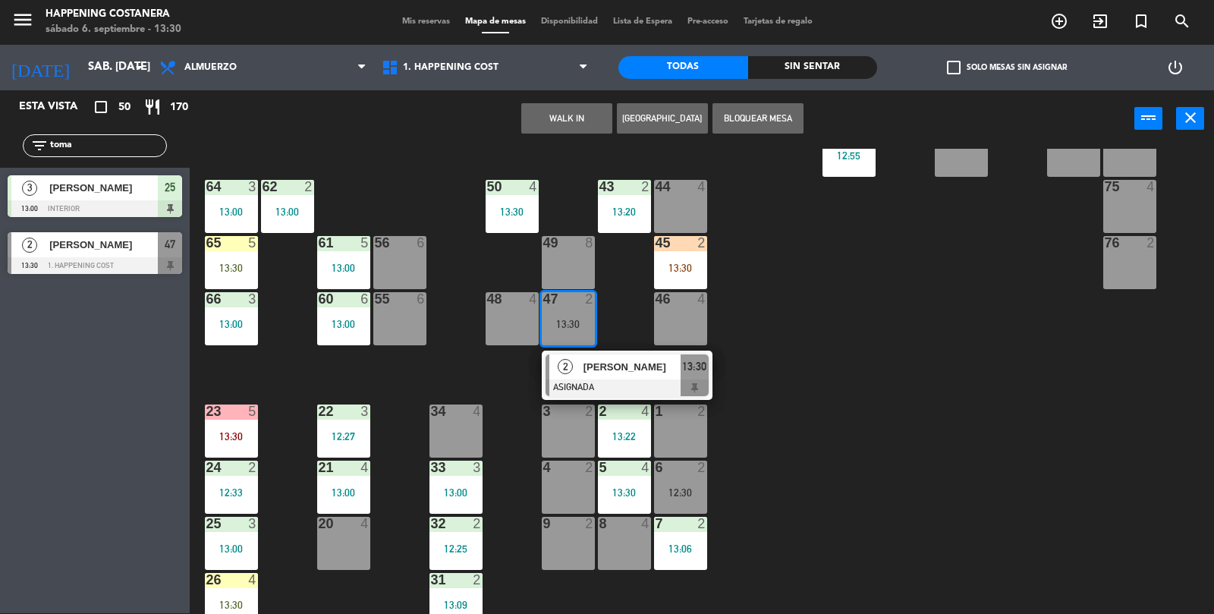
click at [589, 369] on span "[PERSON_NAME]" at bounding box center [631, 367] width 97 height 16
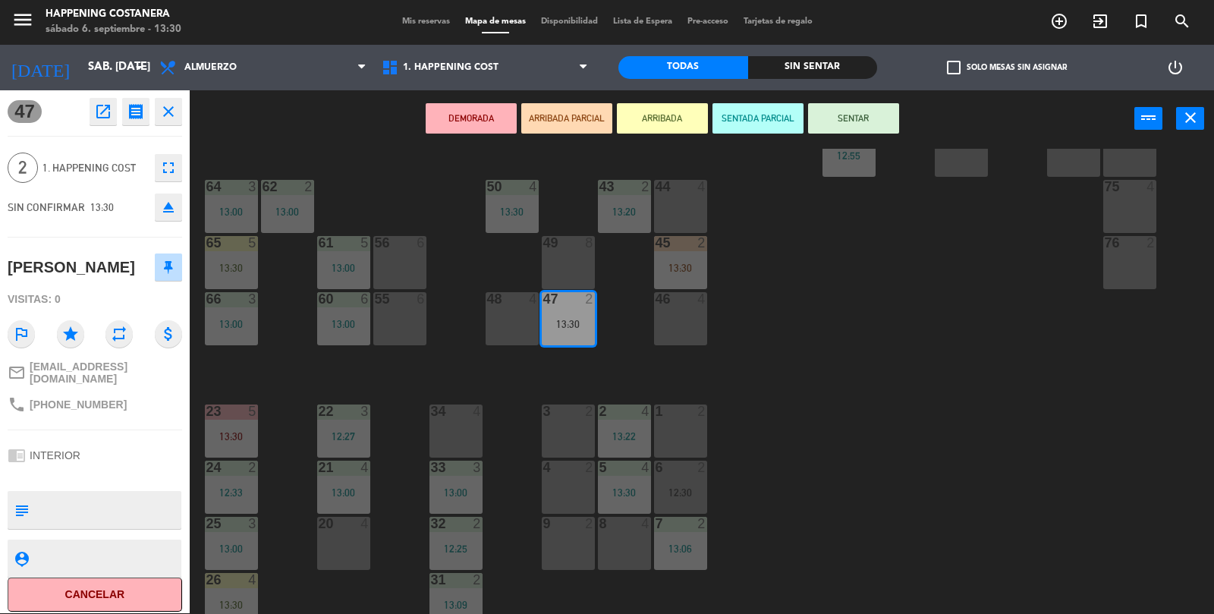
click at [865, 103] on button "SENTAR" at bounding box center [853, 118] width 91 height 30
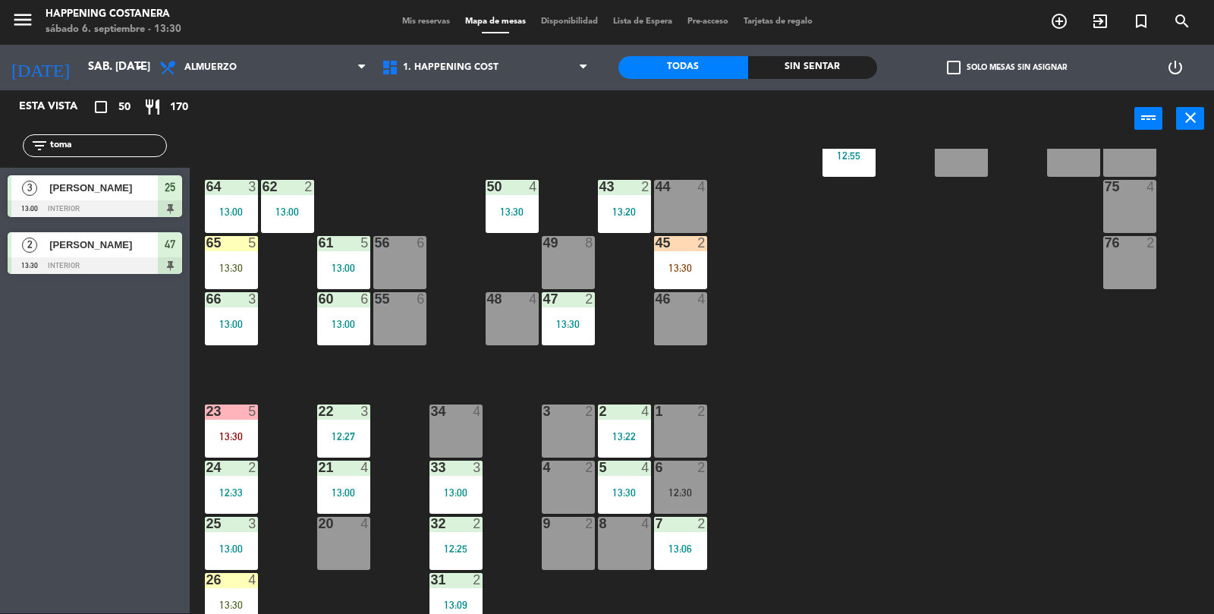
click at [77, 149] on input "toma" at bounding box center [108, 145] width 118 height 17
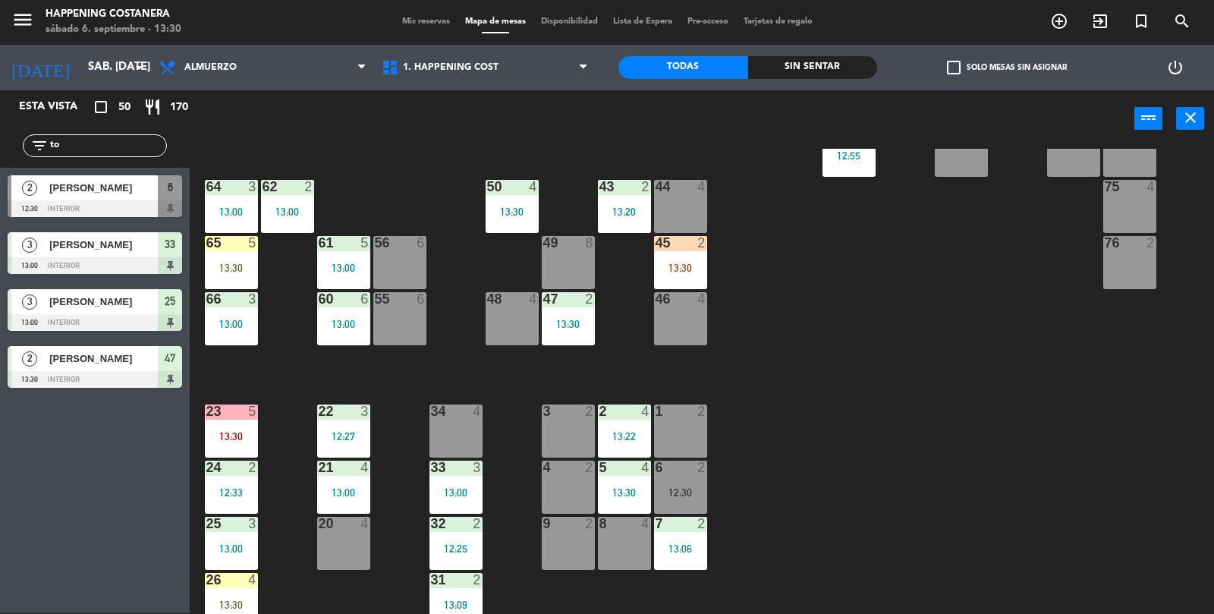
type input "t"
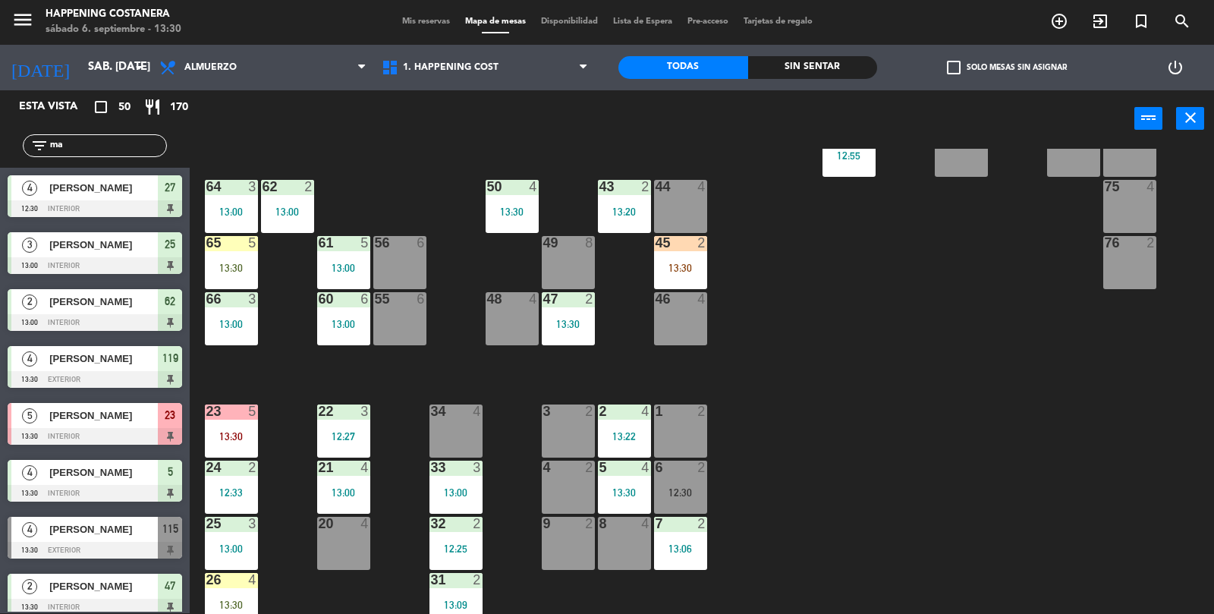
type input "m"
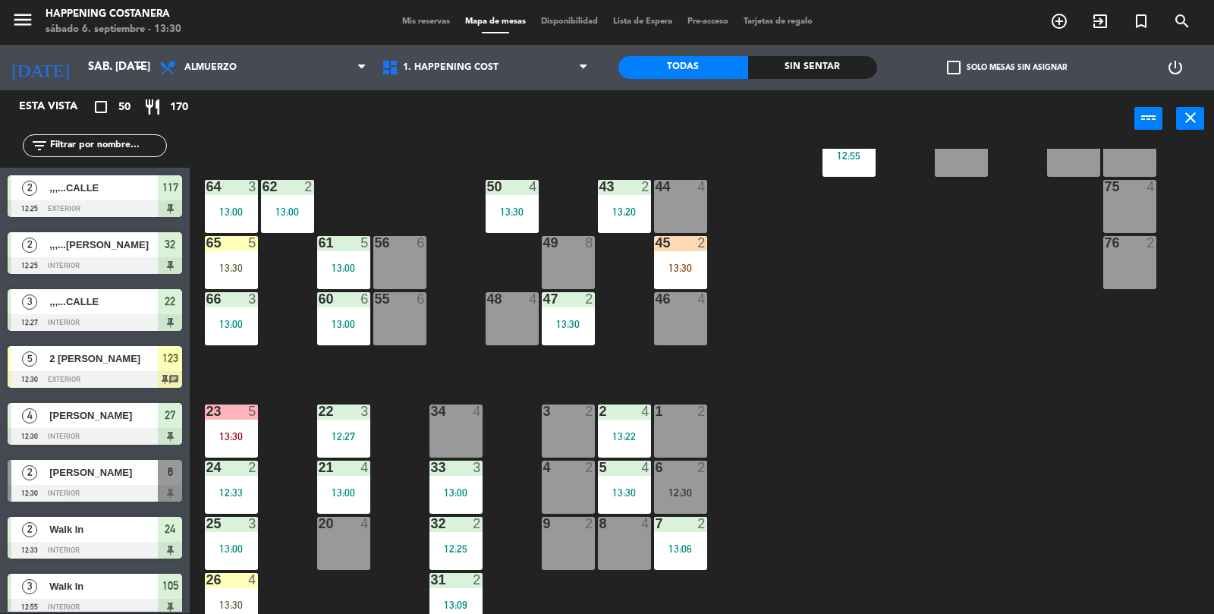
click at [997, 420] on div "69 2 122 2 14:30 121 6 14:00 120 6 14:00 14 4 CAVA 22 101 3 13:06 94 2 70 2 123…" at bounding box center [708, 382] width 1012 height 466
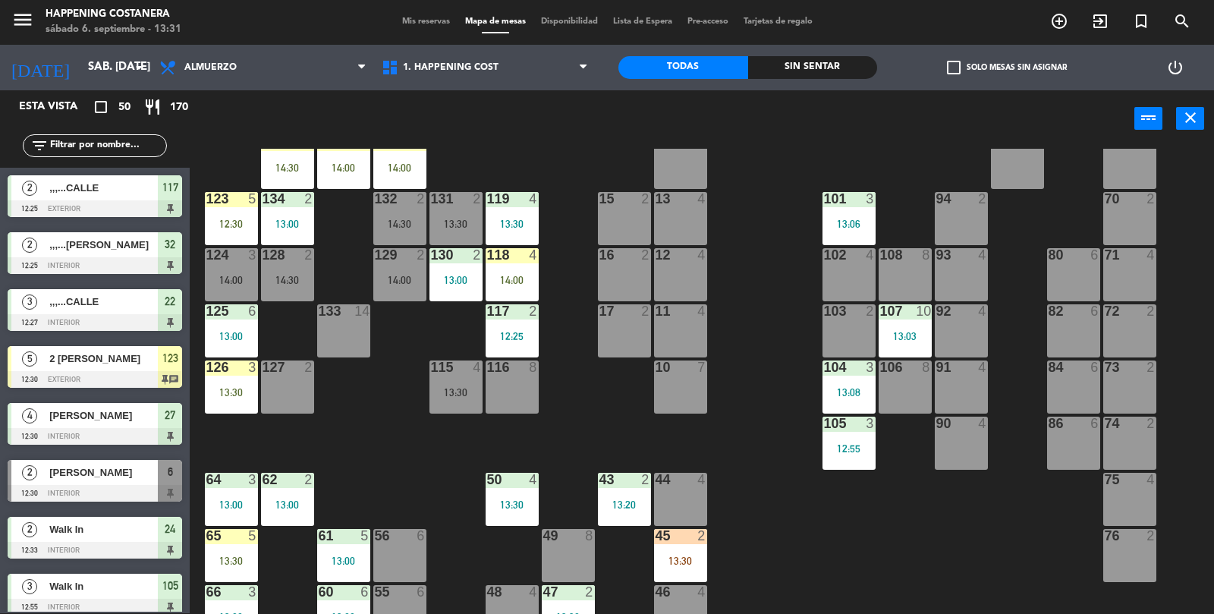
scroll to position [0, 0]
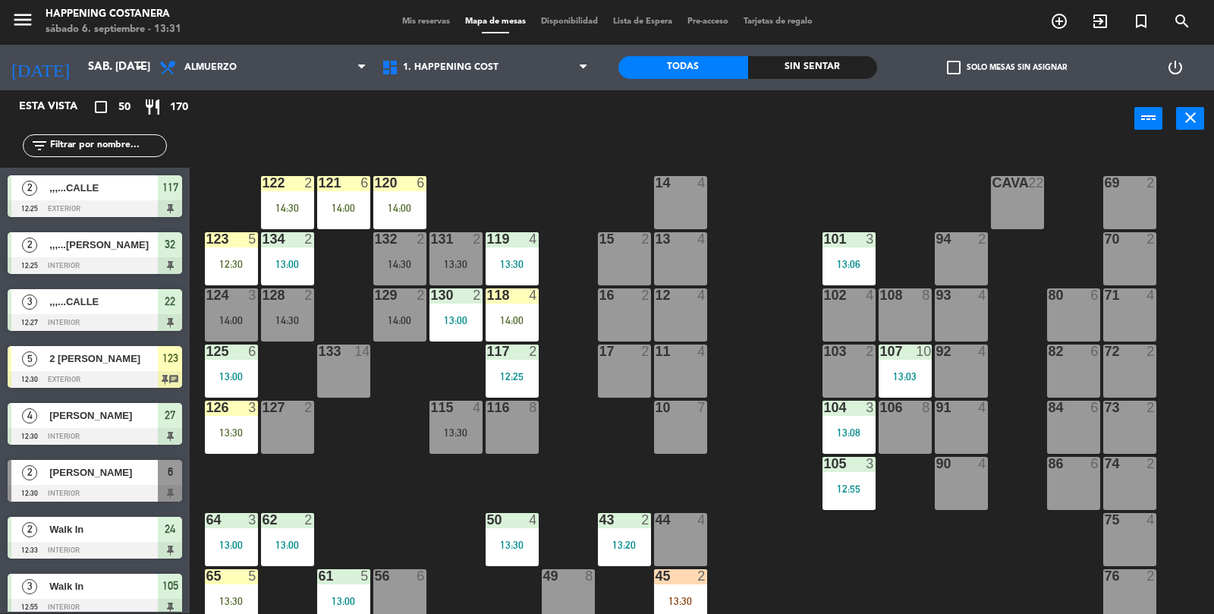
click at [291, 211] on div "14:30" at bounding box center [287, 208] width 53 height 11
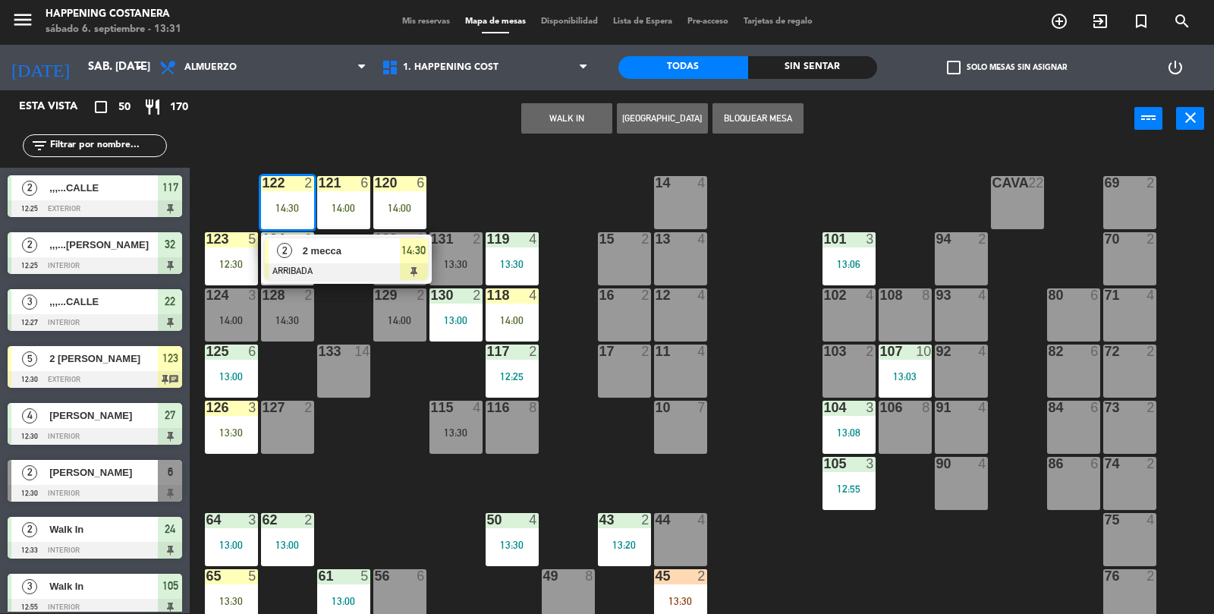
click at [1023, 556] on div "69 2 122 2 14:30 2 2 mecca ARRIBADA 14:30 121 6 14:00 120 6 14:00 14 4 CAVA 22 …" at bounding box center [708, 382] width 1012 height 466
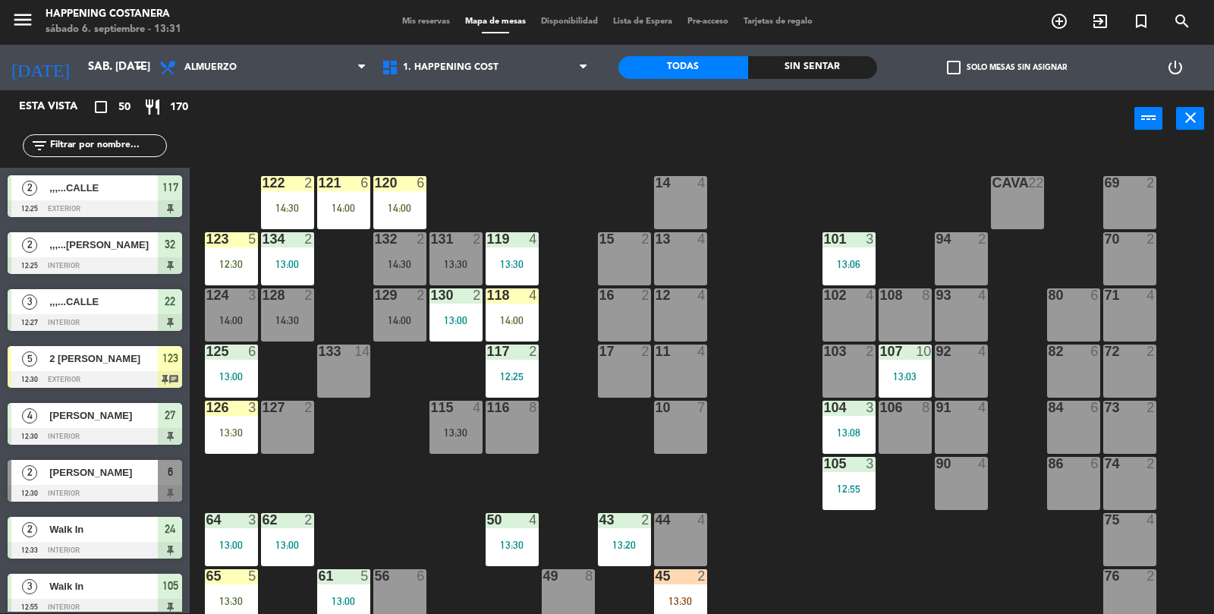
click at [205, 253] on div "123 5 12:30" at bounding box center [231, 258] width 53 height 53
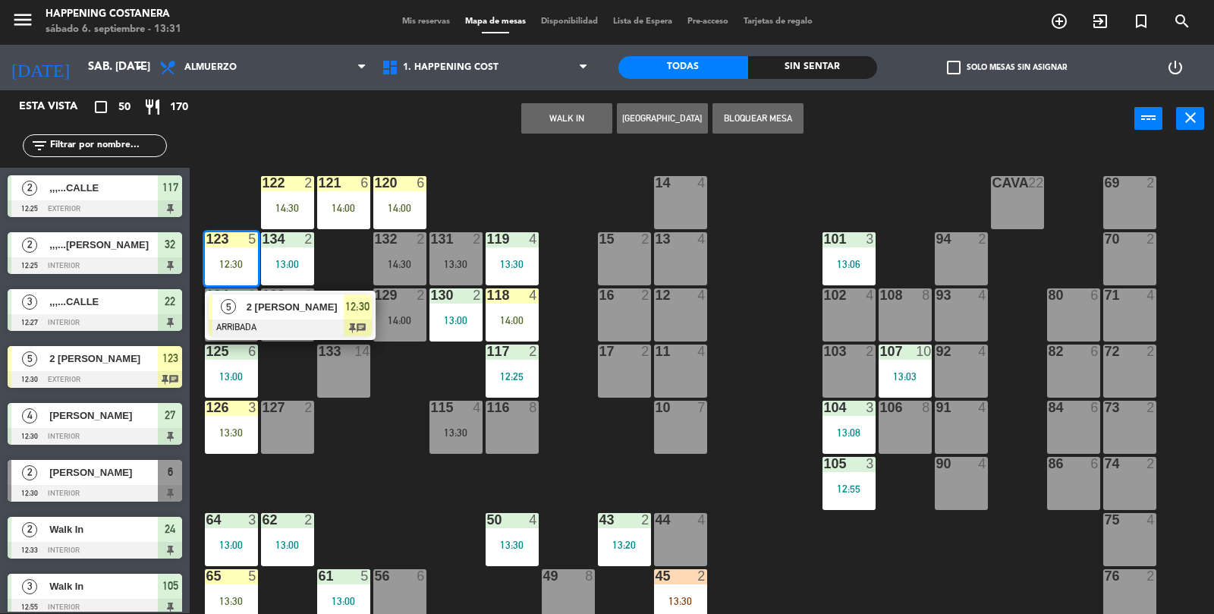
click at [1009, 589] on div "69 2 122 2 14:30 121 6 14:00 120 6 14:00 14 4 CAVA 22 101 3 13:06 94 2 70 2 123…" at bounding box center [708, 382] width 1012 height 466
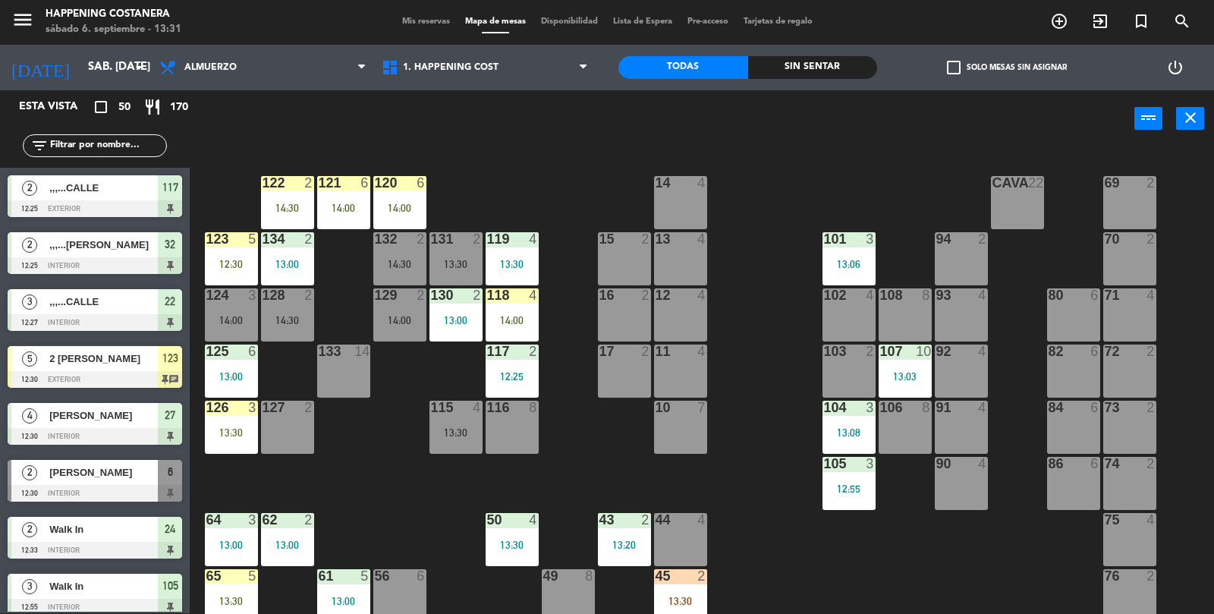
click at [216, 366] on div "125 6 13:00" at bounding box center [231, 370] width 53 height 53
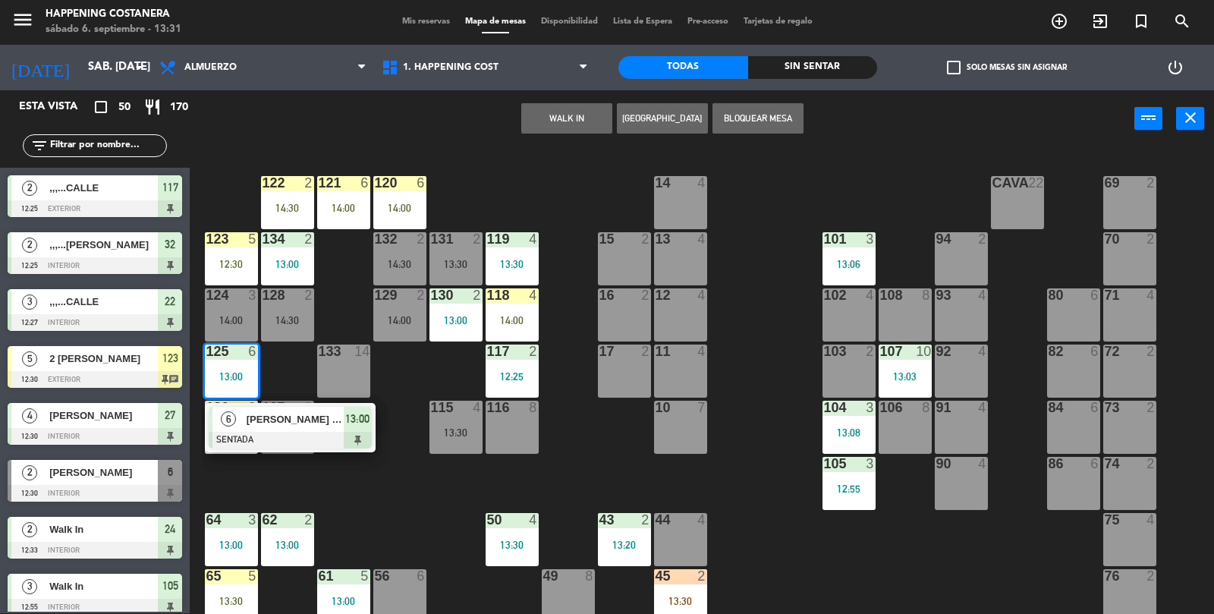
click at [238, 422] on div "6" at bounding box center [228, 419] width 33 height 25
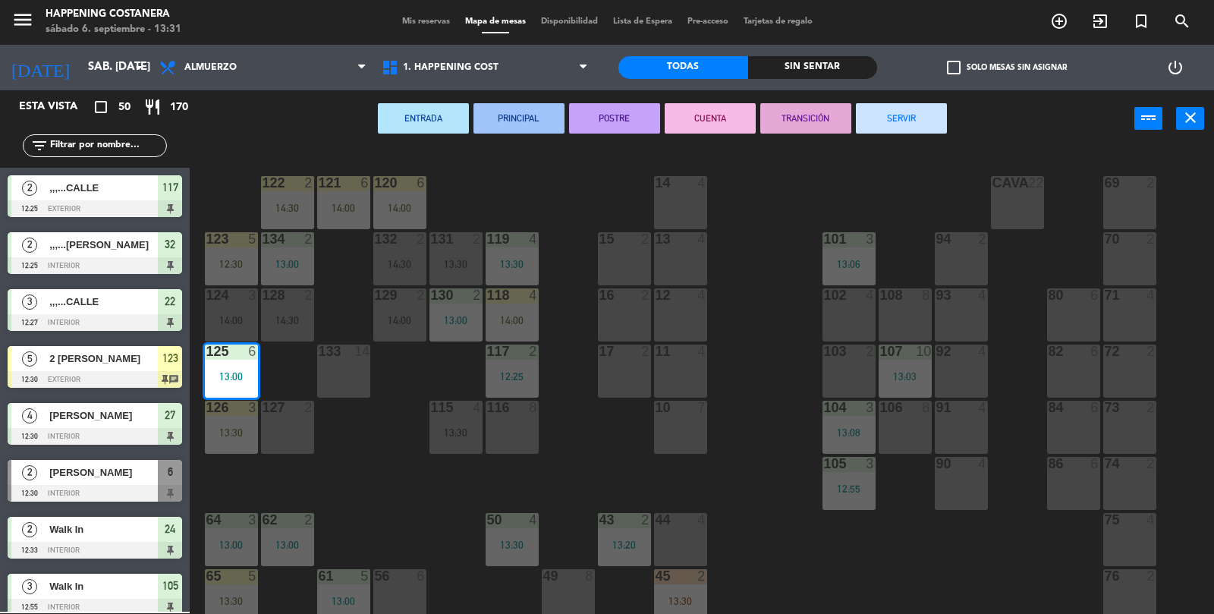
click at [1010, 584] on div "69 2 122 2 14:30 121 6 14:00 120 6 14:00 14 4 CAVA 22 101 3 13:06 94 2 70 2 123…" at bounding box center [708, 382] width 1012 height 466
